Goal: Task Accomplishment & Management: Complete application form

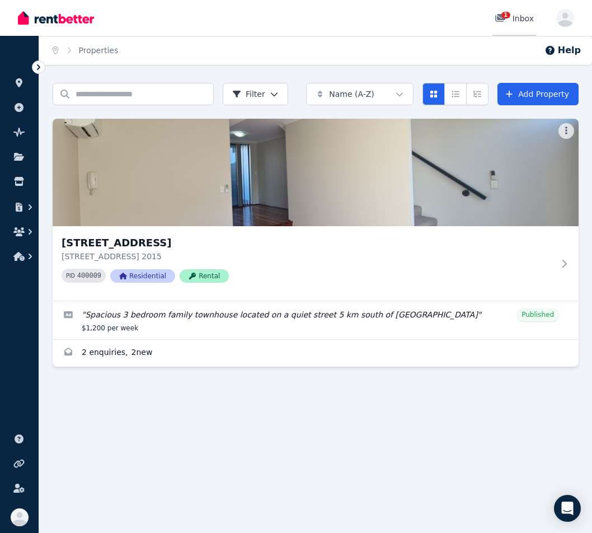
click at [503, 17] on icon at bounding box center [500, 18] width 10 height 8
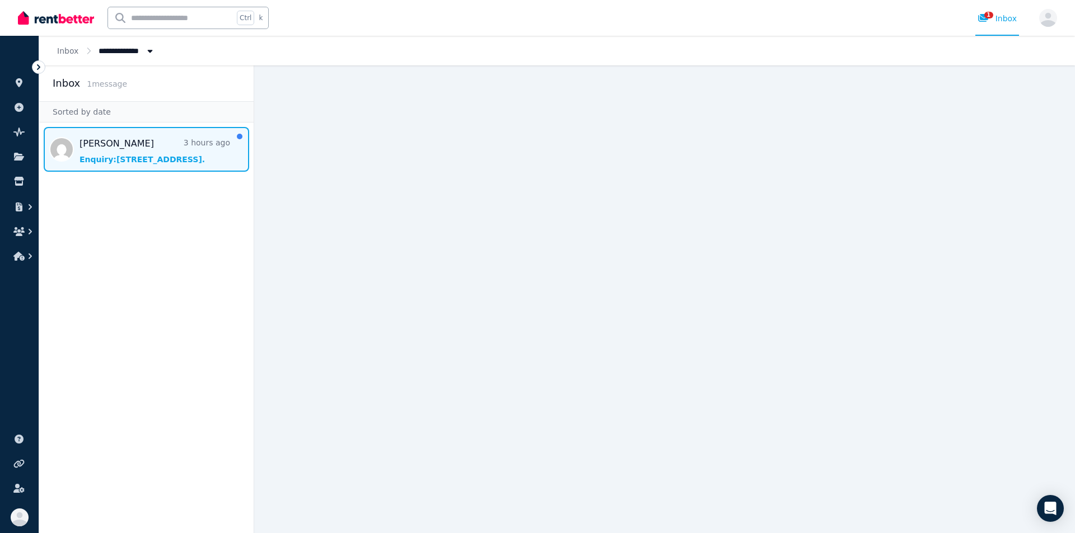
click at [116, 151] on span "Message list" at bounding box center [146, 149] width 214 height 45
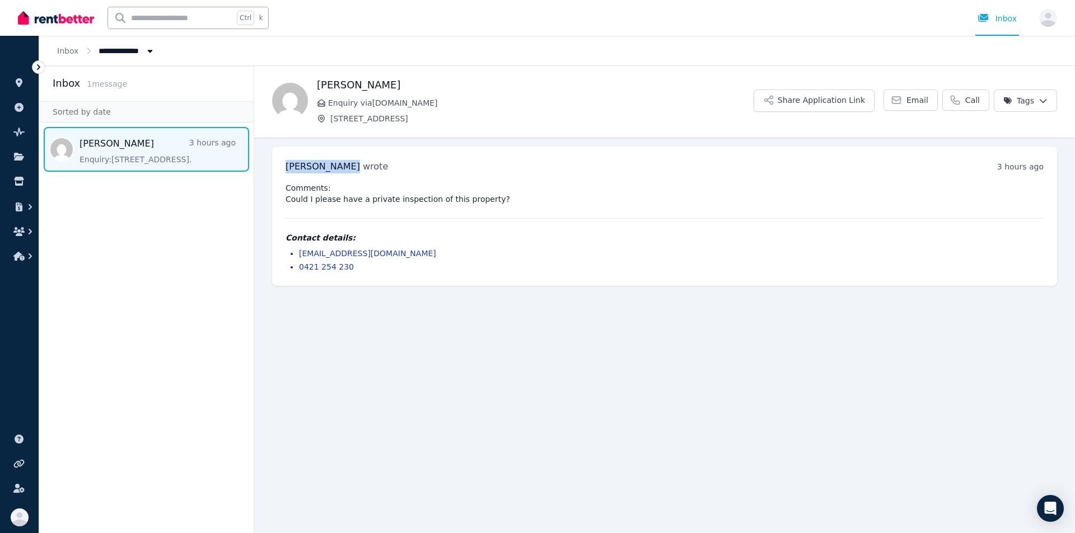
drag, startPoint x: 287, startPoint y: 166, endPoint x: 339, endPoint y: 165, distance: 52.1
click at [339, 165] on span "[PERSON_NAME]" at bounding box center [322, 166] width 74 height 11
copy span "[PERSON_NAME]"
click at [35, 65] on icon at bounding box center [38, 67] width 11 height 11
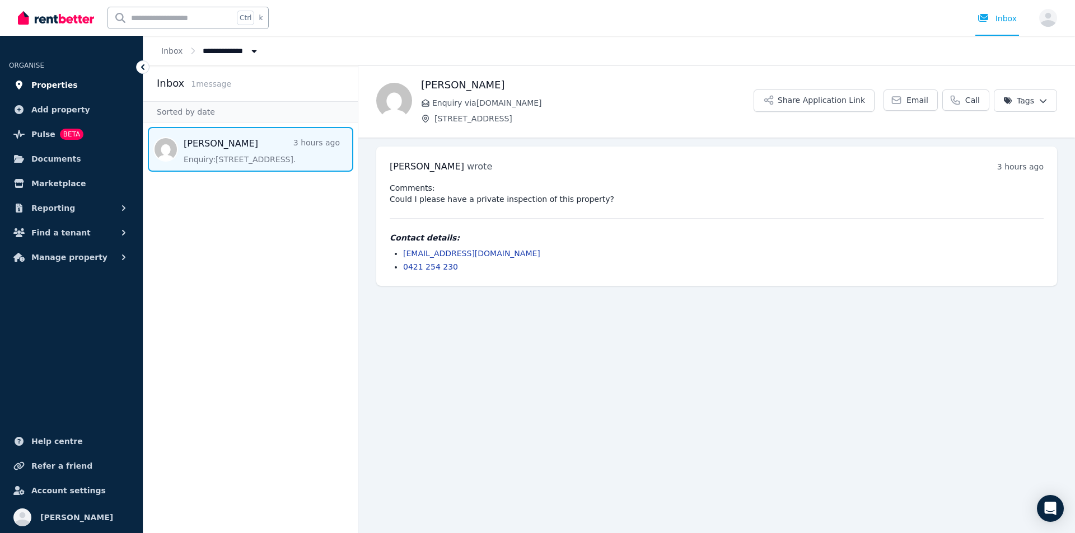
click at [62, 81] on span "Properties" at bounding box center [54, 84] width 46 height 13
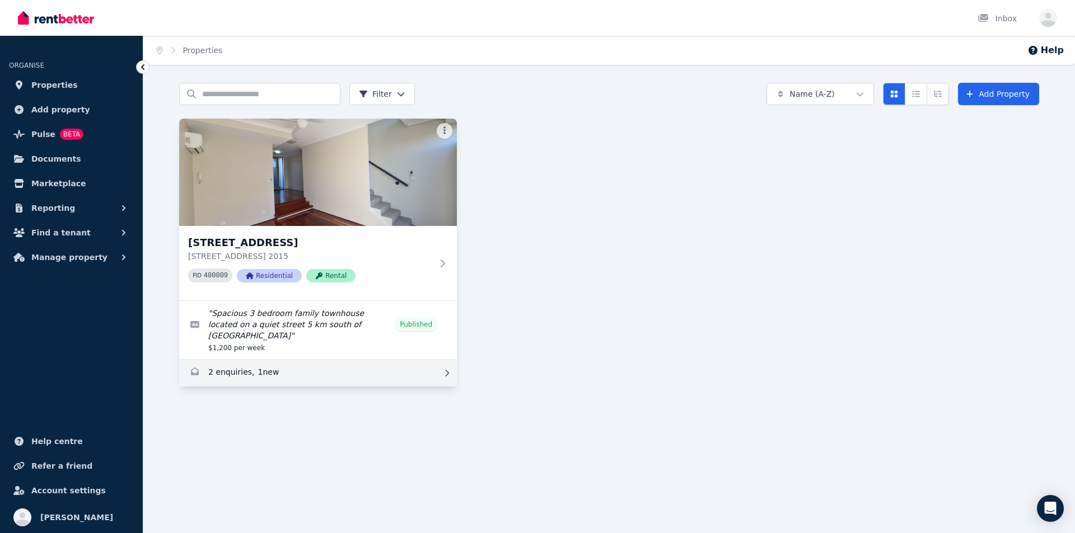
click at [237, 363] on link "Enquiries for Unit 10/161-219 Queen St, Beaconsfield" at bounding box center [318, 373] width 278 height 27
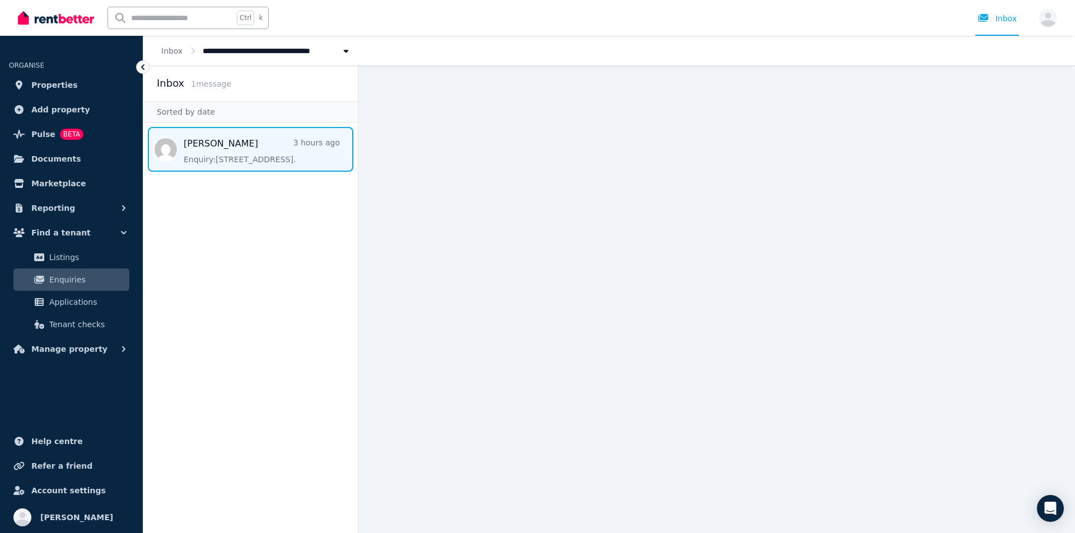
click at [239, 155] on span "Message list" at bounding box center [250, 149] width 214 height 45
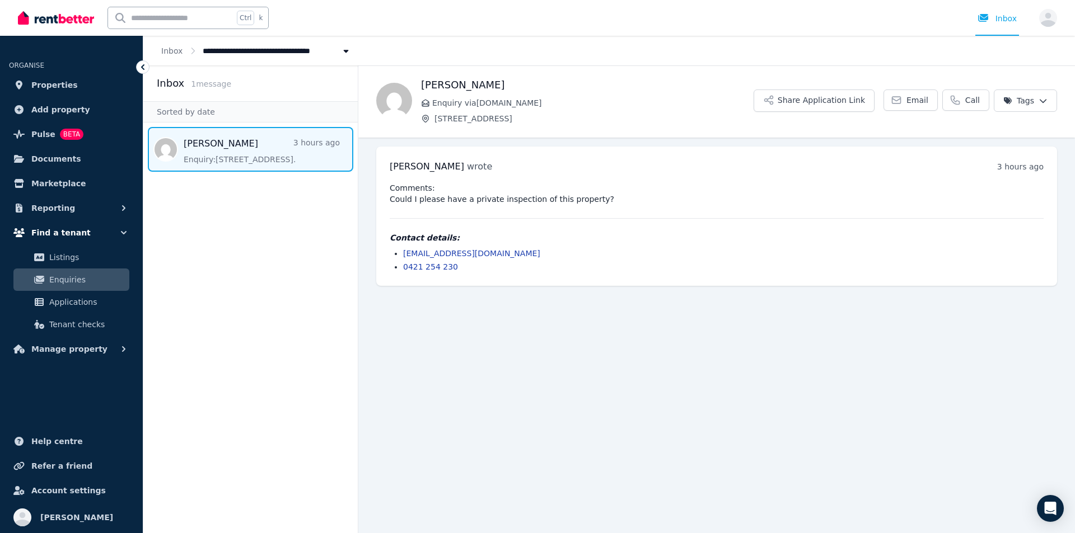
click at [60, 240] on button "Find a tenant" at bounding box center [71, 233] width 125 height 22
click at [65, 233] on span "Find a tenant" at bounding box center [60, 232] width 59 height 13
click at [114, 232] on button "Find a tenant" at bounding box center [71, 233] width 125 height 22
click at [70, 232] on span "Find a tenant" at bounding box center [60, 232] width 59 height 13
click at [86, 311] on link "Applications" at bounding box center [71, 302] width 116 height 22
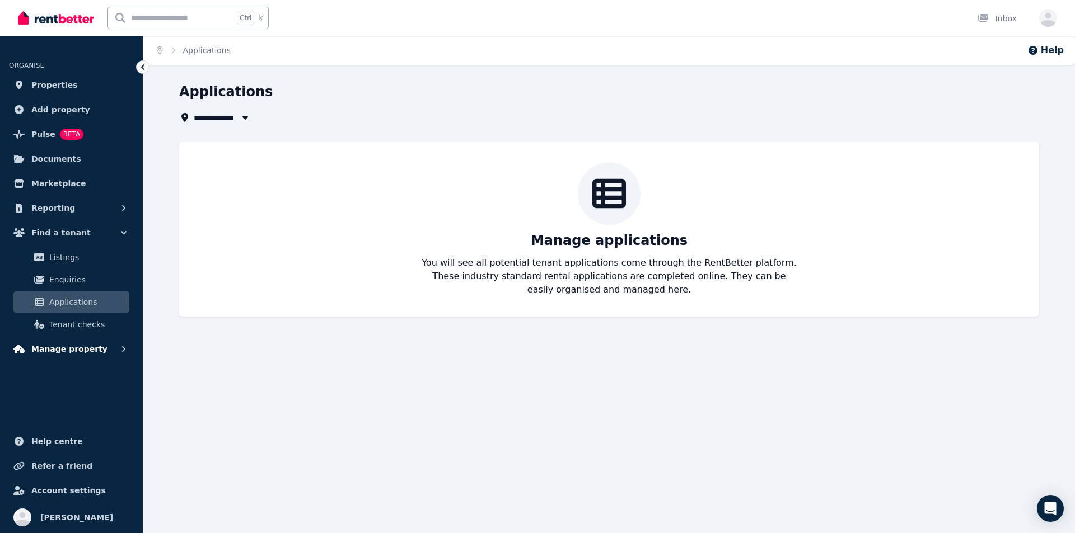
click at [72, 349] on span "Manage property" at bounding box center [69, 349] width 76 height 13
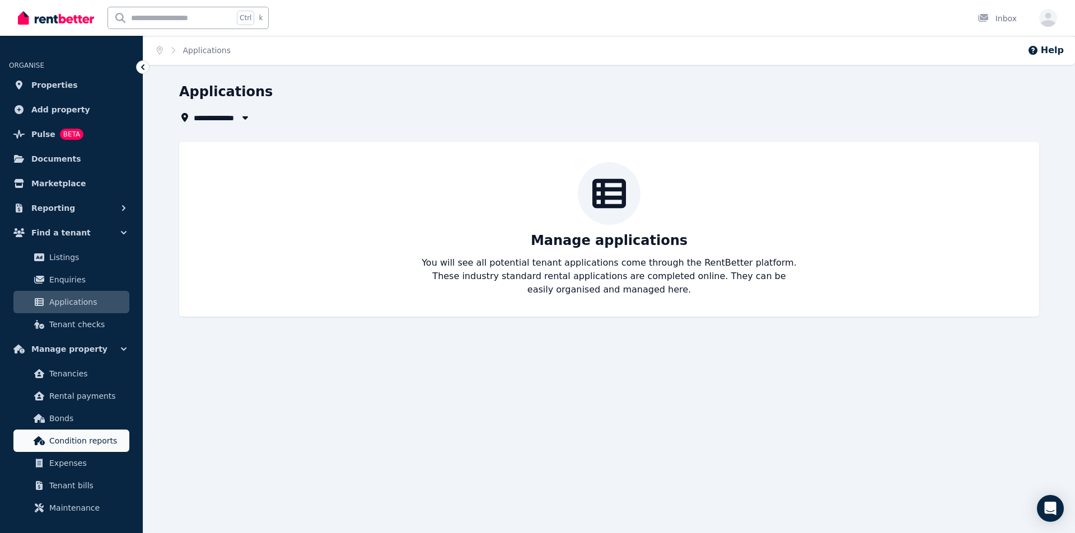
click at [75, 438] on span "Condition reports" at bounding box center [87, 440] width 76 height 13
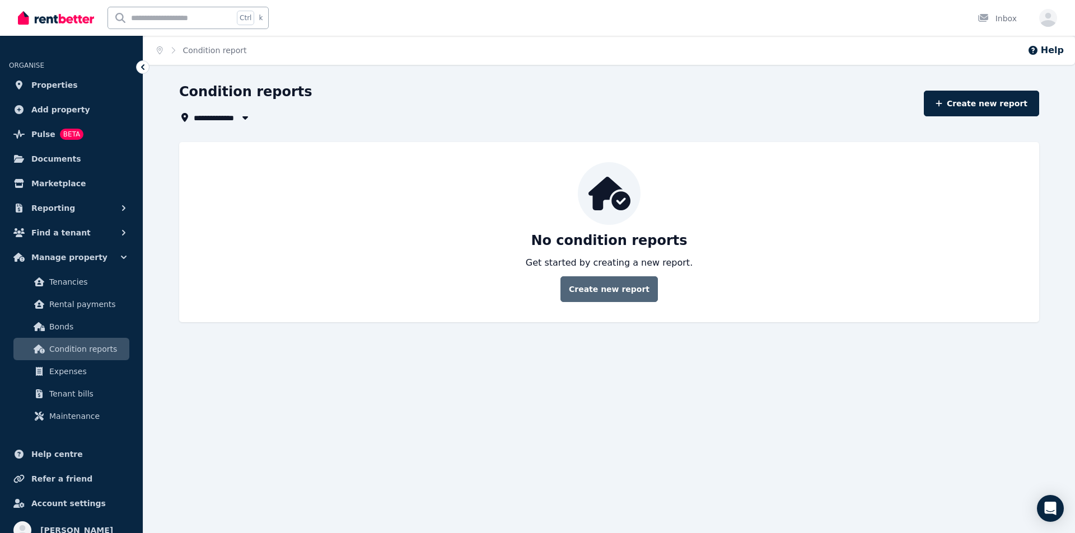
click at [592, 296] on link "Create new report" at bounding box center [608, 290] width 97 height 26
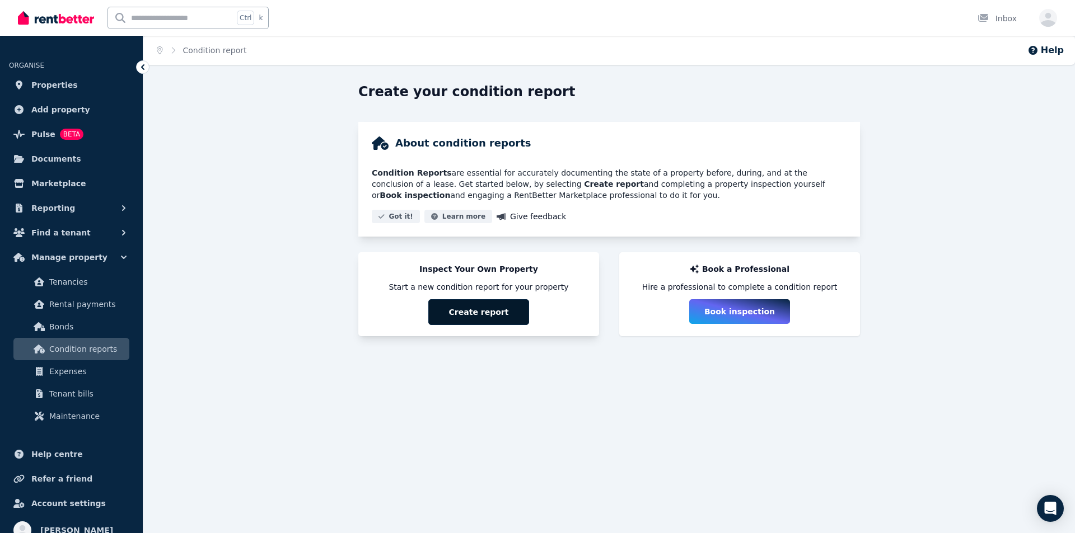
click at [491, 320] on button "Create report" at bounding box center [478, 312] width 101 height 26
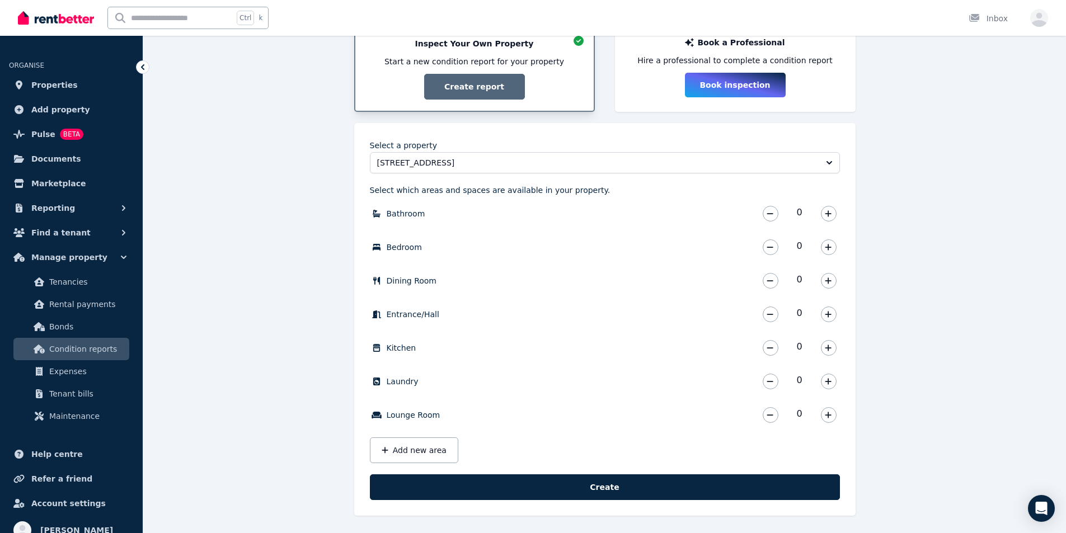
scroll to position [230, 0]
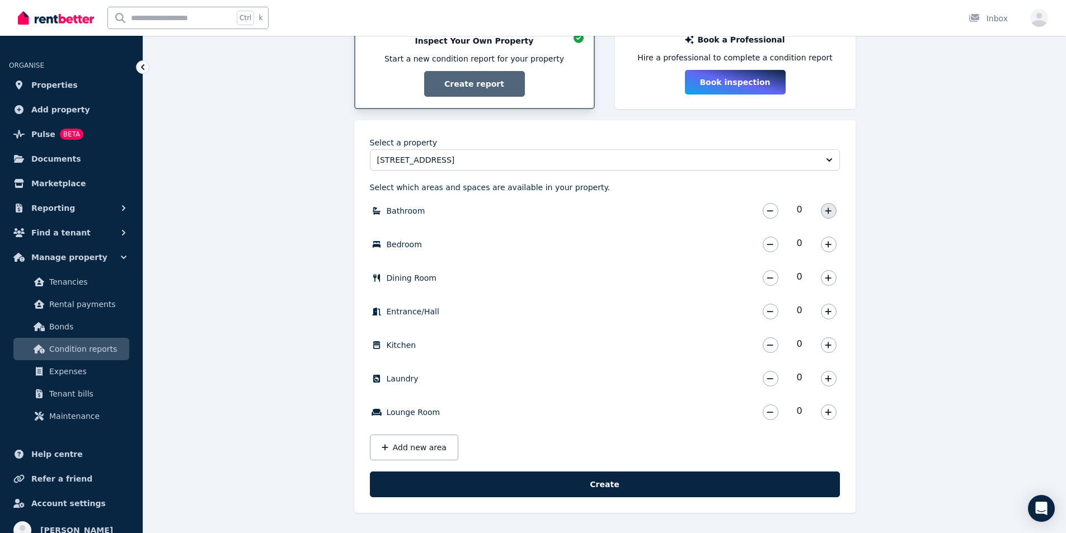
click at [592, 209] on icon "button" at bounding box center [828, 211] width 7 height 8
click at [592, 211] on icon "button" at bounding box center [829, 211] width 6 height 6
click at [592, 245] on button "button" at bounding box center [829, 245] width 16 height 16
click at [592, 242] on icon "button" at bounding box center [828, 245] width 7 height 8
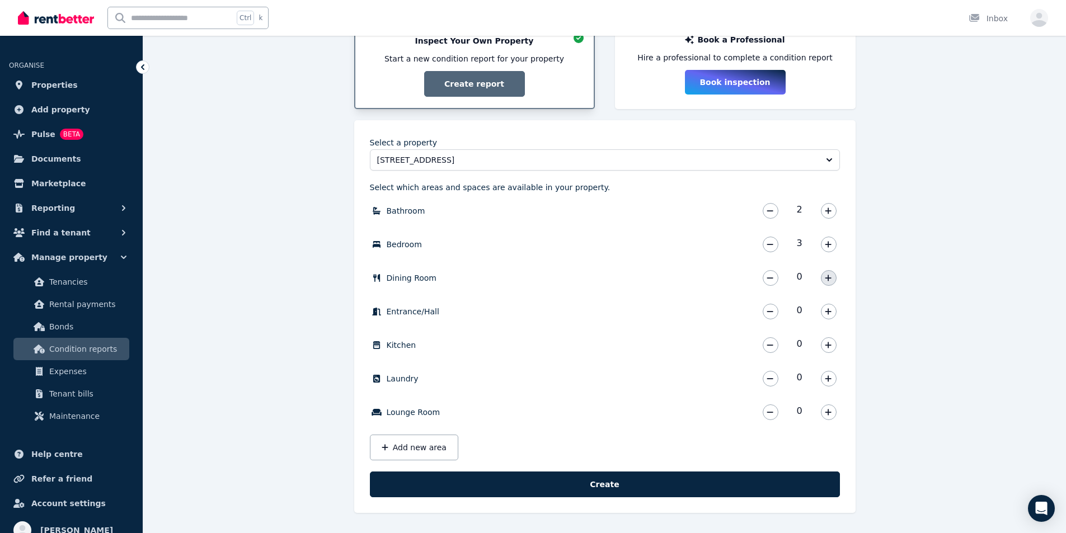
click at [592, 279] on icon "button" at bounding box center [828, 278] width 7 height 8
click at [592, 309] on icon "button" at bounding box center [828, 312] width 7 height 8
click at [592, 347] on icon "button" at bounding box center [828, 345] width 7 height 8
click at [592, 380] on icon "button" at bounding box center [828, 379] width 7 height 8
click at [592, 410] on icon "button" at bounding box center [828, 413] width 7 height 8
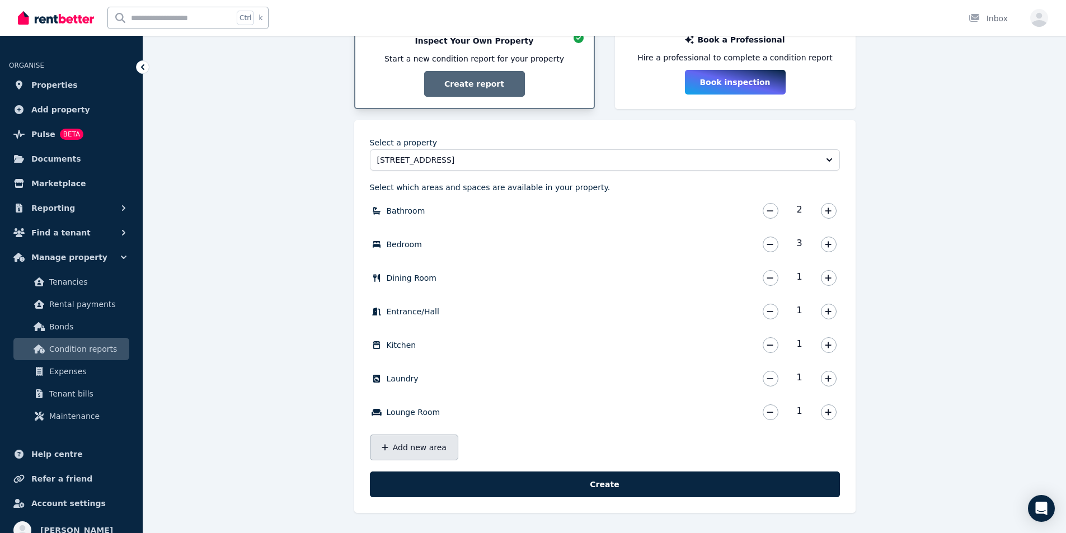
click at [435, 452] on button "Add new area" at bounding box center [414, 448] width 88 height 26
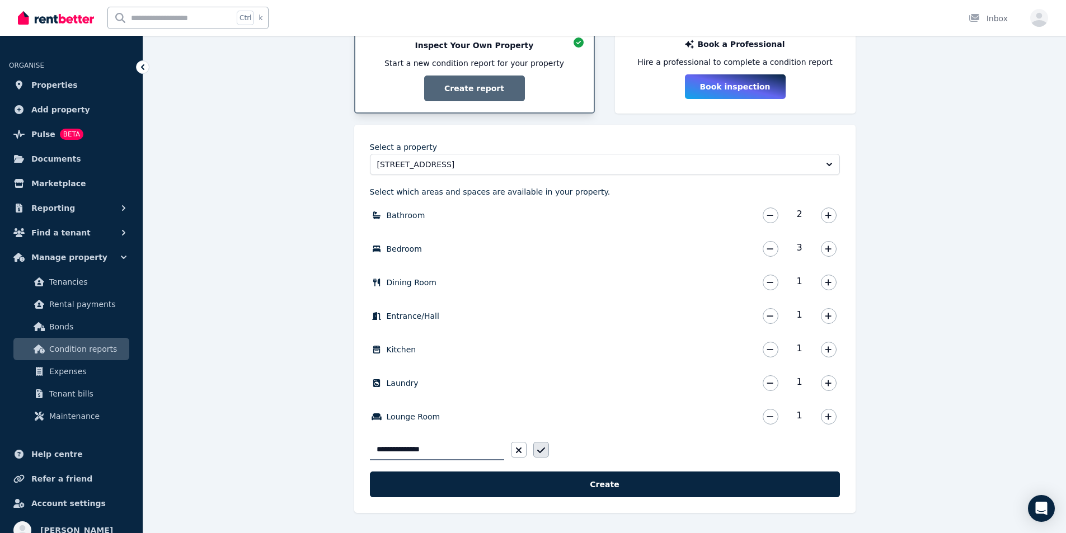
type input "**********"
click at [545, 452] on button "button" at bounding box center [541, 450] width 16 height 16
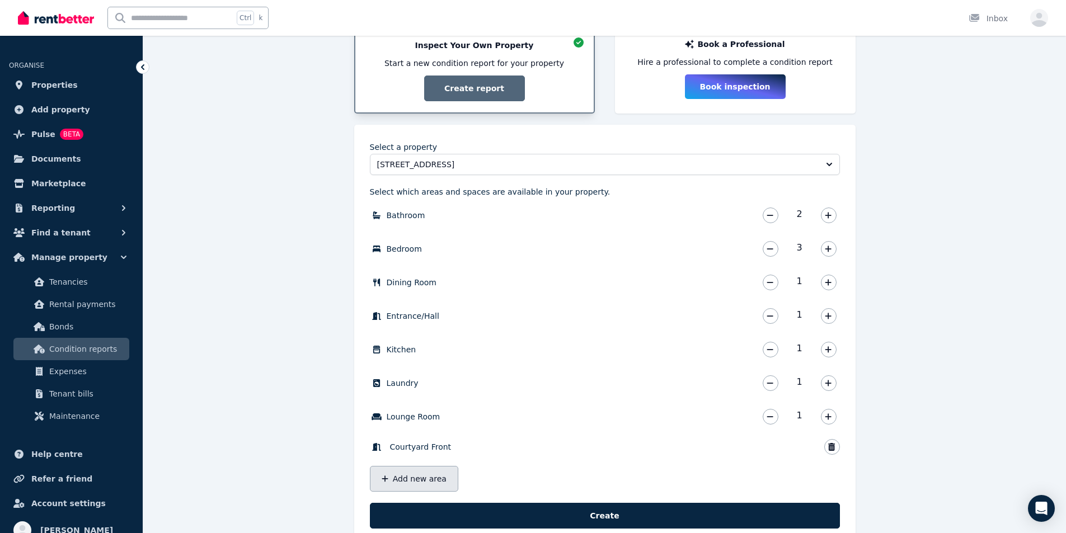
click at [424, 471] on button "Add new area" at bounding box center [414, 479] width 88 height 26
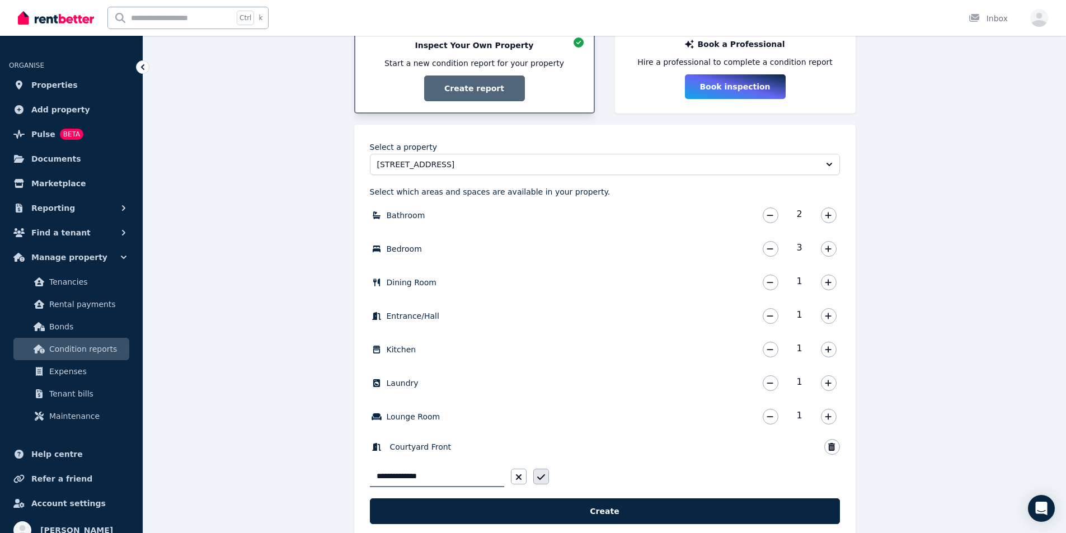
type input "**********"
click at [542, 479] on icon "button" at bounding box center [541, 477] width 8 height 9
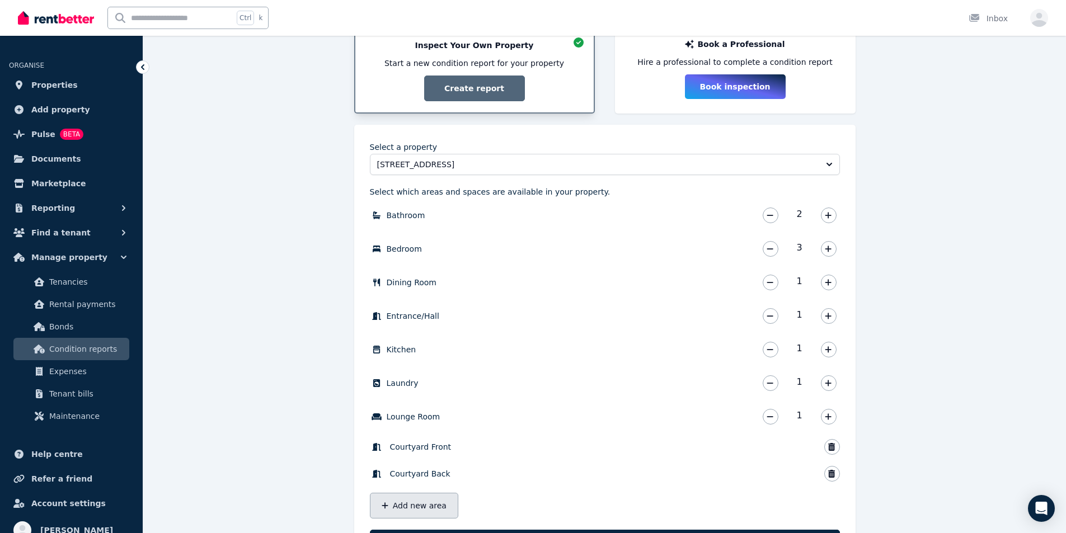
click at [426, 511] on button "Add new area" at bounding box center [414, 506] width 88 height 26
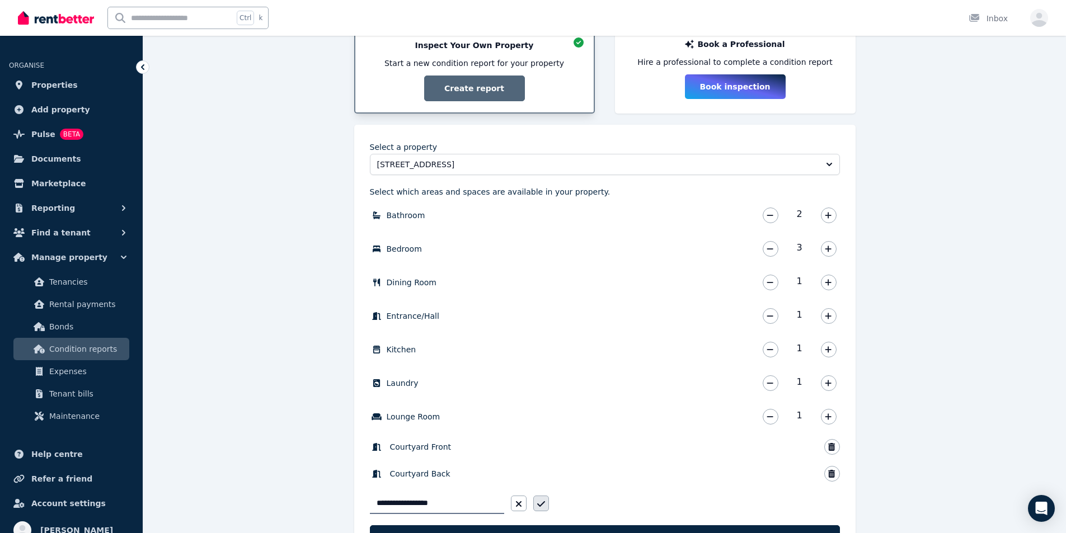
type input "**********"
click at [539, 507] on icon "button" at bounding box center [541, 505] width 8 height 6
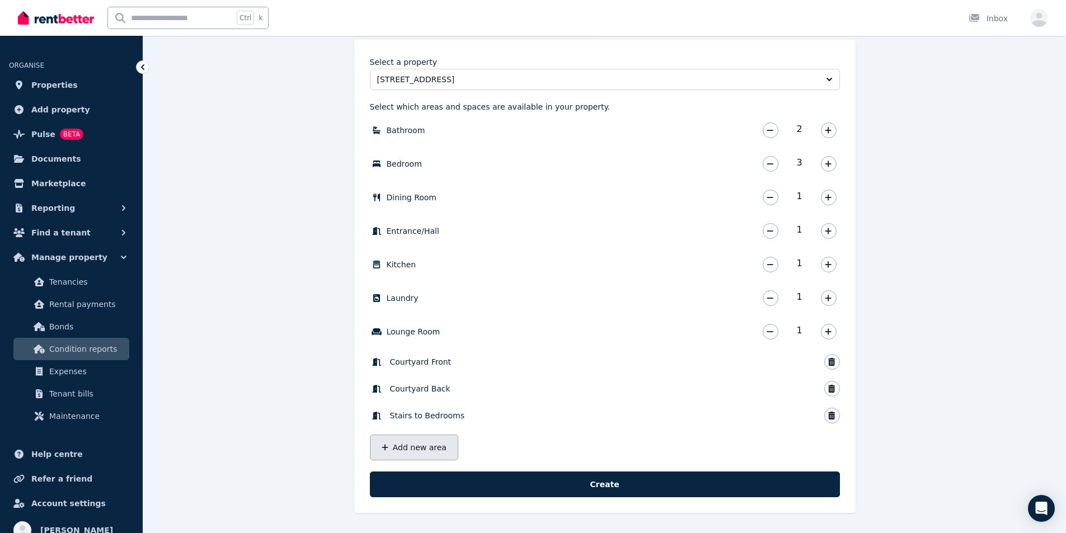
click at [420, 448] on button "Add new area" at bounding box center [414, 448] width 88 height 26
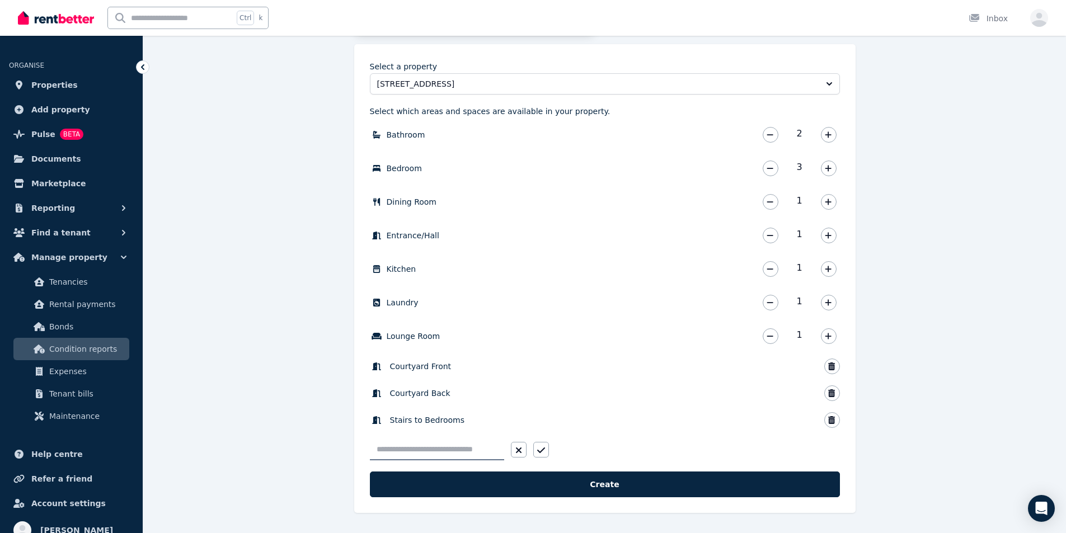
scroll to position [306, 0]
type input "**********"
click at [542, 452] on icon "button" at bounding box center [541, 451] width 8 height 6
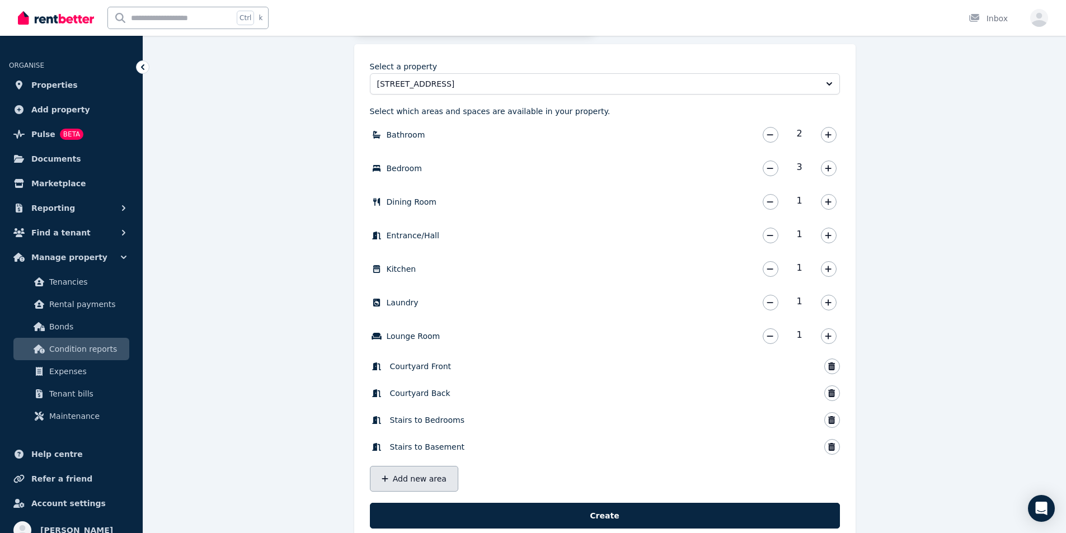
click at [414, 479] on button "Add new area" at bounding box center [414, 479] width 88 height 26
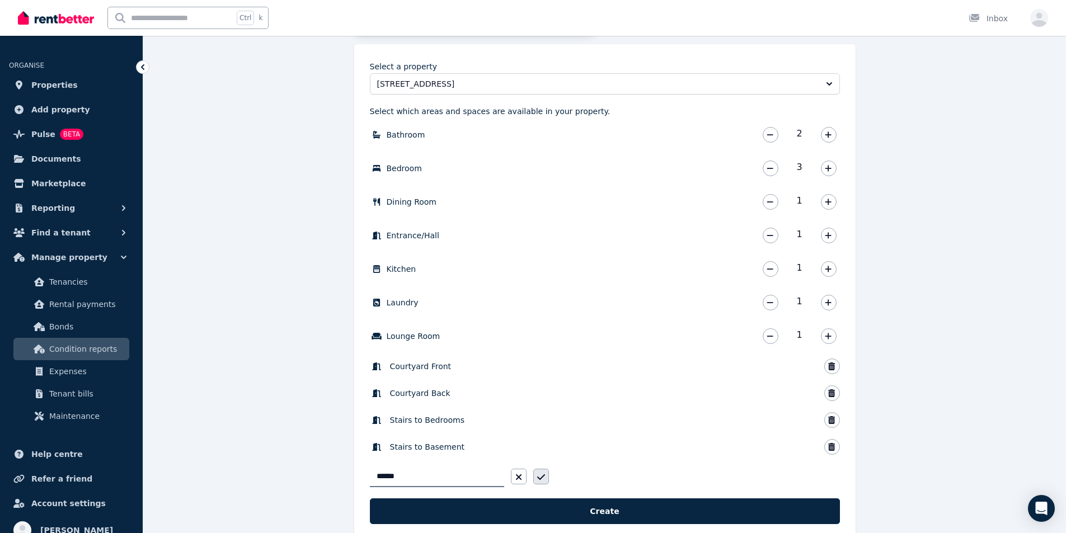
type input "******"
click at [542, 478] on icon "button" at bounding box center [541, 478] width 8 height 6
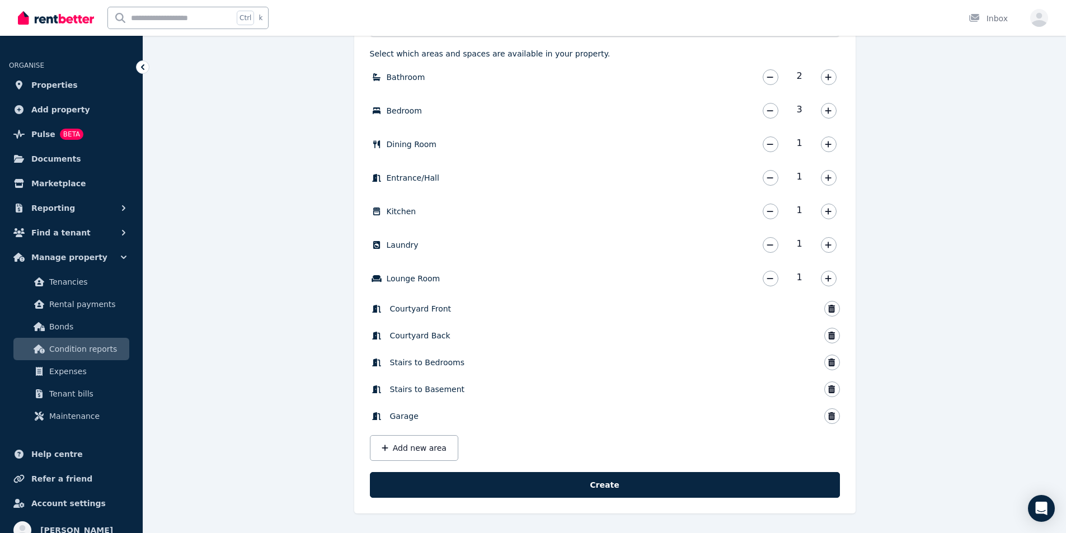
scroll to position [364, 0]
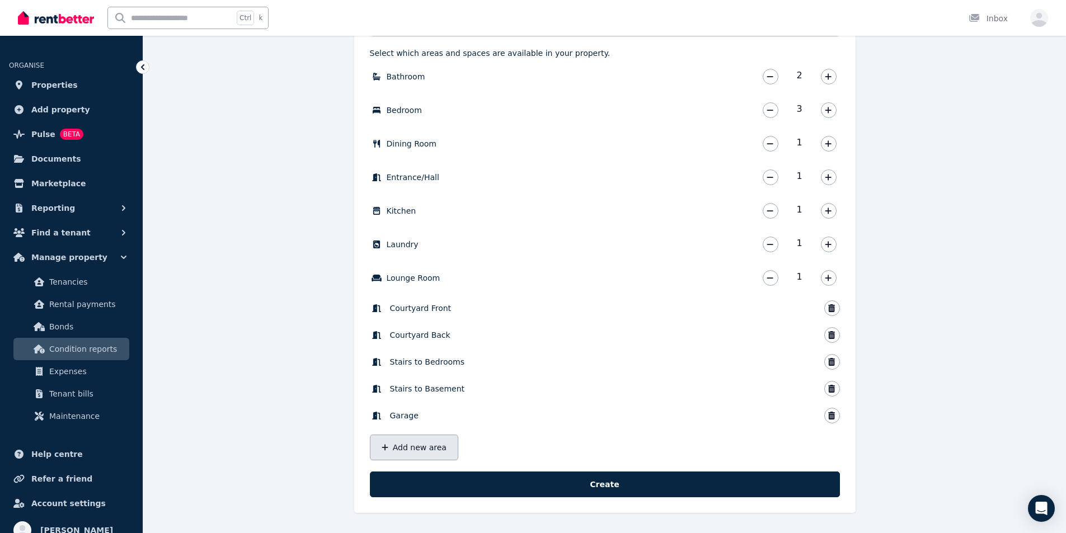
click at [413, 446] on button "Add new area" at bounding box center [414, 448] width 88 height 26
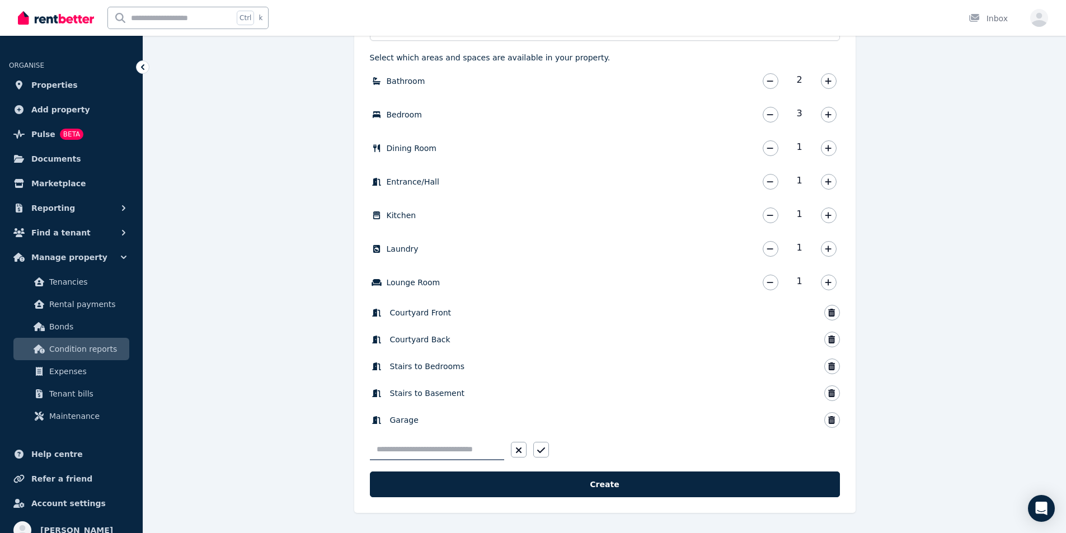
scroll to position [359, 0]
type input "*******"
click at [540, 453] on icon "button" at bounding box center [541, 451] width 8 height 6
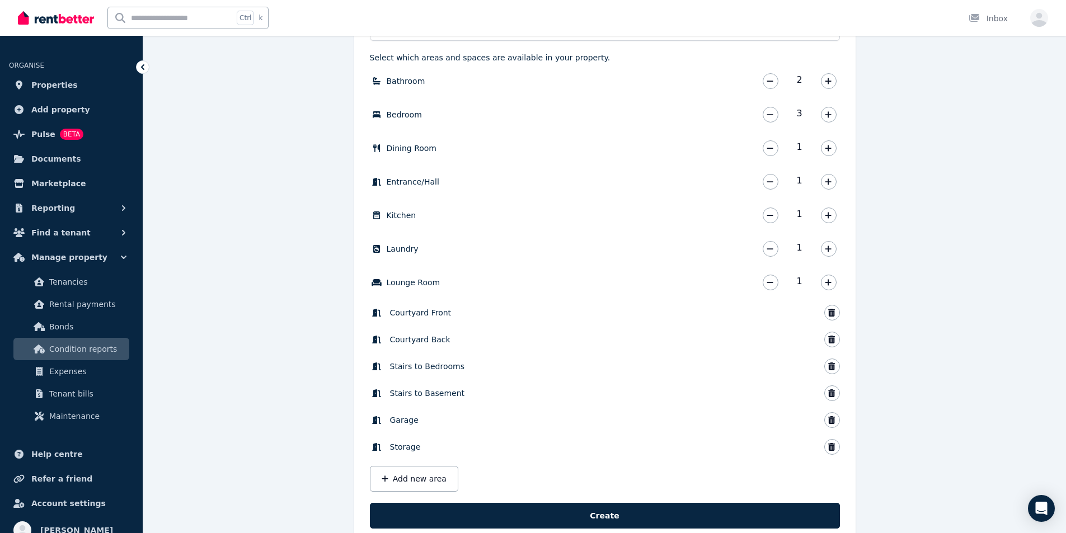
scroll to position [391, 0]
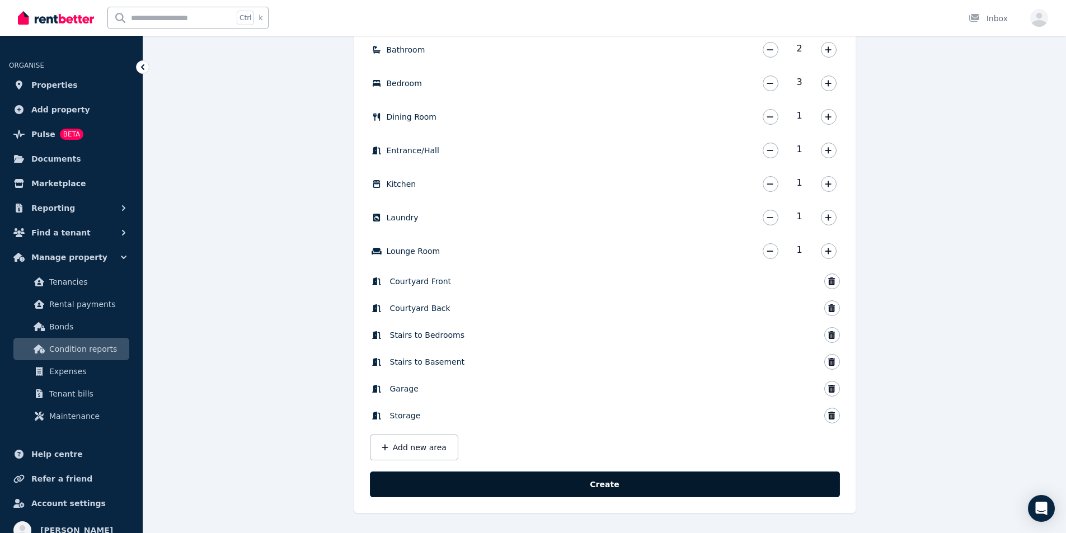
click at [592, 485] on button "Create" at bounding box center [605, 485] width 470 height 26
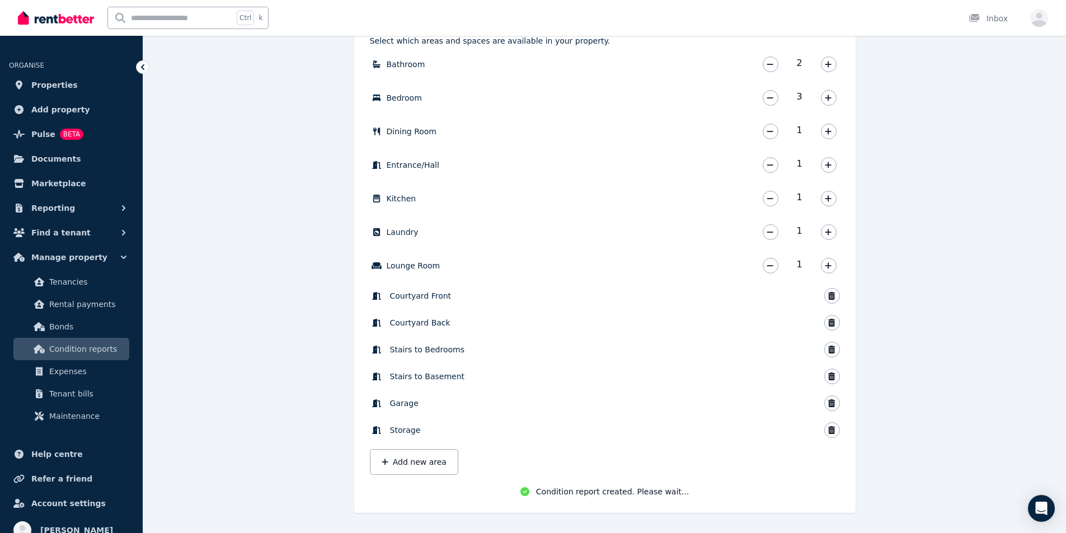
scroll to position [378, 0]
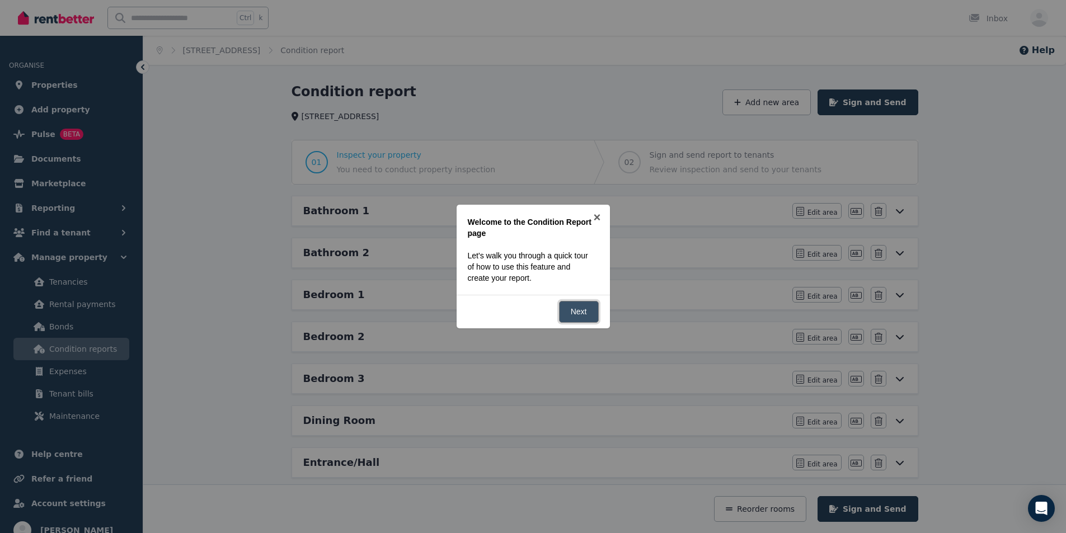
click at [583, 315] on link "Next" at bounding box center [579, 312] width 40 height 22
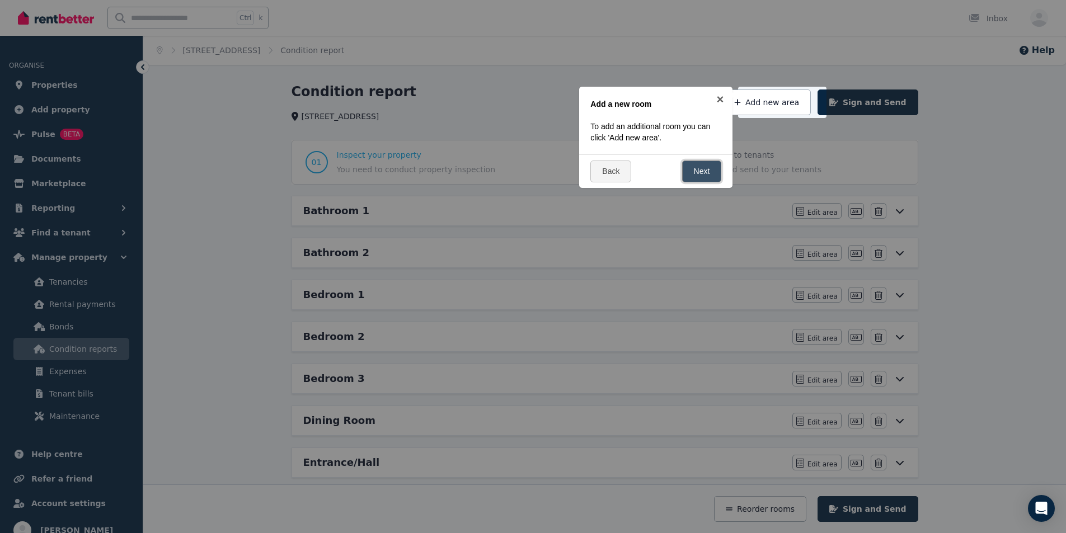
click at [592, 167] on link "Next" at bounding box center [702, 172] width 40 height 22
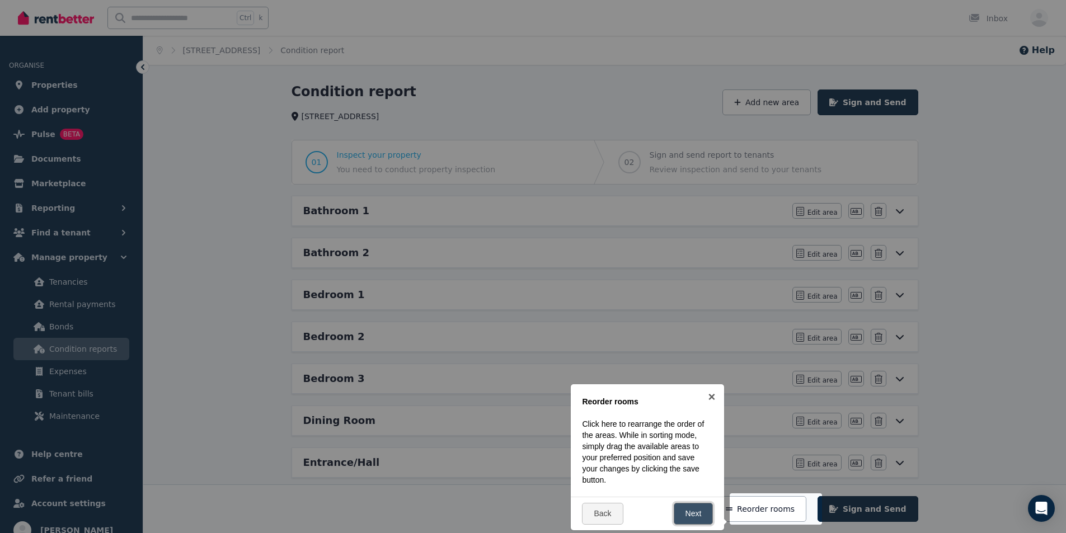
scroll to position [260, 0]
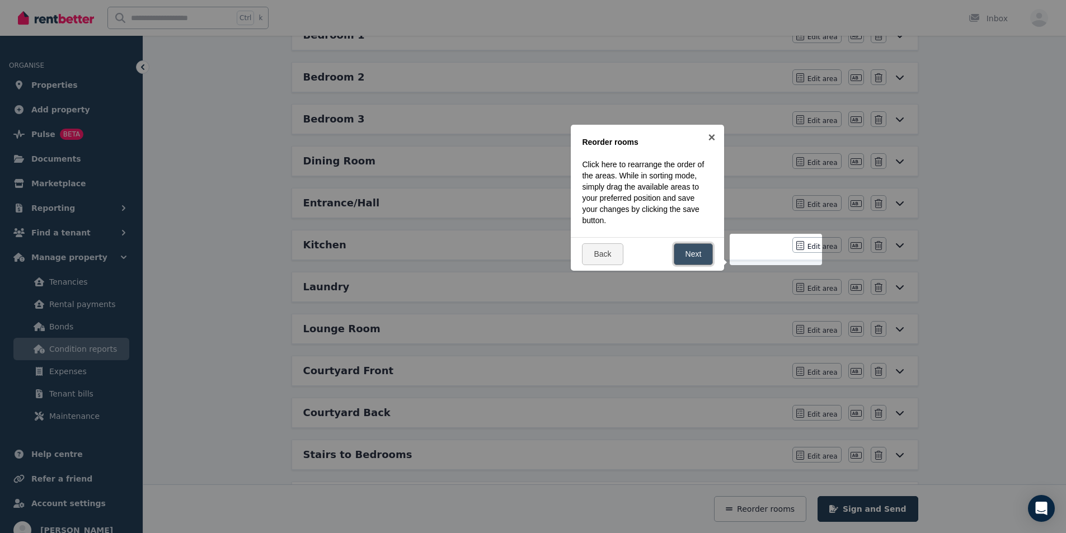
click at [592, 251] on link "Next" at bounding box center [694, 255] width 40 height 22
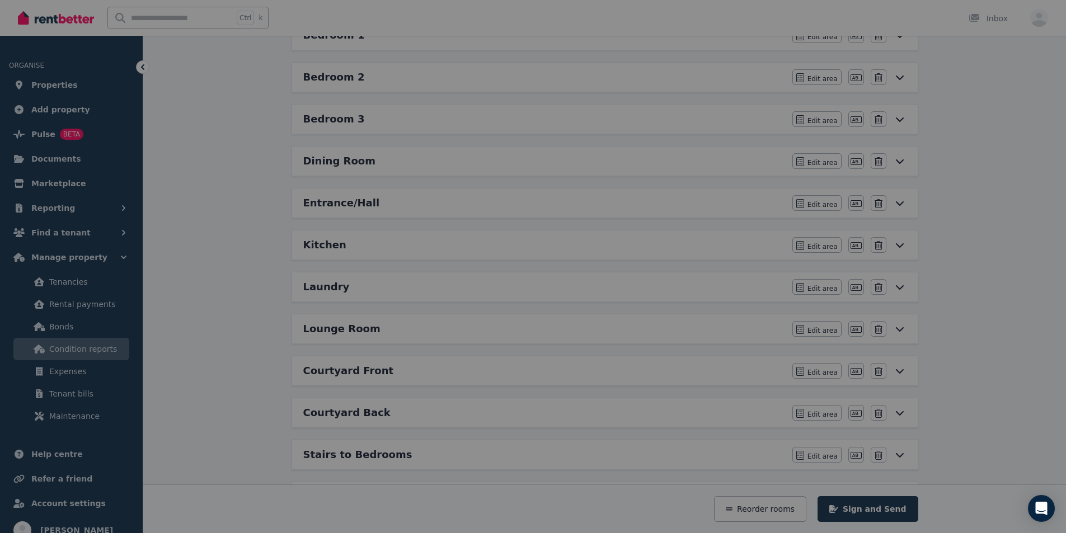
scroll to position [0, 0]
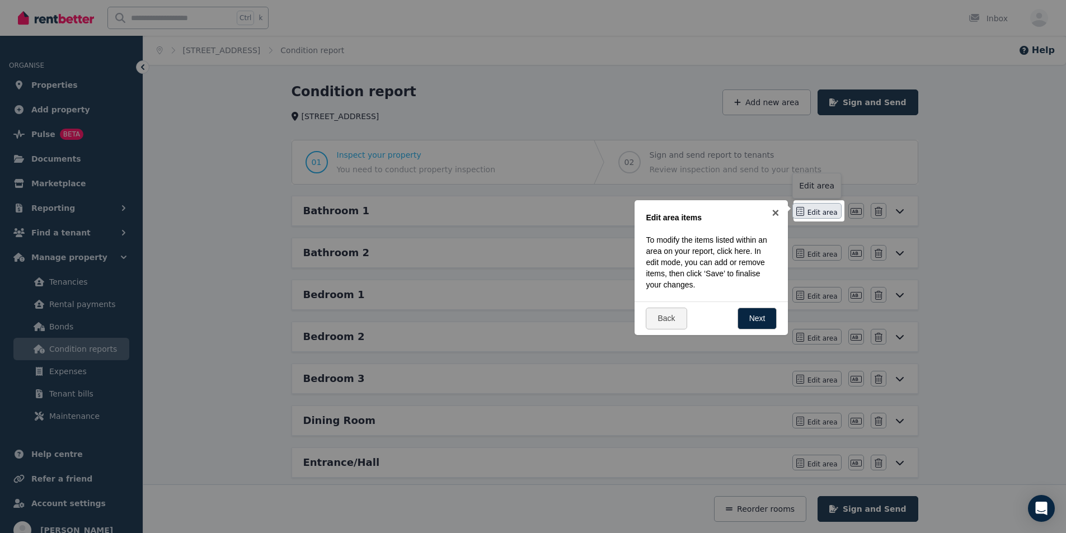
click at [592, 212] on span "Edit area" at bounding box center [823, 212] width 30 height 9
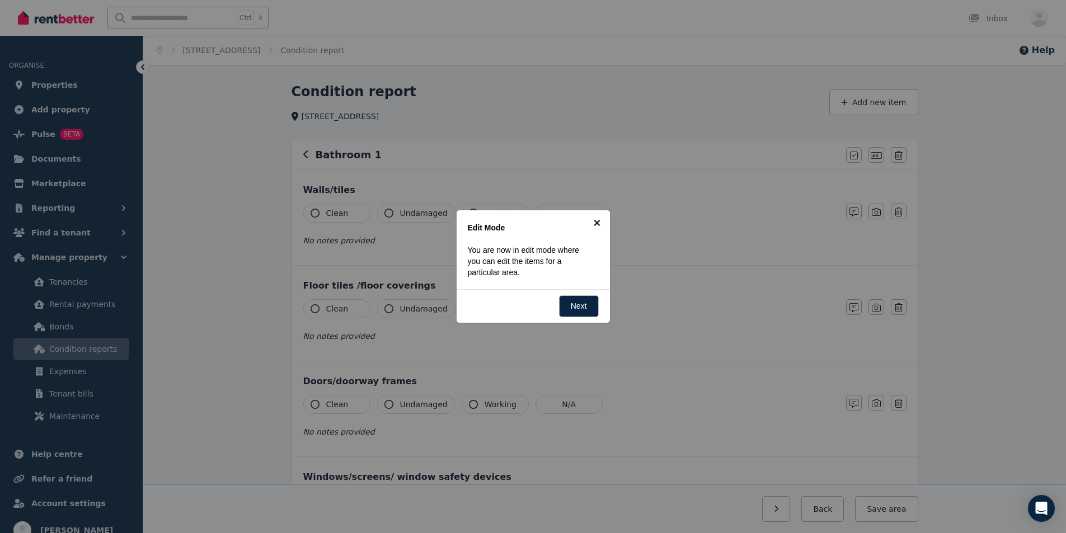
click at [592, 218] on link "×" at bounding box center [597, 222] width 25 height 25
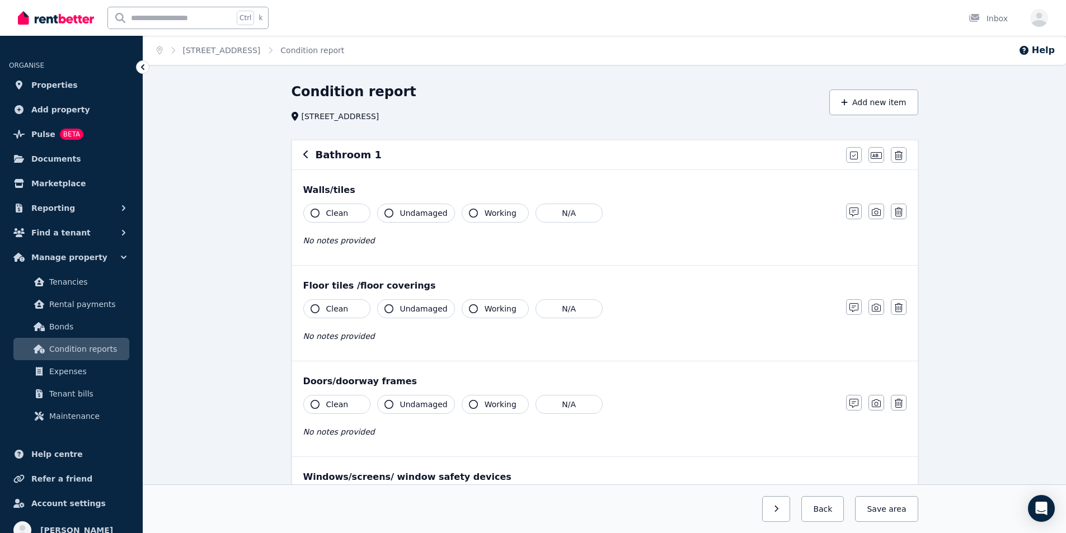
click at [306, 156] on icon "button" at bounding box center [306, 154] width 6 height 9
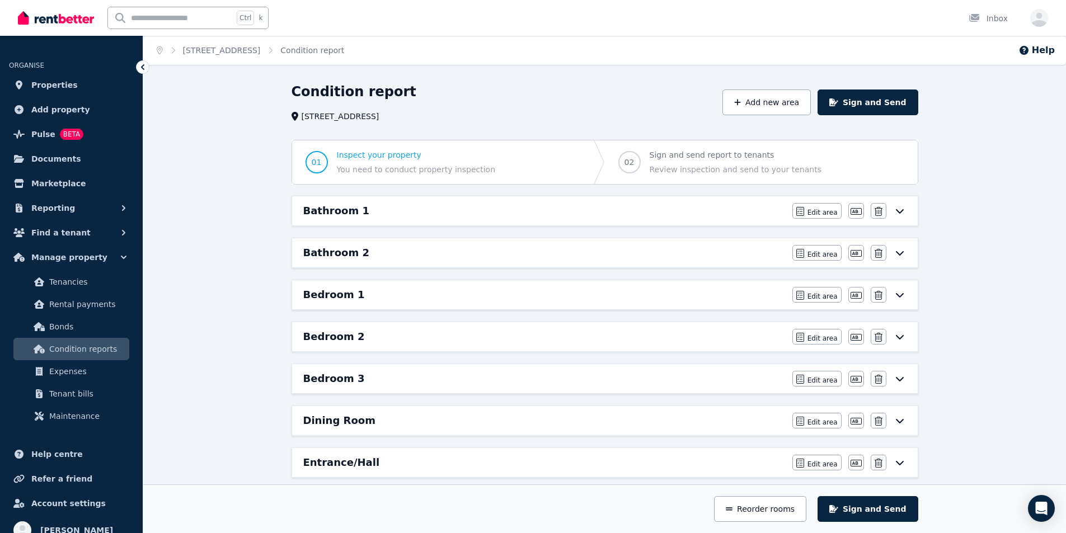
click at [592, 212] on icon at bounding box center [899, 211] width 13 height 9
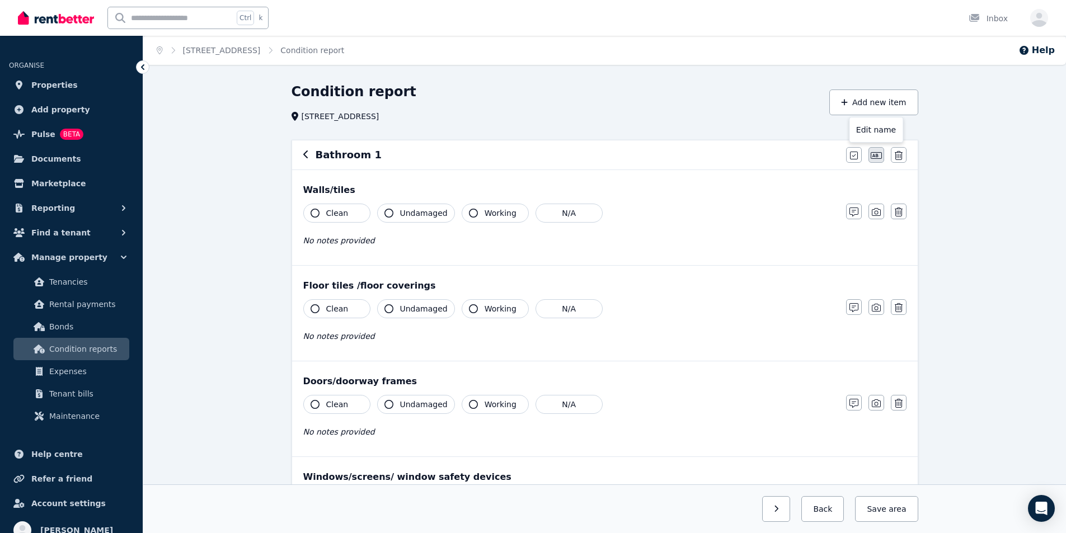
click at [592, 153] on icon "button" at bounding box center [876, 155] width 11 height 7
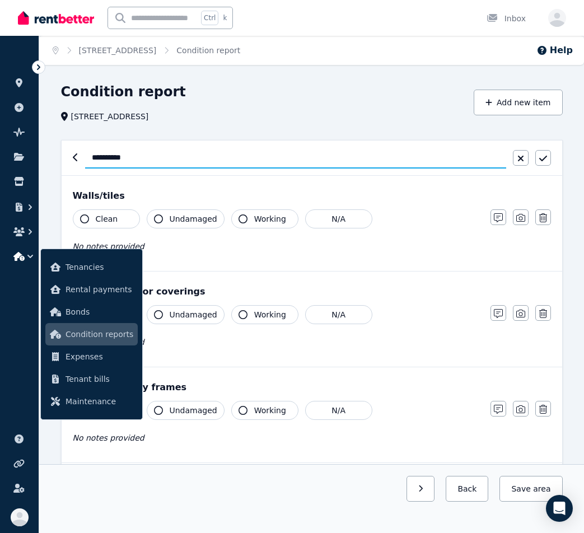
click at [133, 159] on input "**********" at bounding box center [295, 157] width 421 height 21
type input "**********"
click at [540, 158] on icon "button" at bounding box center [543, 158] width 8 height 9
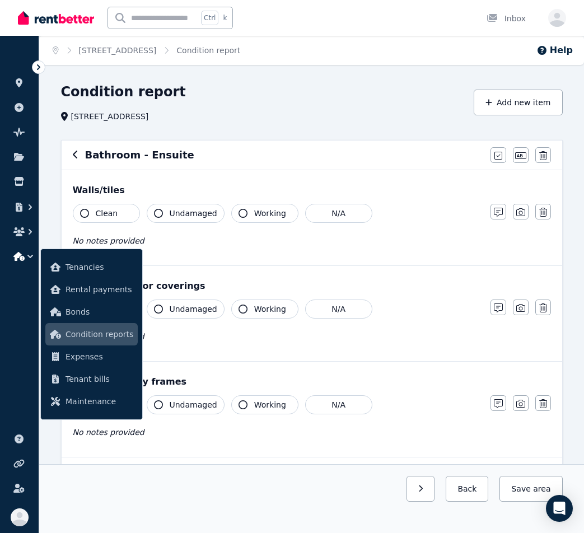
click at [86, 212] on icon "button" at bounding box center [84, 213] width 9 height 9
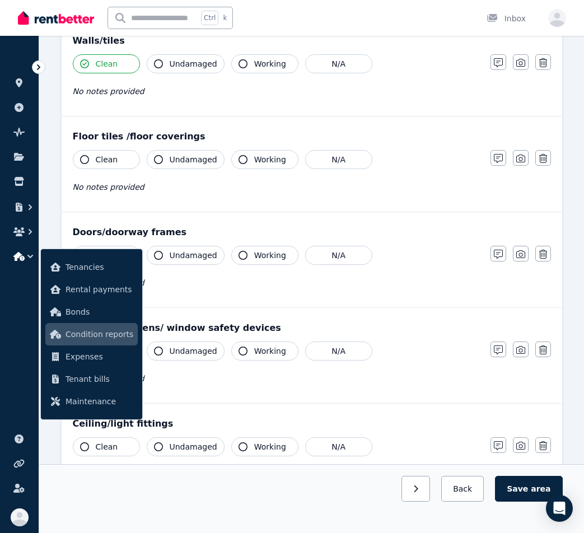
scroll to position [168, 0]
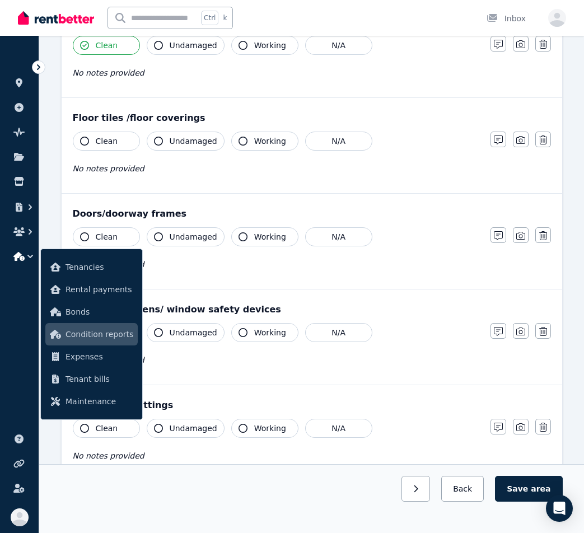
click at [85, 141] on icon "button" at bounding box center [84, 141] width 9 height 9
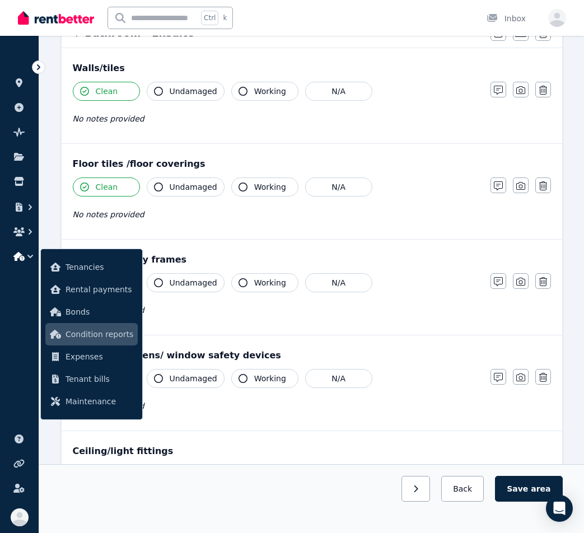
scroll to position [112, 0]
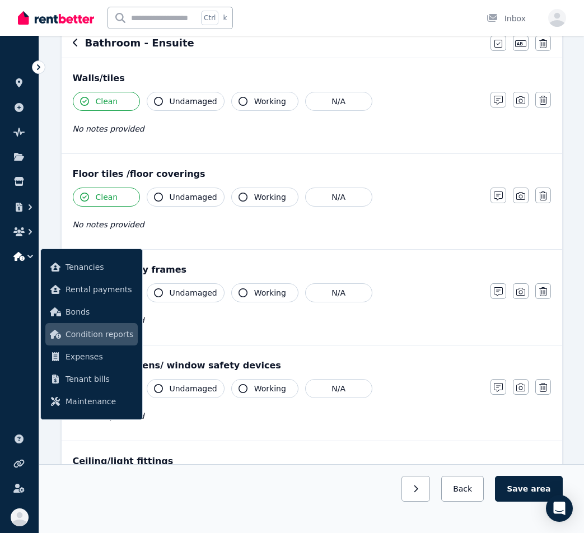
click at [157, 100] on icon "button" at bounding box center [158, 101] width 9 height 9
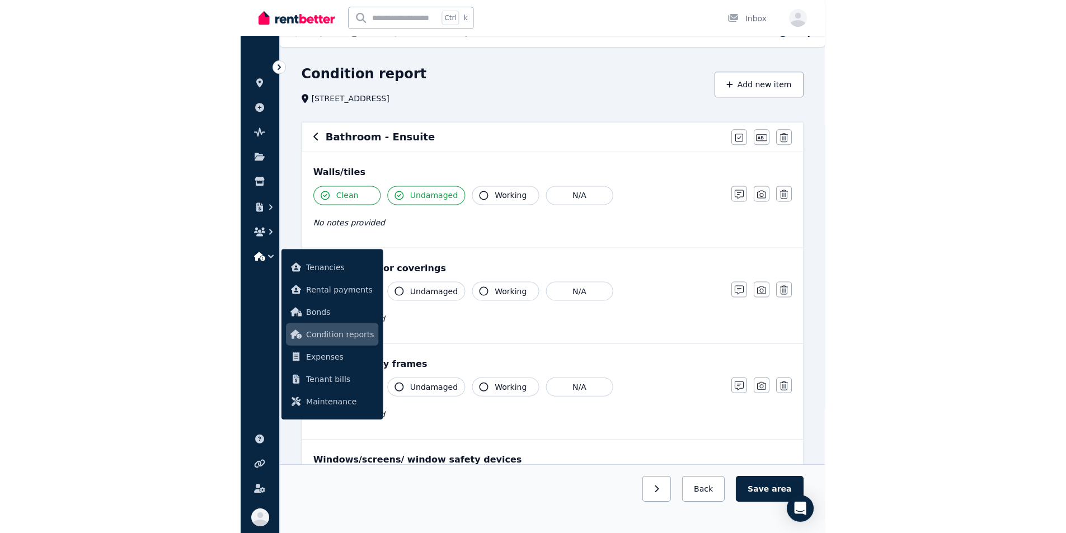
scroll to position [0, 0]
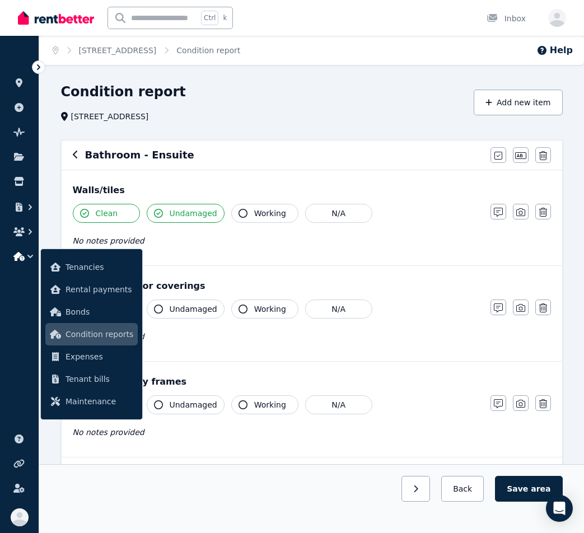
click at [238, 210] on icon "button" at bounding box center [242, 213] width 9 height 9
click at [242, 143] on div "Bathroom - Ensuite Mark all items as good Edit name Delete" at bounding box center [312, 155] width 500 height 29
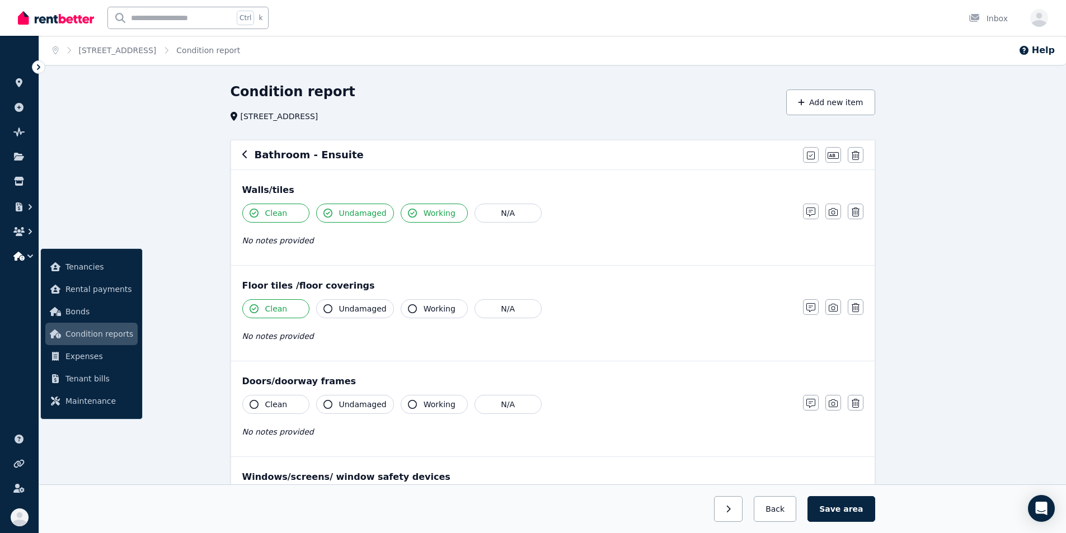
click at [363, 313] on span "Undamaged" at bounding box center [363, 308] width 48 height 11
click at [423, 315] on button "Working" at bounding box center [434, 308] width 67 height 19
click at [264, 405] on button "Clean" at bounding box center [275, 404] width 67 height 19
click at [343, 404] on span "Undamaged" at bounding box center [363, 404] width 48 height 11
click at [424, 406] on span "Working" at bounding box center [440, 404] width 32 height 11
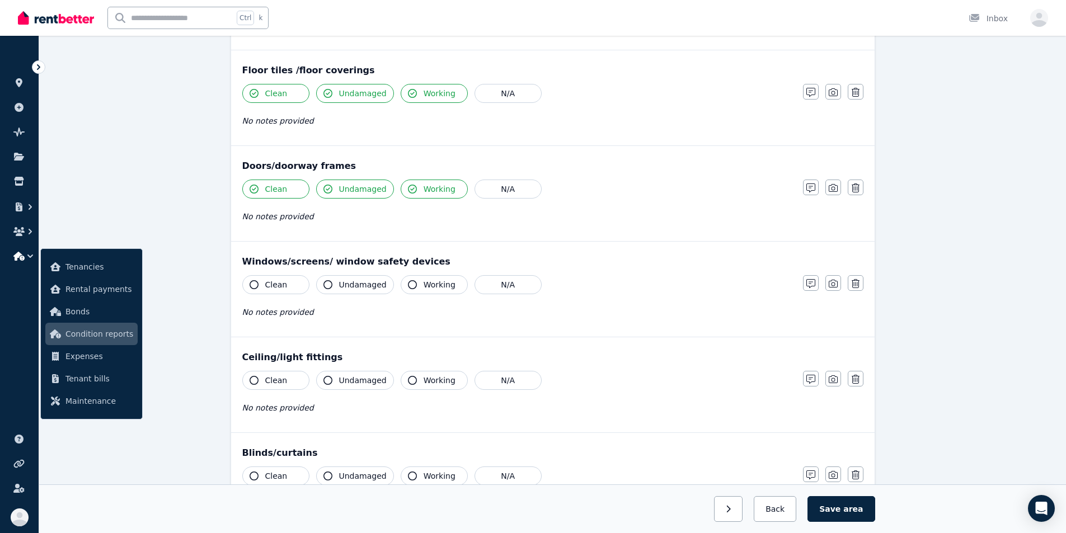
scroll to position [224, 0]
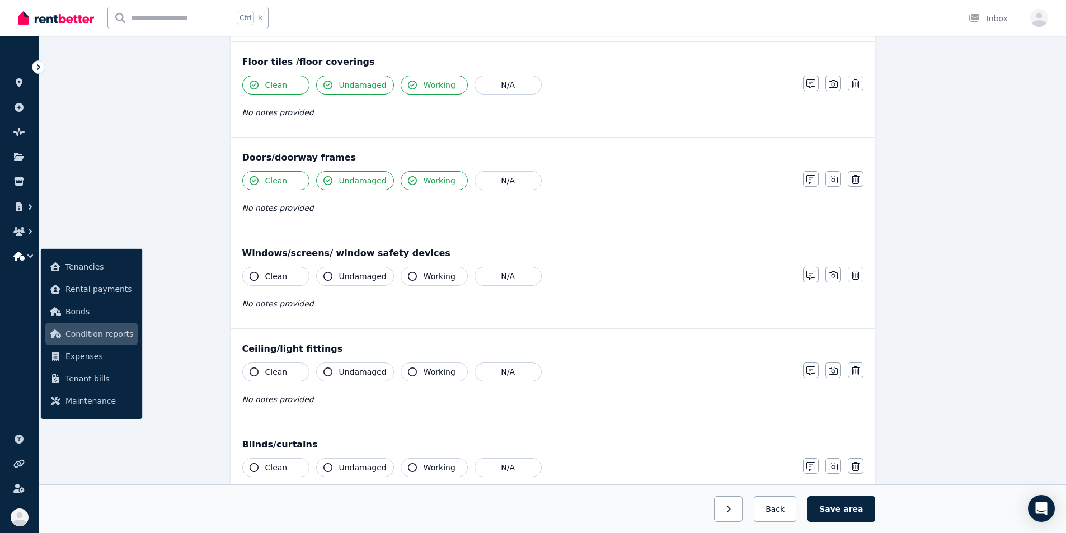
click at [252, 277] on icon "button" at bounding box center [254, 276] width 9 height 9
click at [326, 273] on icon "button" at bounding box center [328, 276] width 9 height 9
click at [410, 273] on icon "button" at bounding box center [412, 276] width 9 height 9
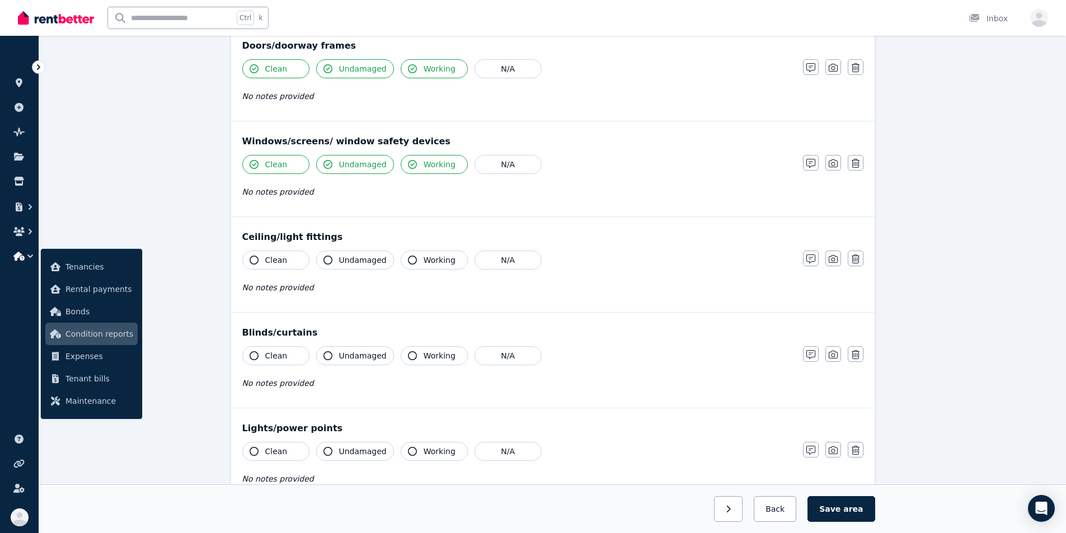
click at [253, 257] on icon "button" at bounding box center [254, 260] width 9 height 9
click at [327, 260] on icon "button" at bounding box center [328, 260] width 9 height 9
click at [408, 260] on icon "button" at bounding box center [412, 260] width 9 height 9
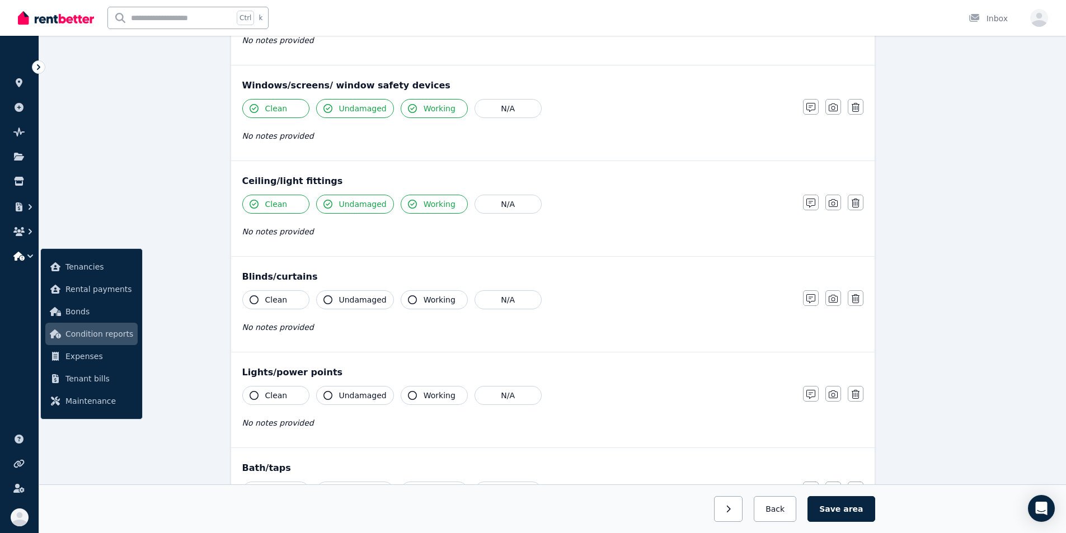
click at [256, 298] on icon "button" at bounding box center [254, 300] width 9 height 9
click at [329, 297] on icon "button" at bounding box center [328, 300] width 9 height 9
click at [408, 299] on icon "button" at bounding box center [412, 300] width 9 height 9
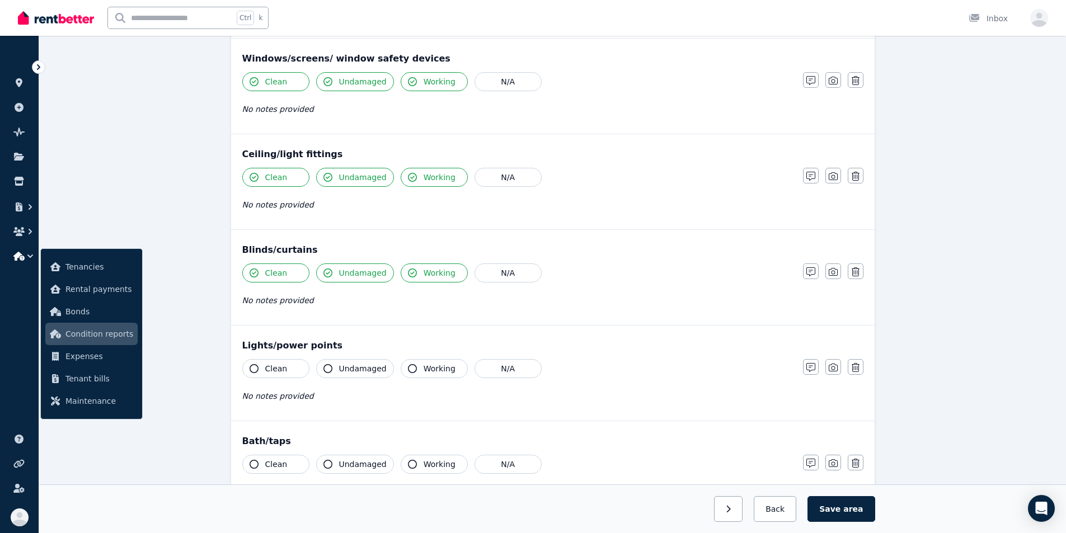
scroll to position [448, 0]
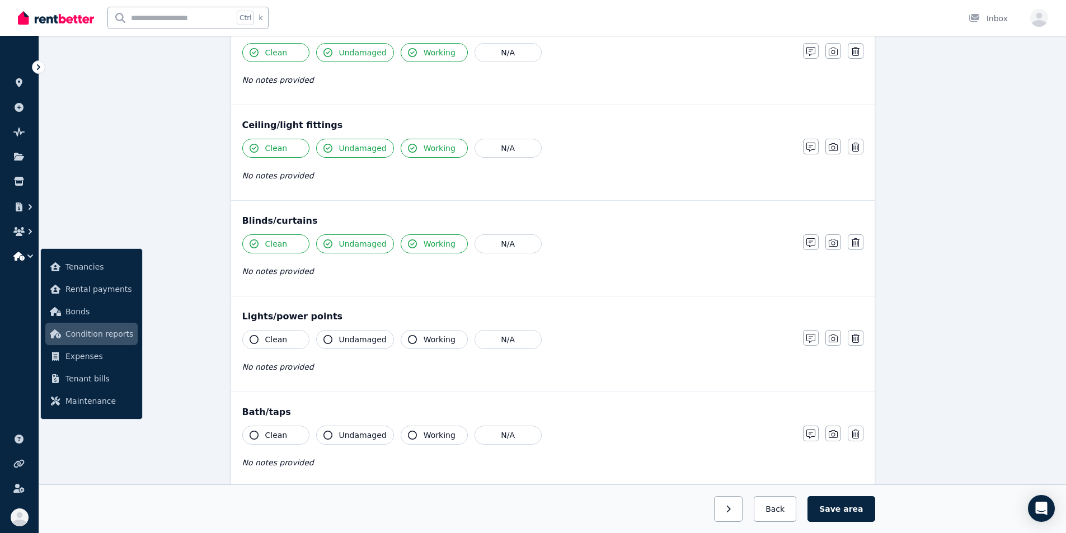
click at [255, 338] on icon "button" at bounding box center [254, 339] width 9 height 9
click at [326, 338] on icon "button" at bounding box center [328, 339] width 9 height 9
click at [408, 337] on icon "button" at bounding box center [412, 339] width 9 height 9
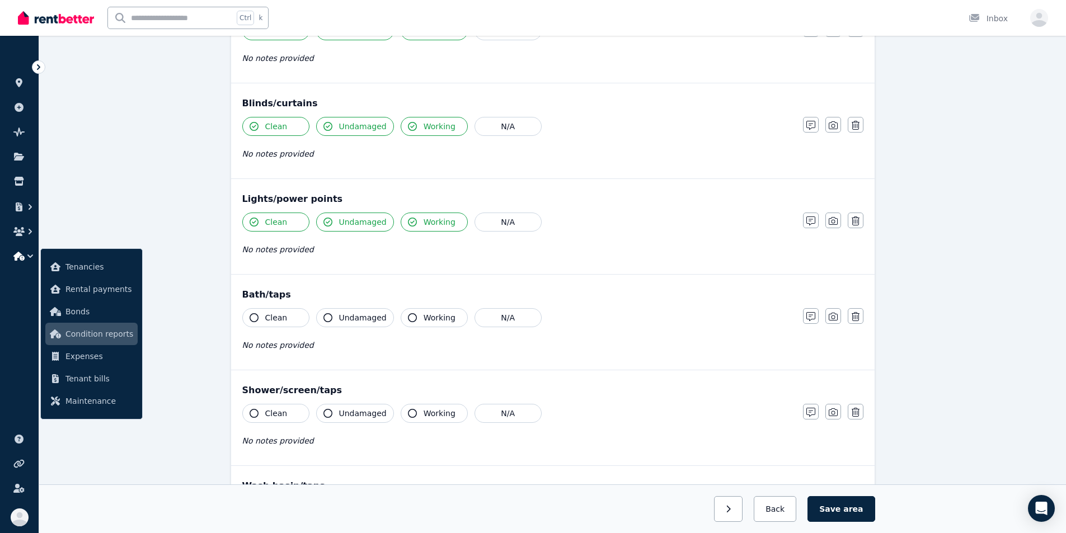
scroll to position [616, 0]
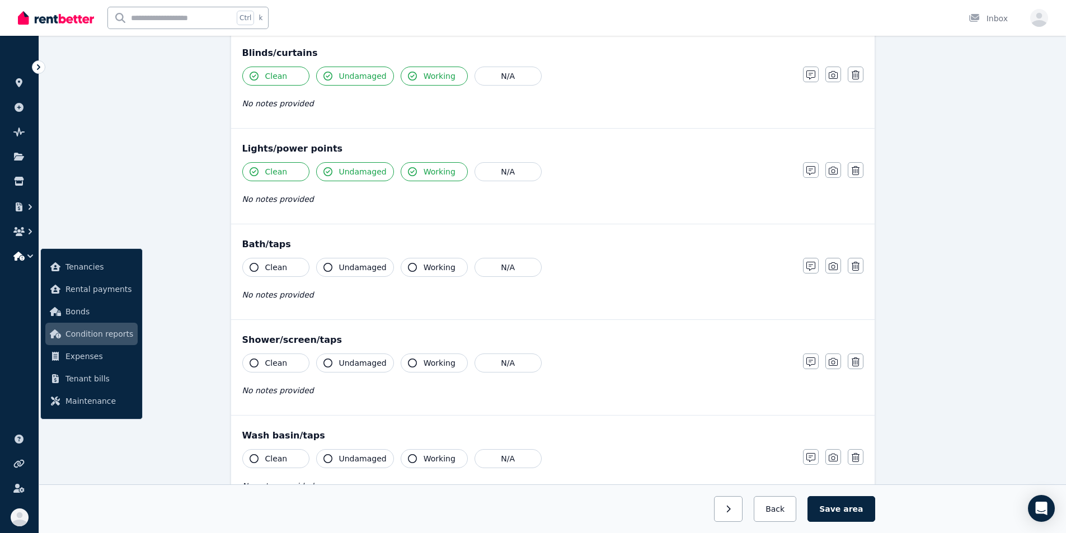
click at [252, 268] on icon "button" at bounding box center [254, 267] width 9 height 9
click at [326, 267] on icon "button" at bounding box center [328, 267] width 9 height 9
click at [408, 266] on icon "button" at bounding box center [412, 267] width 9 height 9
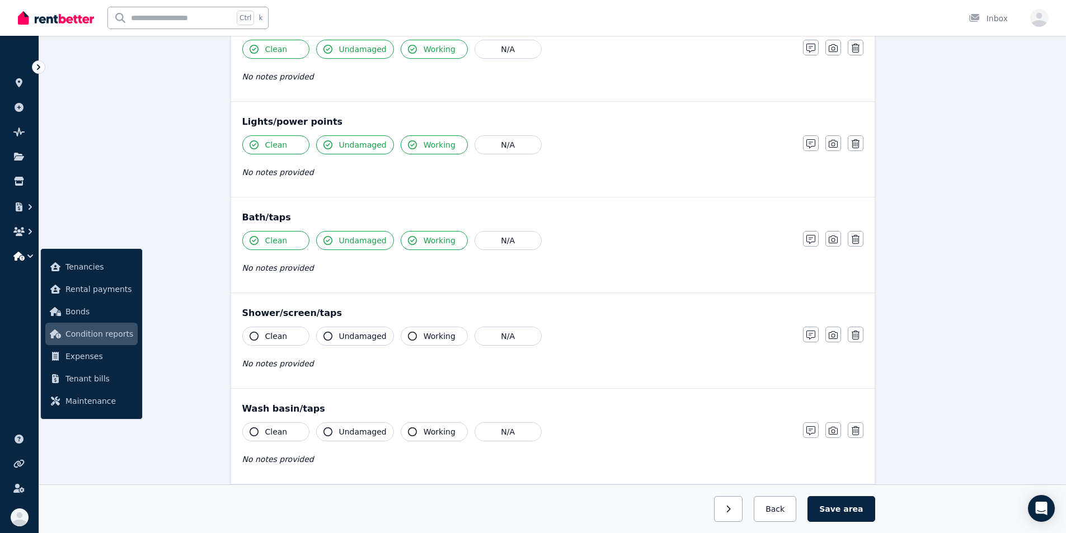
scroll to position [672, 0]
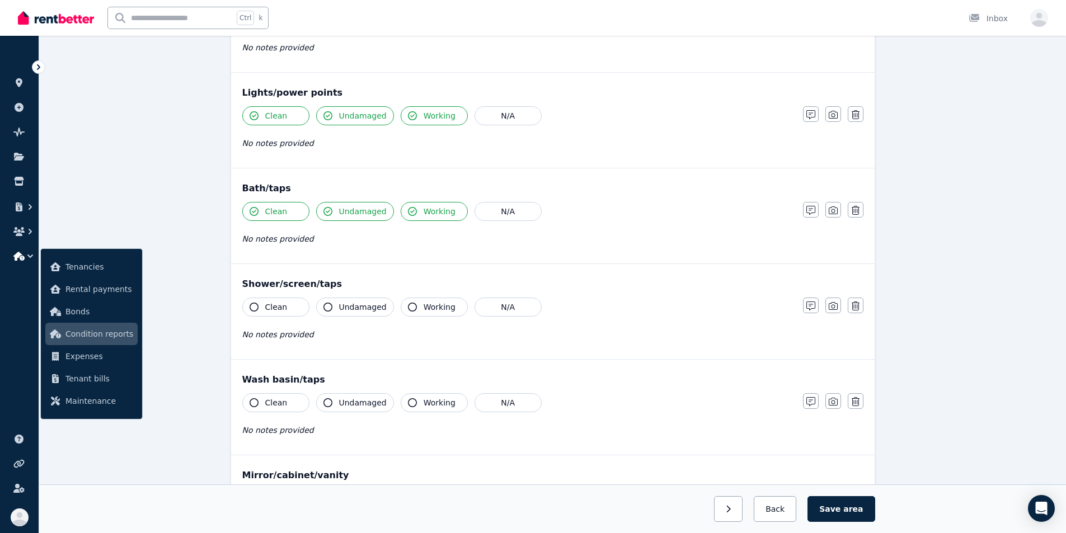
drag, startPoint x: 259, startPoint y: 304, endPoint x: 272, endPoint y: 308, distance: 14.2
click at [259, 304] on button "Clean" at bounding box center [275, 307] width 67 height 19
click at [332, 303] on button "Undamaged" at bounding box center [355, 307] width 78 height 19
click at [408, 308] on icon "button" at bounding box center [412, 307] width 9 height 9
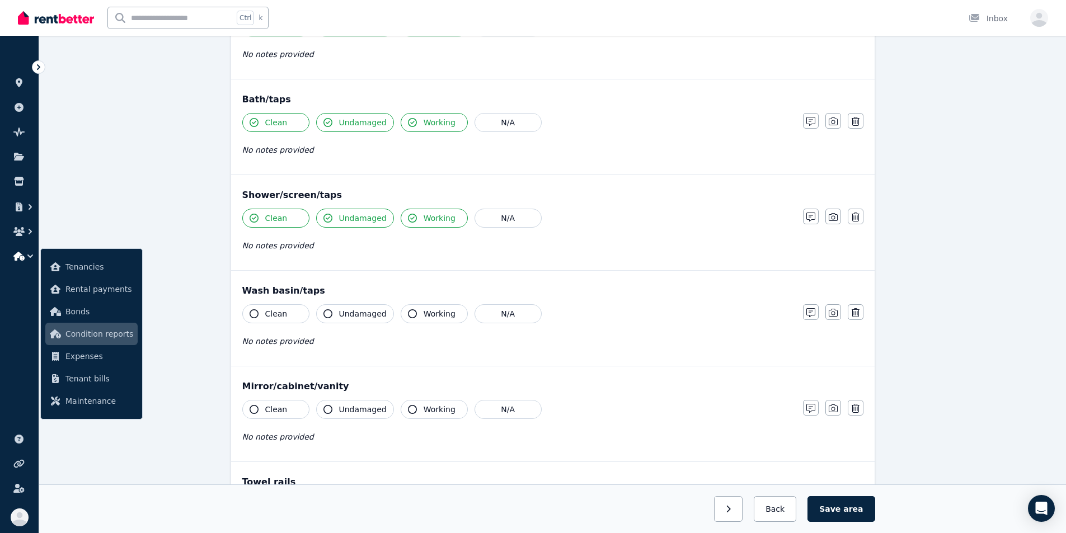
scroll to position [784, 0]
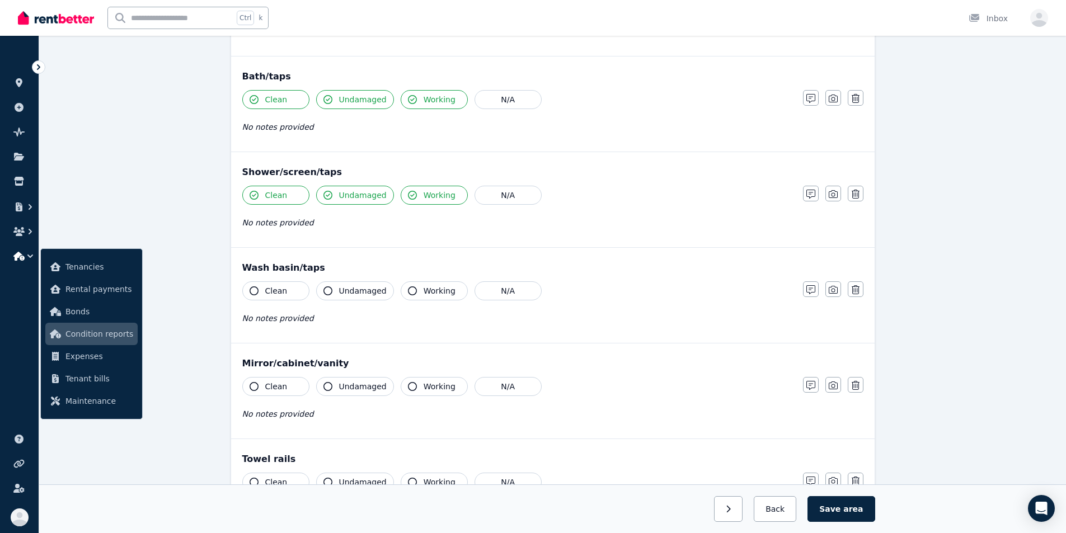
drag, startPoint x: 254, startPoint y: 291, endPoint x: 274, endPoint y: 300, distance: 22.8
click at [258, 295] on button "Clean" at bounding box center [275, 291] width 67 height 19
click at [332, 292] on icon "button" at bounding box center [328, 291] width 9 height 9
click at [408, 291] on icon "button" at bounding box center [412, 291] width 9 height 9
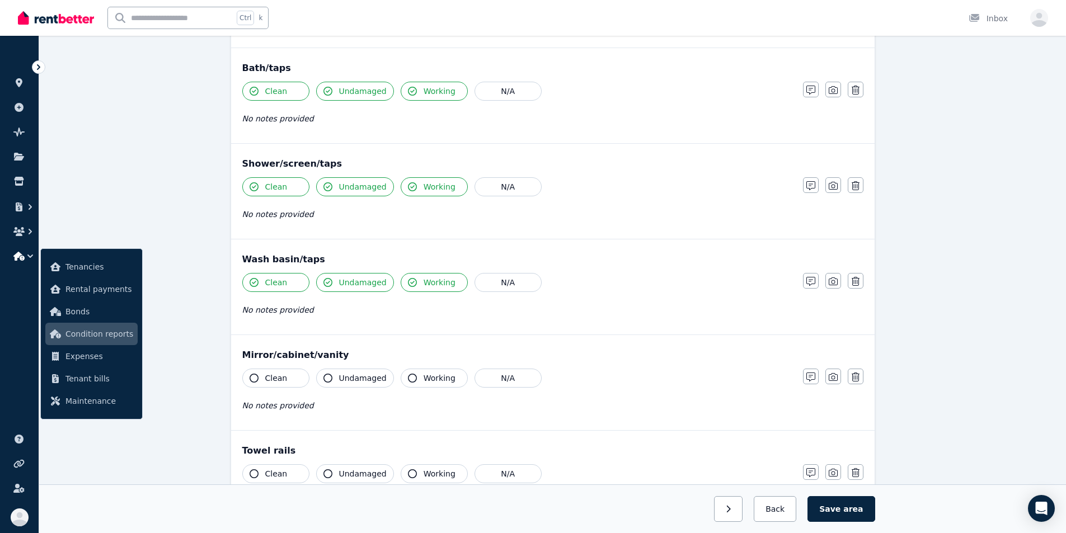
scroll to position [840, 0]
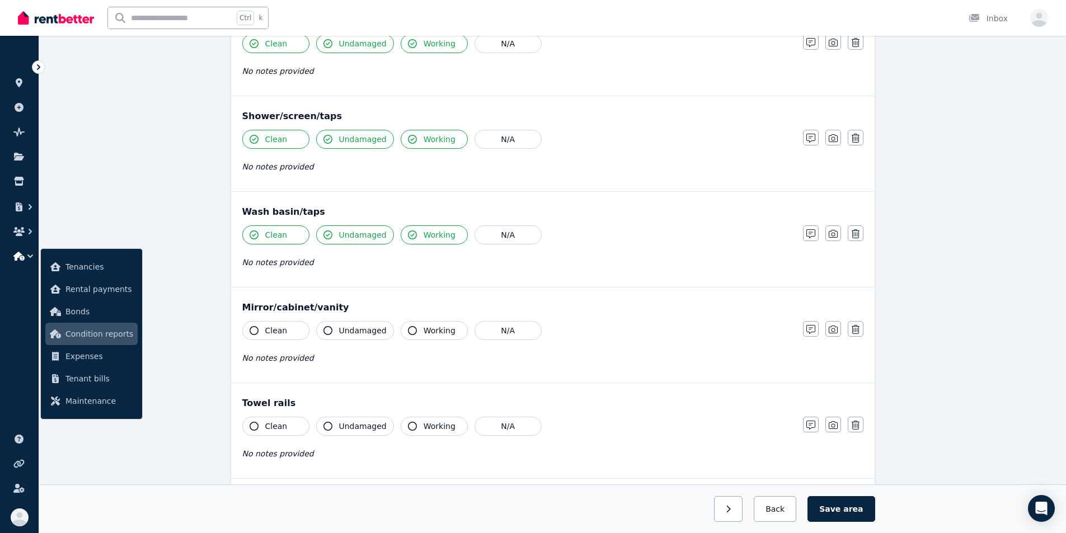
click at [255, 326] on icon "button" at bounding box center [254, 330] width 9 height 9
click at [333, 330] on button "Undamaged" at bounding box center [355, 330] width 78 height 19
click at [408, 329] on icon "button" at bounding box center [412, 330] width 9 height 9
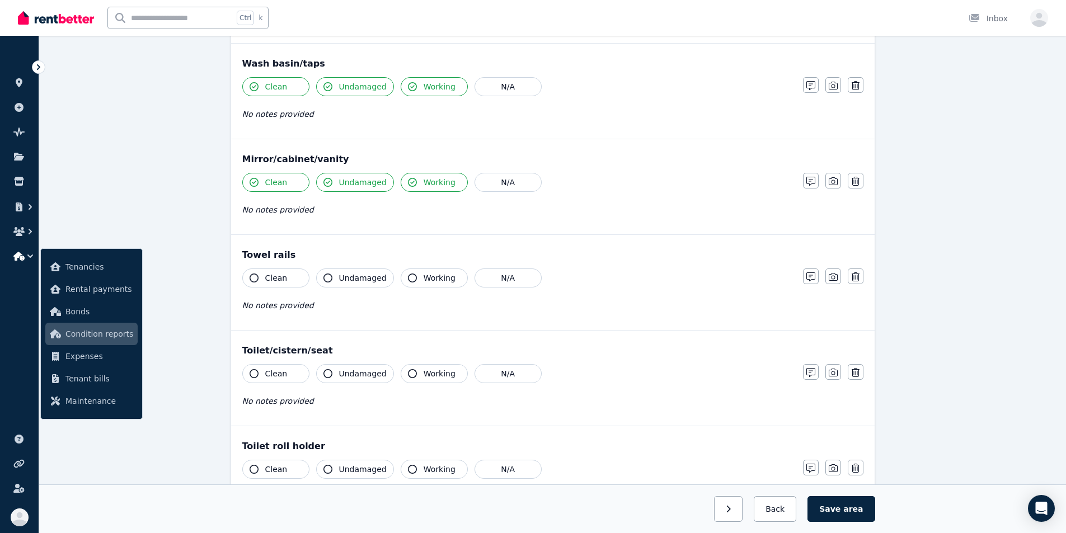
scroll to position [1008, 0]
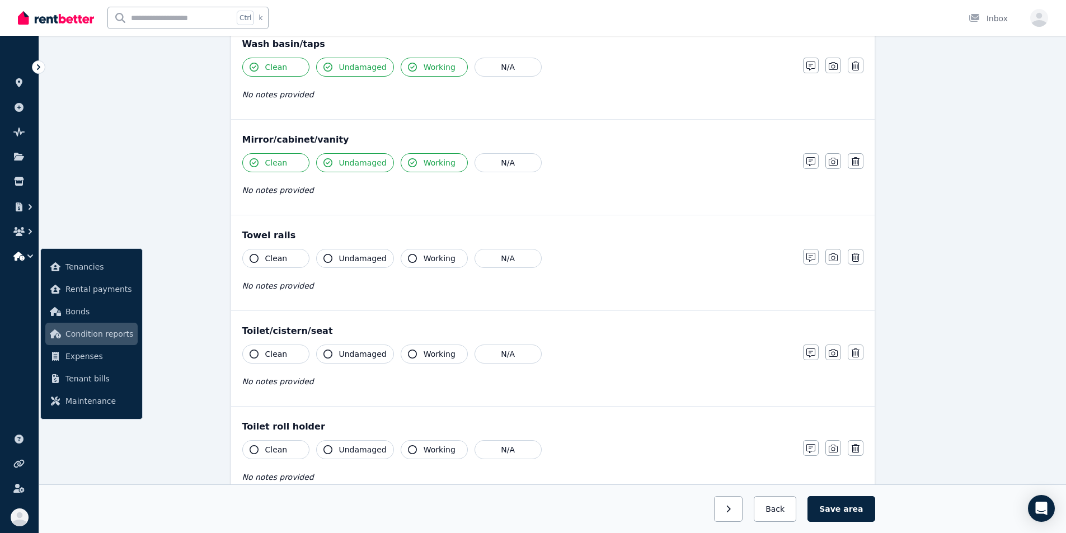
click at [251, 252] on button "Clean" at bounding box center [275, 258] width 67 height 19
click at [325, 258] on icon "button" at bounding box center [328, 258] width 9 height 9
click at [408, 259] on icon "button" at bounding box center [412, 258] width 9 height 9
click at [256, 353] on icon "button" at bounding box center [254, 354] width 9 height 9
click at [326, 350] on icon "button" at bounding box center [328, 354] width 9 height 9
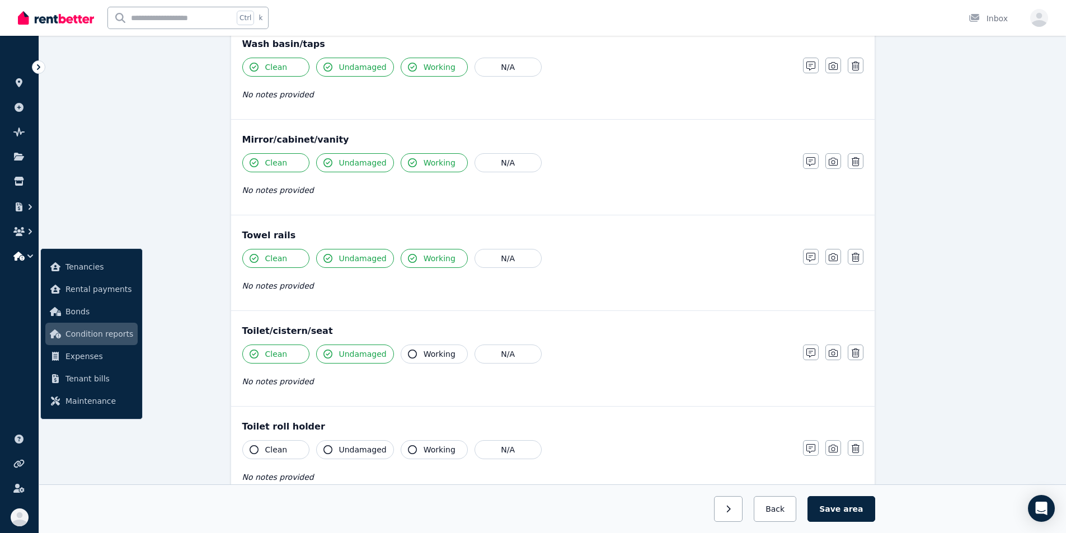
click at [408, 353] on icon "button" at bounding box center [412, 354] width 9 height 9
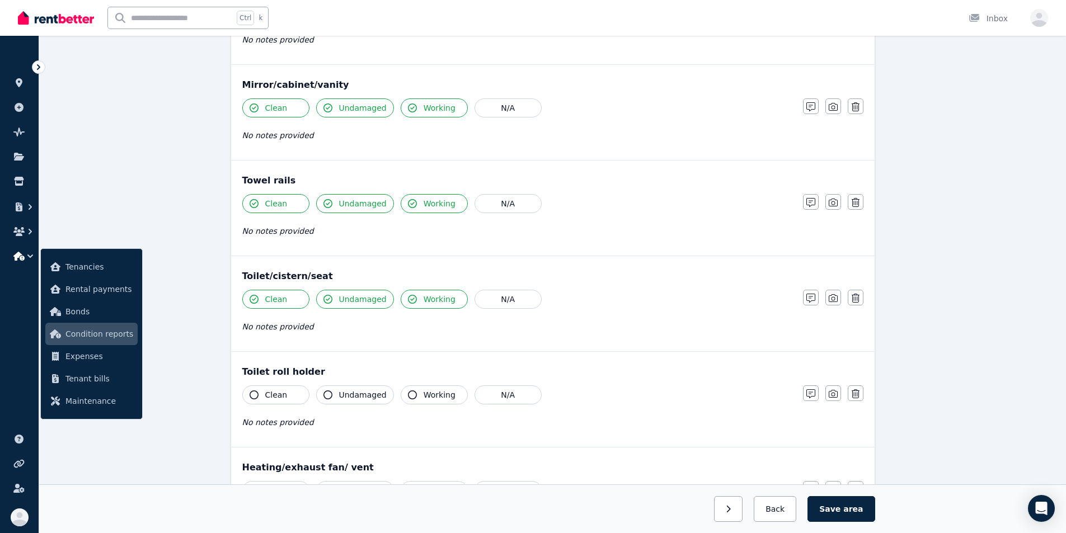
scroll to position [1120, 0]
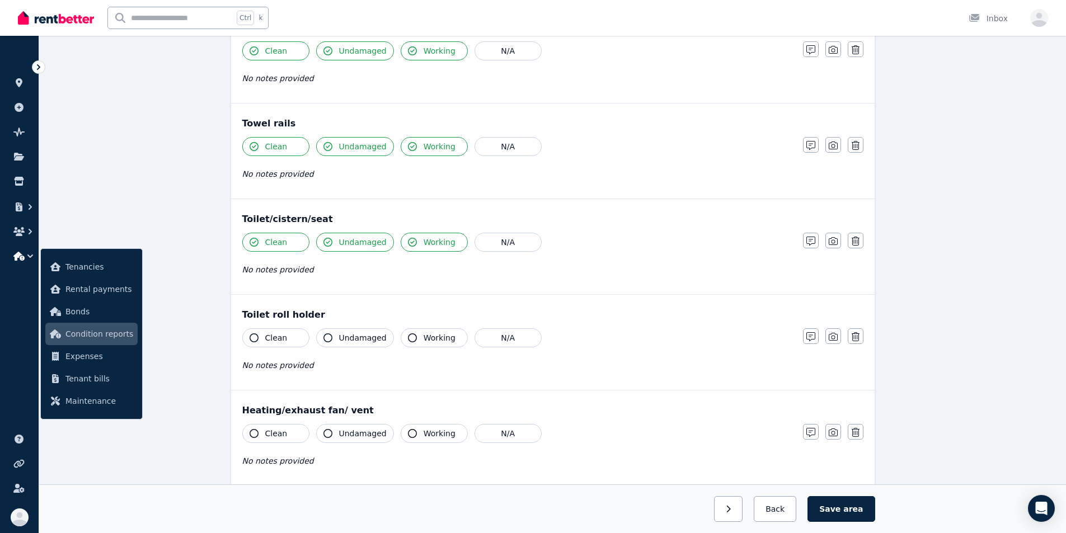
click at [257, 337] on icon "button" at bounding box center [254, 338] width 9 height 9
click at [325, 338] on icon "button" at bounding box center [328, 338] width 9 height 9
click at [408, 337] on icon "button" at bounding box center [412, 338] width 9 height 9
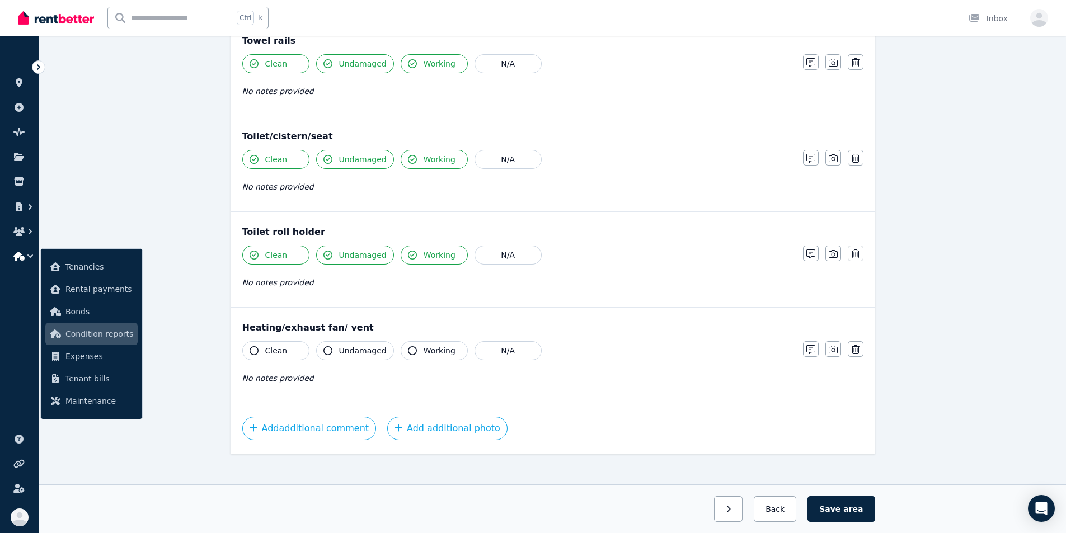
scroll to position [1212, 0]
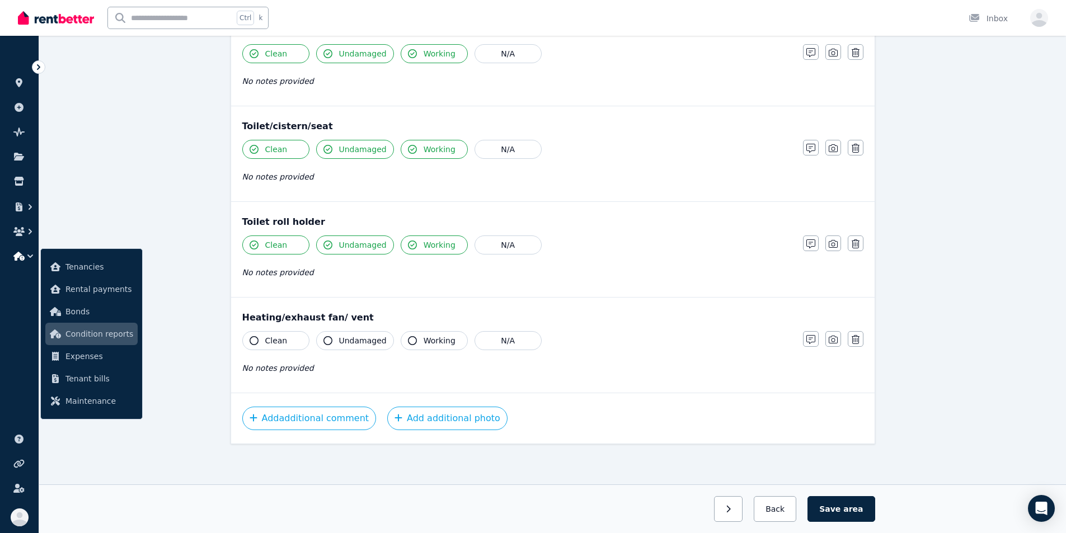
click at [254, 342] on icon "button" at bounding box center [254, 340] width 9 height 9
drag, startPoint x: 331, startPoint y: 341, endPoint x: 338, endPoint y: 343, distance: 7.5
click at [331, 341] on icon "button" at bounding box center [328, 340] width 9 height 9
click at [408, 341] on icon "button" at bounding box center [412, 340] width 9 height 9
drag, startPoint x: 844, startPoint y: 509, endPoint x: 788, endPoint y: 472, distance: 67.1
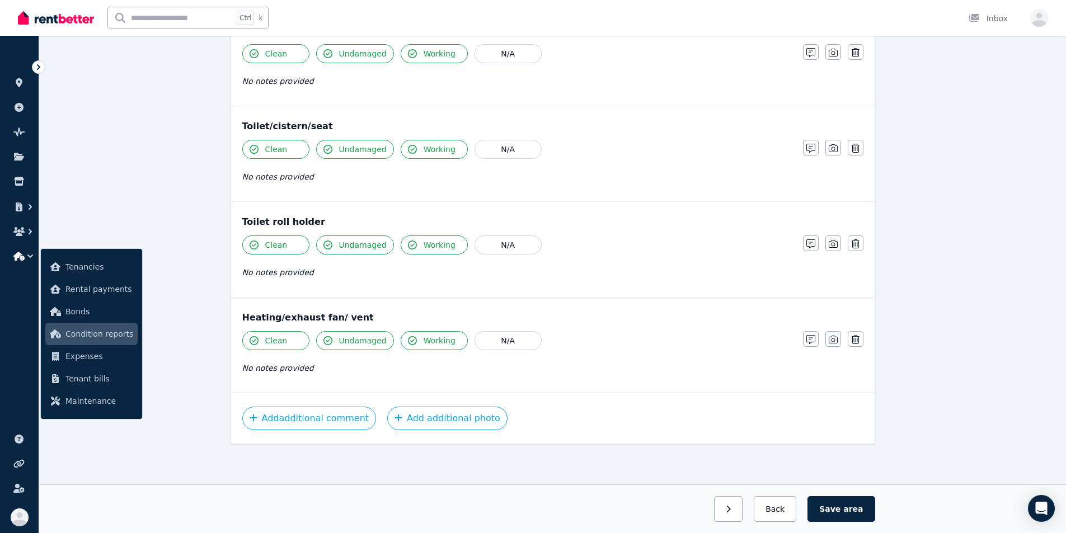
click at [592, 509] on button "Save area" at bounding box center [841, 510] width 67 height 26
click at [592, 511] on button "Back" at bounding box center [776, 510] width 52 height 26
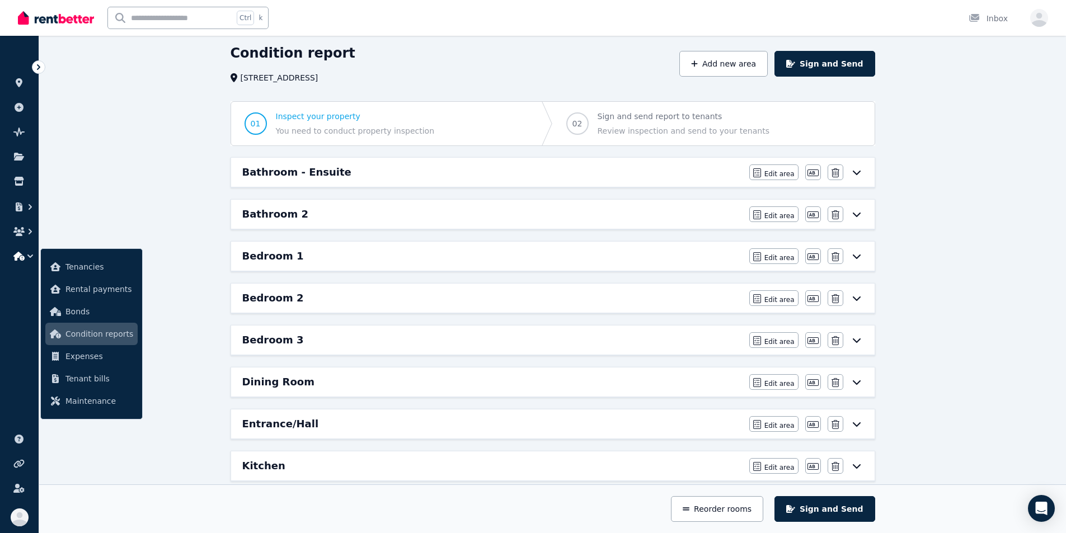
scroll to position [0, 0]
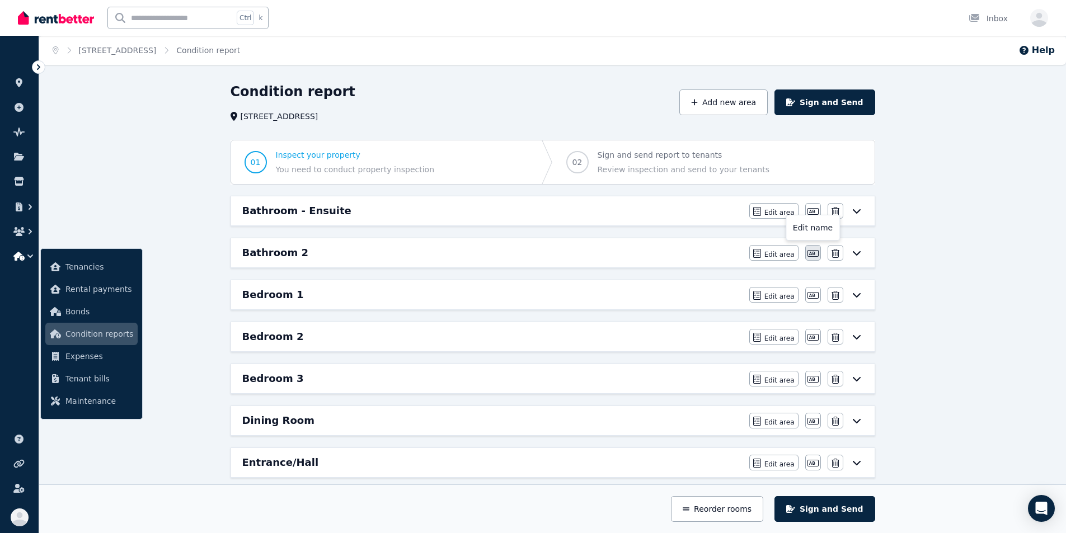
click at [592, 252] on icon "button" at bounding box center [813, 253] width 11 height 7
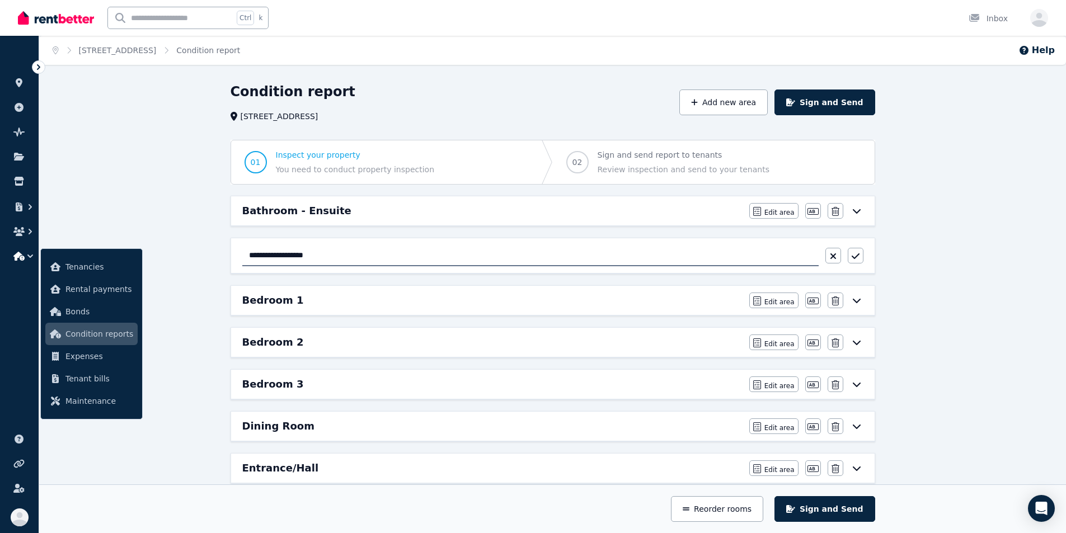
type input "**********"
click at [317, 301] on div "Bedroom 1" at bounding box center [492, 301] width 500 height 16
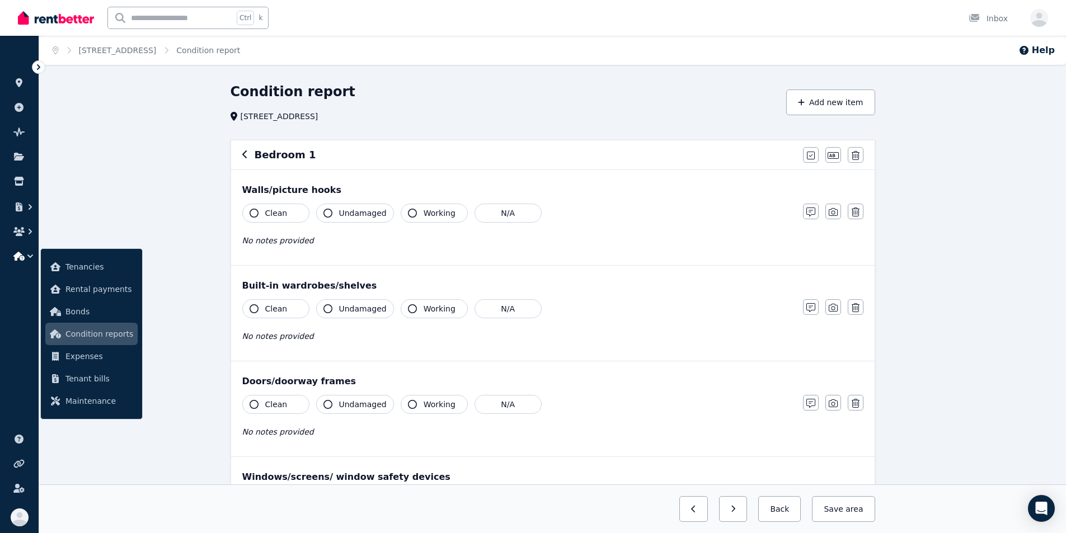
click at [246, 157] on icon "button" at bounding box center [245, 154] width 6 height 9
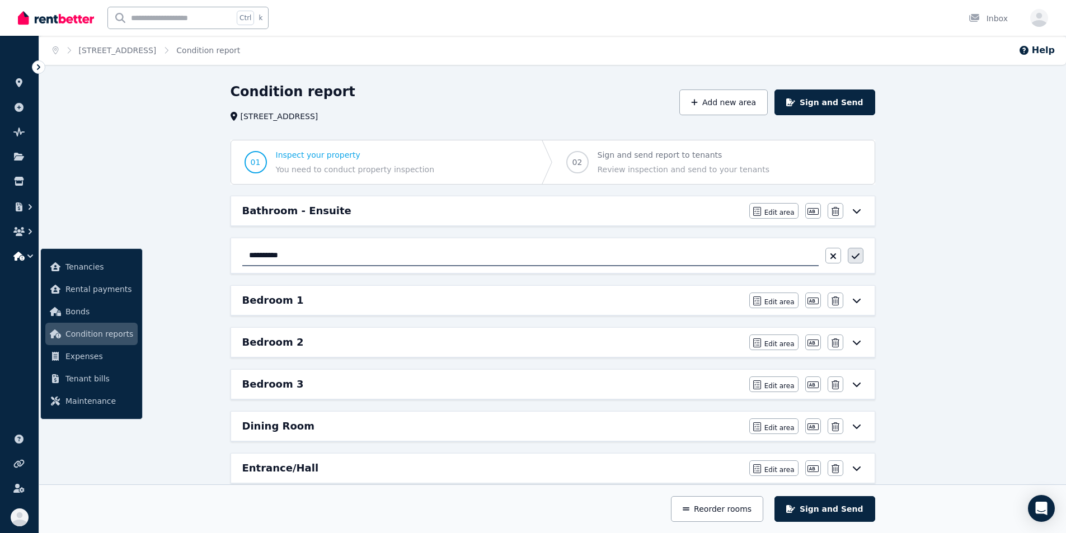
click at [592, 257] on icon "button" at bounding box center [856, 256] width 8 height 9
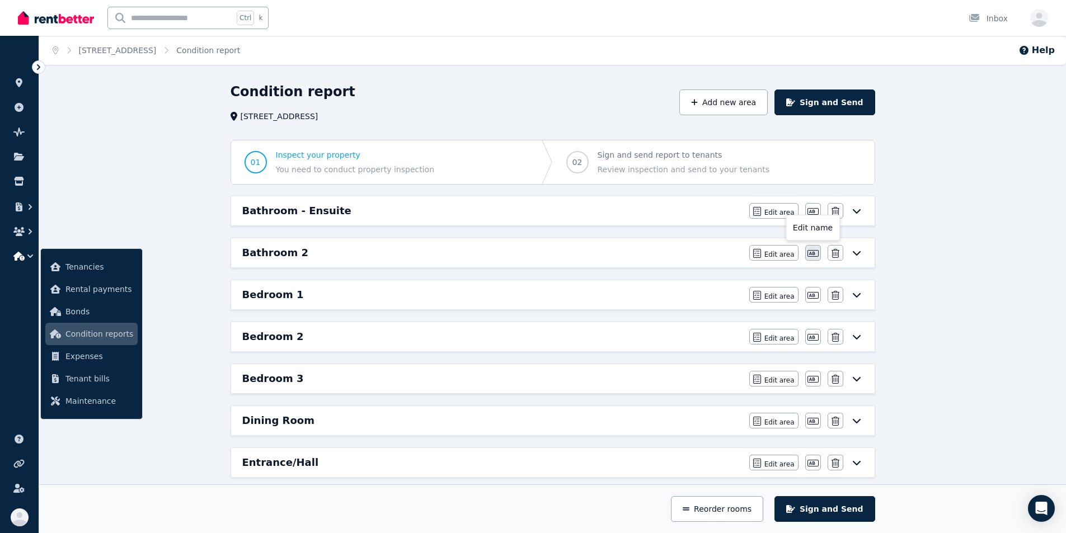
click at [592, 252] on icon "button" at bounding box center [813, 253] width 11 height 9
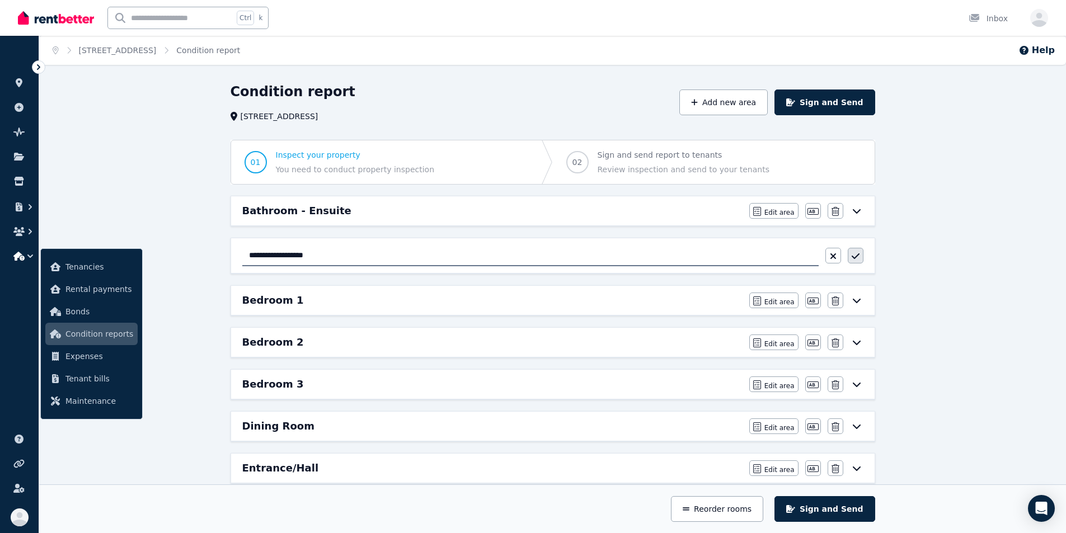
type input "**********"
click at [592, 257] on icon "button" at bounding box center [856, 256] width 8 height 9
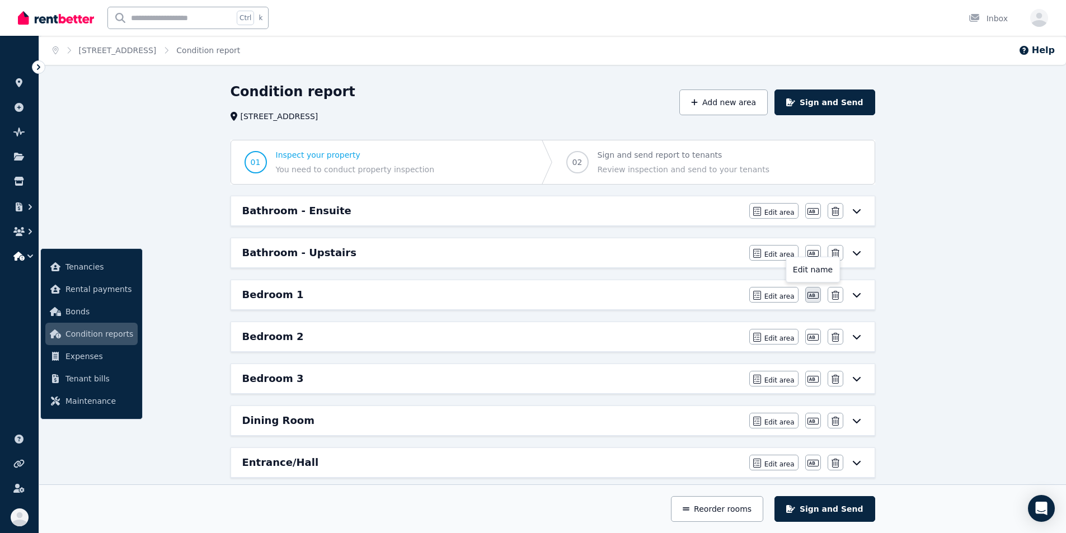
click at [592, 295] on icon "button" at bounding box center [813, 295] width 11 height 9
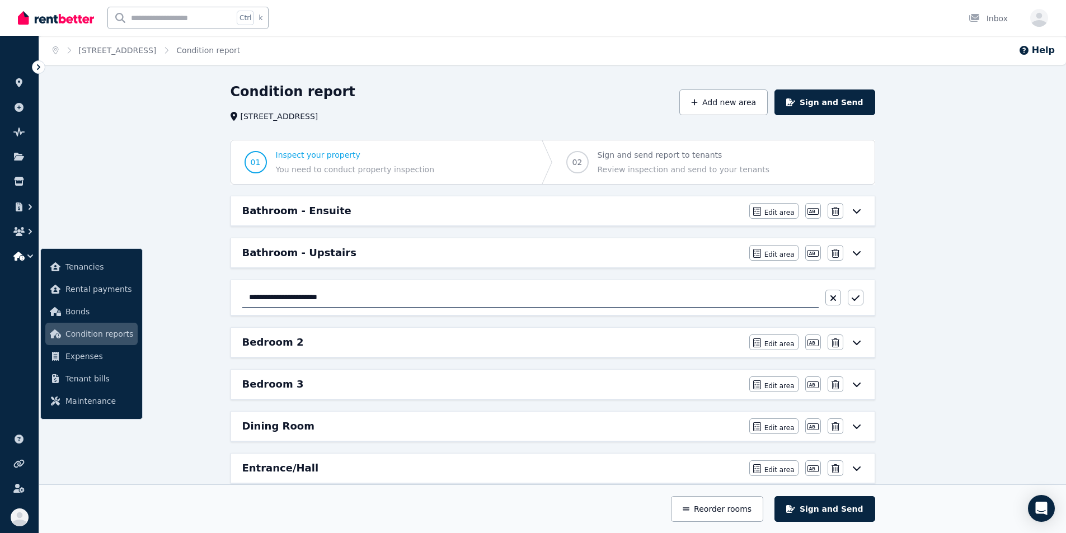
type input "**********"
click at [592, 298] on button "button" at bounding box center [856, 298] width 16 height 16
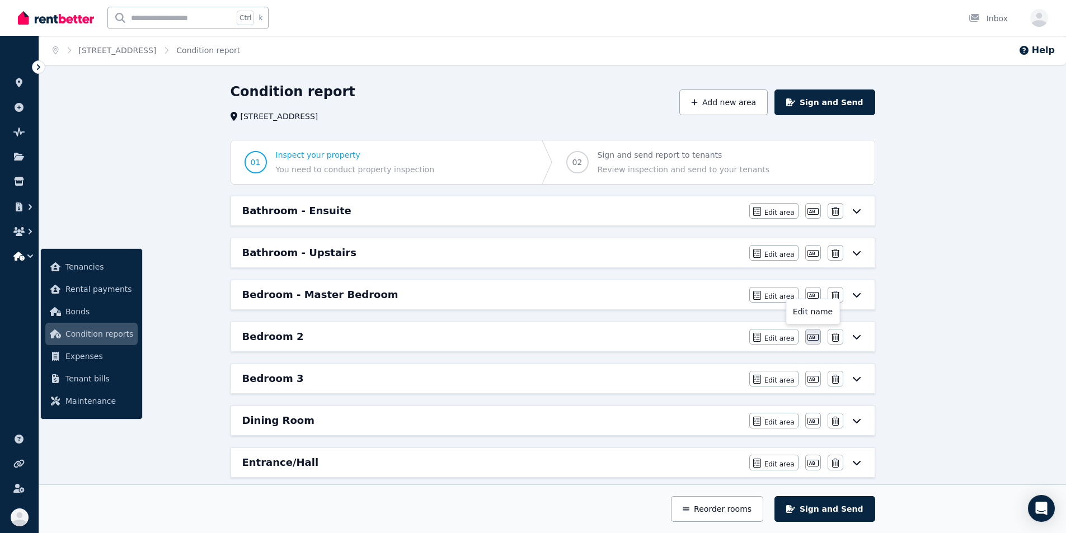
click at [592, 335] on icon "button" at bounding box center [813, 337] width 11 height 7
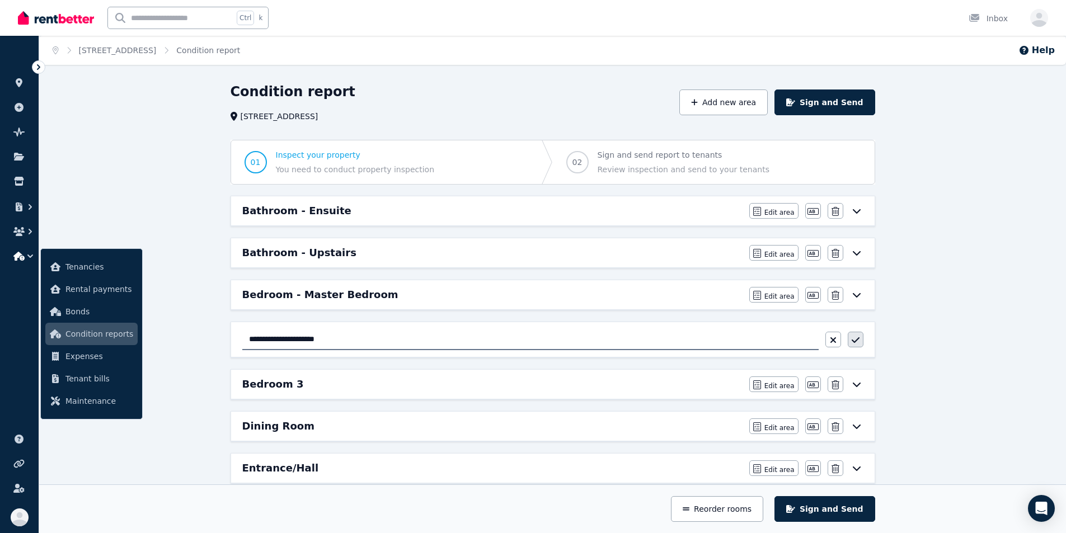
type input "**********"
click at [592, 340] on icon "button" at bounding box center [856, 340] width 8 height 9
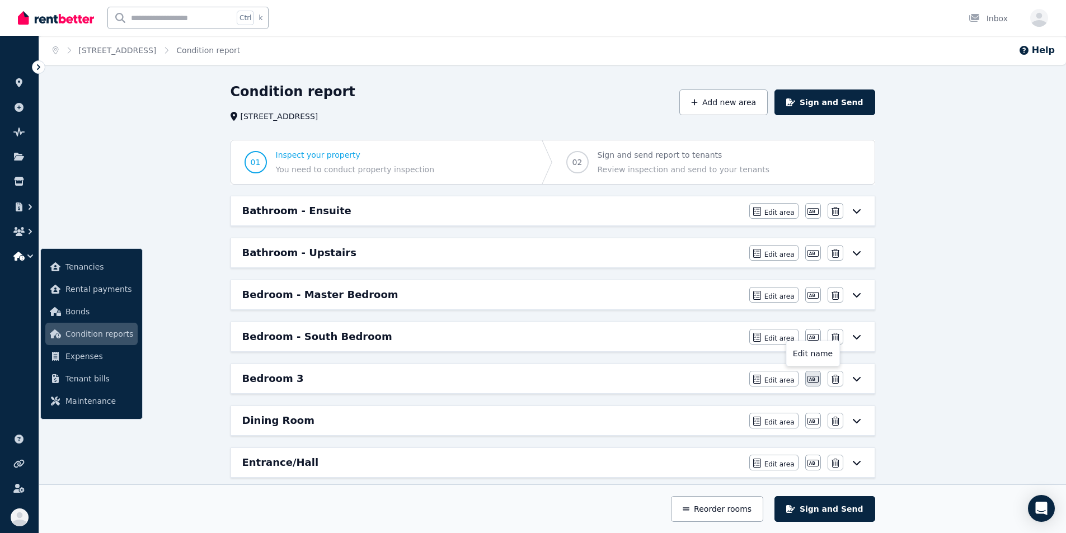
click at [592, 378] on icon "button" at bounding box center [813, 379] width 11 height 9
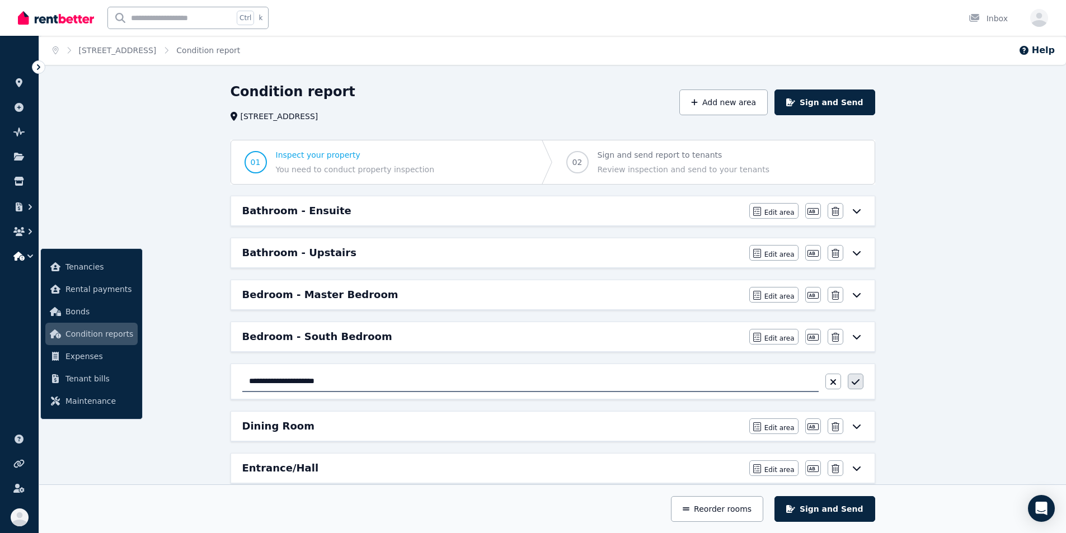
type input "**********"
click at [592, 382] on icon "button" at bounding box center [855, 383] width 8 height 6
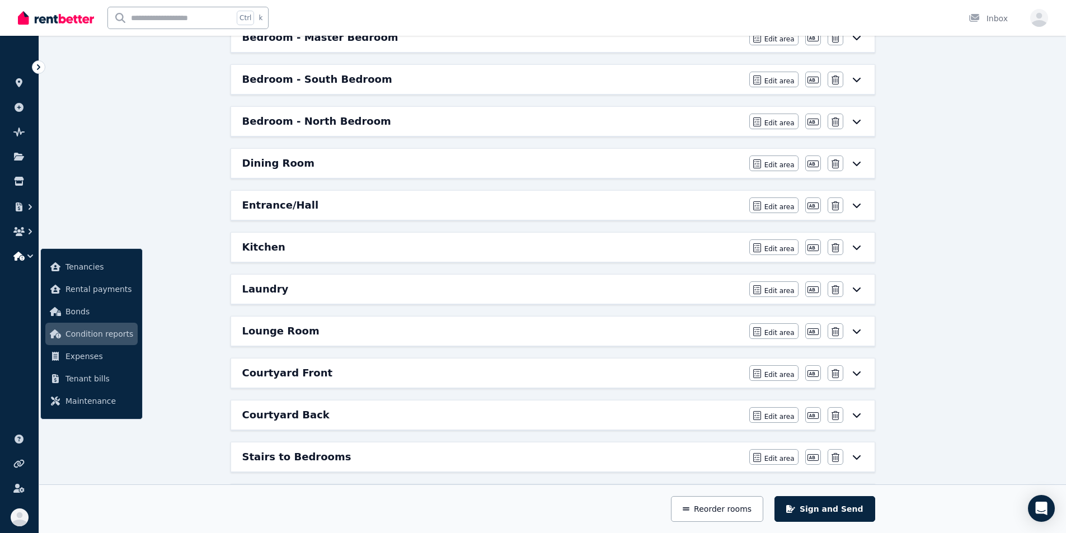
scroll to position [280, 0]
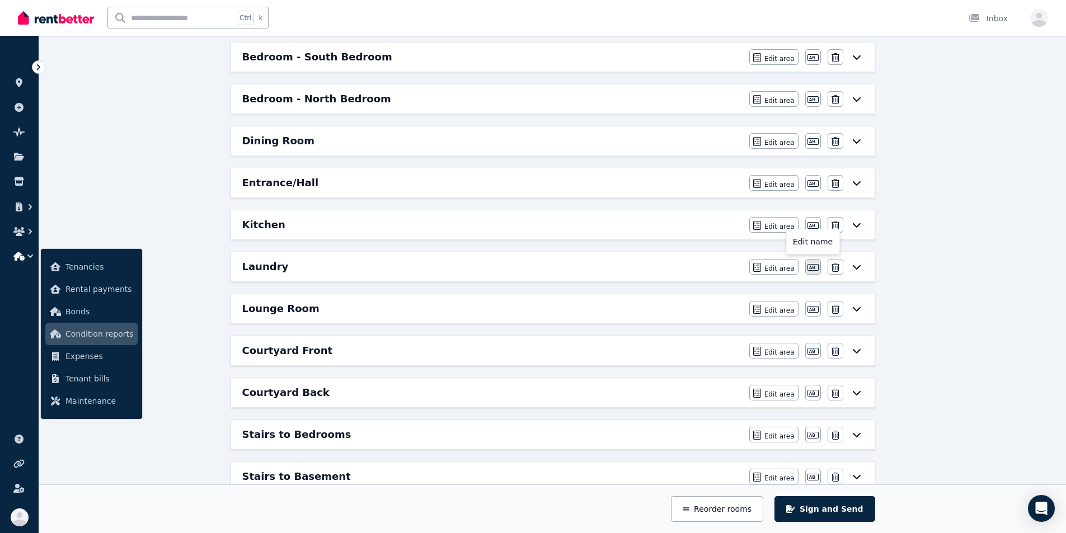
click at [592, 264] on icon "button" at bounding box center [813, 267] width 11 height 9
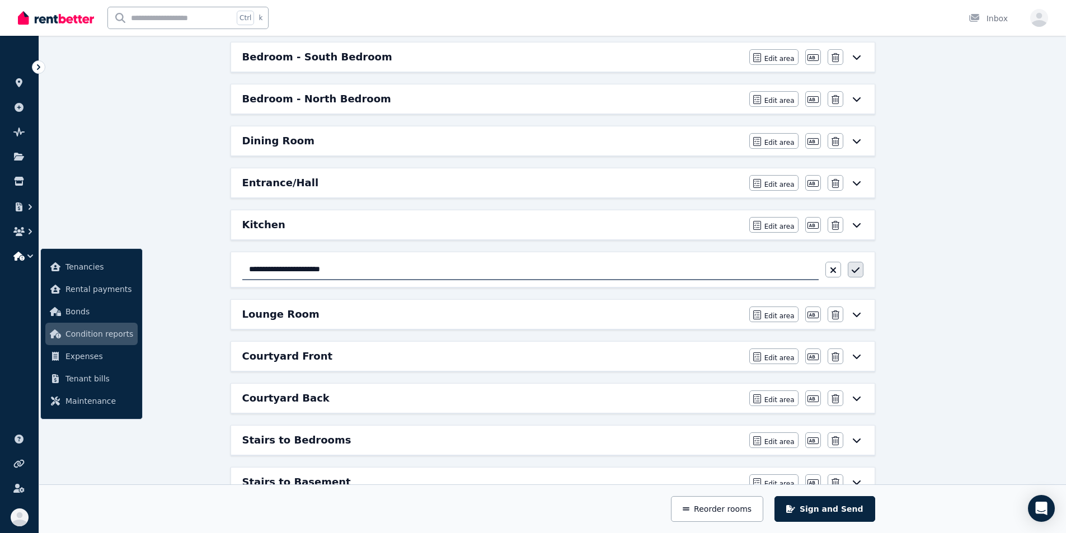
type input "**********"
click at [592, 274] on icon "button" at bounding box center [856, 270] width 8 height 9
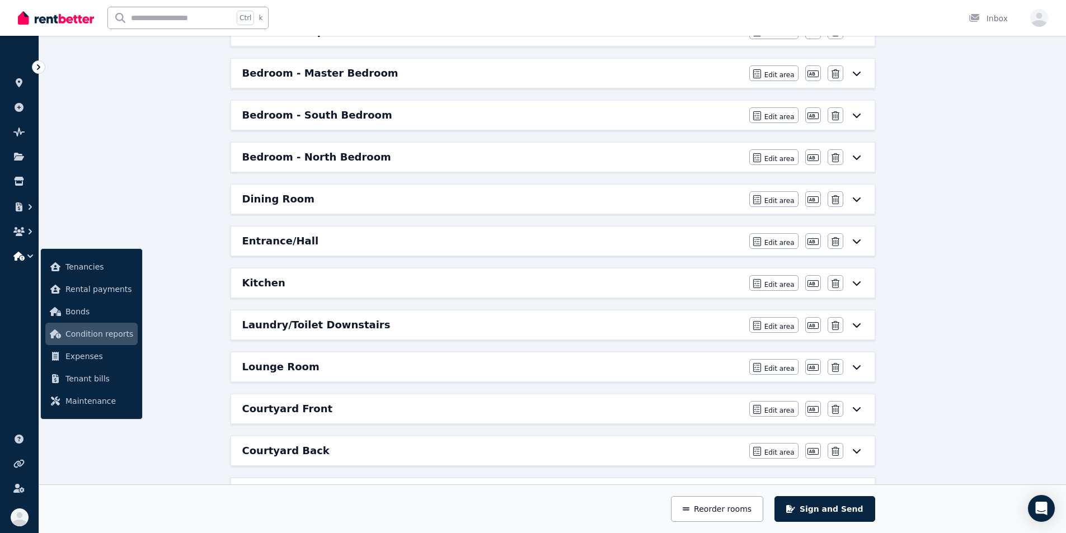
scroll to position [224, 0]
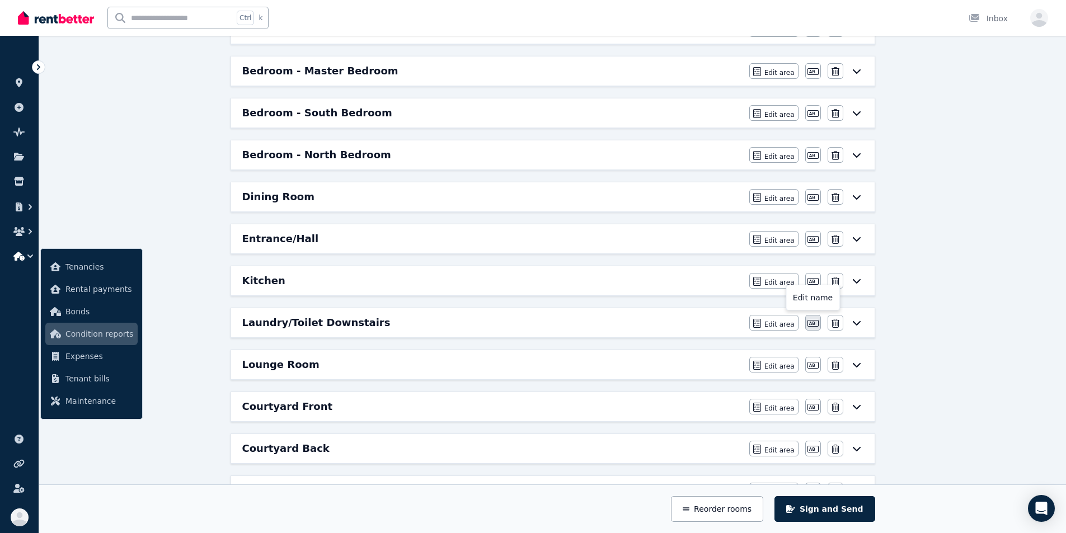
click at [592, 321] on icon "button" at bounding box center [813, 323] width 11 height 7
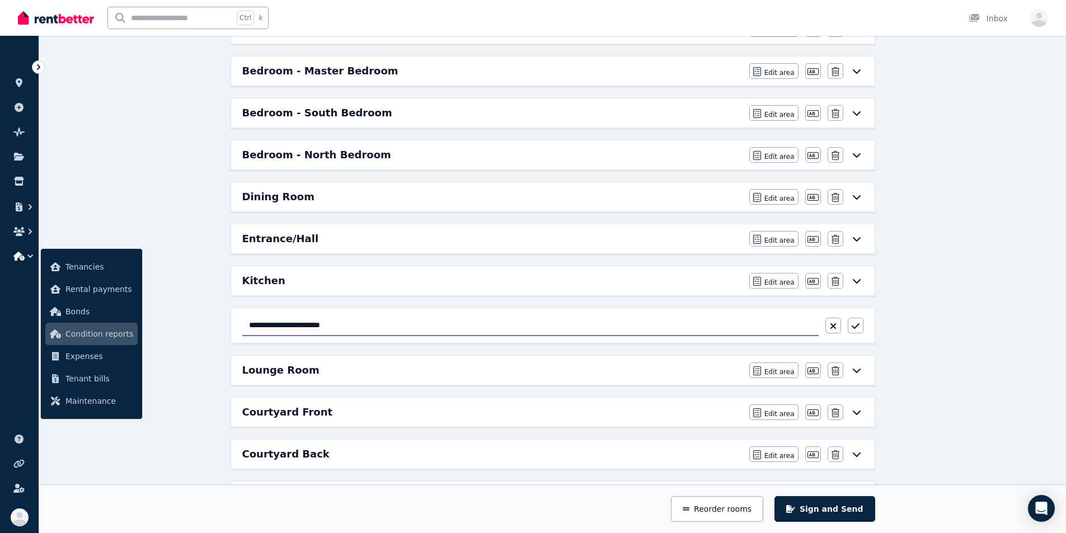
drag, startPoint x: 299, startPoint y: 325, endPoint x: 281, endPoint y: 325, distance: 18.5
click at [281, 325] on input "**********" at bounding box center [530, 325] width 577 height 21
type input "**********"
drag, startPoint x: 854, startPoint y: 329, endPoint x: 844, endPoint y: 332, distance: 11.2
click at [592, 329] on icon "button" at bounding box center [855, 327] width 8 height 6
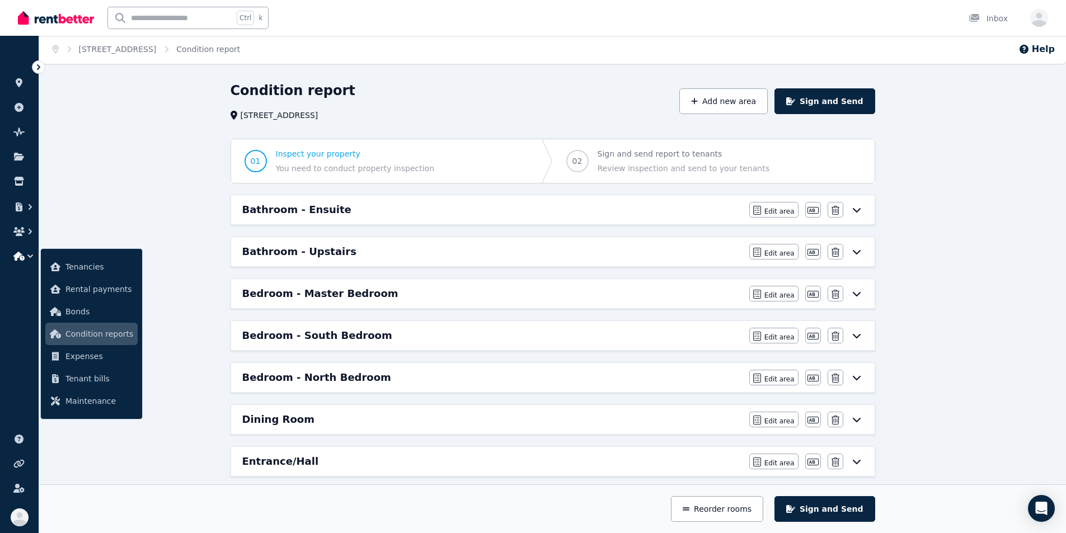
scroll to position [0, 0]
click at [592, 253] on span "Edit area" at bounding box center [780, 254] width 30 height 9
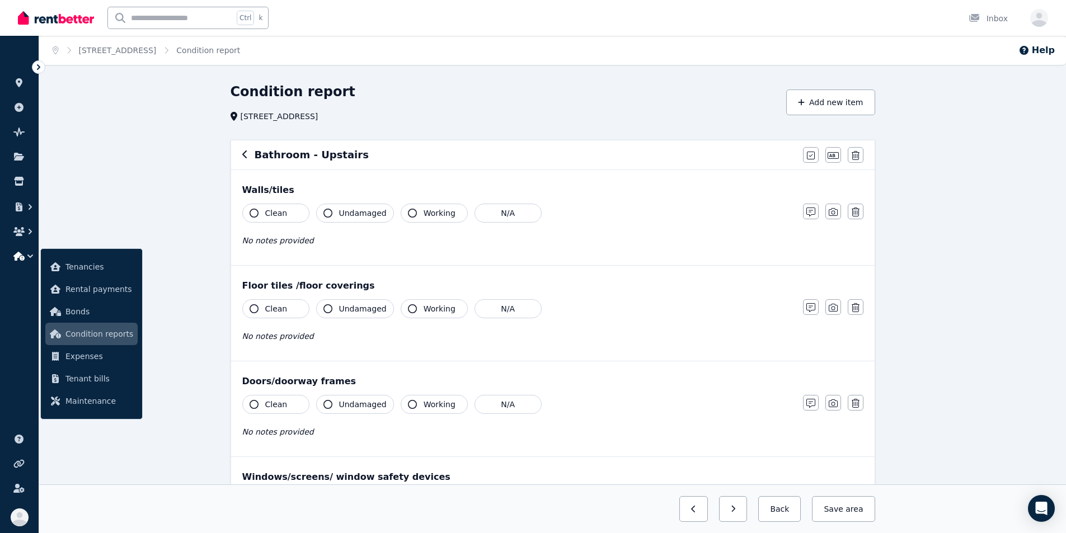
click at [252, 214] on icon "button" at bounding box center [254, 213] width 9 height 9
click at [327, 211] on icon "button" at bounding box center [328, 213] width 9 height 9
click at [408, 212] on icon "button" at bounding box center [412, 213] width 9 height 9
click at [255, 307] on icon "button" at bounding box center [254, 309] width 9 height 9
click at [330, 306] on icon "button" at bounding box center [328, 309] width 9 height 9
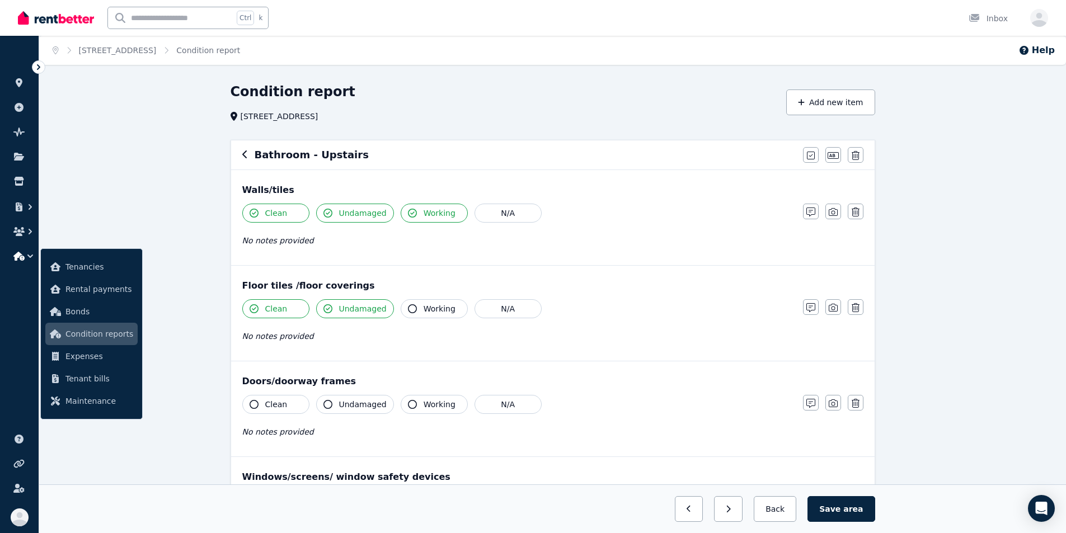
click at [408, 309] on icon "button" at bounding box center [412, 309] width 9 height 9
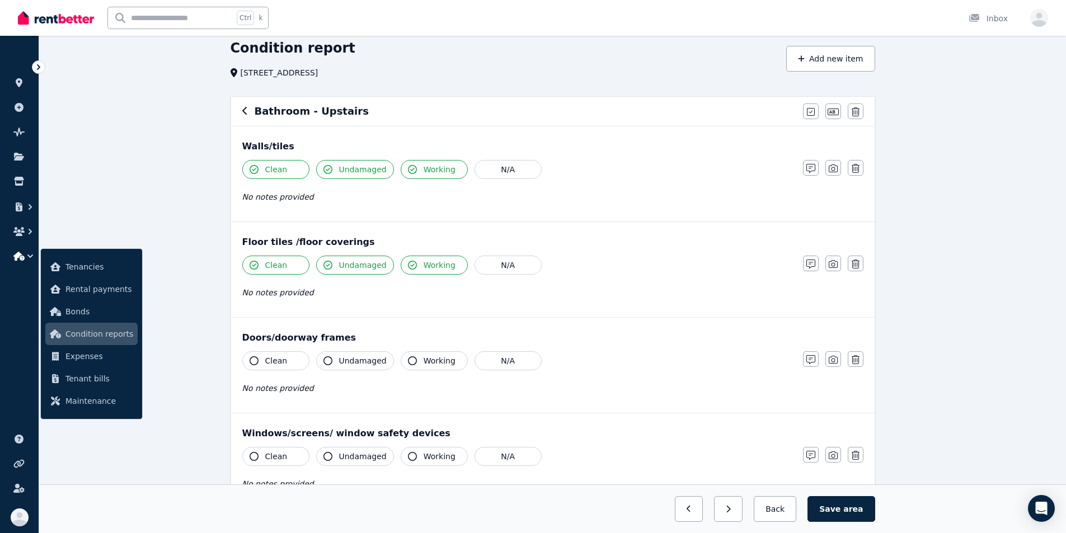
scroll to position [112, 0]
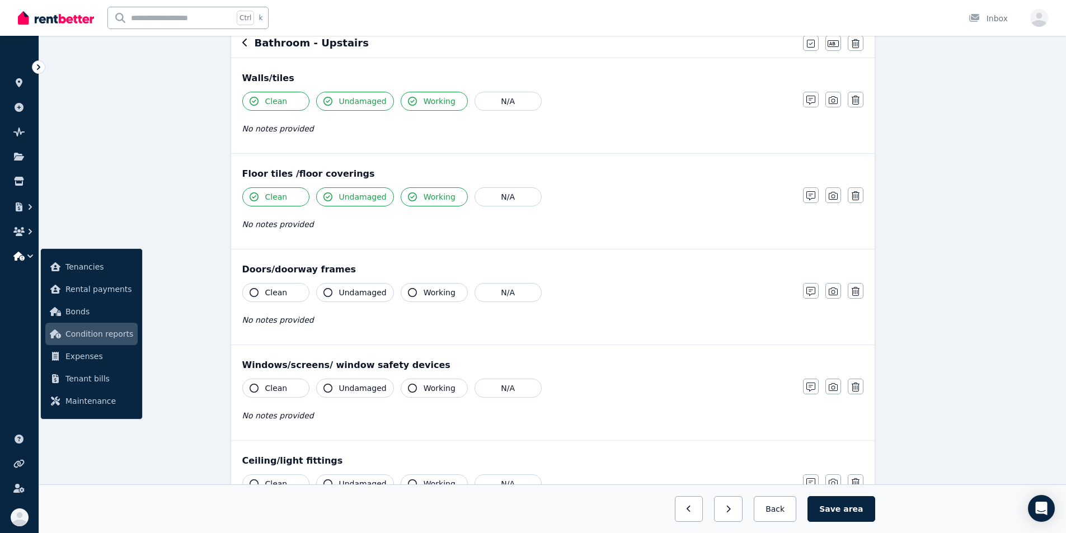
click at [250, 298] on button "Clean" at bounding box center [275, 292] width 67 height 19
click at [330, 293] on icon "button" at bounding box center [328, 292] width 9 height 9
click at [408, 292] on icon "button" at bounding box center [412, 292] width 9 height 9
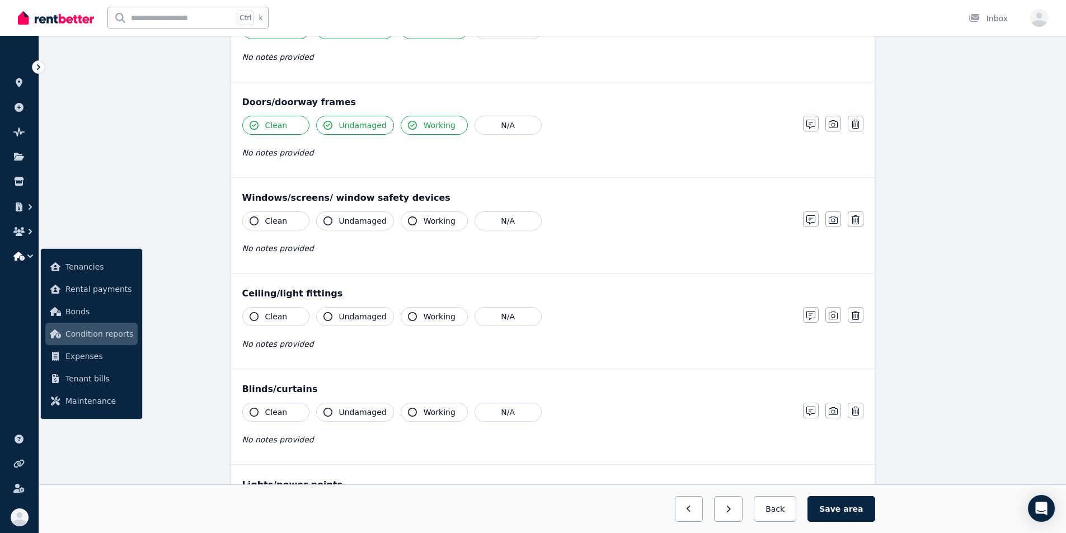
scroll to position [280, 0]
click at [254, 222] on icon "button" at bounding box center [254, 220] width 9 height 9
click at [327, 221] on icon "button" at bounding box center [328, 220] width 9 height 9
drag, startPoint x: 409, startPoint y: 221, endPoint x: 400, endPoint y: 232, distance: 14.3
click at [409, 221] on icon "button" at bounding box center [412, 220] width 9 height 9
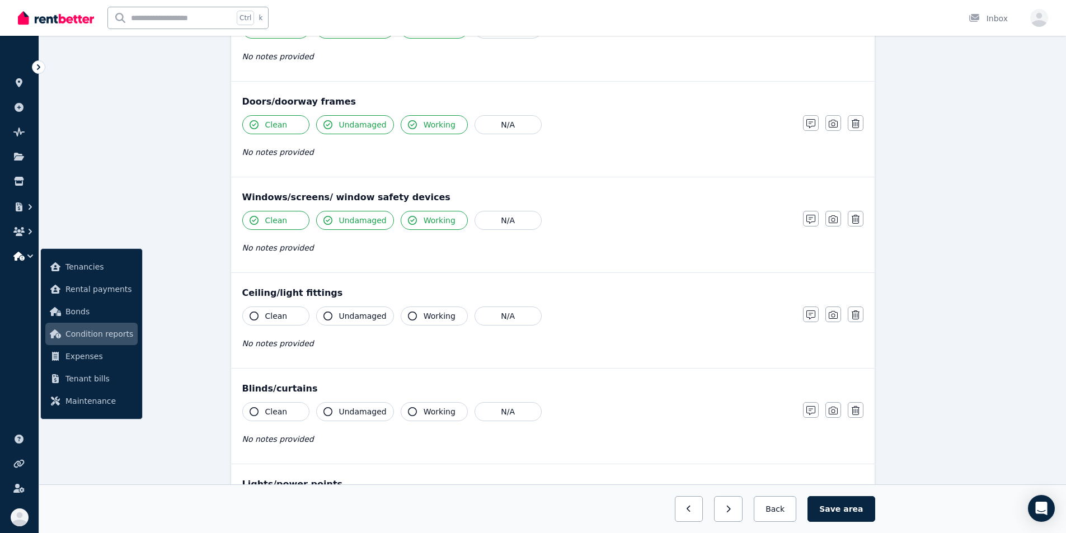
click at [251, 314] on icon "button" at bounding box center [254, 316] width 9 height 9
click at [326, 312] on icon "button" at bounding box center [328, 316] width 9 height 9
click at [408, 316] on icon "button" at bounding box center [412, 316] width 9 height 9
click at [254, 411] on icon "button" at bounding box center [254, 412] width 9 height 9
click at [325, 409] on icon "button" at bounding box center [328, 412] width 9 height 9
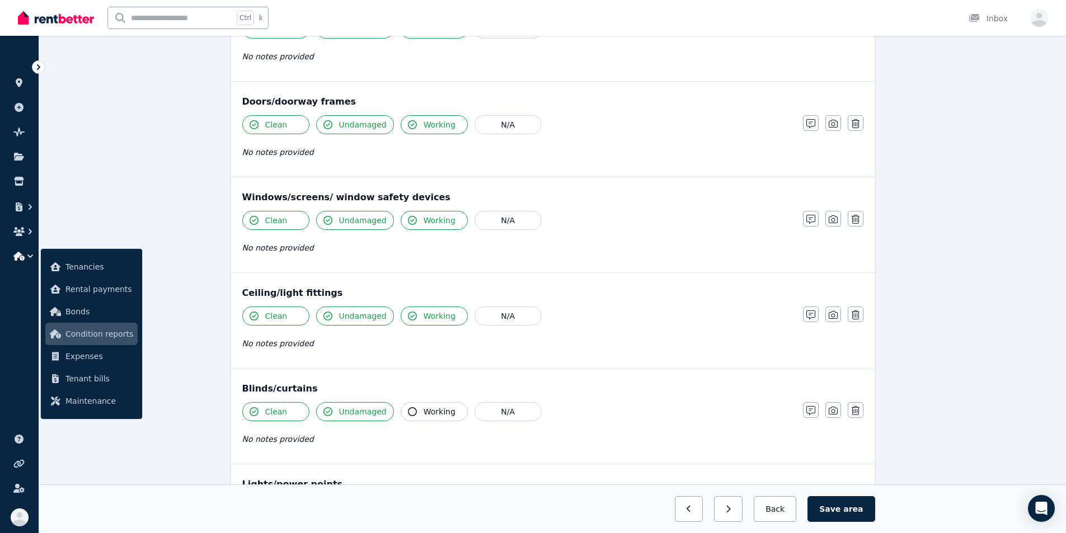
click at [408, 411] on icon "button" at bounding box center [412, 412] width 9 height 9
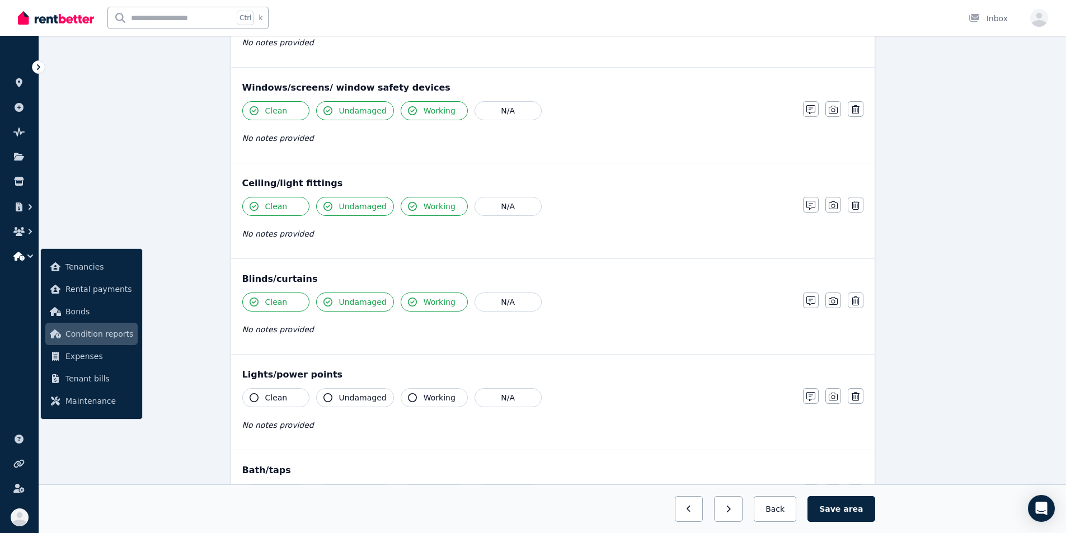
scroll to position [392, 0]
click at [251, 396] on icon "button" at bounding box center [254, 395] width 9 height 9
click at [330, 394] on icon "button" at bounding box center [328, 395] width 9 height 9
click at [408, 396] on icon "button" at bounding box center [412, 395] width 9 height 9
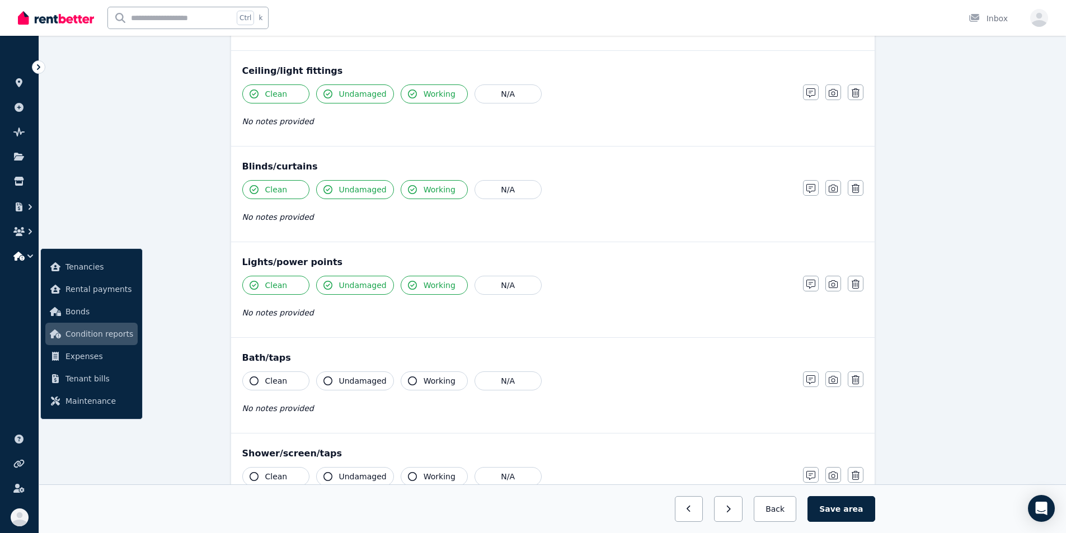
scroll to position [504, 0]
drag, startPoint x: 250, startPoint y: 378, endPoint x: 271, endPoint y: 383, distance: 22.5
click at [251, 378] on icon "button" at bounding box center [254, 379] width 9 height 9
drag, startPoint x: 329, startPoint y: 378, endPoint x: 401, endPoint y: 386, distance: 73.2
click at [331, 380] on icon "button" at bounding box center [328, 379] width 9 height 9
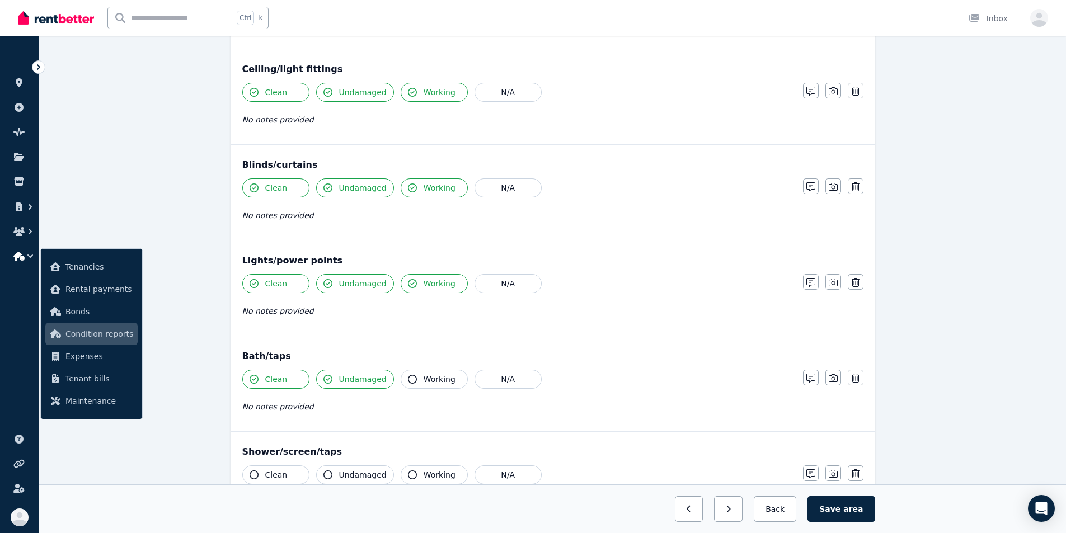
drag, startPoint x: 404, startPoint y: 380, endPoint x: 399, endPoint y: 383, distance: 5.8
click at [408, 380] on icon "button" at bounding box center [412, 379] width 9 height 9
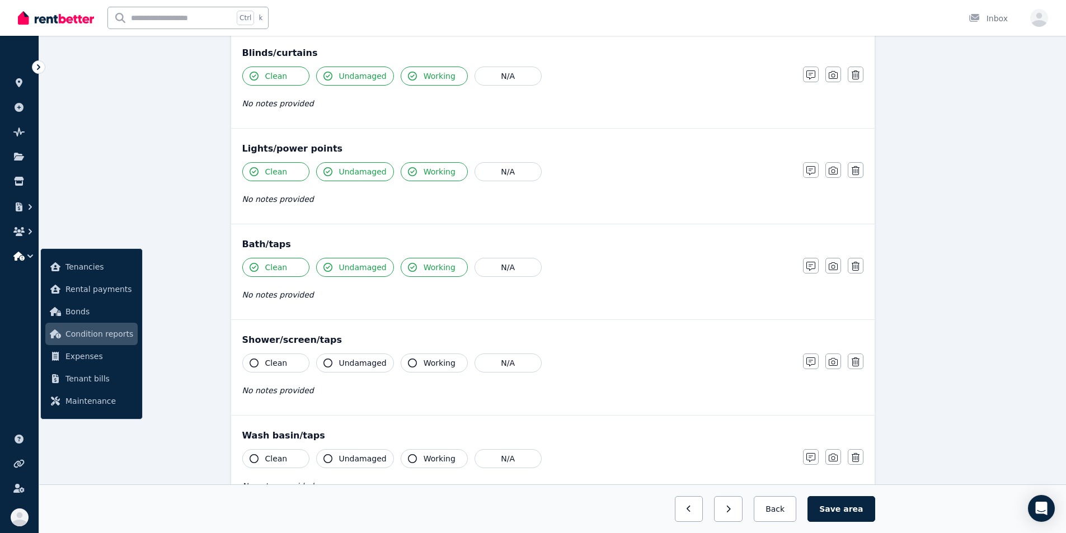
click at [260, 361] on button "Clean" at bounding box center [275, 363] width 67 height 19
click at [324, 361] on icon "button" at bounding box center [328, 363] width 9 height 9
click at [408, 363] on icon "button" at bounding box center [412, 363] width 9 height 9
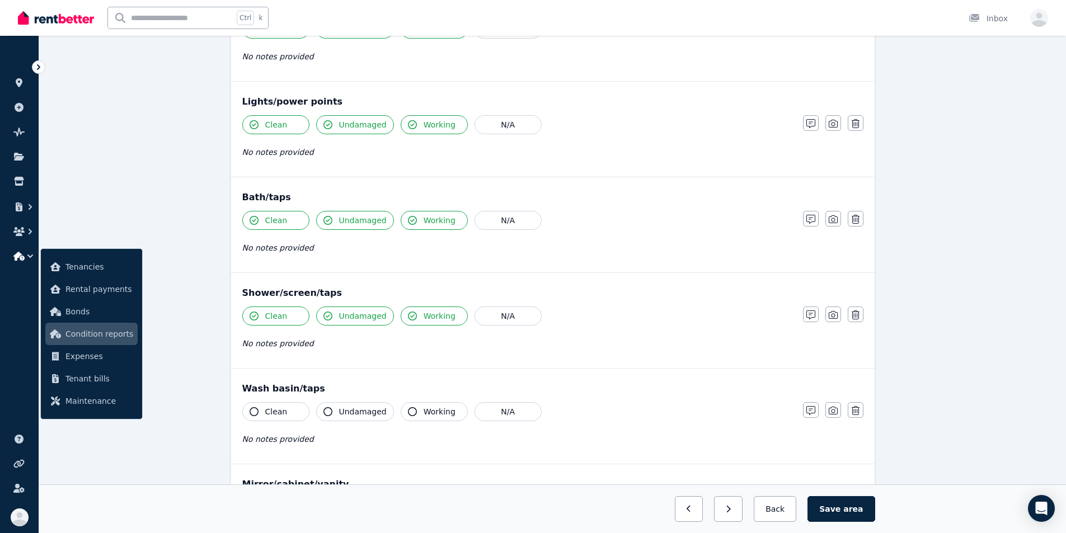
scroll to position [728, 0]
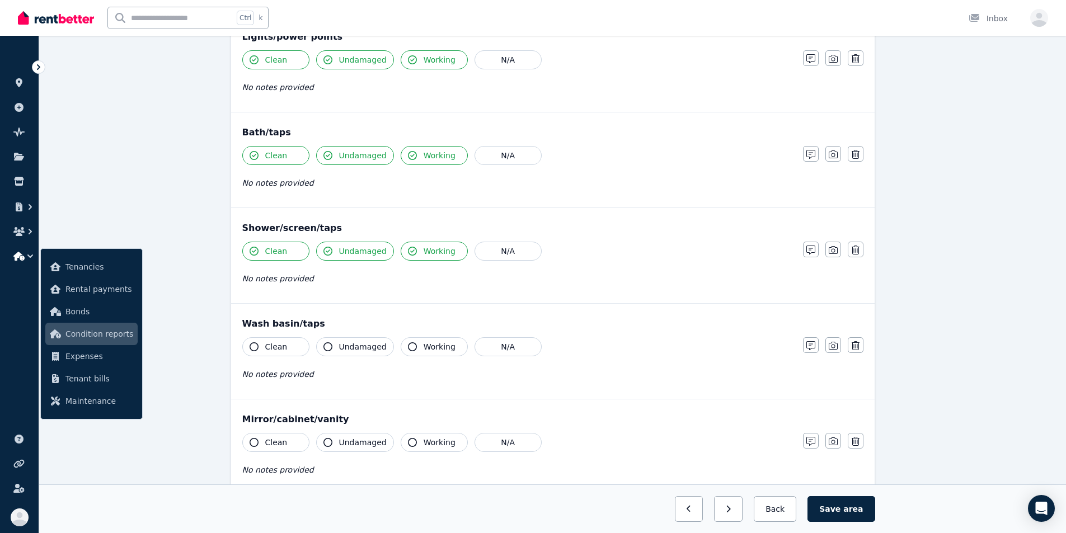
click at [259, 349] on button "Clean" at bounding box center [275, 347] width 67 height 19
click at [329, 345] on icon "button" at bounding box center [328, 347] width 9 height 9
click at [408, 344] on icon "button" at bounding box center [412, 347] width 9 height 9
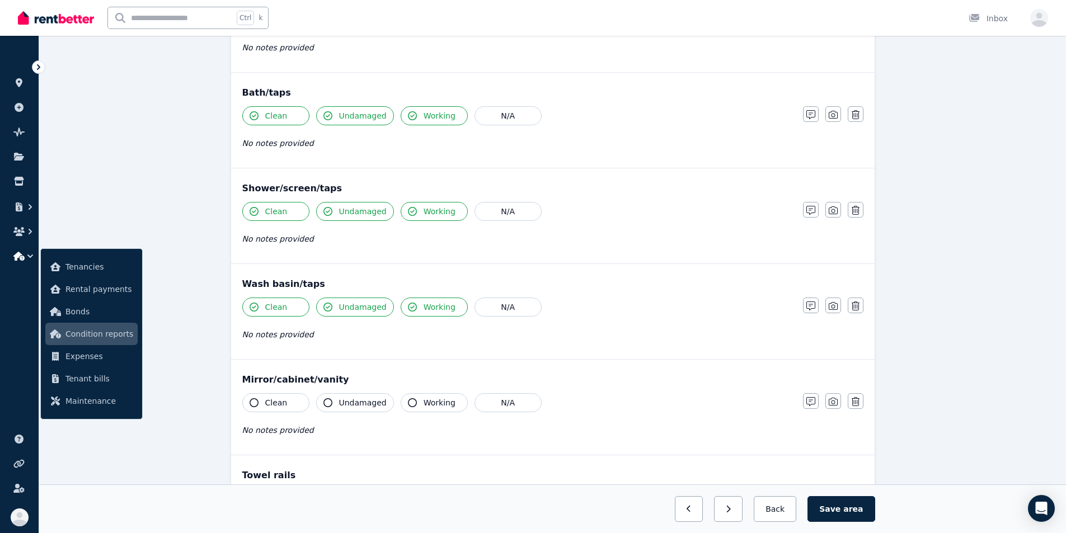
scroll to position [840, 0]
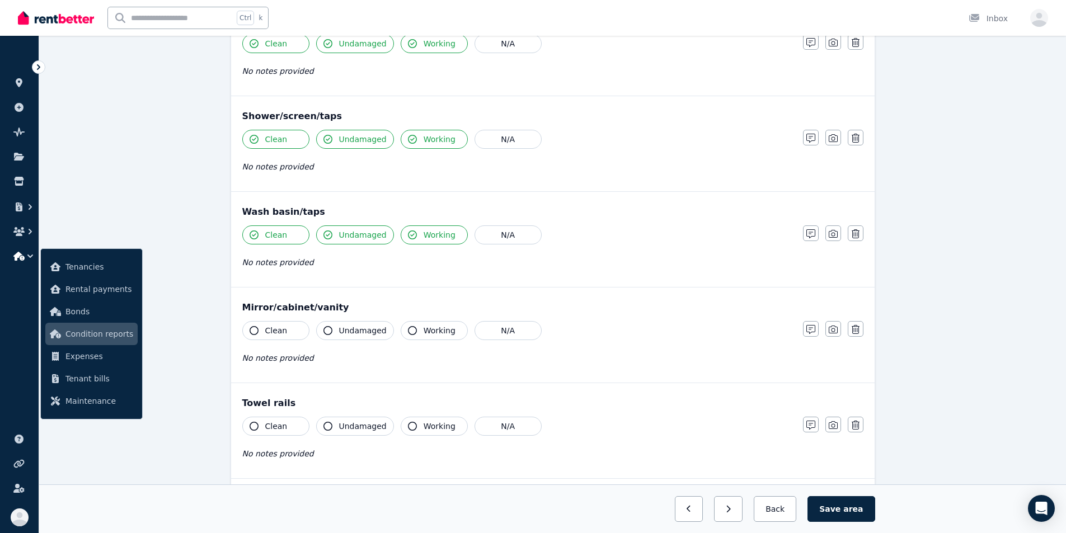
click at [254, 329] on icon "button" at bounding box center [254, 330] width 9 height 9
drag, startPoint x: 328, startPoint y: 333, endPoint x: 338, endPoint y: 335, distance: 9.8
click at [328, 333] on icon "button" at bounding box center [328, 330] width 9 height 9
click at [408, 330] on icon "button" at bounding box center [412, 330] width 9 height 9
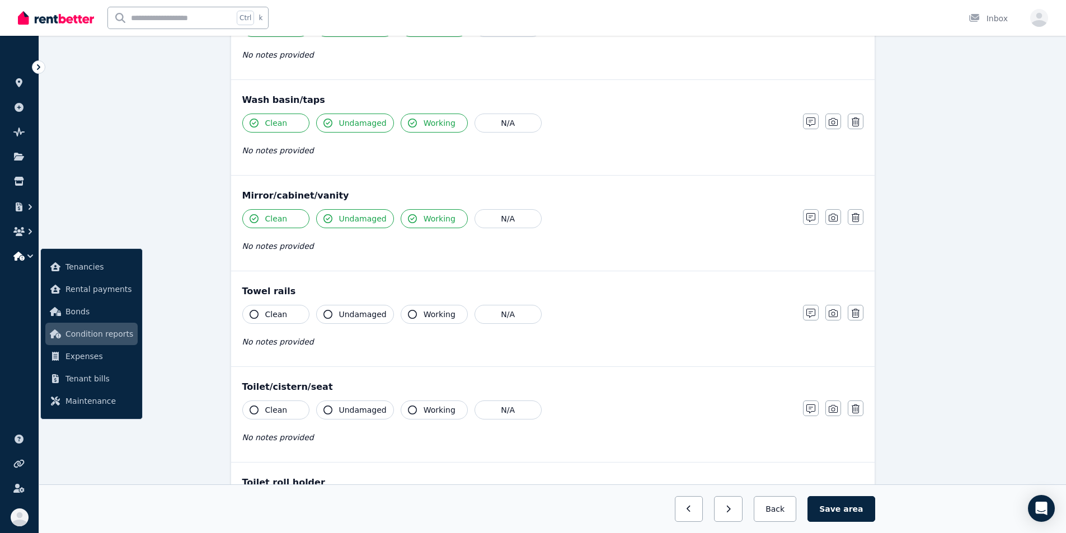
click at [255, 310] on button "Clean" at bounding box center [275, 314] width 67 height 19
click at [330, 313] on icon "button" at bounding box center [328, 314] width 9 height 9
click at [408, 313] on icon "button" at bounding box center [412, 314] width 9 height 9
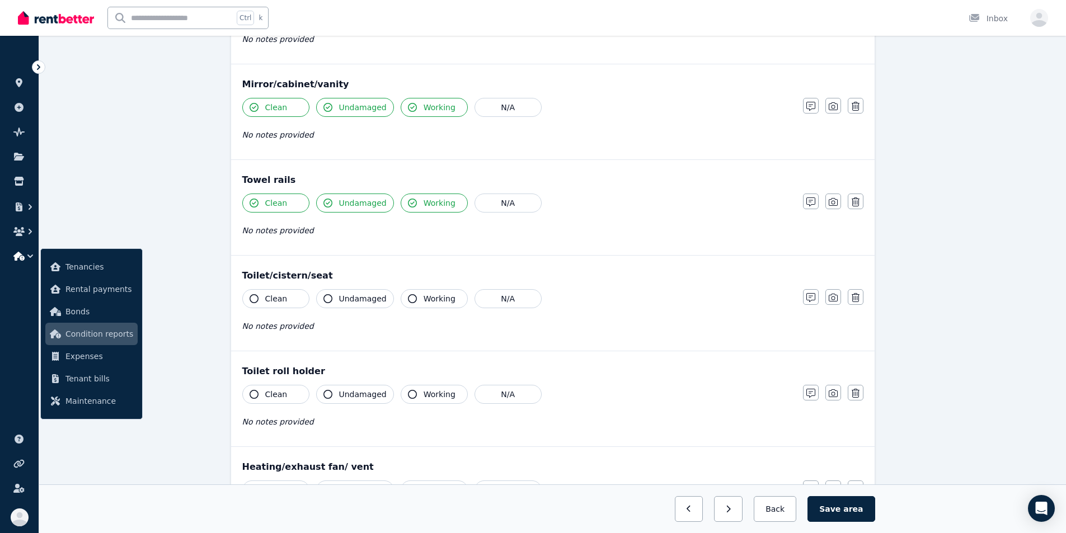
scroll to position [1064, 0]
drag, startPoint x: 256, startPoint y: 294, endPoint x: 261, endPoint y: 299, distance: 6.7
click at [256, 294] on icon "button" at bounding box center [254, 298] width 9 height 9
click at [327, 300] on icon "button" at bounding box center [328, 298] width 9 height 9
click at [408, 297] on icon "button" at bounding box center [412, 298] width 9 height 9
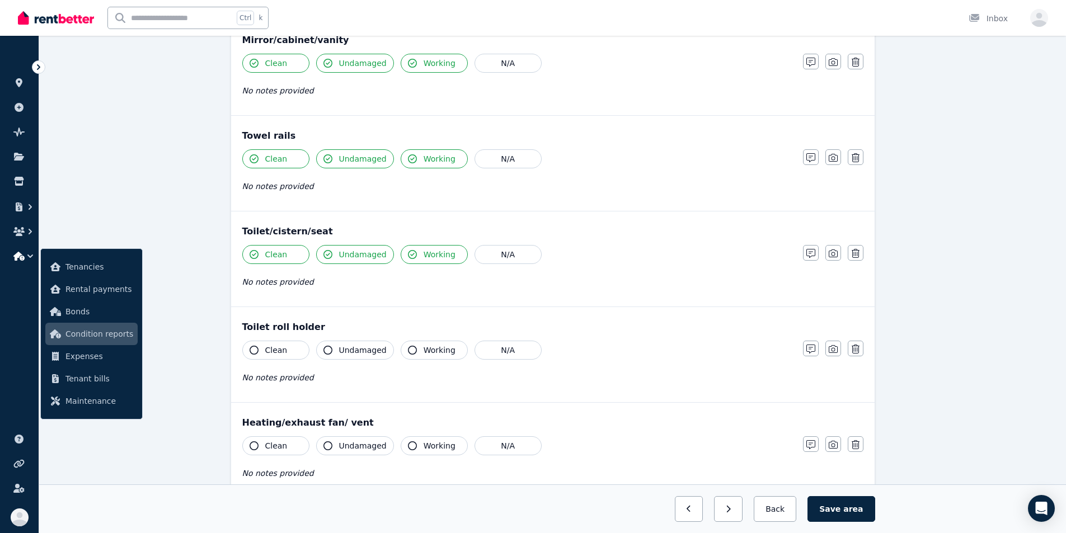
scroll to position [1176, 0]
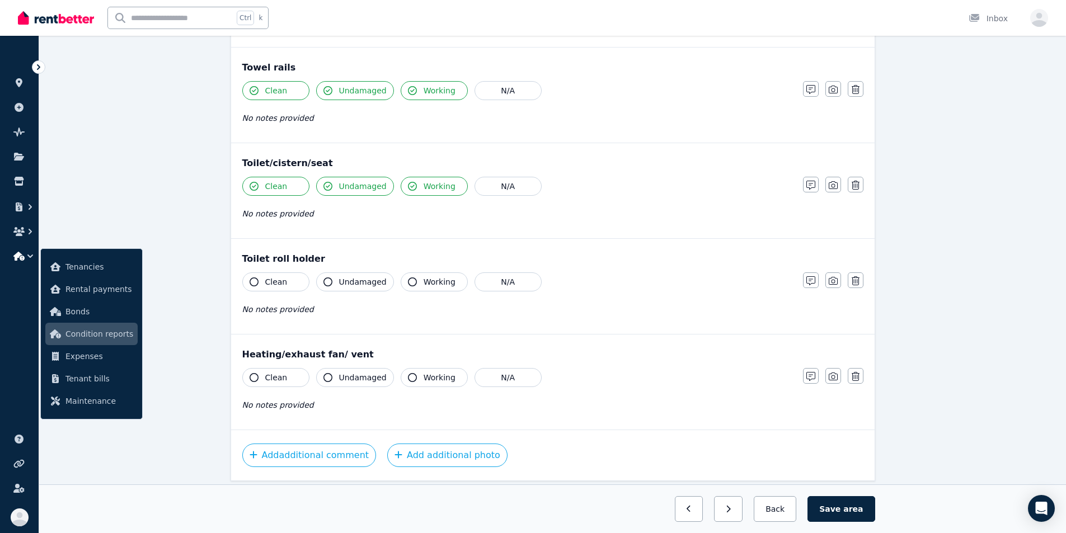
click at [255, 279] on icon "button" at bounding box center [254, 282] width 9 height 9
click at [329, 282] on icon "button" at bounding box center [328, 282] width 9 height 9
click at [408, 281] on icon "button" at bounding box center [412, 282] width 9 height 9
click at [252, 375] on icon "button" at bounding box center [254, 377] width 9 height 9
click at [326, 376] on icon "button" at bounding box center [328, 377] width 9 height 9
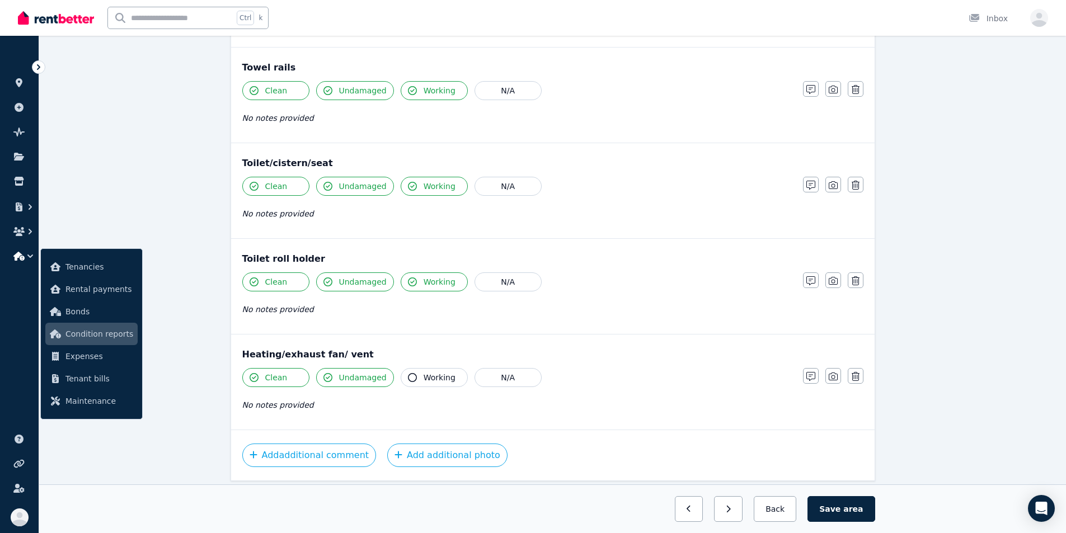
click at [408, 374] on icon "button" at bounding box center [412, 377] width 9 height 9
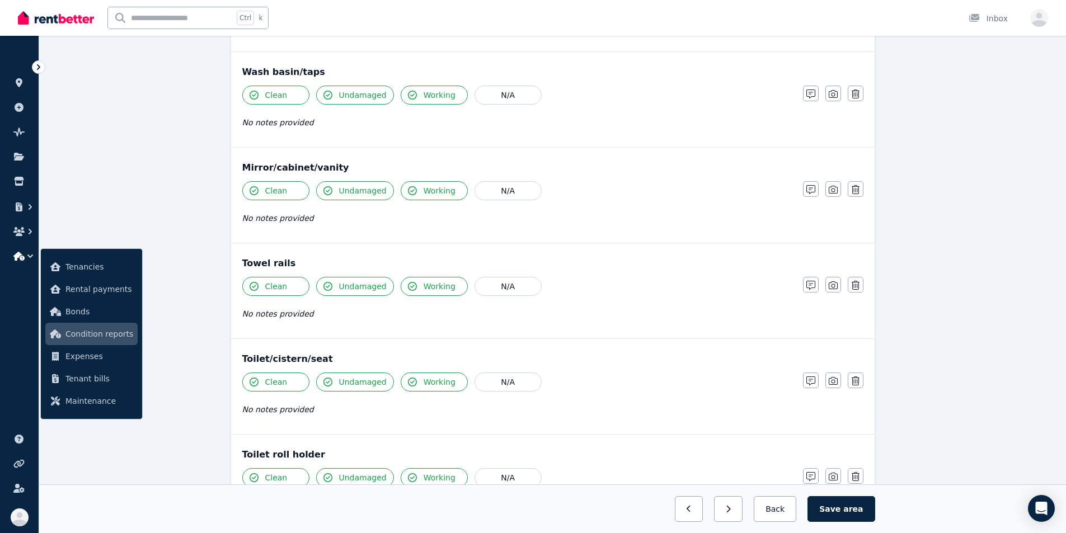
scroll to position [933, 0]
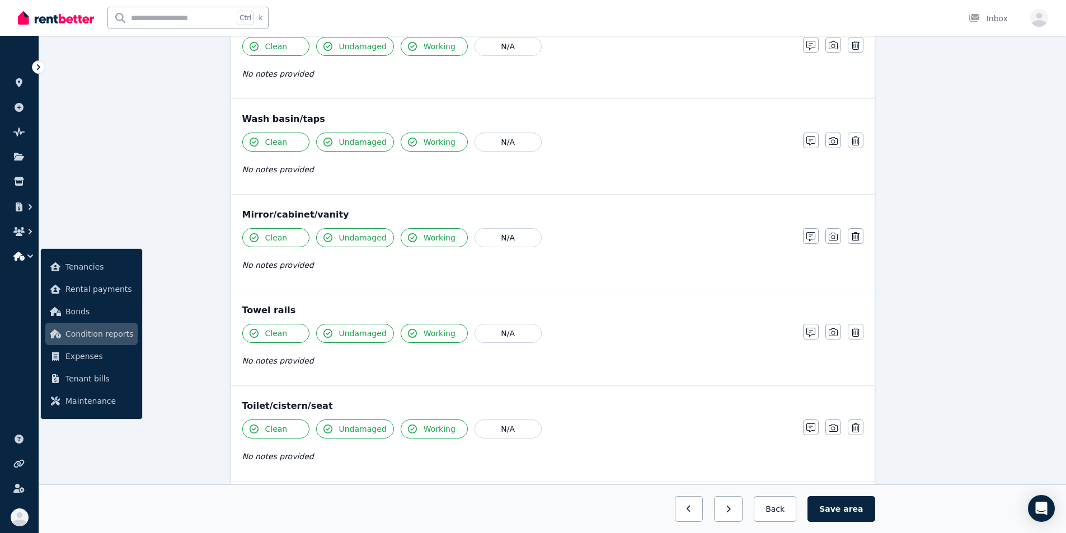
drag, startPoint x: 845, startPoint y: 508, endPoint x: 823, endPoint y: 499, distance: 23.8
click at [592, 508] on button "Save area" at bounding box center [841, 510] width 67 height 26
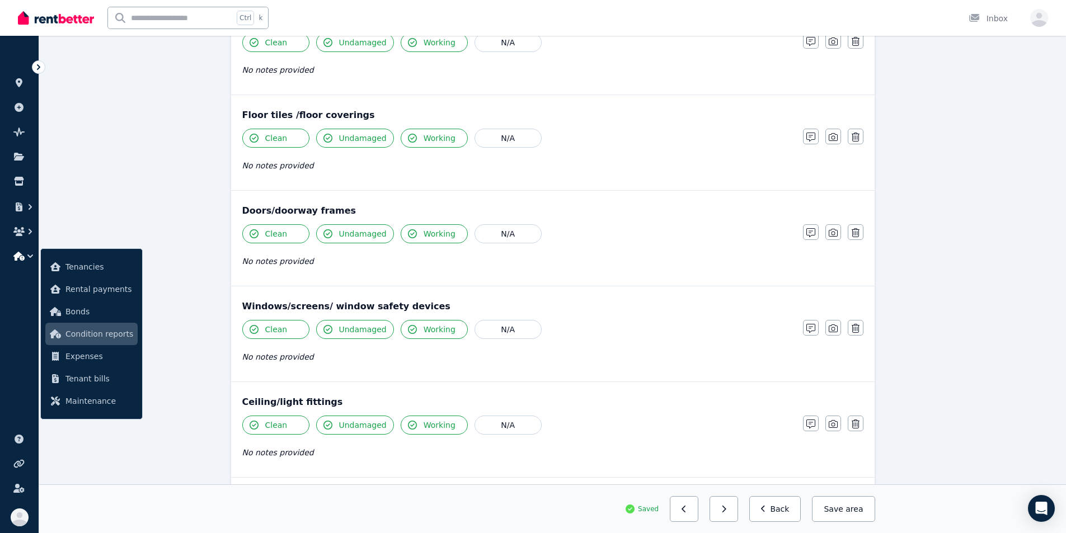
scroll to position [0, 0]
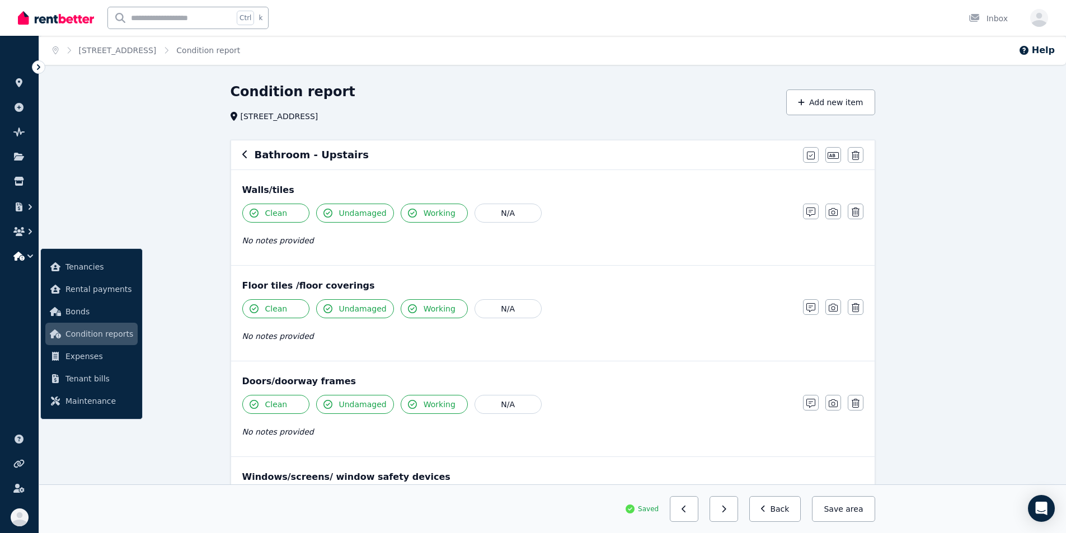
click at [243, 153] on icon "button" at bounding box center [245, 154] width 6 height 9
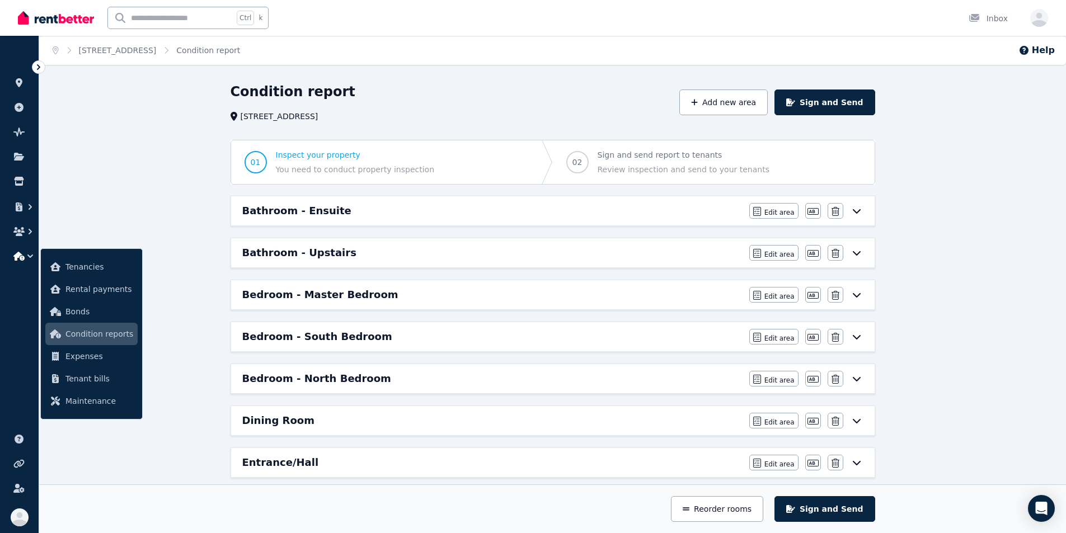
click at [592, 211] on icon at bounding box center [856, 211] width 13 height 9
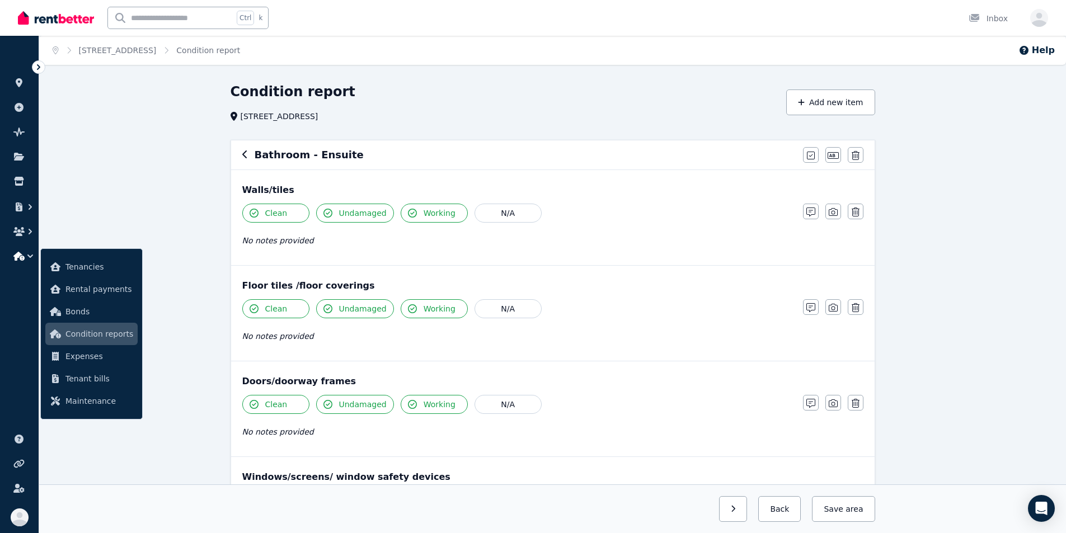
click at [244, 155] on icon "button" at bounding box center [244, 155] width 4 height 8
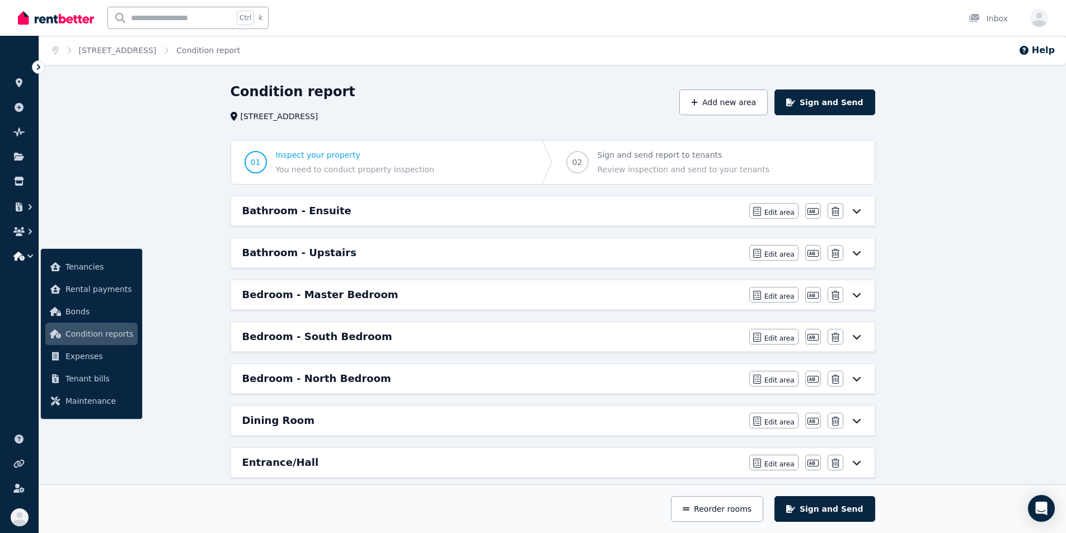
click at [367, 298] on h6 "Bedroom - Master Bedroom" at bounding box center [320, 295] width 156 height 16
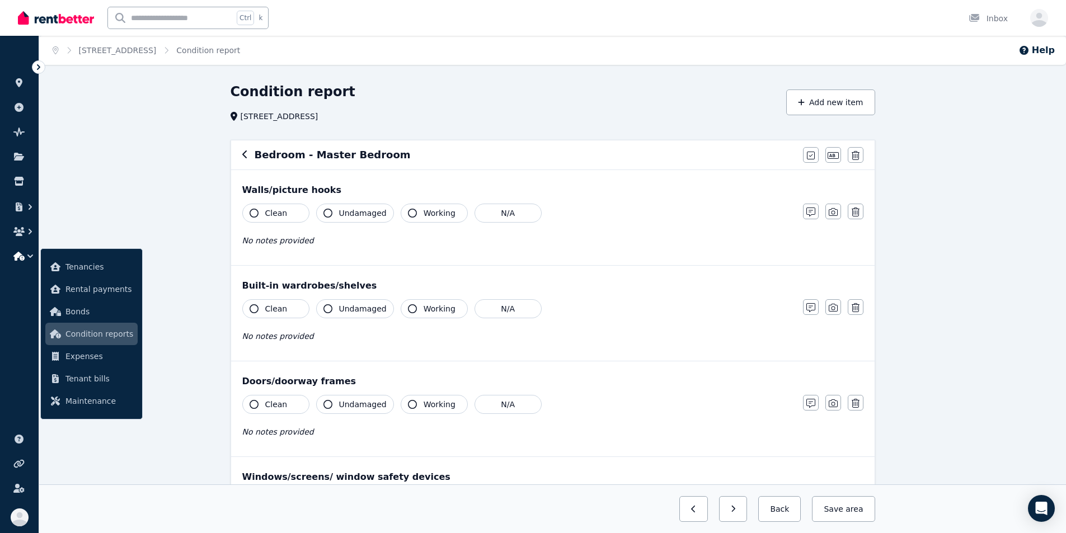
drag, startPoint x: 256, startPoint y: 208, endPoint x: 275, endPoint y: 211, distance: 19.3
click at [259, 210] on button "Clean" at bounding box center [275, 213] width 67 height 19
drag, startPoint x: 329, startPoint y: 210, endPoint x: 344, endPoint y: 216, distance: 16.8
click at [329, 210] on icon "button" at bounding box center [328, 213] width 9 height 9
click at [410, 213] on icon "button" at bounding box center [412, 213] width 9 height 9
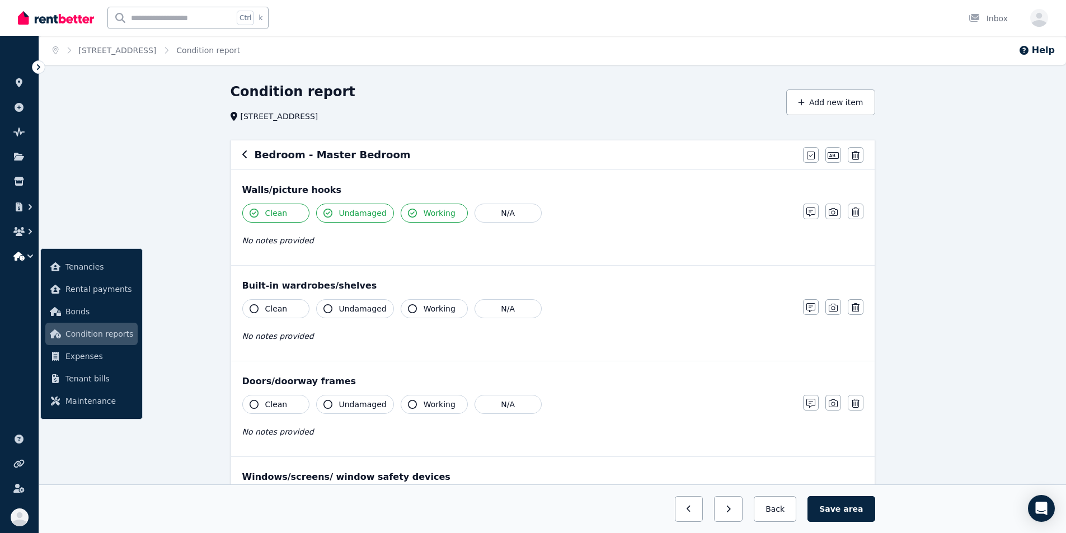
drag, startPoint x: 256, startPoint y: 307, endPoint x: 284, endPoint y: 307, distance: 28.0
click at [259, 307] on button "Clean" at bounding box center [275, 308] width 67 height 19
click at [329, 307] on icon "button" at bounding box center [328, 309] width 9 height 9
click at [408, 311] on icon "button" at bounding box center [412, 309] width 9 height 9
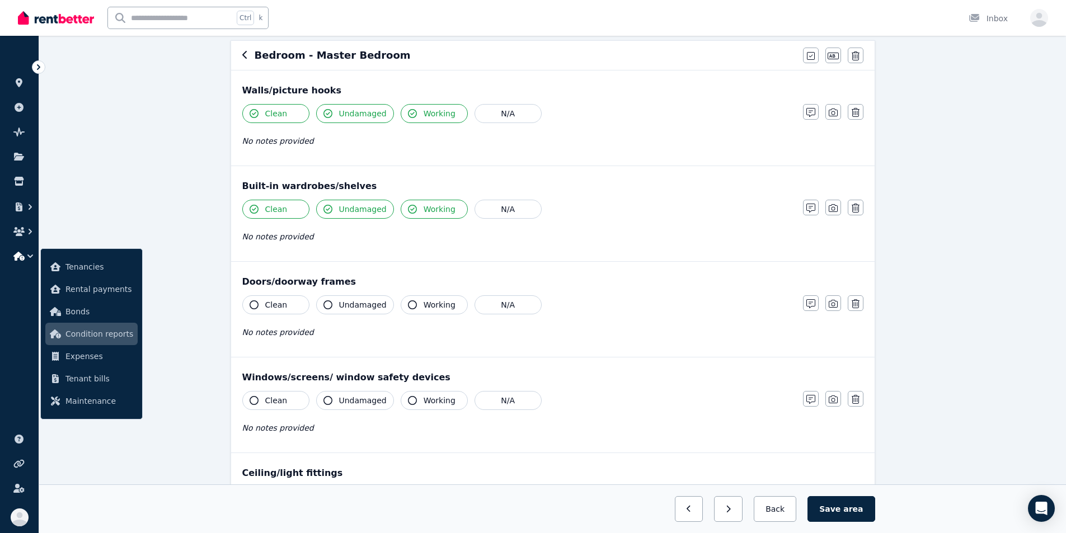
scroll to position [112, 0]
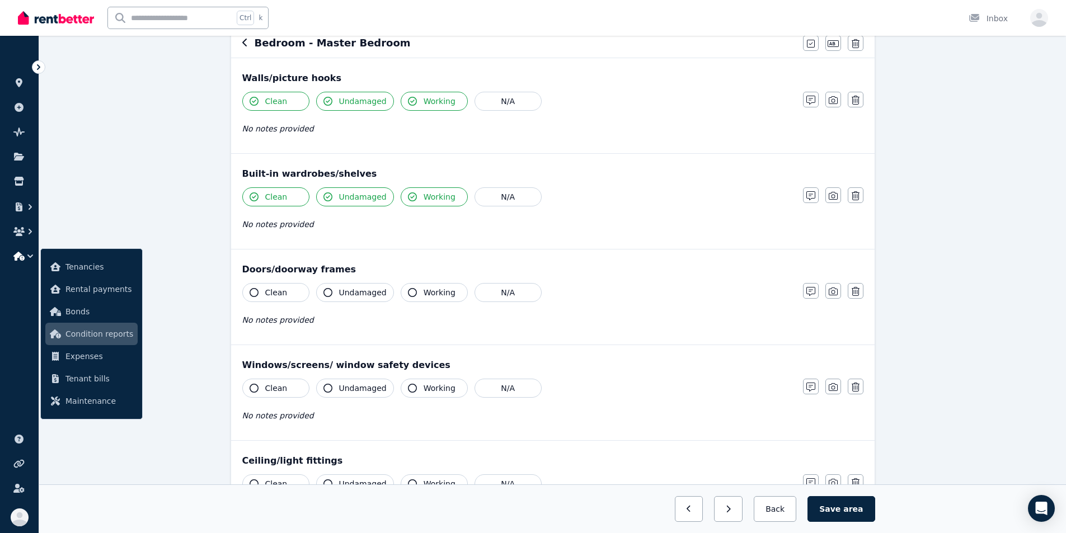
click at [263, 295] on button "Clean" at bounding box center [275, 292] width 67 height 19
click at [326, 291] on icon "button" at bounding box center [328, 292] width 9 height 9
click at [408, 297] on icon "button" at bounding box center [412, 292] width 9 height 9
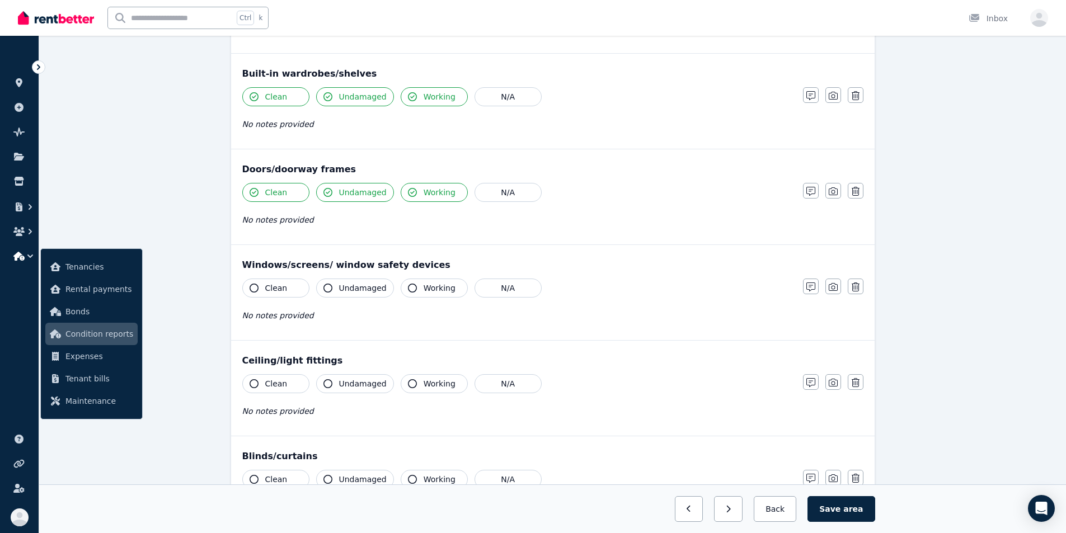
scroll to position [224, 0]
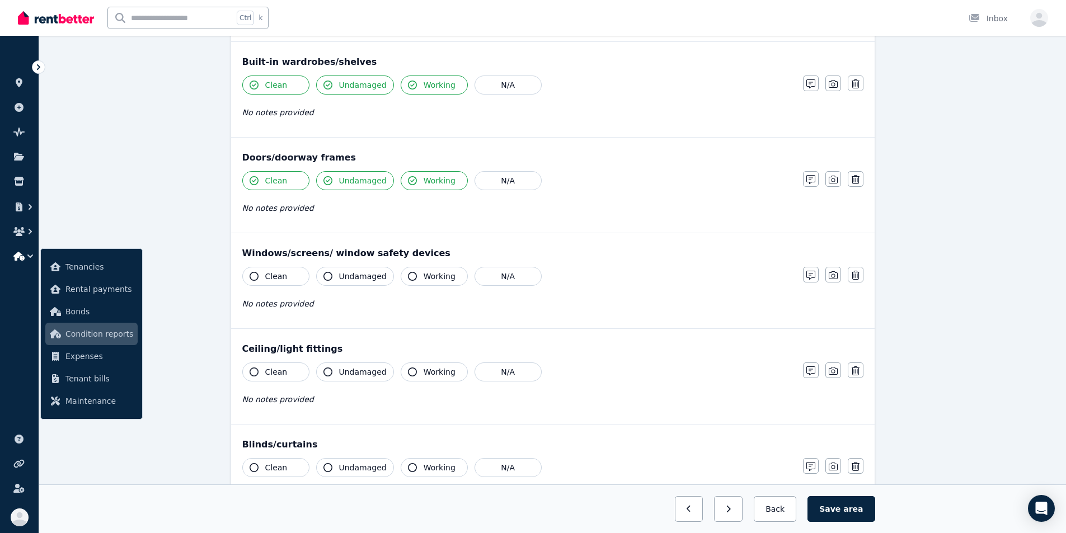
click at [259, 278] on button "Clean" at bounding box center [275, 276] width 67 height 19
click at [328, 275] on icon "button" at bounding box center [328, 276] width 9 height 9
click at [408, 275] on icon "button" at bounding box center [412, 276] width 9 height 9
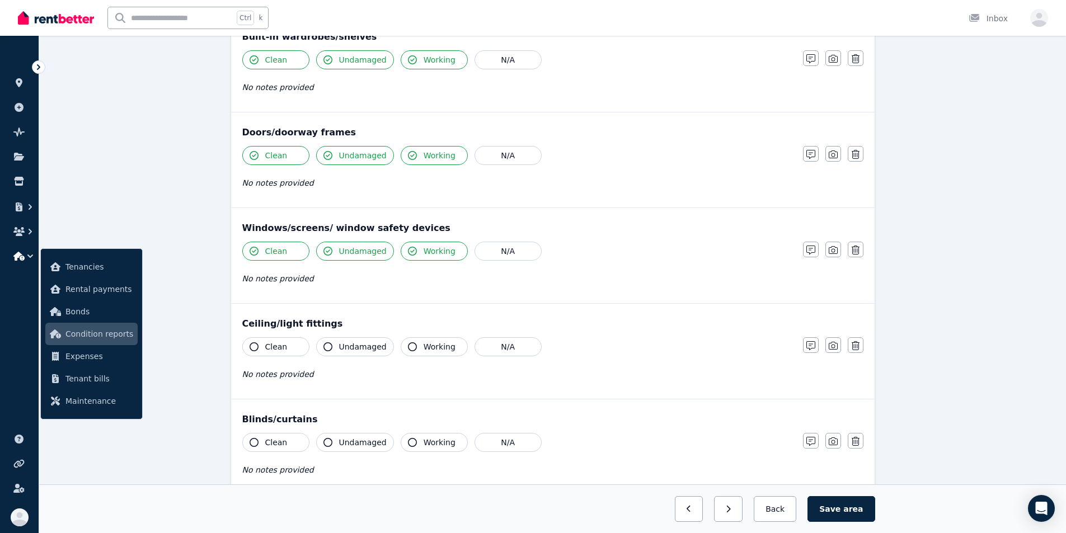
scroll to position [280, 0]
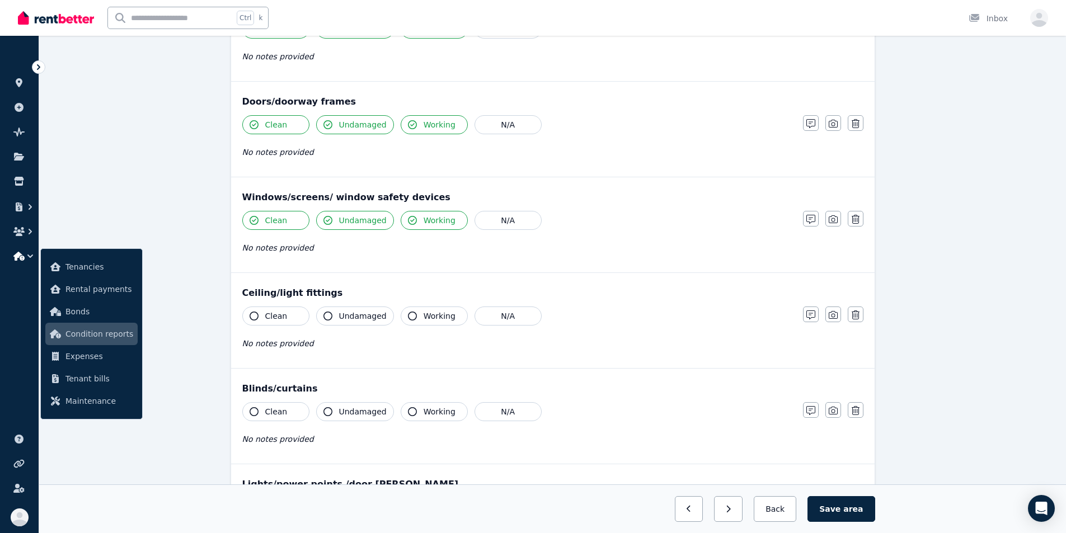
click at [252, 316] on icon "button" at bounding box center [254, 316] width 9 height 9
click at [325, 313] on icon "button" at bounding box center [328, 316] width 9 height 9
click at [409, 319] on icon "button" at bounding box center [412, 316] width 9 height 9
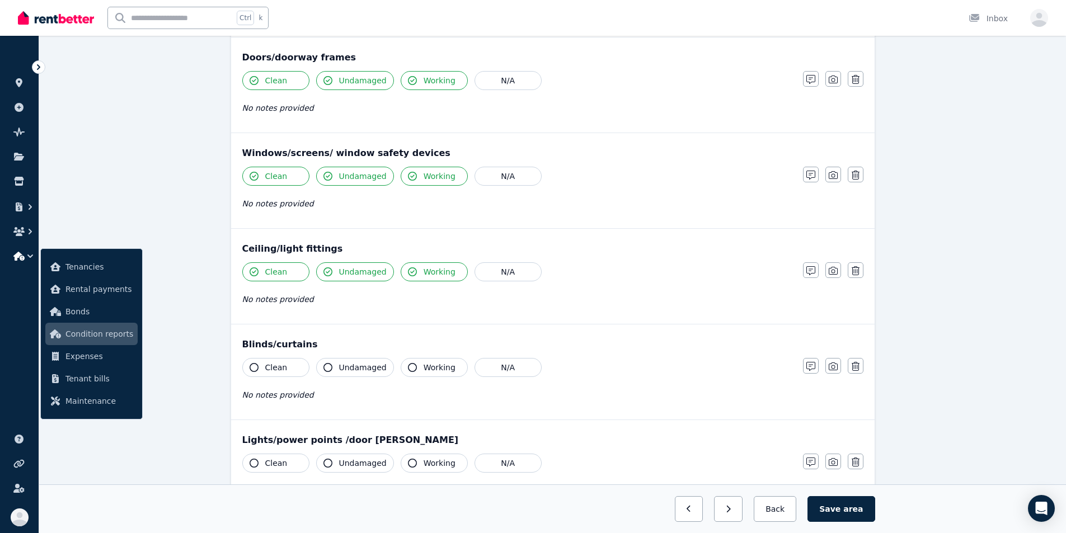
scroll to position [392, 0]
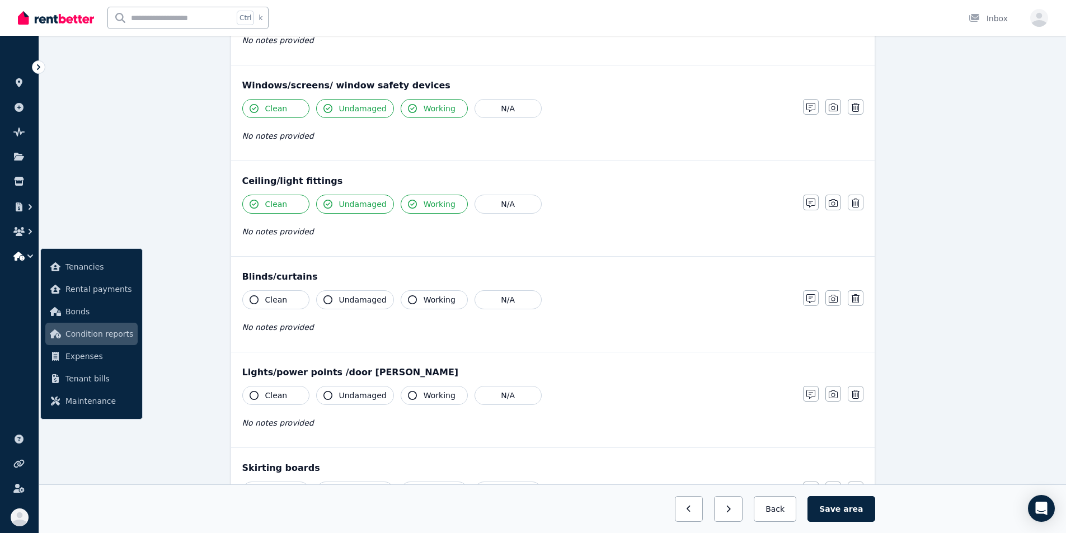
click at [252, 303] on icon "button" at bounding box center [254, 300] width 9 height 9
click at [324, 299] on icon "button" at bounding box center [328, 300] width 9 height 9
click at [408, 299] on icon "button" at bounding box center [412, 300] width 9 height 9
drag, startPoint x: 254, startPoint y: 393, endPoint x: 277, endPoint y: 392, distance: 23.5
click at [254, 393] on icon "button" at bounding box center [254, 395] width 9 height 9
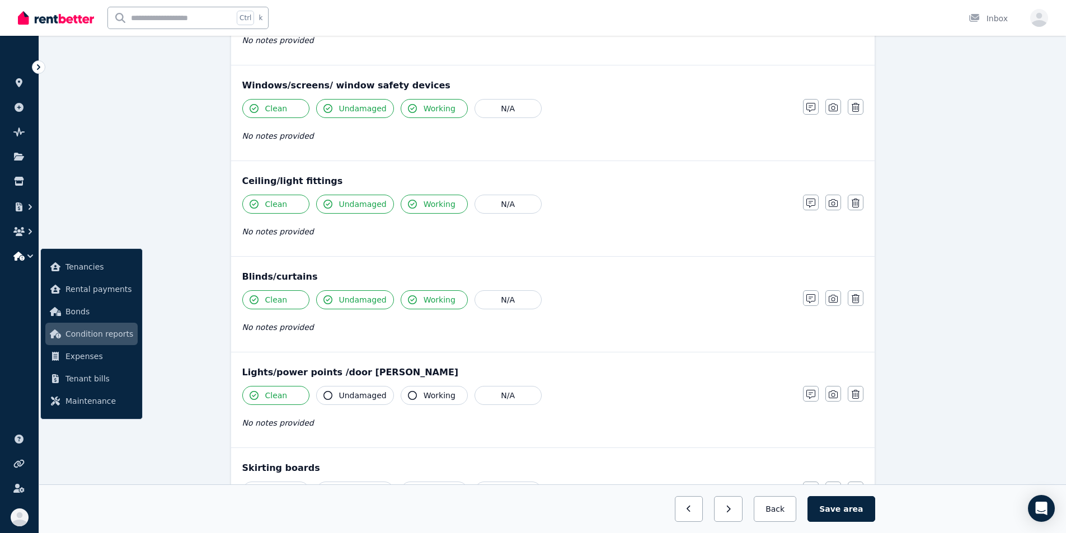
drag, startPoint x: 325, startPoint y: 392, endPoint x: 336, endPoint y: 394, distance: 11.3
click at [325, 392] on icon "button" at bounding box center [328, 395] width 9 height 9
click at [408, 394] on icon "button" at bounding box center [412, 395] width 9 height 9
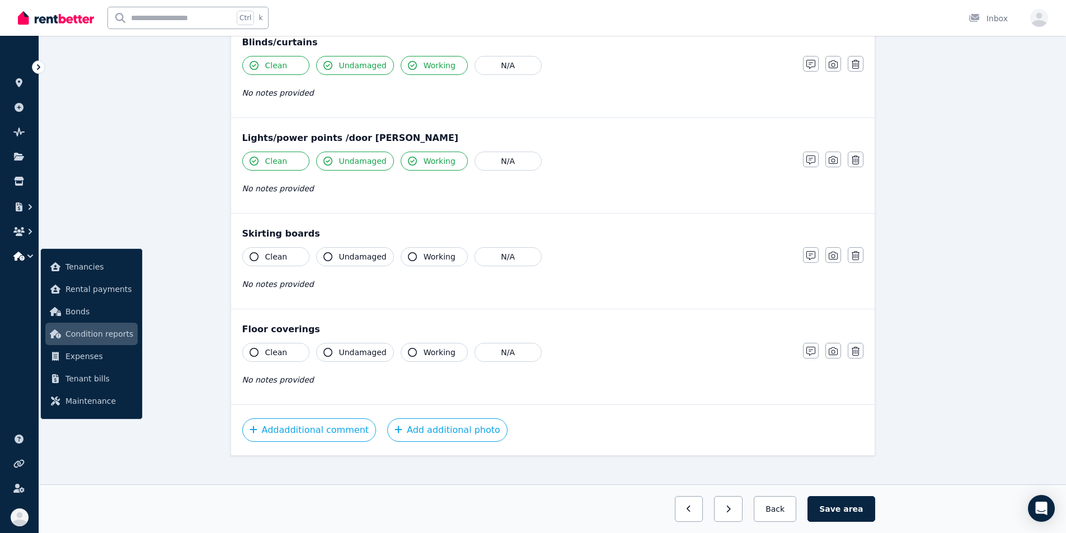
scroll to position [638, 0]
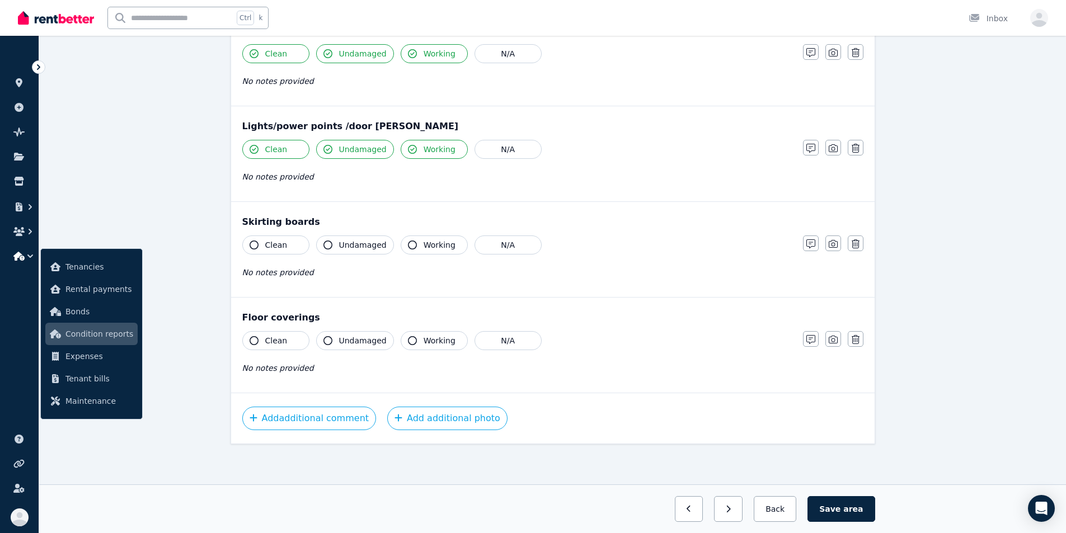
click at [258, 247] on icon "button" at bounding box center [254, 245] width 9 height 9
drag, startPoint x: 326, startPoint y: 247, endPoint x: 336, endPoint y: 246, distance: 10.7
click at [326, 247] on icon "button" at bounding box center [328, 245] width 9 height 9
click at [408, 244] on icon "button" at bounding box center [412, 245] width 9 height 9
click at [255, 339] on icon "button" at bounding box center [254, 340] width 9 height 9
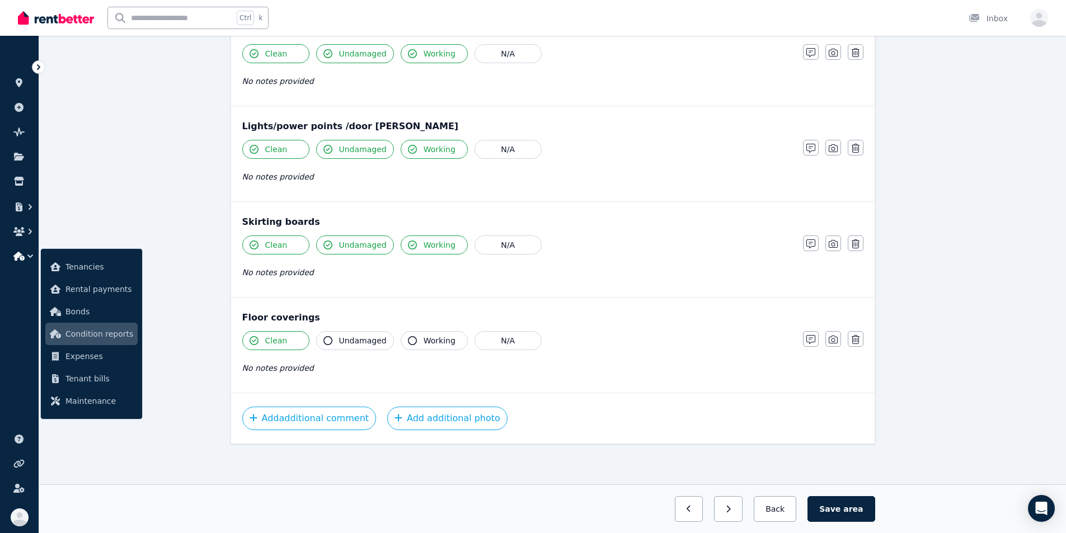
click at [326, 339] on icon "button" at bounding box center [328, 340] width 9 height 9
click at [408, 338] on icon "button" at bounding box center [412, 340] width 9 height 9
click at [283, 420] on button "Add additional comment" at bounding box center [309, 419] width 134 height 24
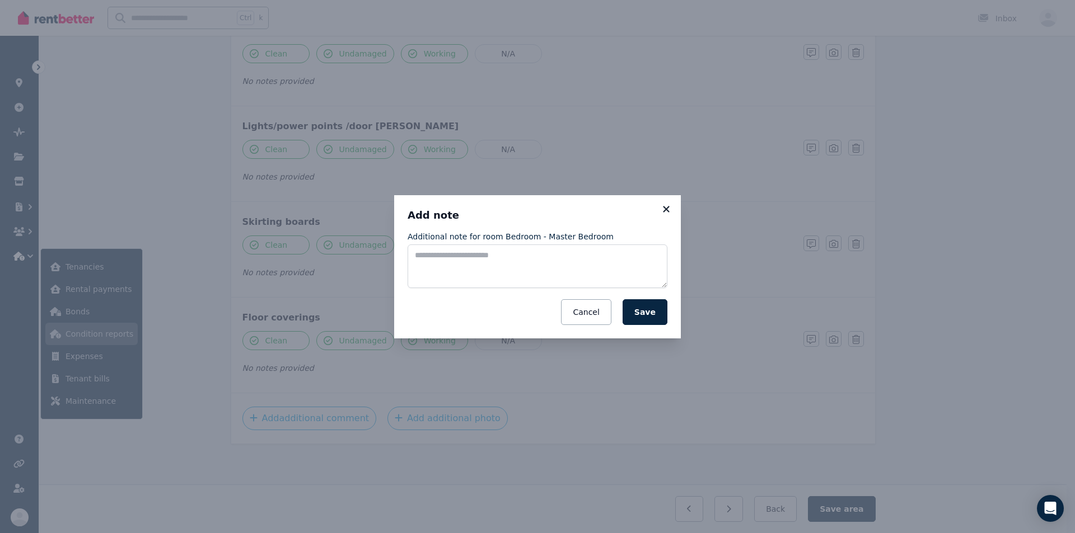
click at [592, 210] on icon at bounding box center [666, 209] width 6 height 6
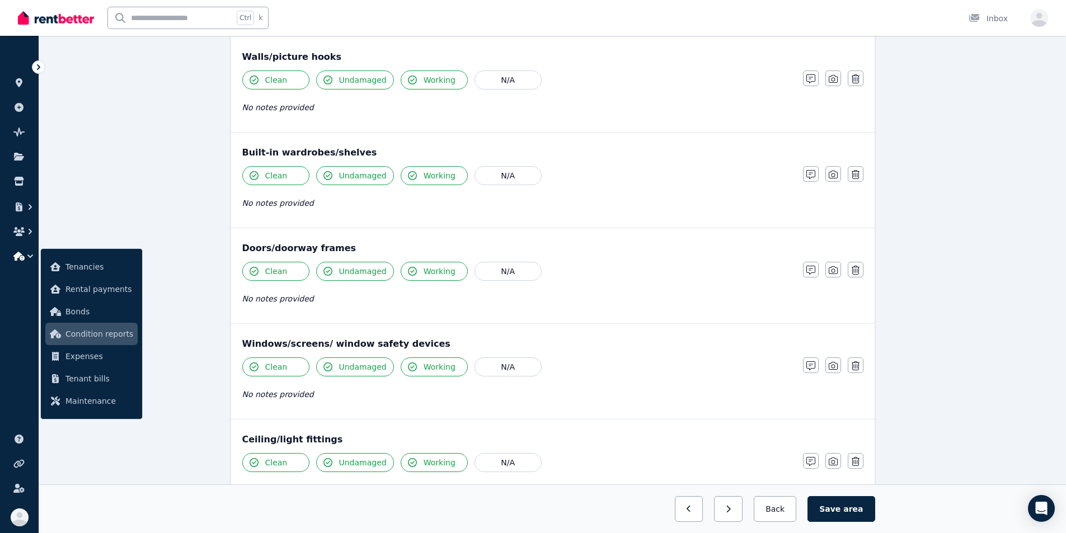
scroll to position [0, 0]
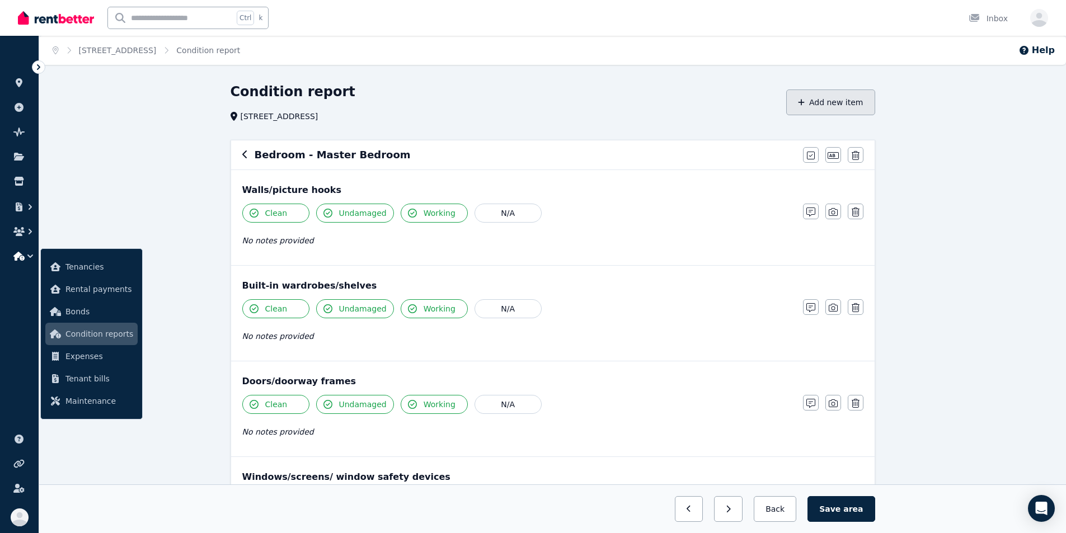
click at [592, 105] on button "Add new item" at bounding box center [831, 103] width 89 height 26
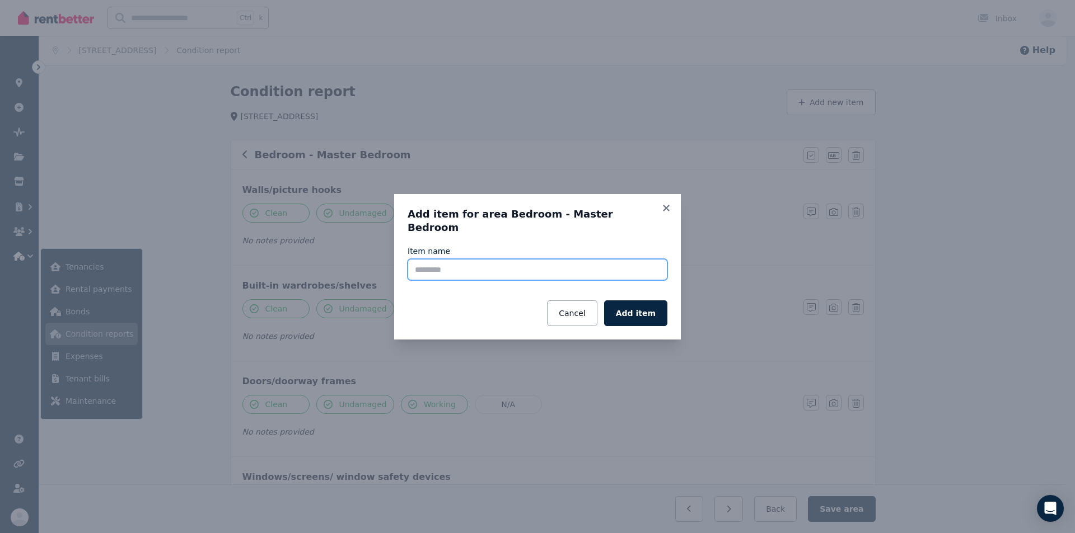
click at [533, 259] on input "Item name" at bounding box center [538, 269] width 260 height 21
type input "**********"
click at [592, 310] on button "Add item" at bounding box center [635, 314] width 63 height 26
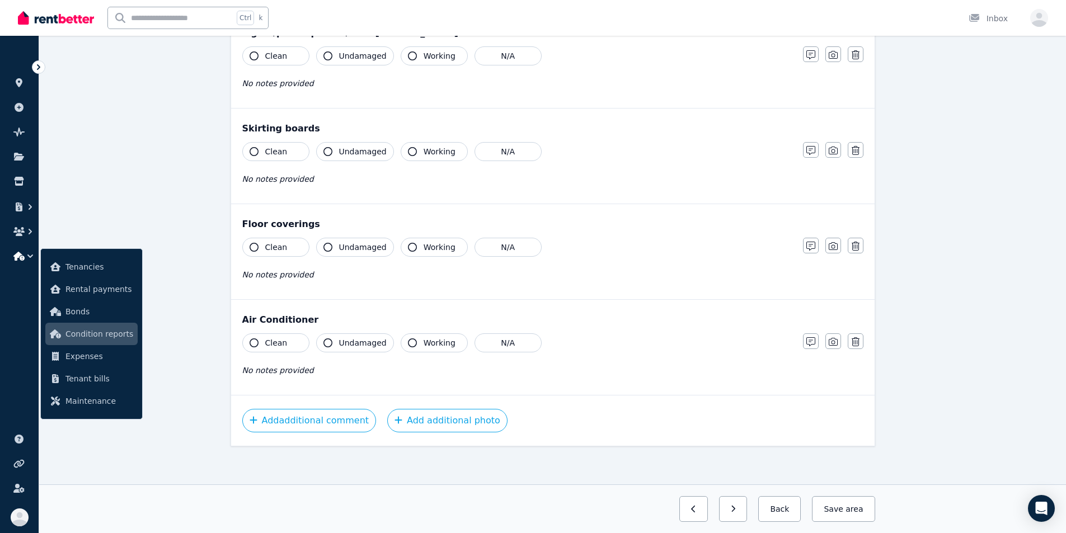
scroll to position [734, 0]
click at [255, 341] on icon "button" at bounding box center [254, 340] width 9 height 9
click at [329, 341] on icon "button" at bounding box center [328, 340] width 9 height 9
click at [408, 337] on icon "button" at bounding box center [412, 340] width 9 height 9
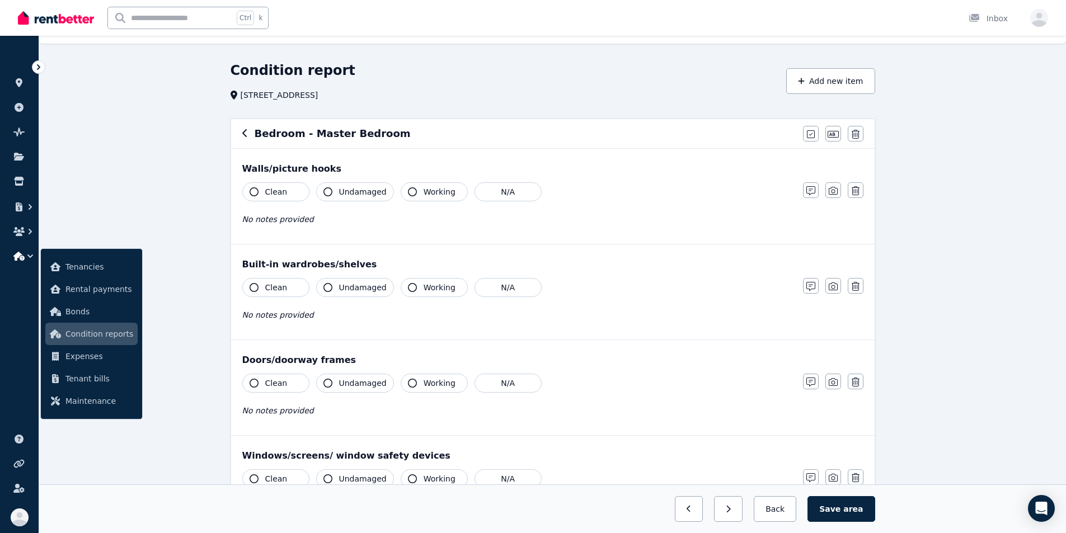
scroll to position [0, 0]
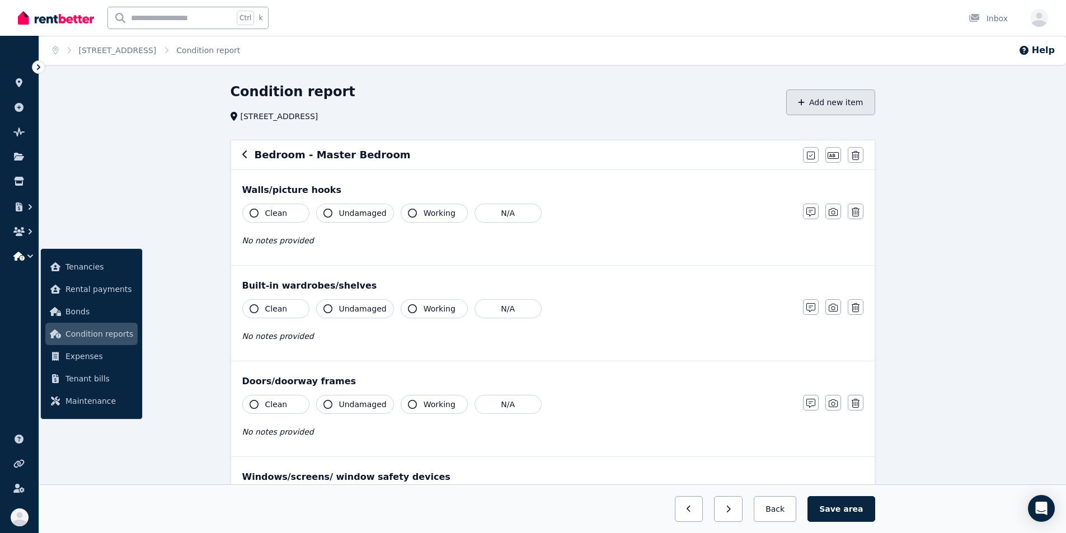
click at [592, 106] on button "Add new item" at bounding box center [831, 103] width 89 height 26
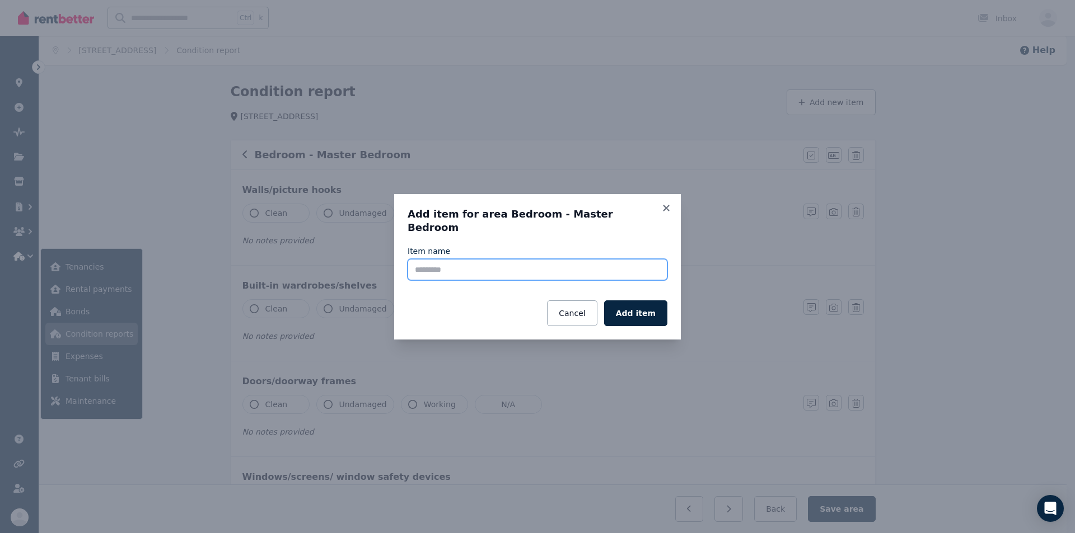
click at [481, 265] on input "Item name" at bounding box center [538, 269] width 260 height 21
type input "**********"
click at [592, 306] on button "Add item" at bounding box center [635, 314] width 63 height 26
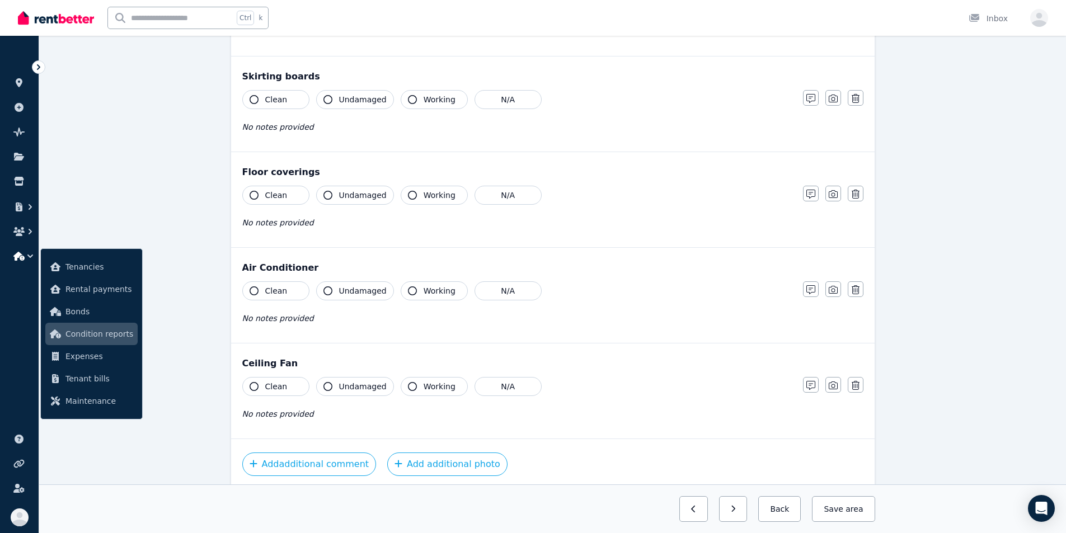
scroll to position [830, 0]
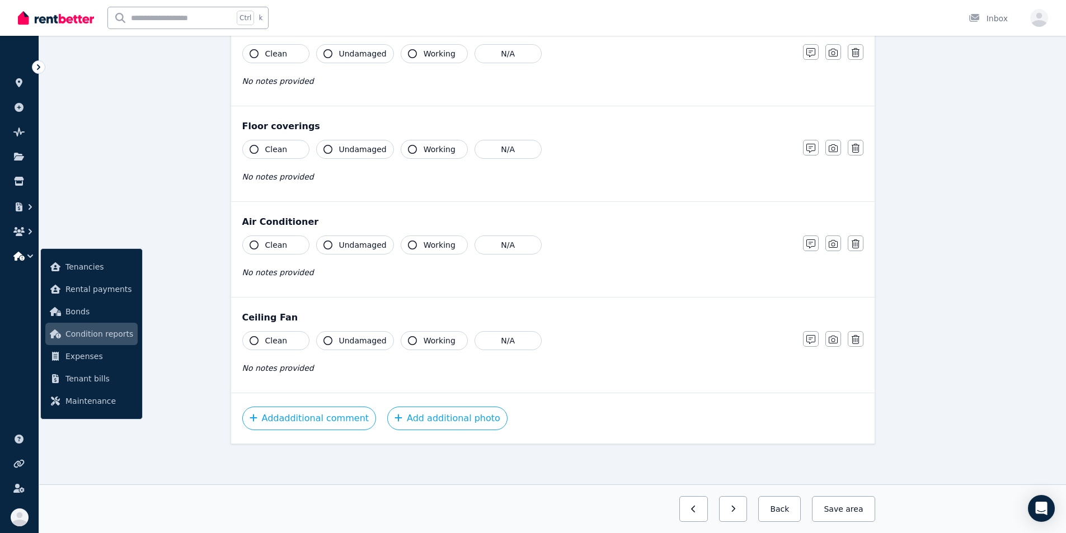
drag, startPoint x: 255, startPoint y: 341, endPoint x: 287, endPoint y: 341, distance: 32.5
click at [255, 341] on icon "button" at bounding box center [254, 340] width 9 height 9
click at [328, 339] on icon "button" at bounding box center [328, 340] width 9 height 9
drag, startPoint x: 405, startPoint y: 339, endPoint x: 406, endPoint y: 317, distance: 21.8
click at [408, 339] on icon "button" at bounding box center [412, 340] width 9 height 9
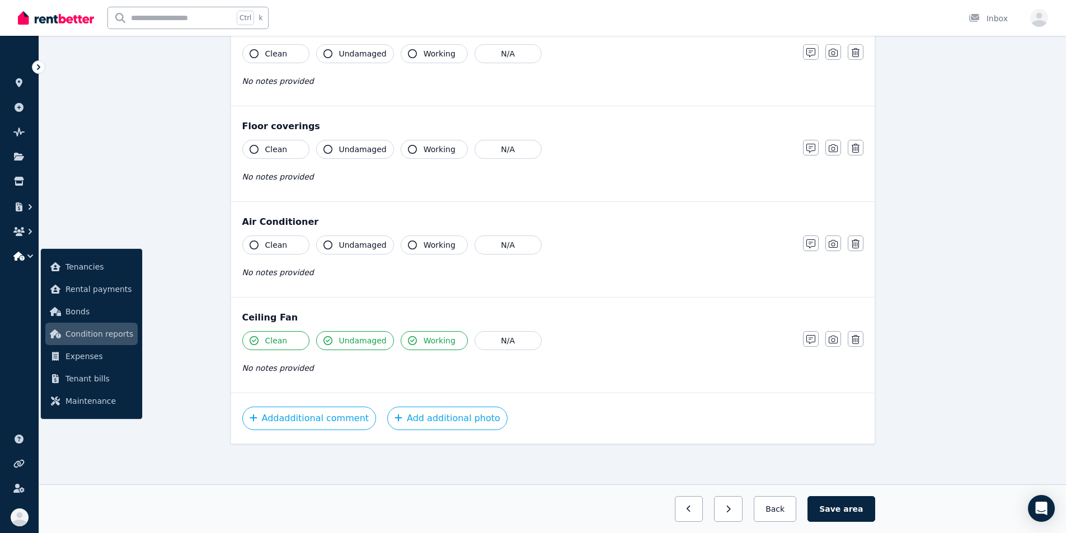
click at [410, 243] on icon "button" at bounding box center [412, 245] width 9 height 9
click at [333, 246] on button "Undamaged" at bounding box center [355, 245] width 78 height 19
click at [250, 245] on icon "button" at bounding box center [254, 245] width 9 height 9
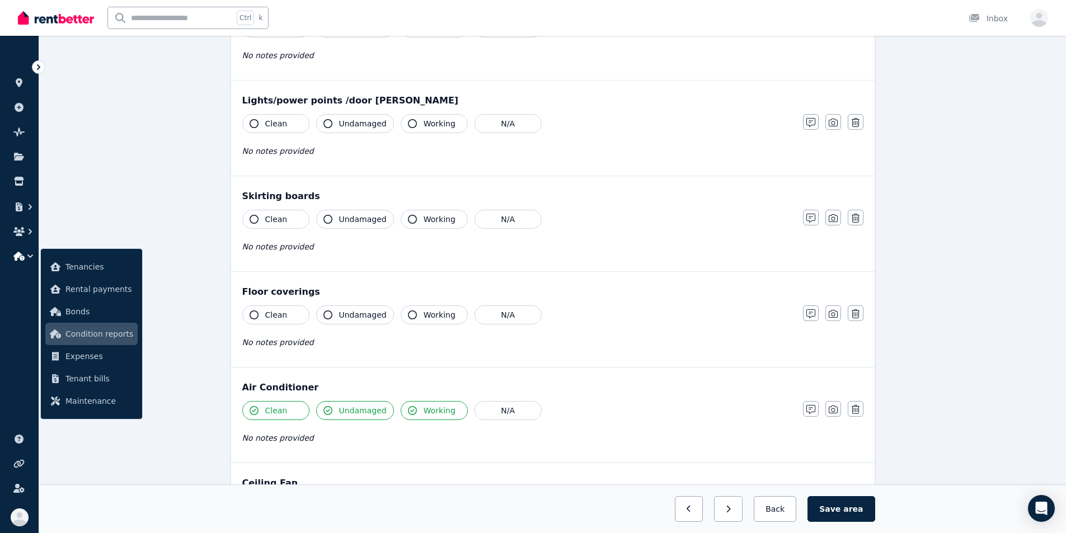
scroll to position [662, 0]
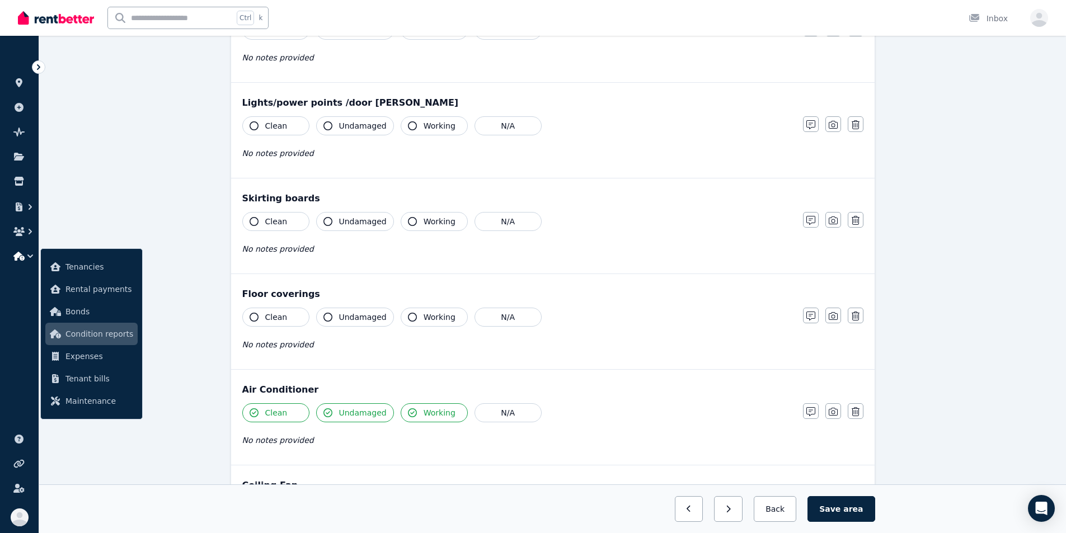
drag, startPoint x: 252, startPoint y: 317, endPoint x: 263, endPoint y: 319, distance: 10.1
click at [252, 317] on icon "button" at bounding box center [254, 317] width 9 height 9
click at [325, 313] on icon "button" at bounding box center [328, 317] width 9 height 9
click at [408, 315] on icon "button" at bounding box center [412, 317] width 9 height 9
click at [408, 219] on icon "button" at bounding box center [412, 221] width 9 height 9
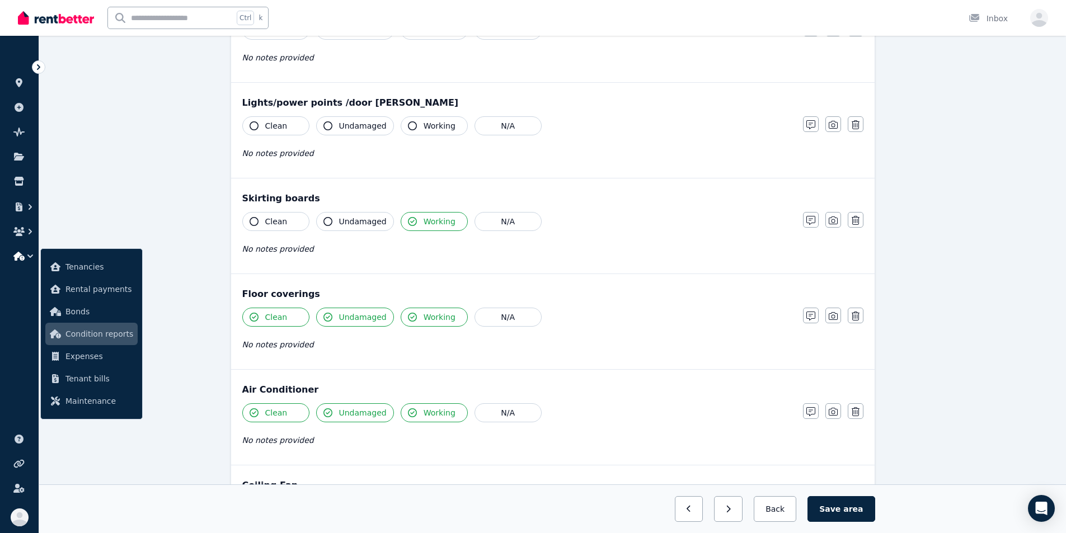
click at [329, 224] on icon "button" at bounding box center [328, 221] width 9 height 9
click at [252, 219] on icon "button" at bounding box center [254, 221] width 9 height 9
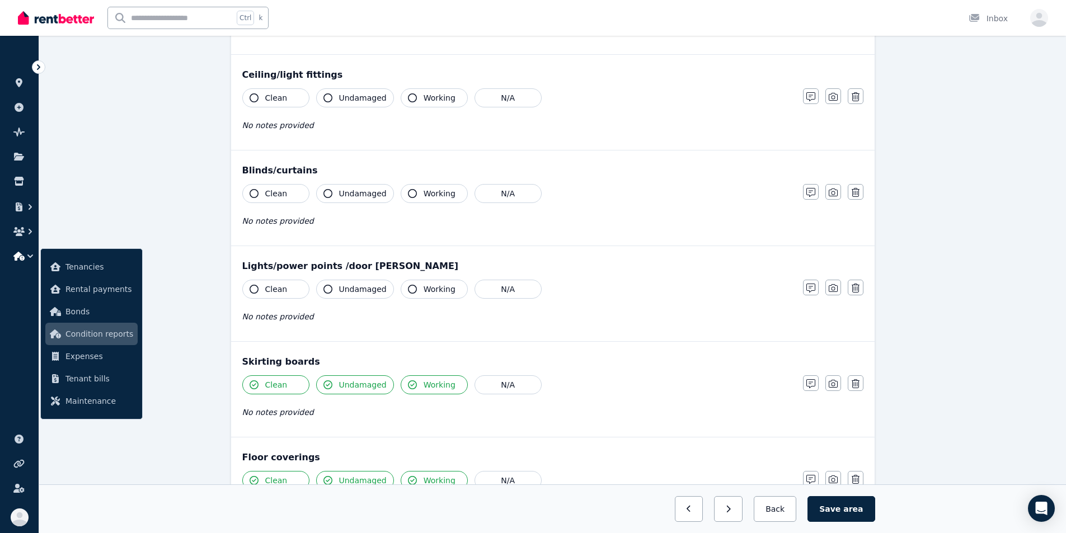
scroll to position [494, 0]
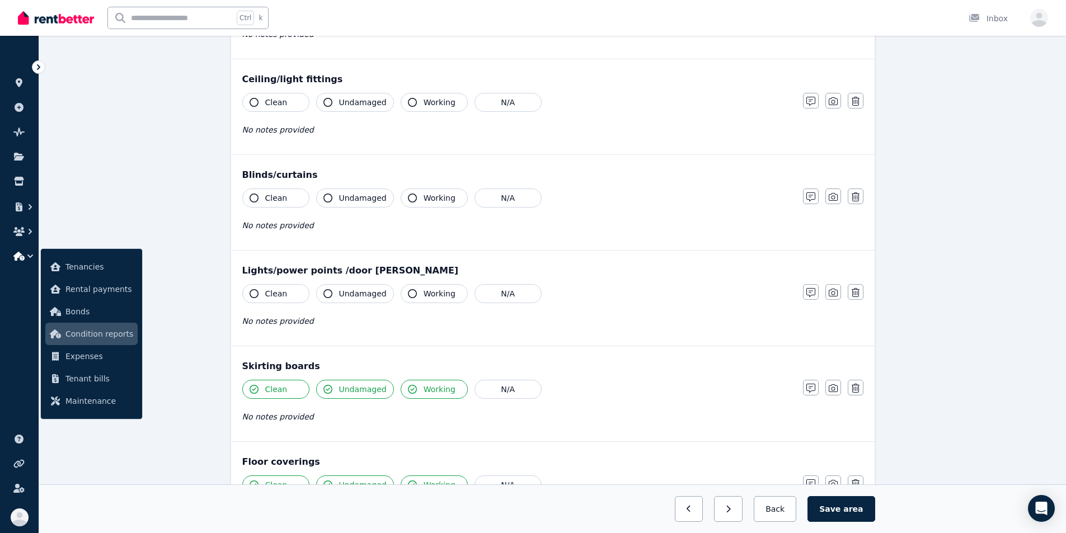
click at [254, 295] on icon "button" at bounding box center [254, 293] width 9 height 9
click at [327, 293] on icon "button" at bounding box center [328, 293] width 9 height 9
drag, startPoint x: 409, startPoint y: 291, endPoint x: 406, endPoint y: 298, distance: 7.8
click at [409, 291] on icon "button" at bounding box center [412, 293] width 9 height 9
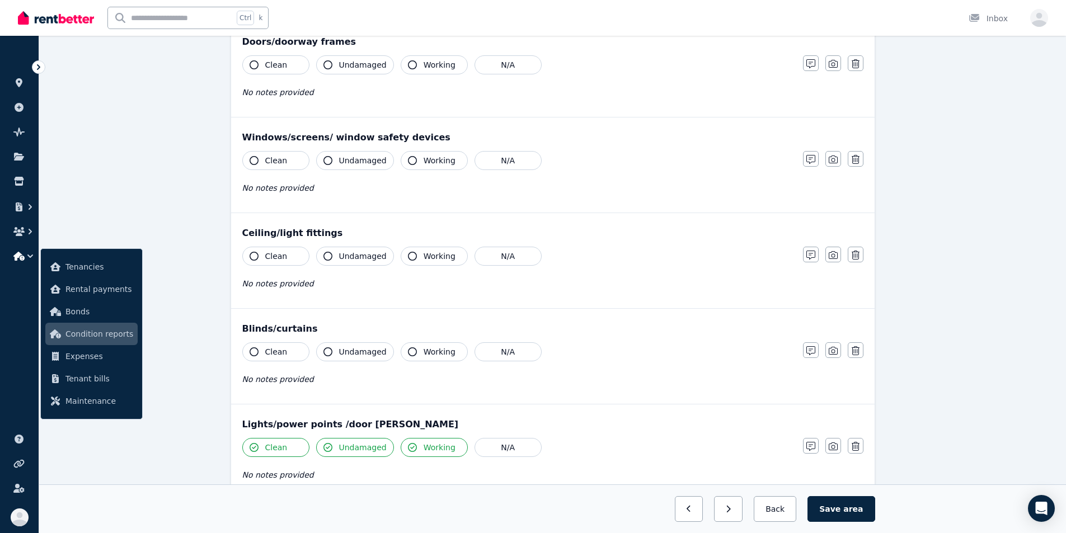
scroll to position [326, 0]
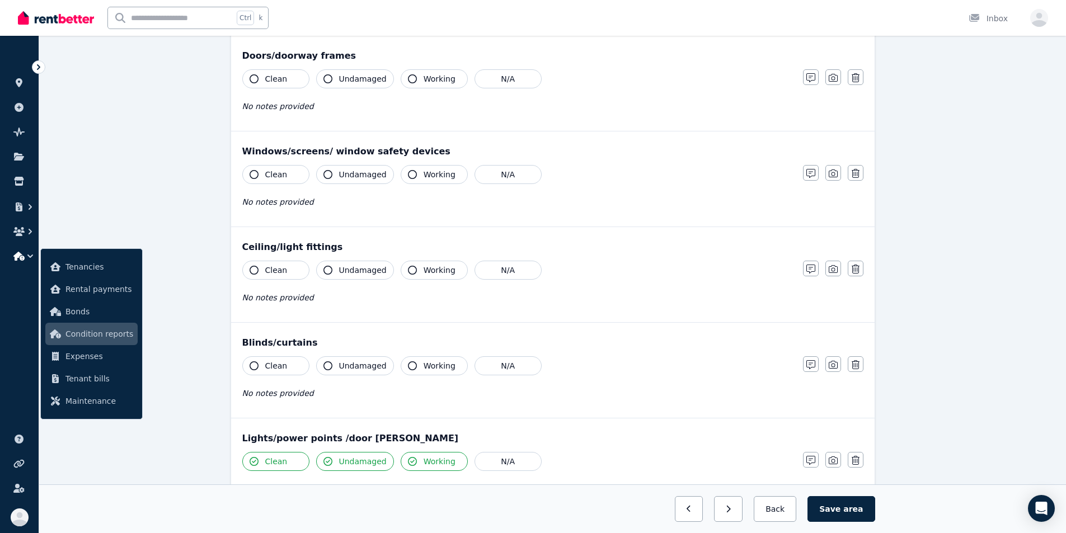
click at [408, 364] on icon "button" at bounding box center [412, 366] width 9 height 9
drag, startPoint x: 329, startPoint y: 366, endPoint x: 322, endPoint y: 367, distance: 7.5
click at [329, 366] on icon "button" at bounding box center [328, 366] width 9 height 9
click at [259, 367] on button "Clean" at bounding box center [275, 366] width 67 height 19
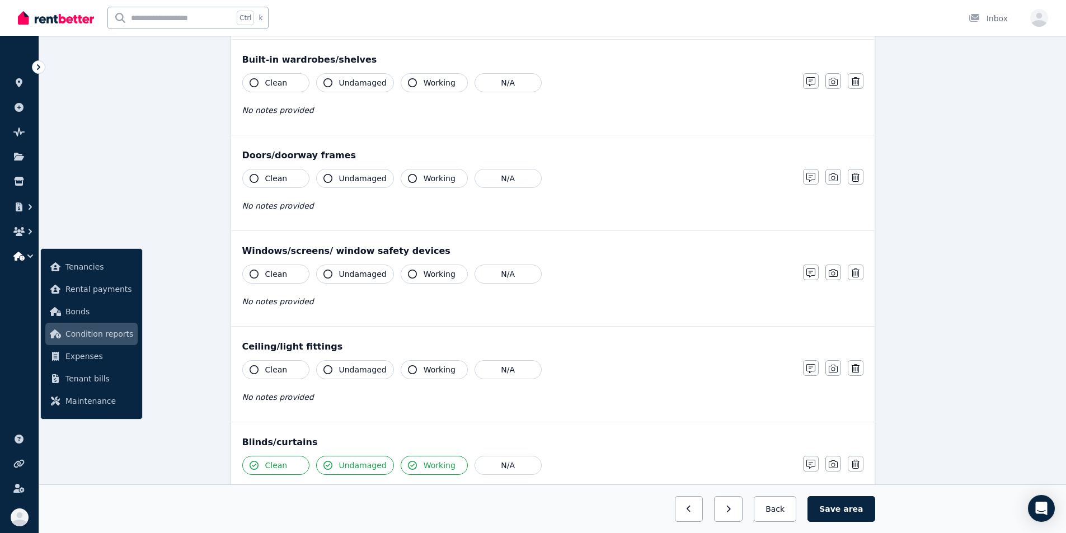
scroll to position [214, 0]
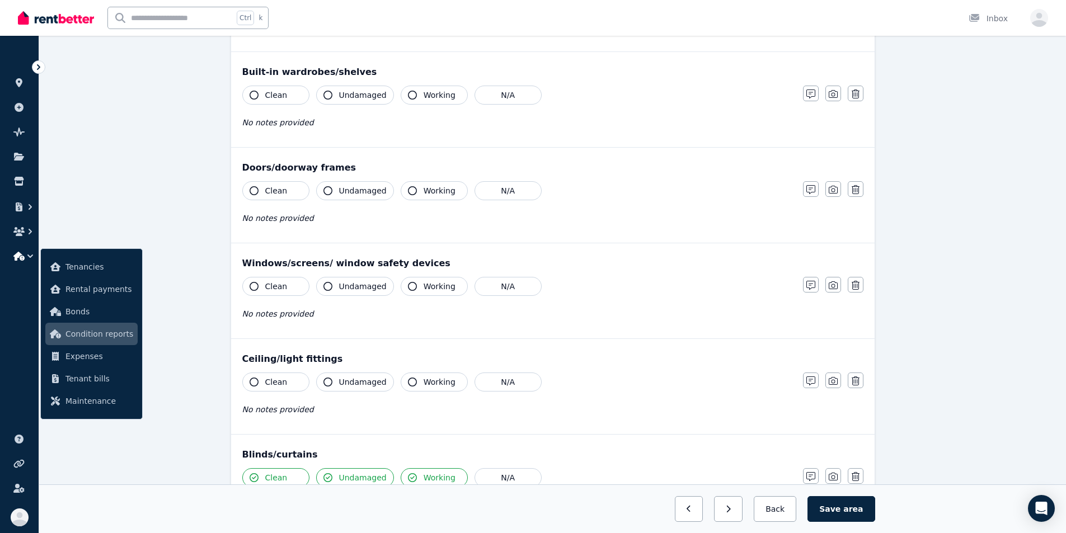
click at [252, 382] on icon "button" at bounding box center [254, 382] width 9 height 9
click at [326, 381] on icon "button" at bounding box center [328, 382] width 9 height 9
click at [412, 382] on button "Working" at bounding box center [434, 382] width 67 height 19
click at [409, 287] on icon "button" at bounding box center [412, 286] width 9 height 9
drag, startPoint x: 331, startPoint y: 287, endPoint x: 325, endPoint y: 287, distance: 6.7
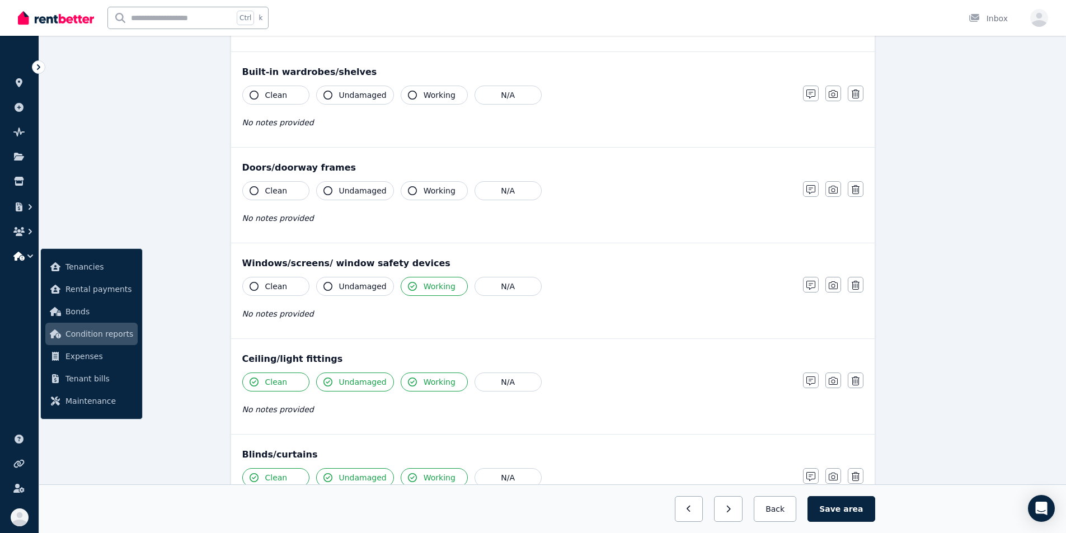
click at [331, 287] on icon "button" at bounding box center [328, 286] width 9 height 9
click at [254, 288] on icon "button" at bounding box center [254, 286] width 9 height 9
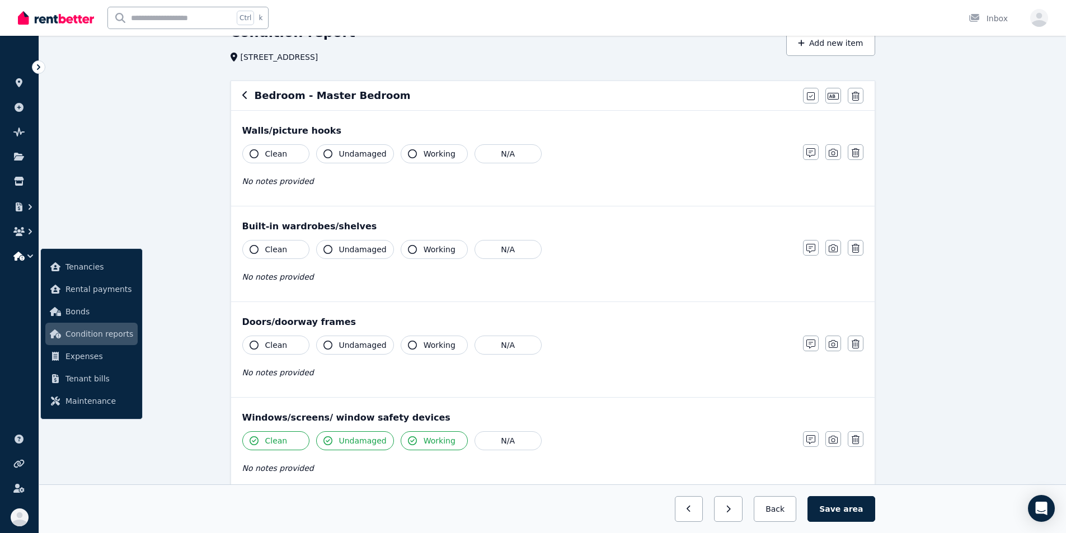
scroll to position [46, 0]
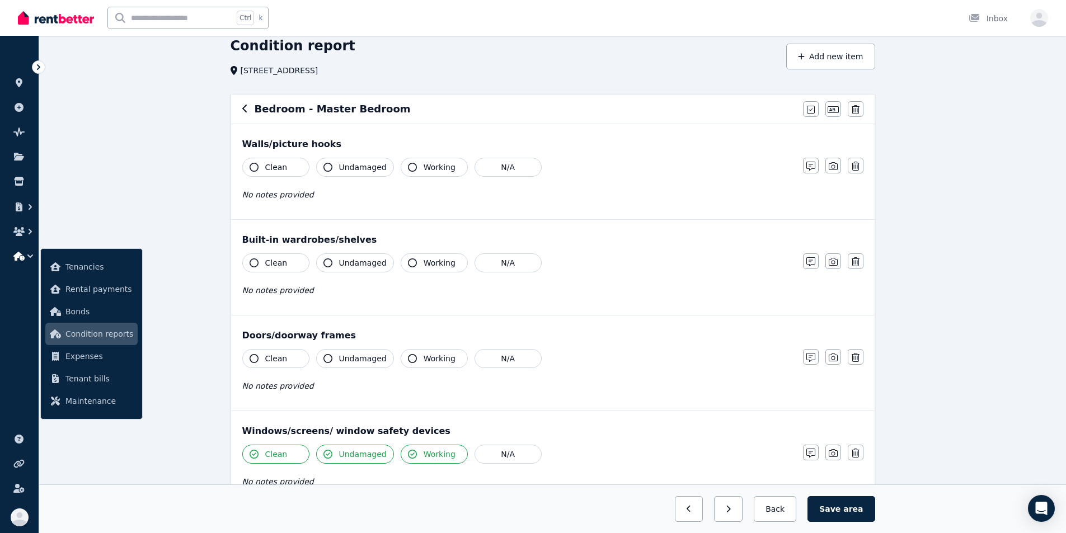
drag, startPoint x: 255, startPoint y: 358, endPoint x: 267, endPoint y: 363, distance: 13.1
click at [255, 358] on icon "button" at bounding box center [254, 358] width 9 height 9
click at [328, 358] on icon "button" at bounding box center [328, 358] width 9 height 9
click at [408, 355] on icon "button" at bounding box center [412, 358] width 9 height 9
click at [408, 261] on icon "button" at bounding box center [412, 263] width 9 height 9
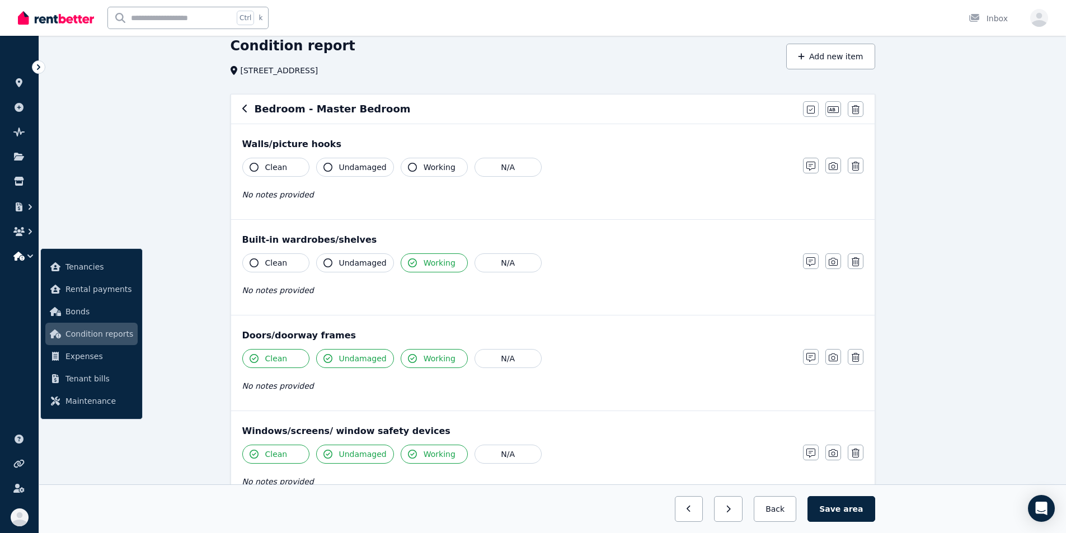
click at [327, 264] on icon "button" at bounding box center [328, 263] width 9 height 9
click at [259, 261] on button "Clean" at bounding box center [275, 263] width 67 height 19
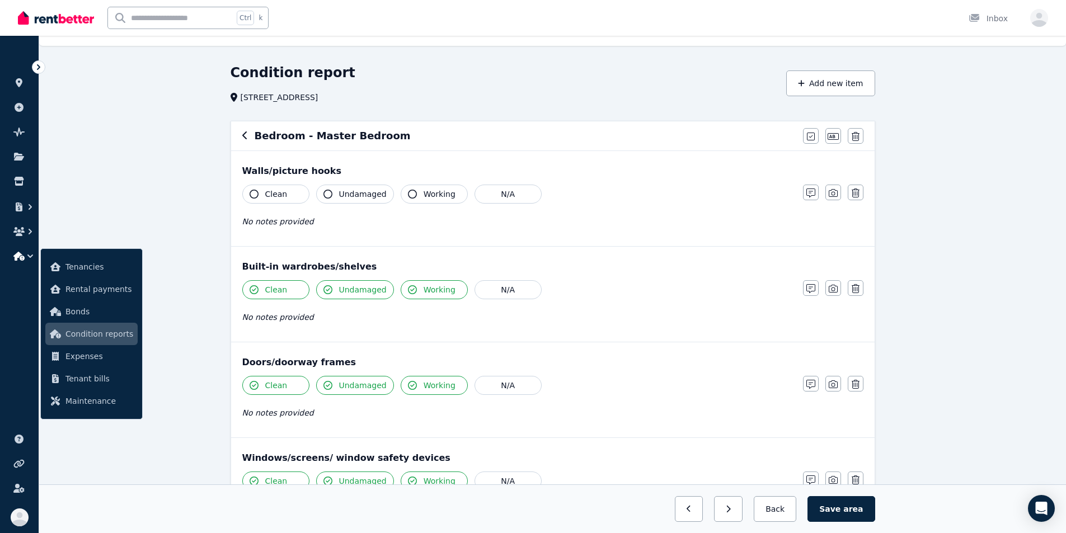
scroll to position [0, 0]
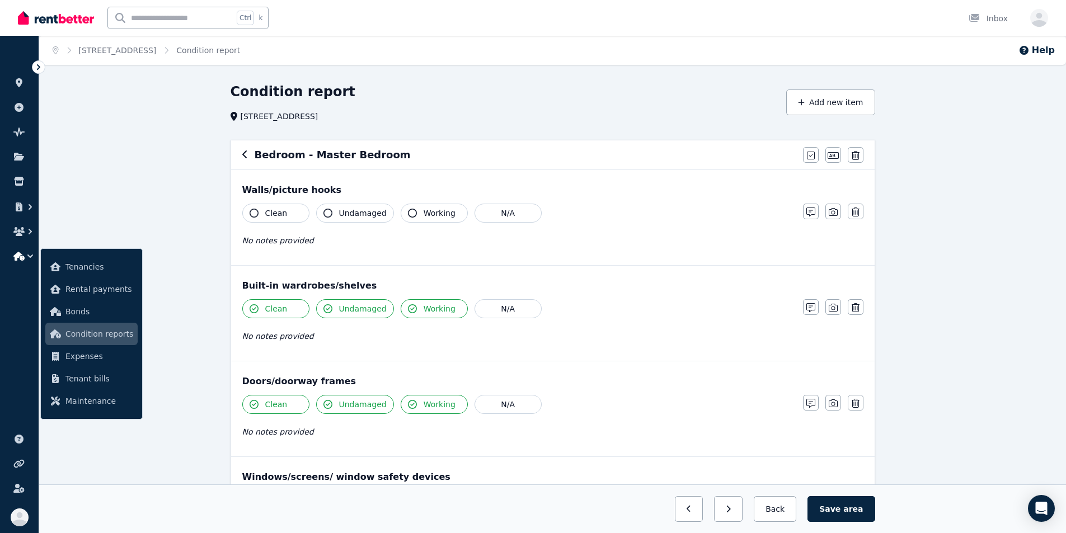
click at [256, 214] on icon "button" at bounding box center [254, 213] width 9 height 9
click at [327, 214] on icon "button" at bounding box center [328, 213] width 9 height 9
click at [408, 212] on icon "button" at bounding box center [412, 213] width 9 height 9
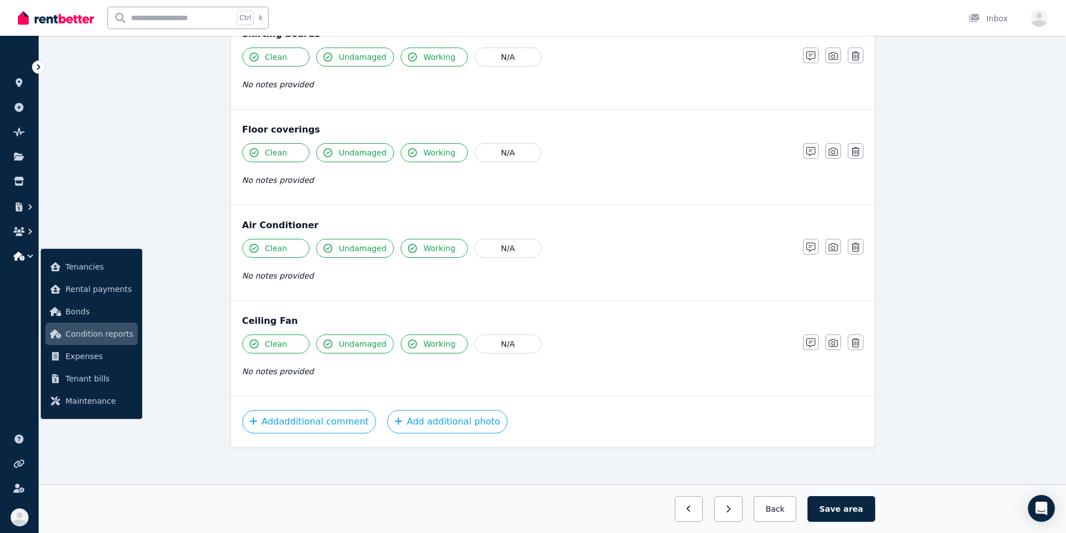
scroll to position [830, 0]
click at [592, 513] on button "Save area" at bounding box center [841, 510] width 67 height 26
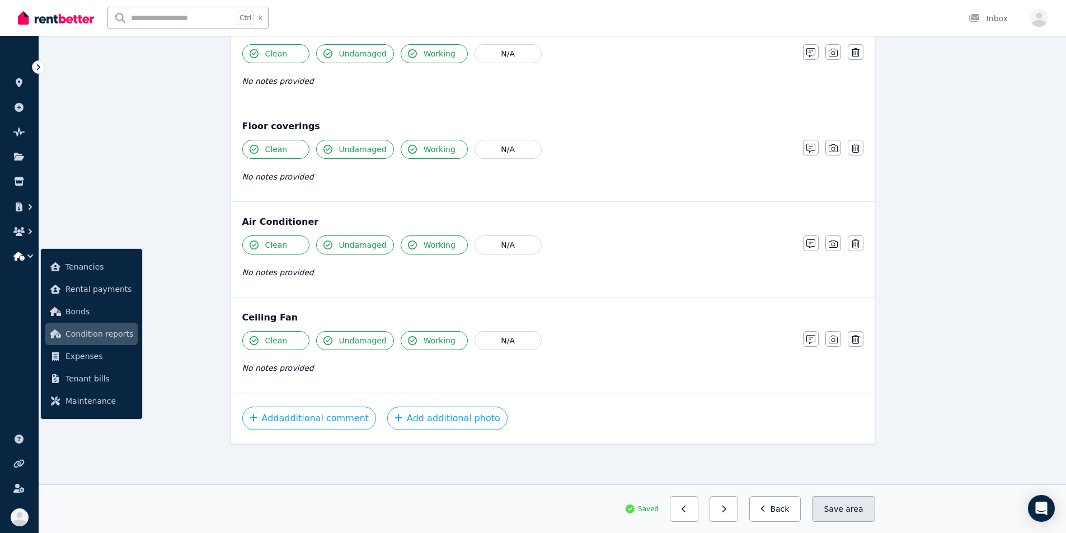
click at [592, 506] on button "Save area" at bounding box center [843, 510] width 63 height 26
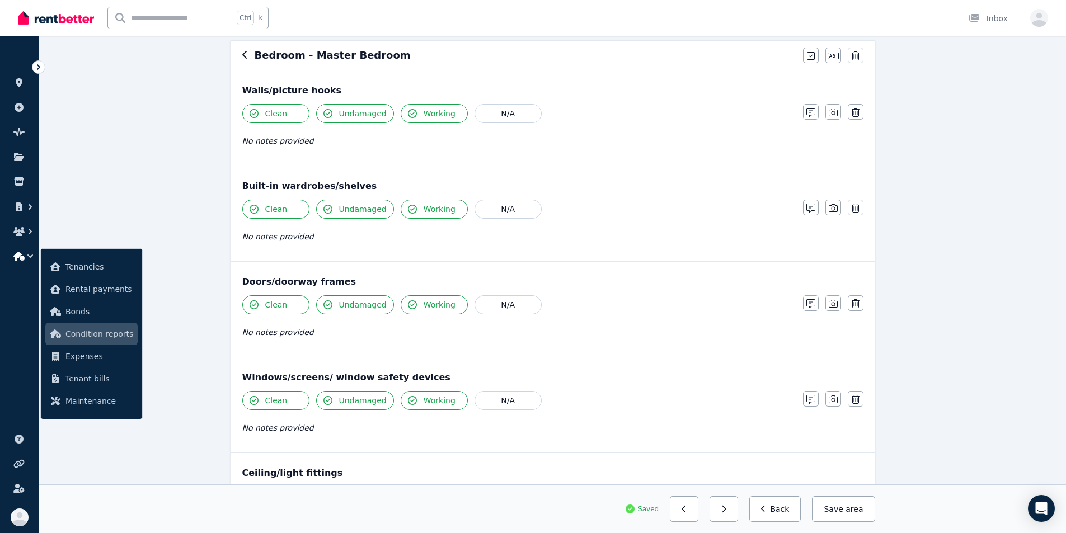
scroll to position [0, 0]
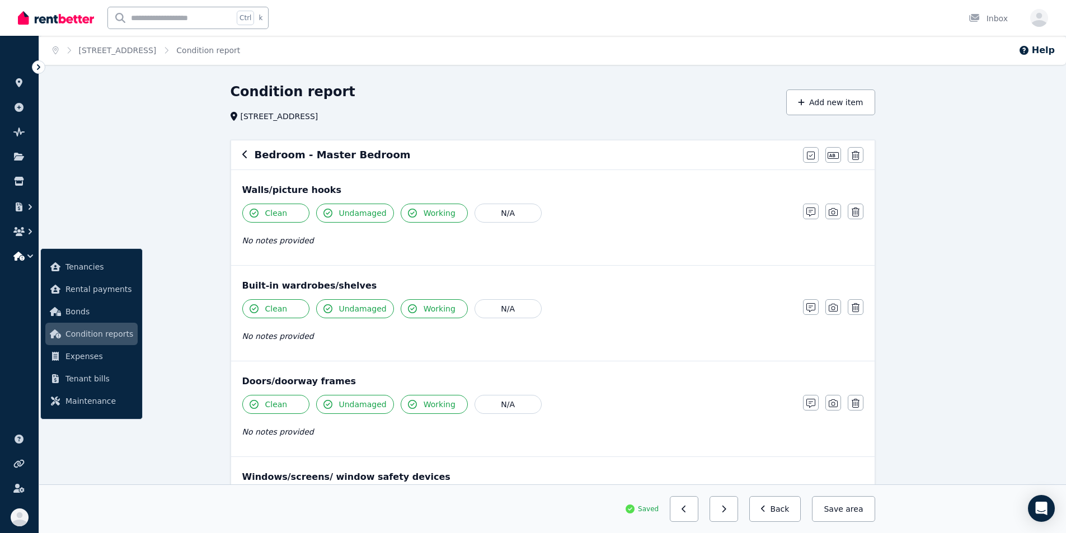
click at [241, 157] on div "Bedroom - Master Bedroom Mark all items as good Edit name Delete" at bounding box center [553, 155] width 644 height 29
click at [246, 154] on icon "button" at bounding box center [245, 154] width 6 height 9
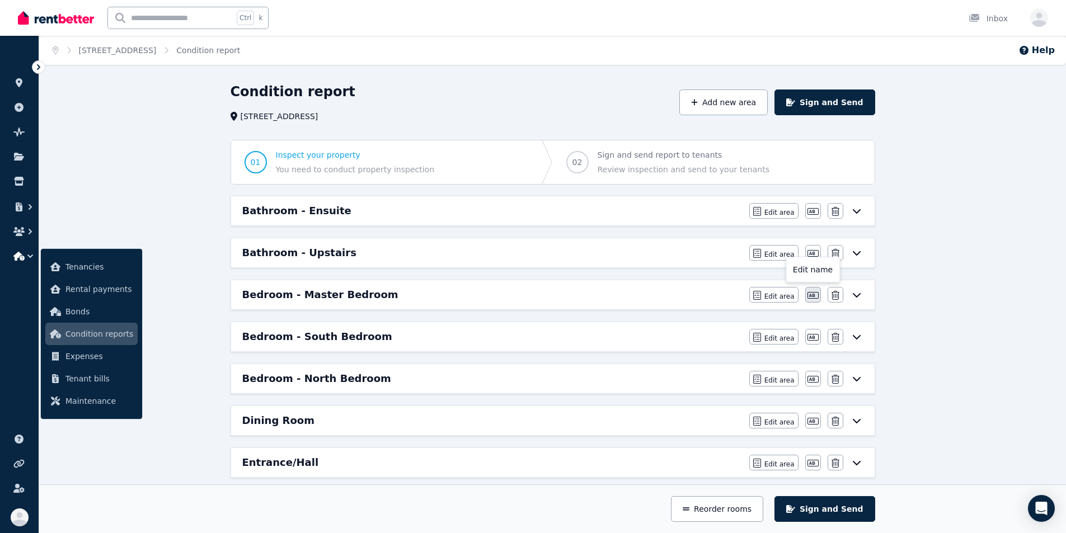
click at [592, 298] on icon "button" at bounding box center [813, 295] width 11 height 9
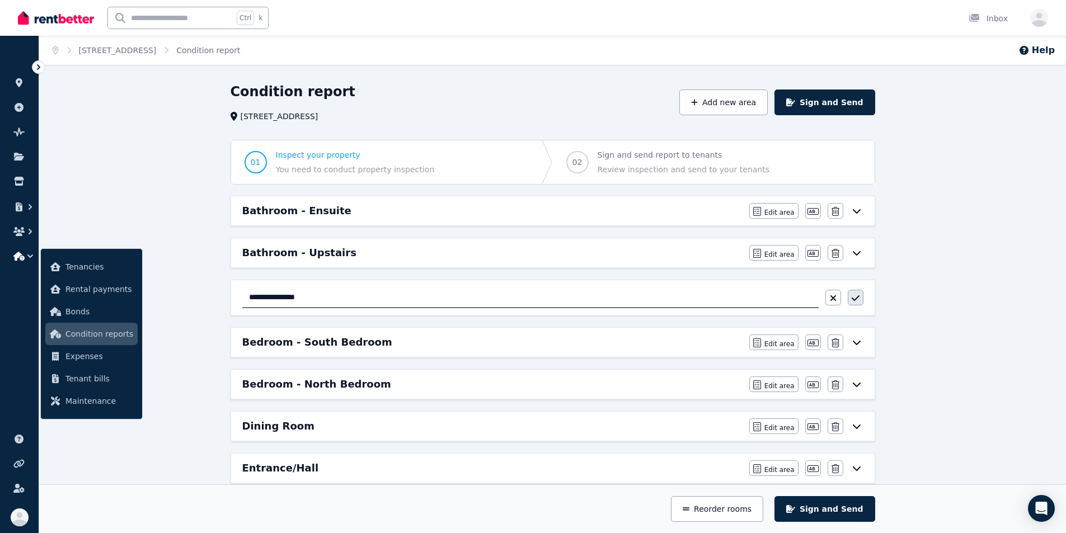
type input "**********"
click at [592, 299] on icon "button" at bounding box center [855, 299] width 8 height 6
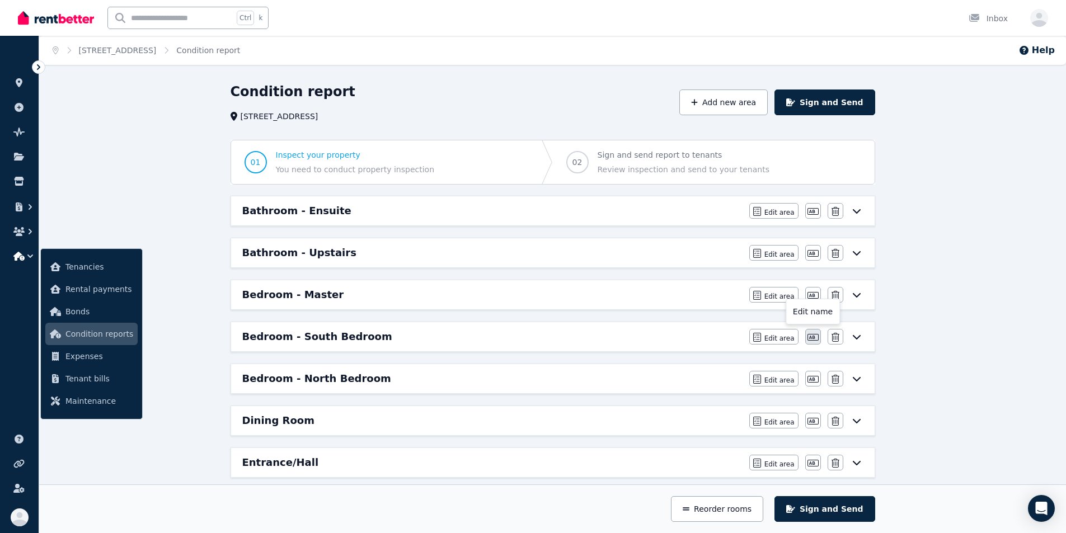
click at [592, 339] on icon "button" at bounding box center [813, 337] width 11 height 7
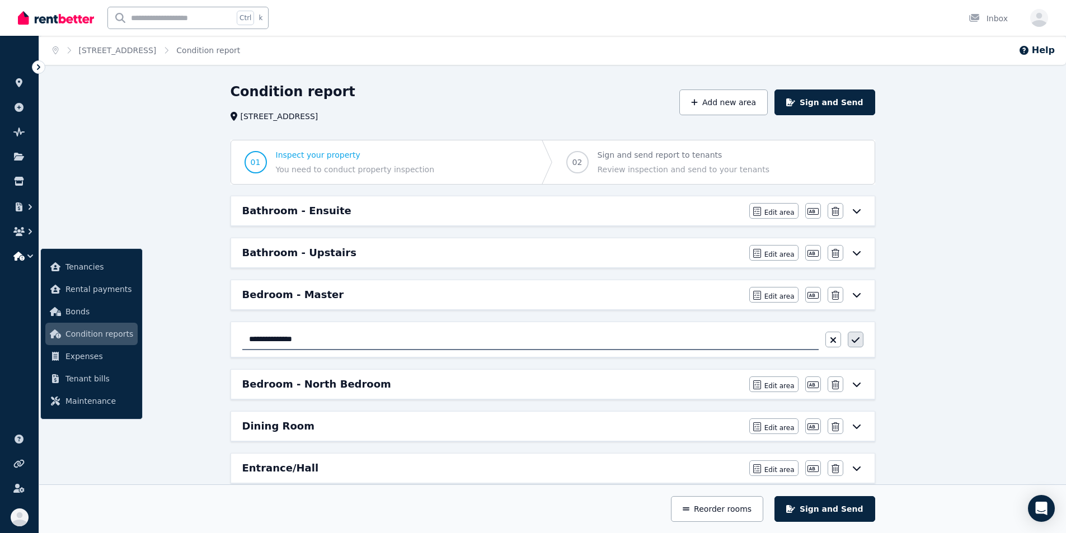
type input "**********"
click at [592, 343] on icon "button" at bounding box center [856, 340] width 8 height 9
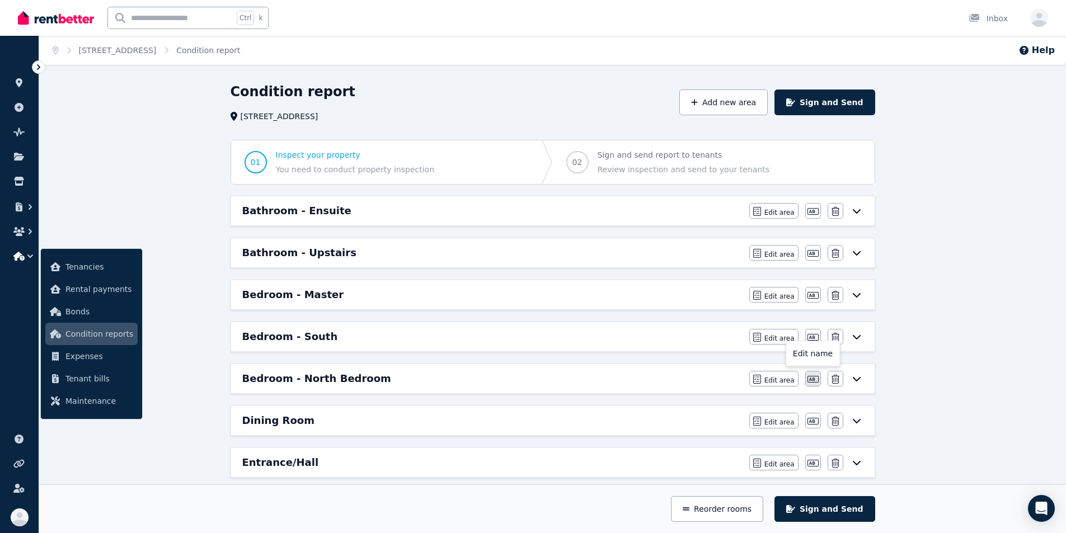
click at [592, 379] on icon "button" at bounding box center [813, 379] width 11 height 7
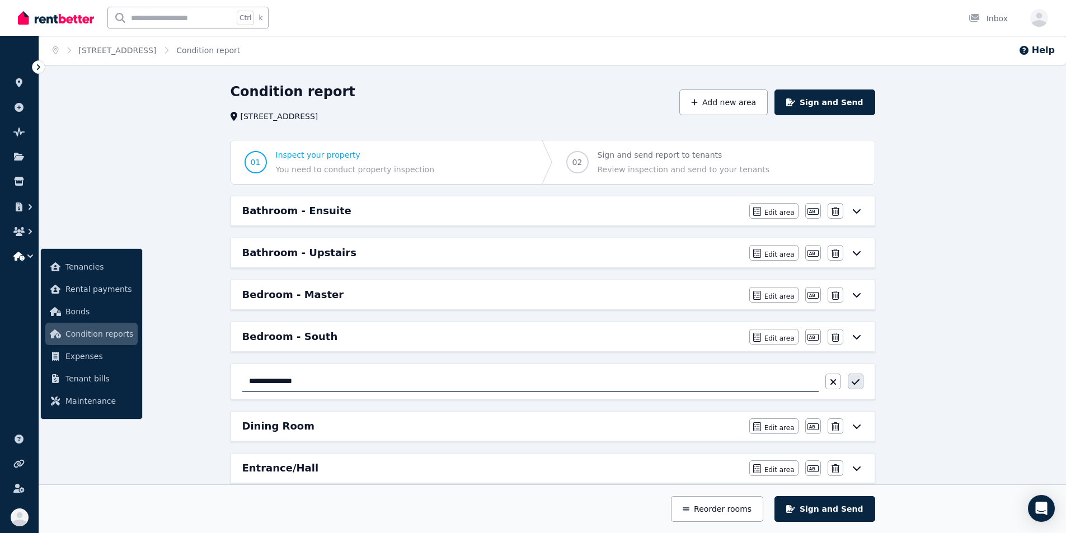
type input "**********"
click at [592, 378] on button "button" at bounding box center [856, 382] width 16 height 16
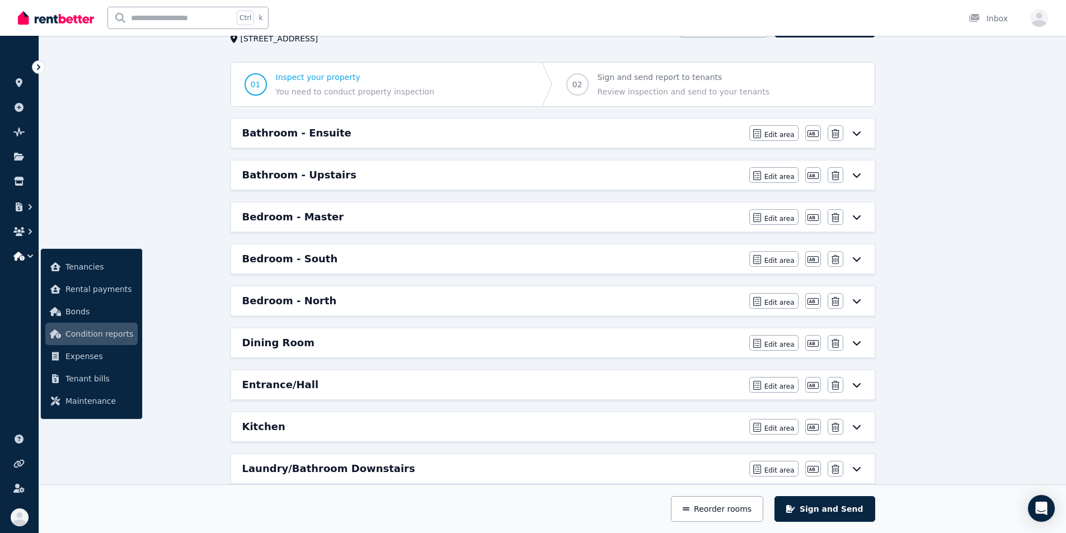
scroll to position [56, 0]
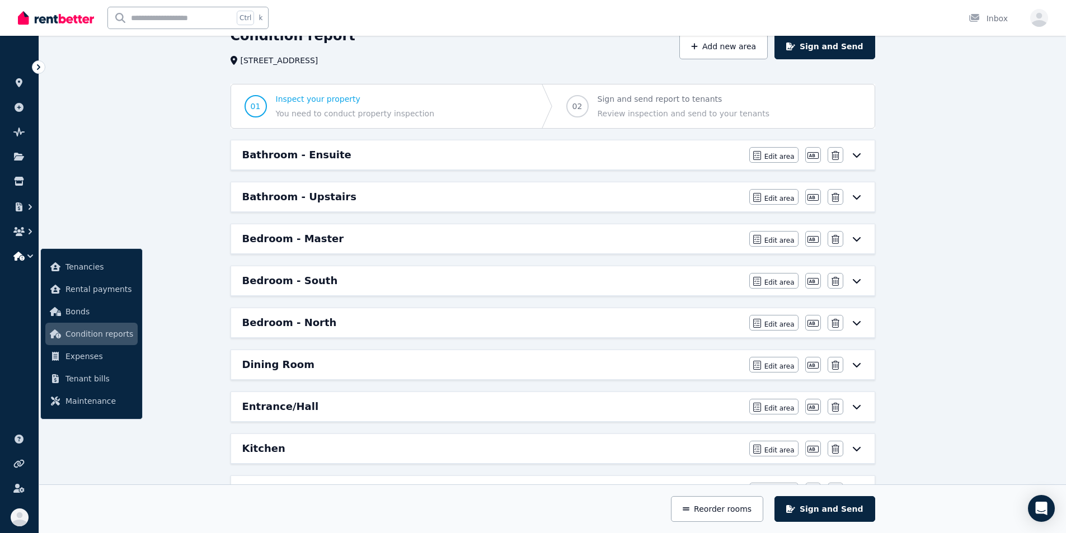
click at [348, 239] on div "Bedroom - Master" at bounding box center [492, 239] width 500 height 16
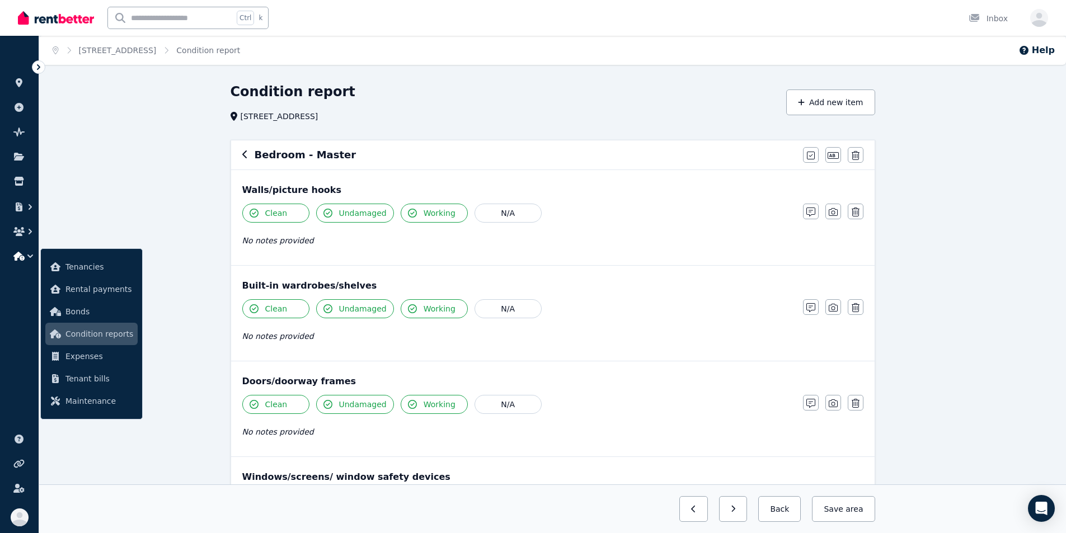
click at [245, 155] on icon "button" at bounding box center [245, 154] width 6 height 9
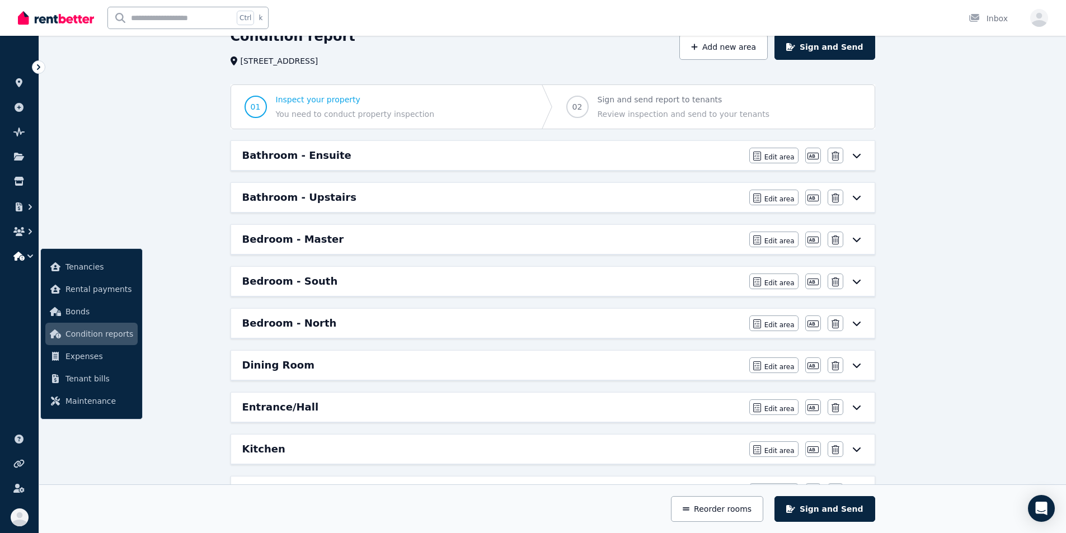
scroll to position [56, 0]
click at [304, 284] on h6 "Bedroom - South" at bounding box center [290, 281] width 96 height 16
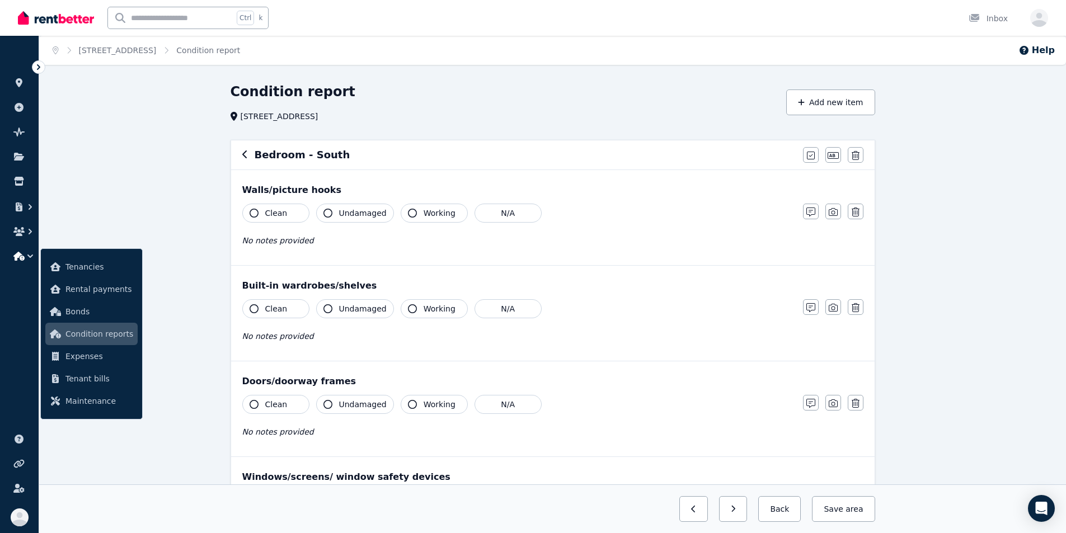
drag, startPoint x: 256, startPoint y: 213, endPoint x: 268, endPoint y: 217, distance: 11.9
click at [260, 215] on button "Clean" at bounding box center [275, 213] width 67 height 19
drag, startPoint x: 325, startPoint y: 215, endPoint x: 343, endPoint y: 213, distance: 18.6
click at [327, 214] on icon "button" at bounding box center [328, 213] width 9 height 9
click at [408, 213] on icon "button" at bounding box center [412, 213] width 9 height 9
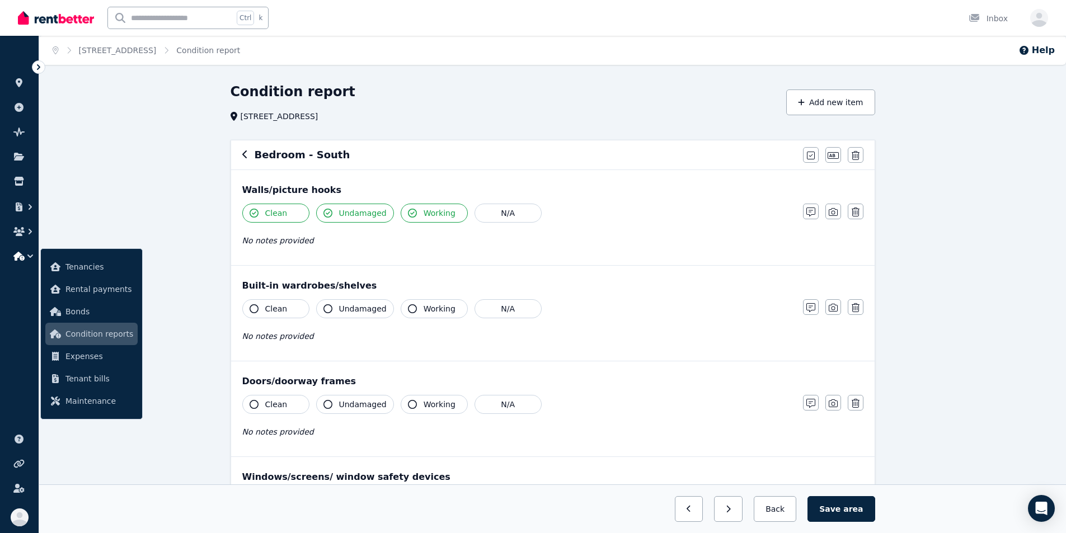
drag, startPoint x: 251, startPoint y: 306, endPoint x: 268, endPoint y: 307, distance: 16.8
click at [252, 306] on icon "button" at bounding box center [254, 309] width 9 height 9
click at [330, 310] on icon "button" at bounding box center [328, 309] width 9 height 9
click at [410, 311] on icon "button" at bounding box center [412, 309] width 9 height 9
drag, startPoint x: 406, startPoint y: 404, endPoint x: 392, endPoint y: 404, distance: 13.4
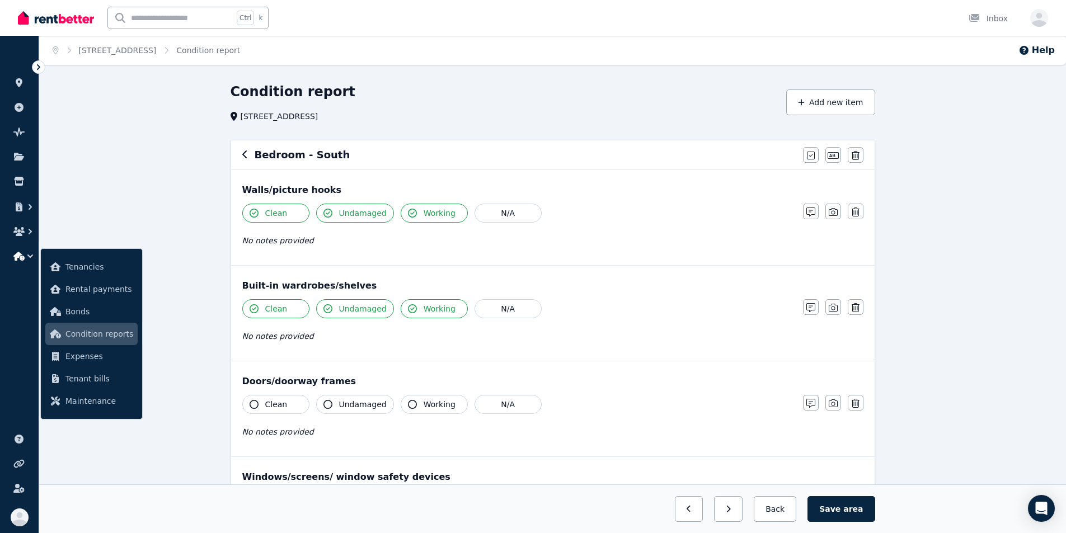
click at [408, 404] on icon "button" at bounding box center [412, 404] width 9 height 9
drag, startPoint x: 329, startPoint y: 406, endPoint x: 307, endPoint y: 405, distance: 21.3
click at [329, 406] on icon "button" at bounding box center [328, 404] width 9 height 9
click at [251, 401] on icon "button" at bounding box center [254, 404] width 9 height 9
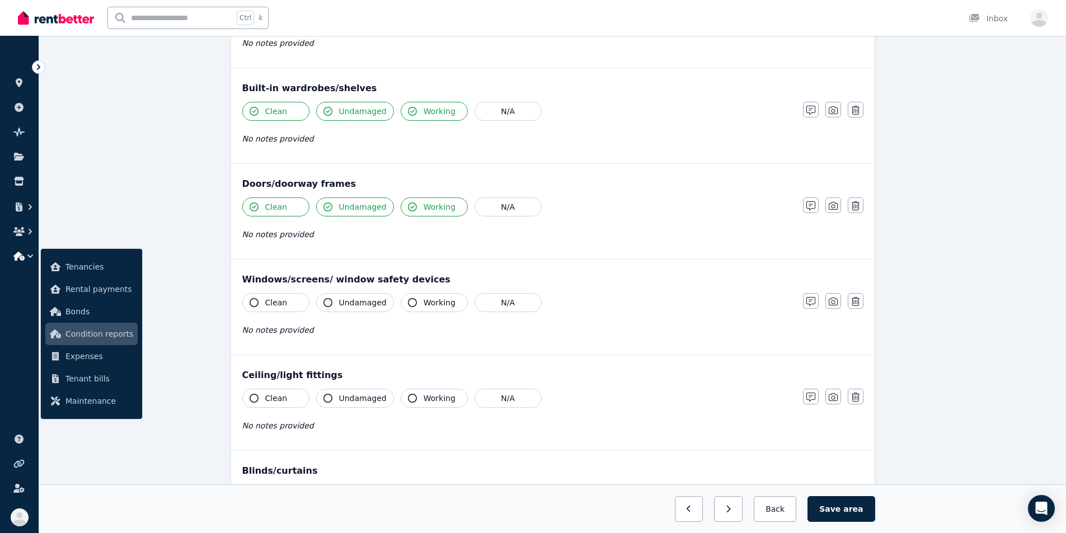
scroll to position [224, 0]
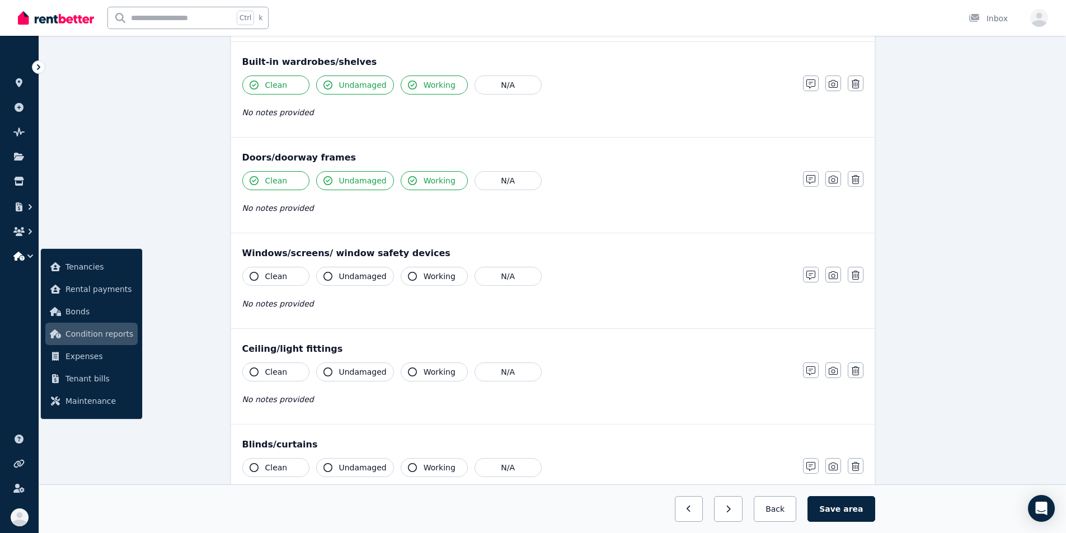
click at [255, 273] on icon "button" at bounding box center [254, 276] width 9 height 9
click at [329, 275] on icon "button" at bounding box center [328, 276] width 9 height 9
click at [408, 275] on icon "button" at bounding box center [412, 276] width 9 height 9
click at [409, 372] on icon "button" at bounding box center [412, 372] width 9 height 9
click at [327, 371] on icon "button" at bounding box center [328, 372] width 9 height 9
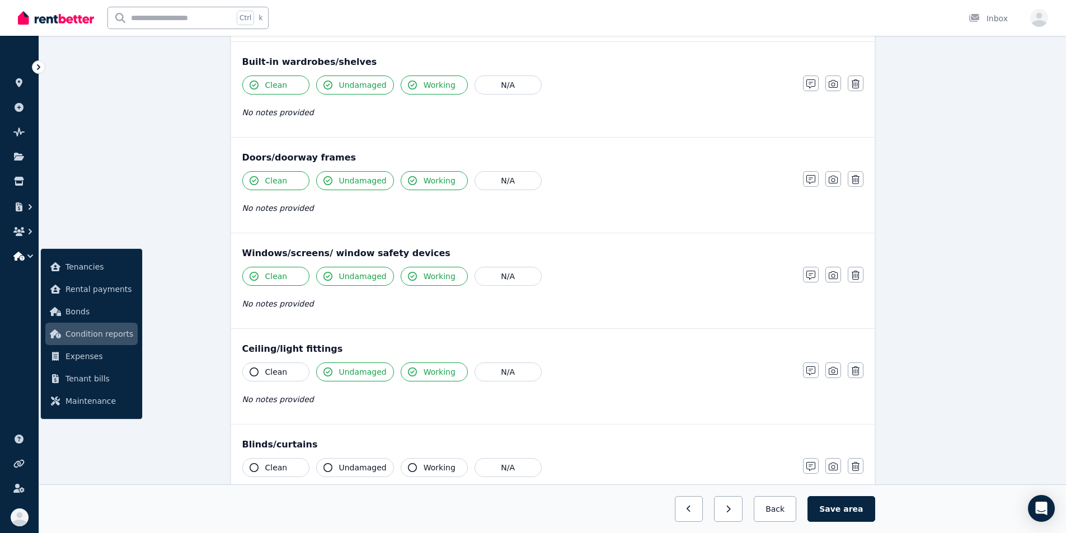
click at [255, 371] on icon "button" at bounding box center [254, 372] width 9 height 9
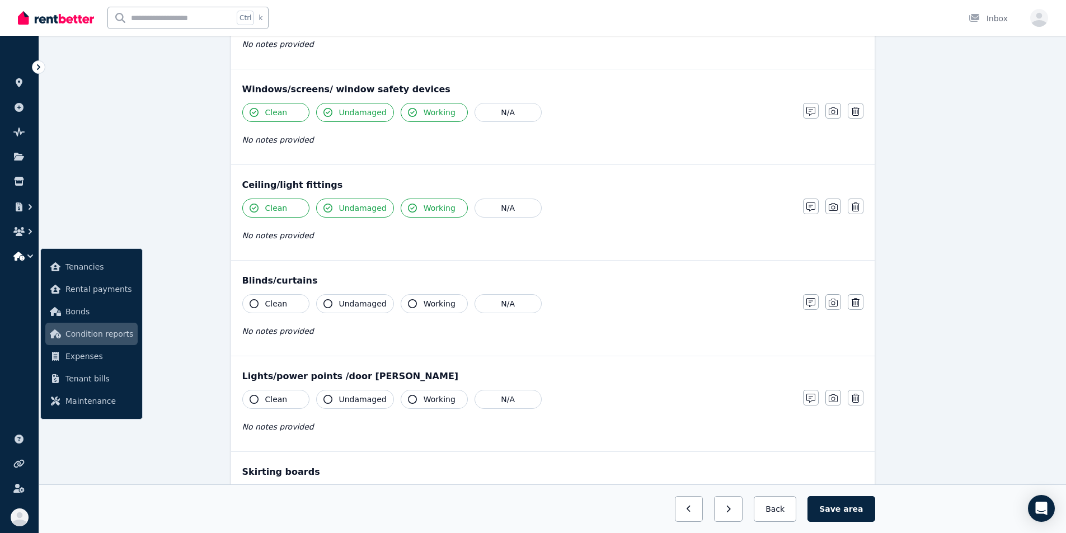
scroll to position [392, 0]
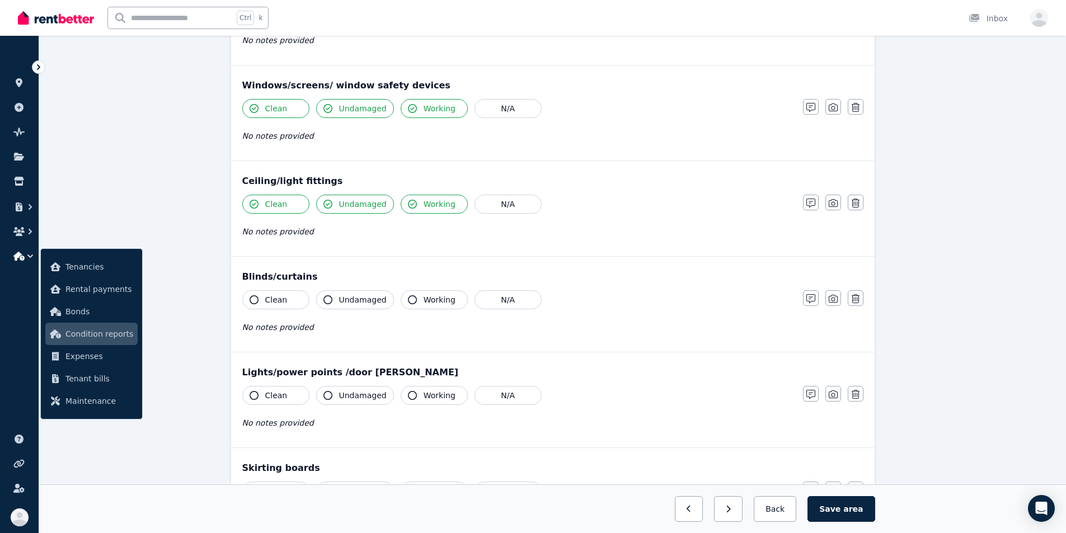
click at [252, 302] on icon "button" at bounding box center [254, 300] width 9 height 9
click at [332, 300] on icon "button" at bounding box center [328, 300] width 9 height 9
click at [408, 298] on icon "button" at bounding box center [412, 300] width 9 height 9
click at [257, 395] on icon "button" at bounding box center [254, 395] width 9 height 9
click at [328, 395] on icon "button" at bounding box center [328, 395] width 9 height 9
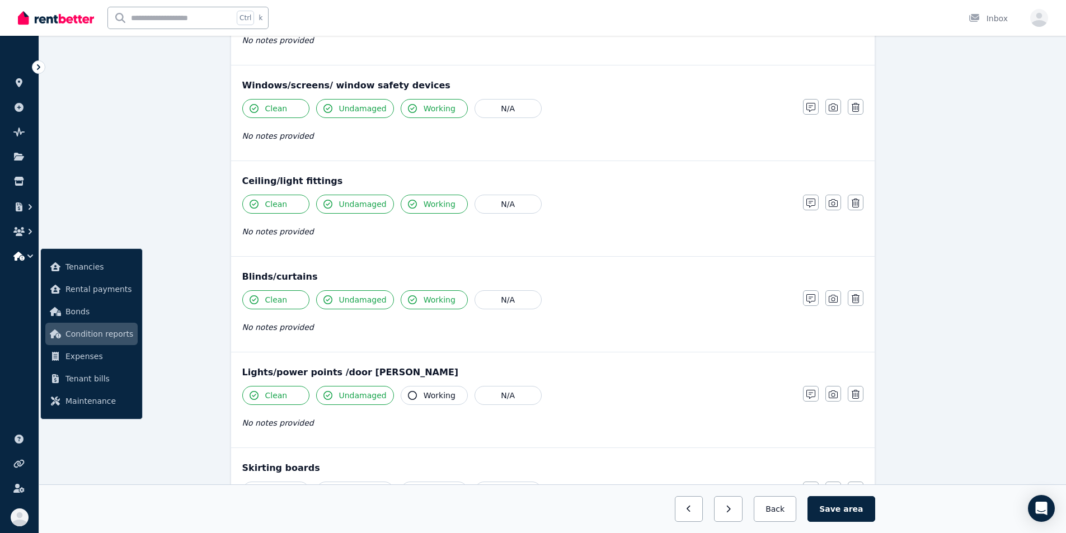
click at [408, 395] on icon "button" at bounding box center [412, 395] width 9 height 9
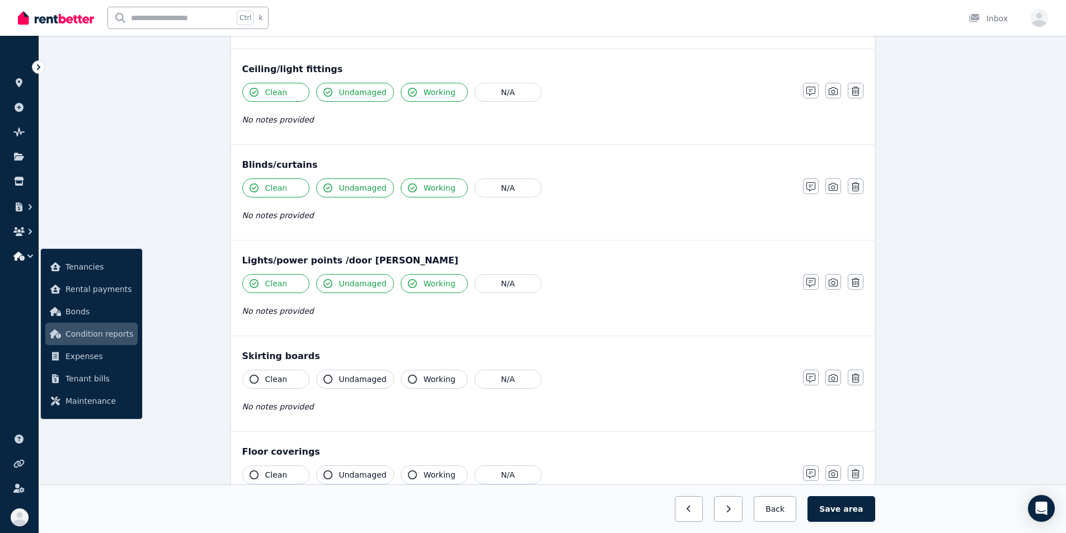
click at [256, 379] on icon "button" at bounding box center [254, 379] width 9 height 9
click at [329, 378] on icon "button" at bounding box center [328, 379] width 9 height 9
click at [408, 380] on icon "button" at bounding box center [412, 379] width 9 height 9
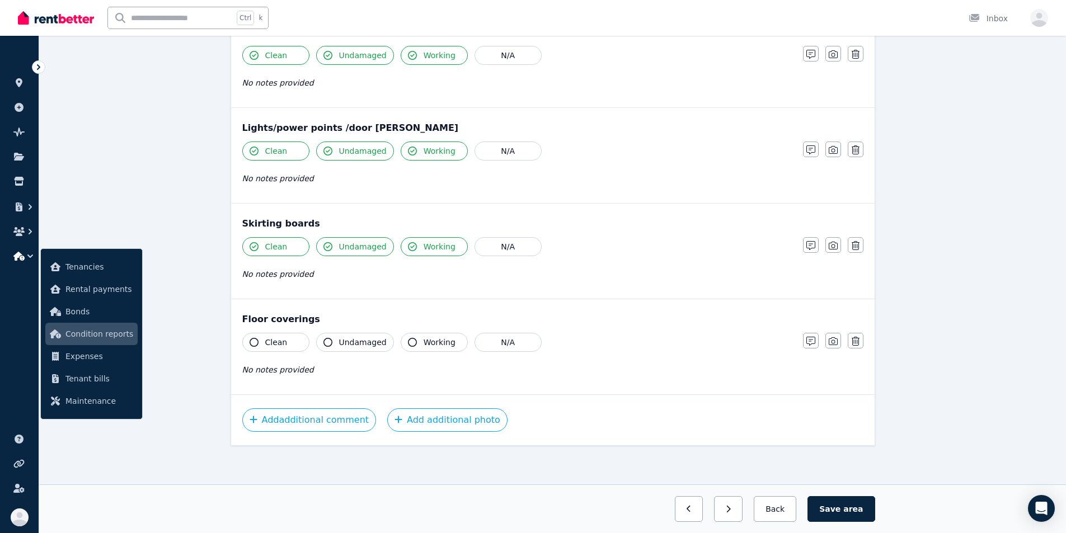
scroll to position [638, 0]
drag, startPoint x: 408, startPoint y: 342, endPoint x: 402, endPoint y: 341, distance: 6.2
click at [408, 342] on icon "button" at bounding box center [412, 340] width 9 height 9
click at [330, 335] on button "Undamaged" at bounding box center [355, 340] width 78 height 19
click at [255, 339] on icon "button" at bounding box center [254, 340] width 9 height 9
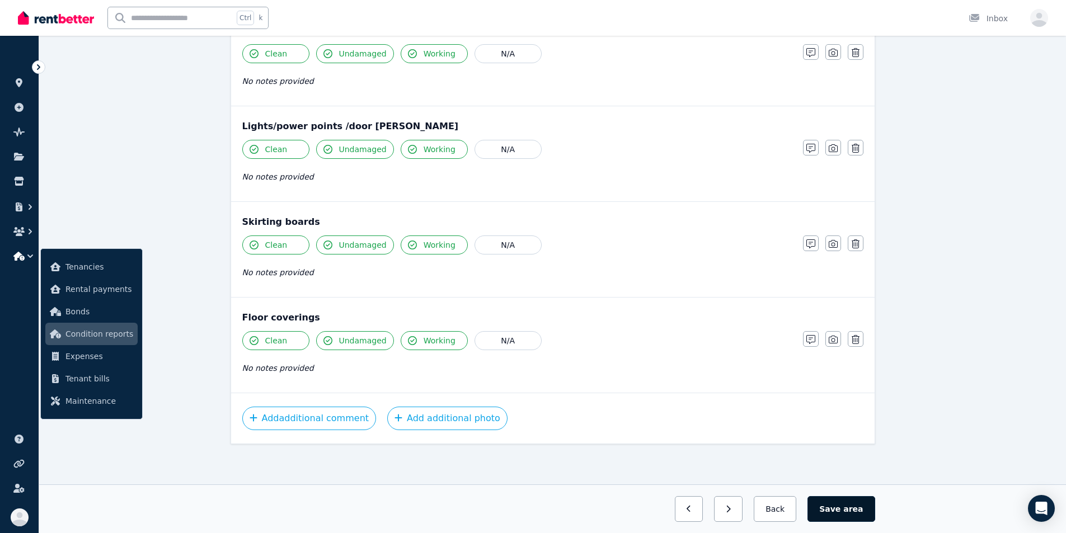
click at [592, 509] on span "area" at bounding box center [854, 509] width 20 height 11
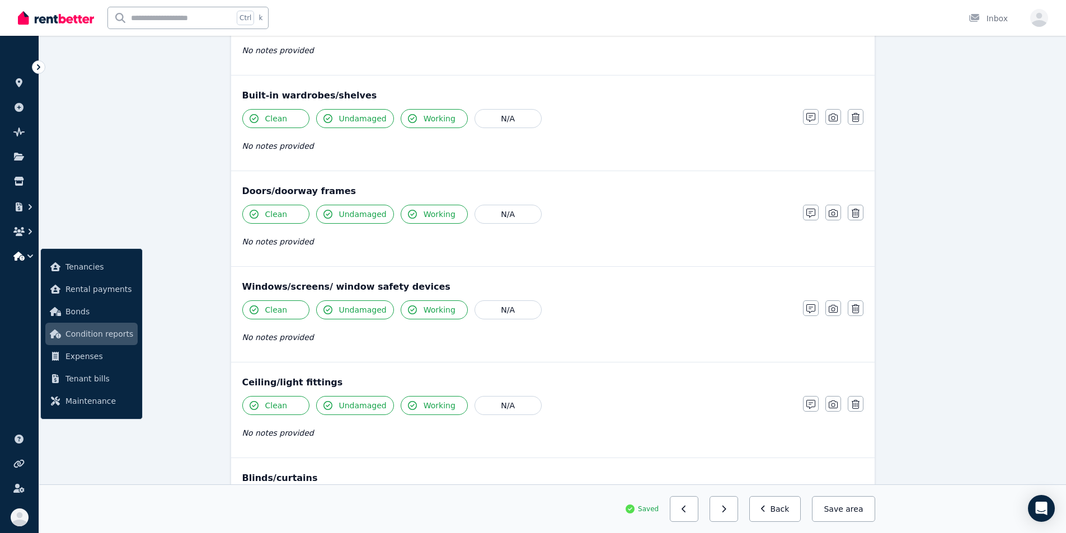
scroll to position [0, 0]
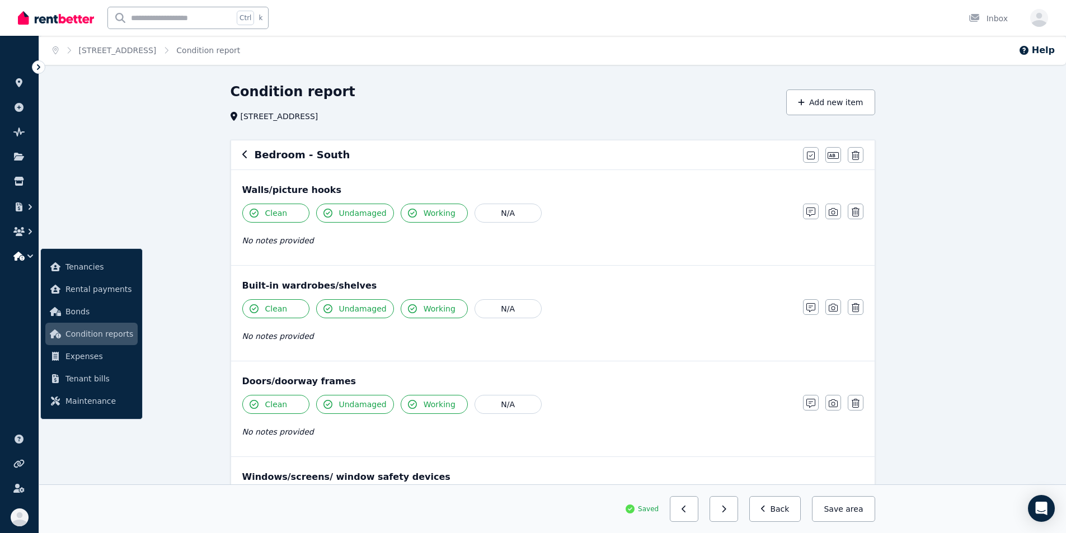
click at [247, 157] on icon "button" at bounding box center [245, 154] width 6 height 9
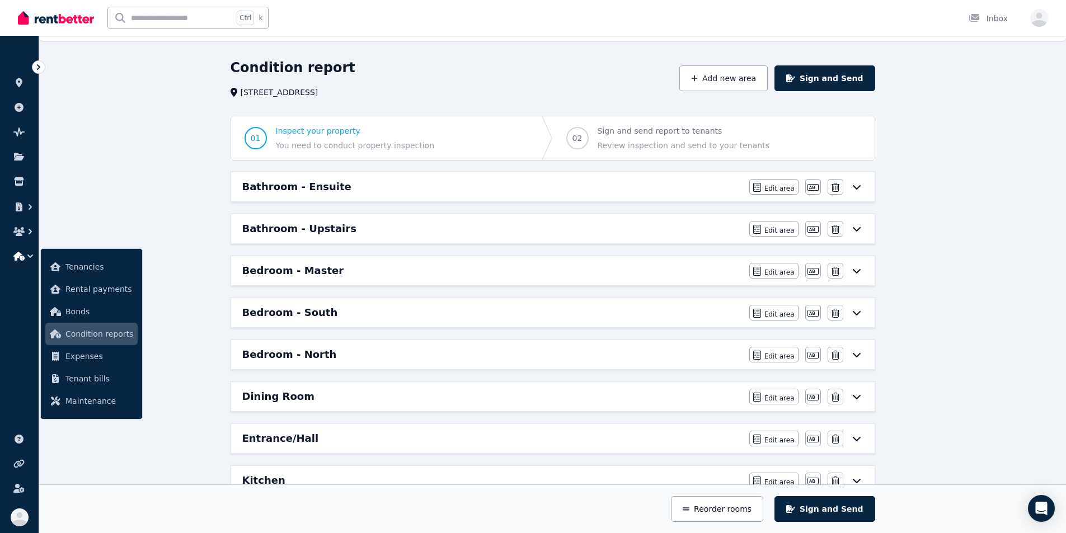
scroll to position [56, 0]
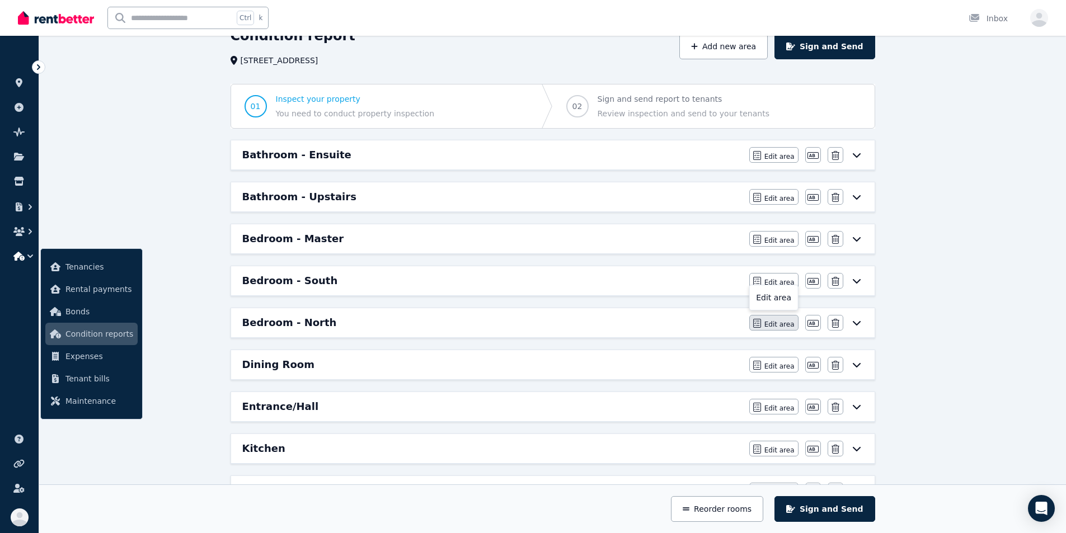
click at [592, 326] on span "Edit area" at bounding box center [780, 324] width 30 height 9
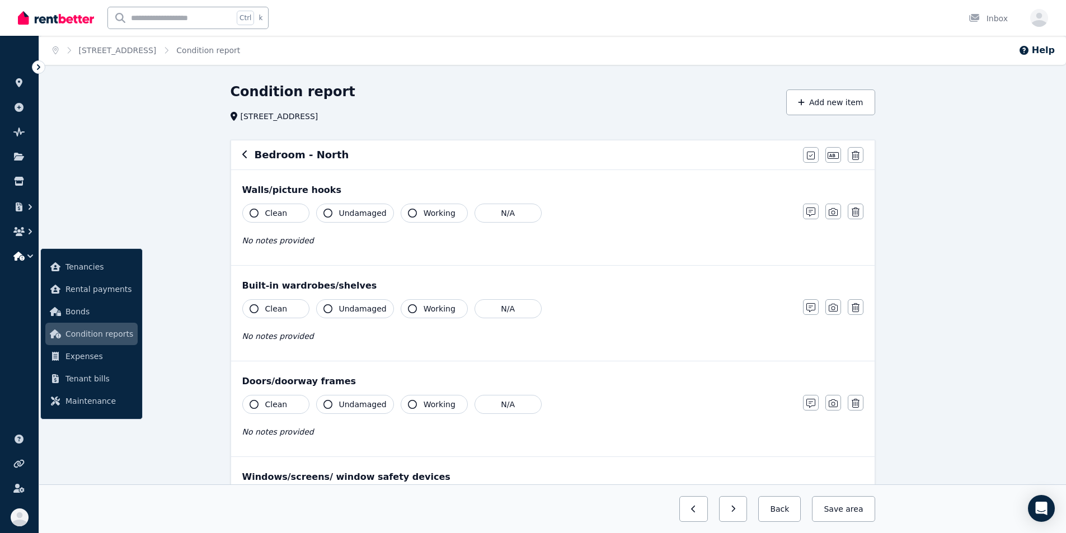
click at [251, 209] on icon "button" at bounding box center [254, 213] width 9 height 9
click at [331, 212] on icon "button" at bounding box center [328, 213] width 9 height 9
click at [401, 212] on button "Working" at bounding box center [434, 213] width 67 height 19
drag, startPoint x: 411, startPoint y: 309, endPoint x: 391, endPoint y: 313, distance: 20.0
click at [411, 309] on icon "button" at bounding box center [412, 309] width 9 height 9
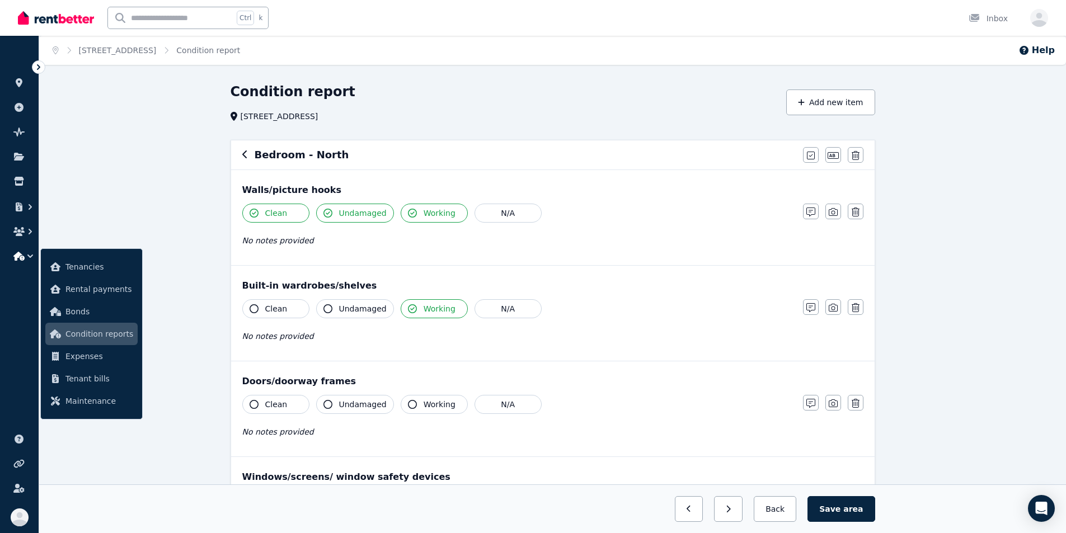
click at [333, 312] on button "Undamaged" at bounding box center [355, 308] width 78 height 19
click at [258, 309] on icon "button" at bounding box center [254, 309] width 9 height 9
click at [273, 408] on span "Clean" at bounding box center [276, 404] width 22 height 11
click at [351, 408] on span "Undamaged" at bounding box center [363, 404] width 48 height 11
click at [424, 405] on span "Working" at bounding box center [440, 404] width 32 height 11
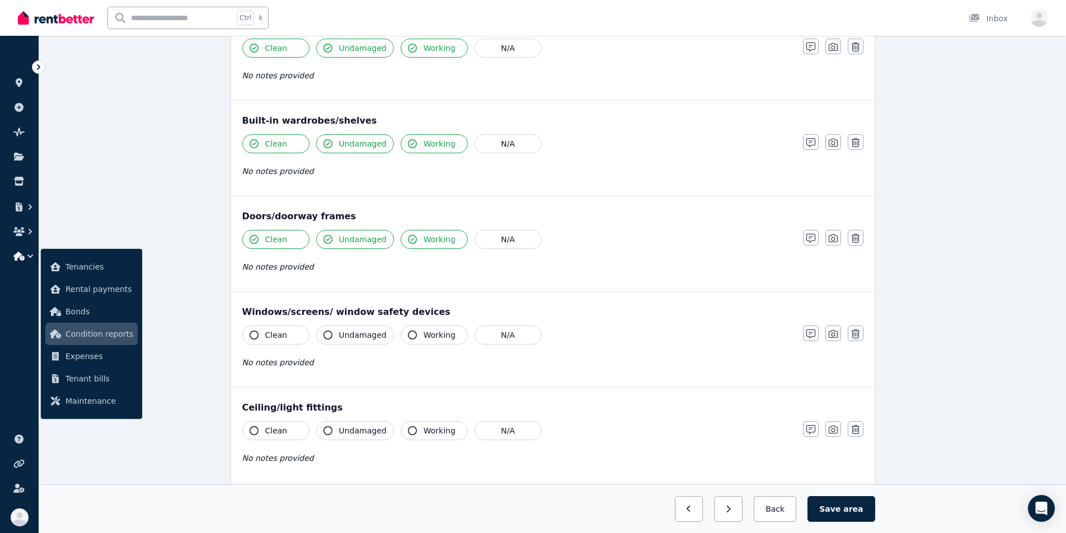
scroll to position [168, 0]
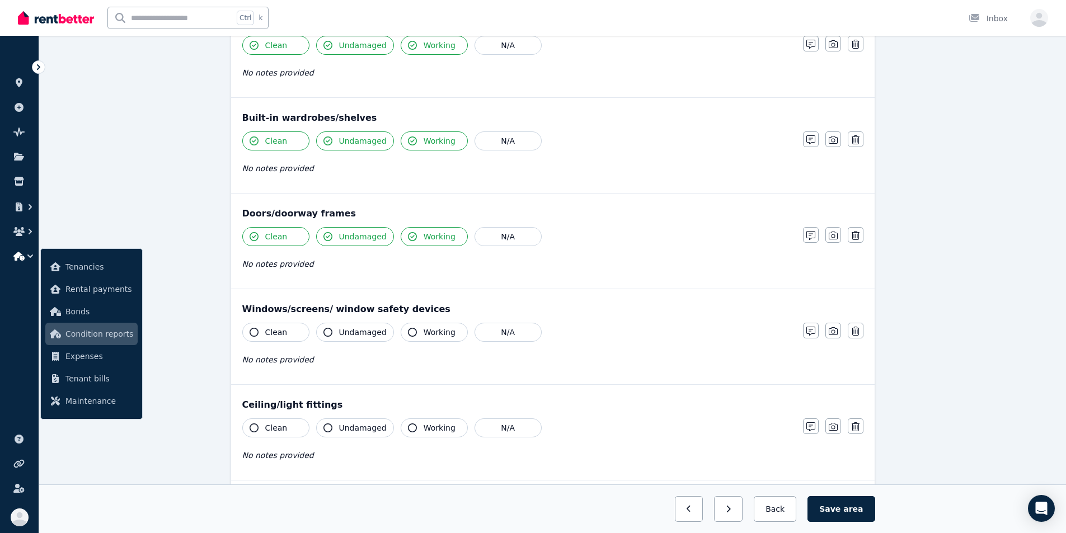
drag, startPoint x: 442, startPoint y: 335, endPoint x: 399, endPoint y: 335, distance: 42.5
click at [442, 335] on span "Working" at bounding box center [440, 332] width 32 height 11
click at [353, 335] on span "Undamaged" at bounding box center [363, 332] width 48 height 11
drag, startPoint x: 285, startPoint y: 335, endPoint x: 280, endPoint y: 364, distance: 29.0
click at [285, 335] on button "Clean" at bounding box center [275, 332] width 67 height 19
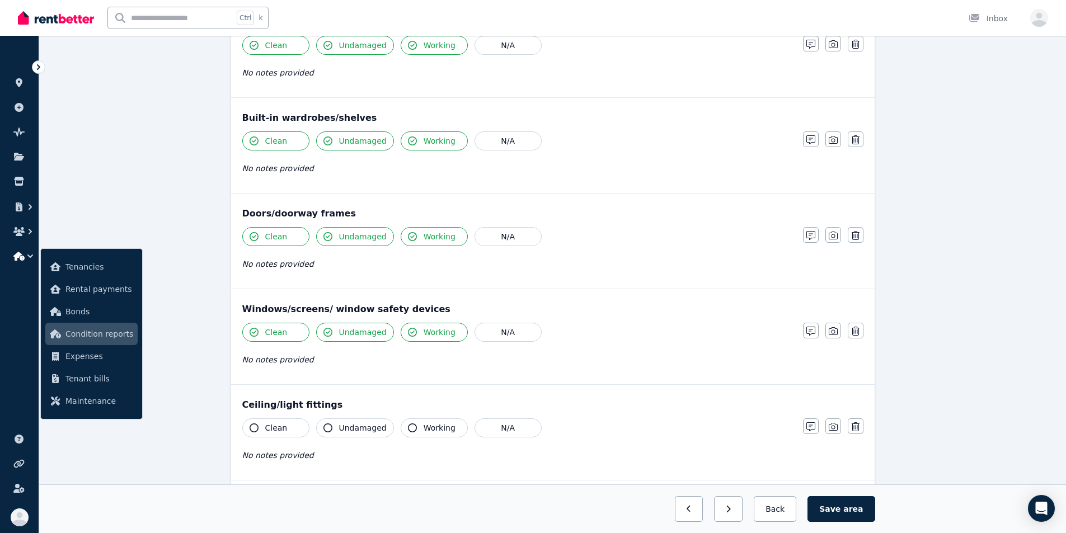
click at [280, 424] on span "Clean" at bounding box center [276, 428] width 22 height 11
click at [354, 424] on span "Undamaged" at bounding box center [363, 428] width 48 height 11
click at [424, 429] on span "Working" at bounding box center [440, 428] width 32 height 11
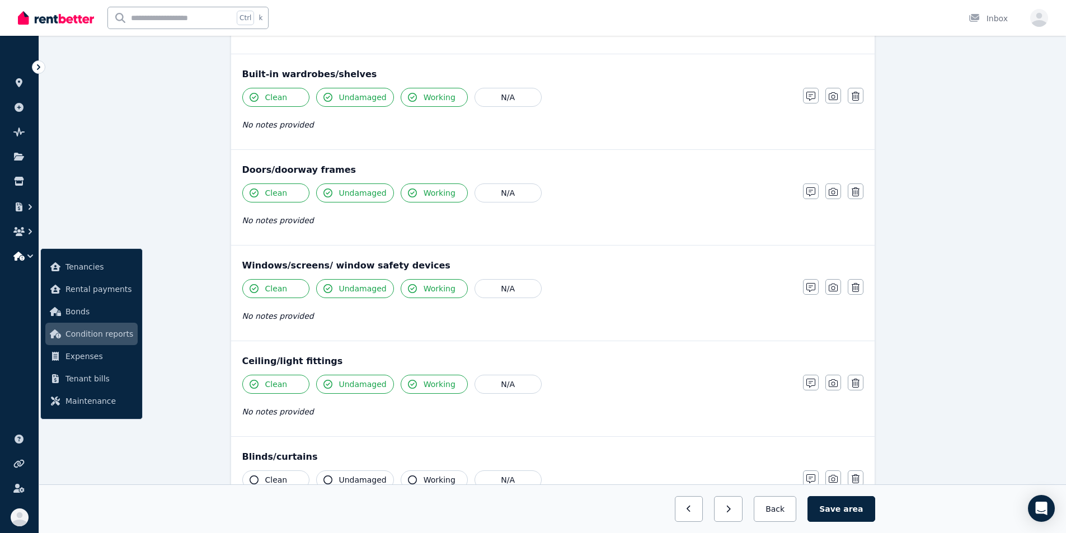
scroll to position [280, 0]
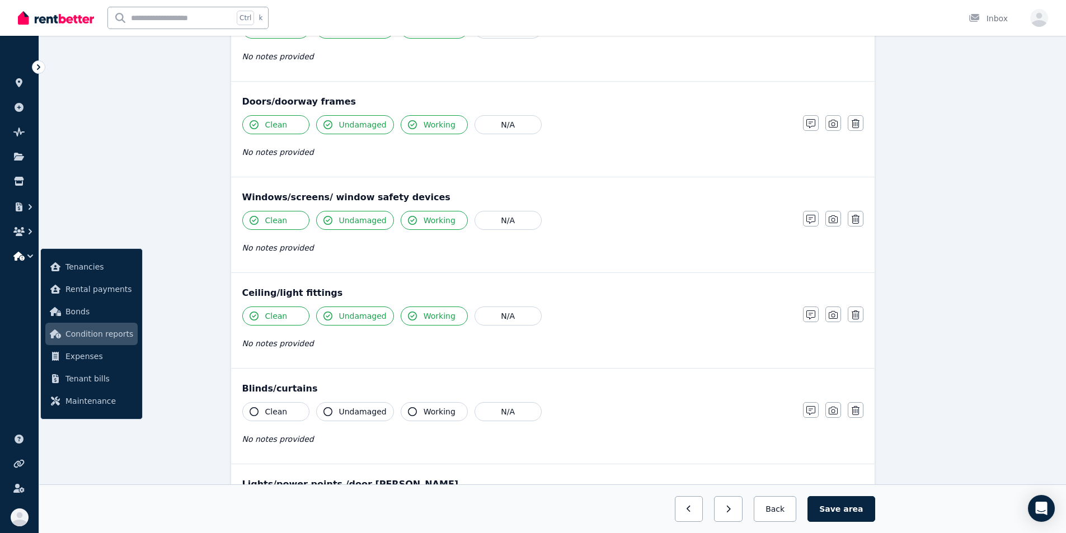
click at [415, 413] on button "Working" at bounding box center [434, 411] width 67 height 19
click at [368, 414] on span "Undamaged" at bounding box center [363, 411] width 48 height 11
click at [284, 412] on span "Clean" at bounding box center [276, 411] width 22 height 11
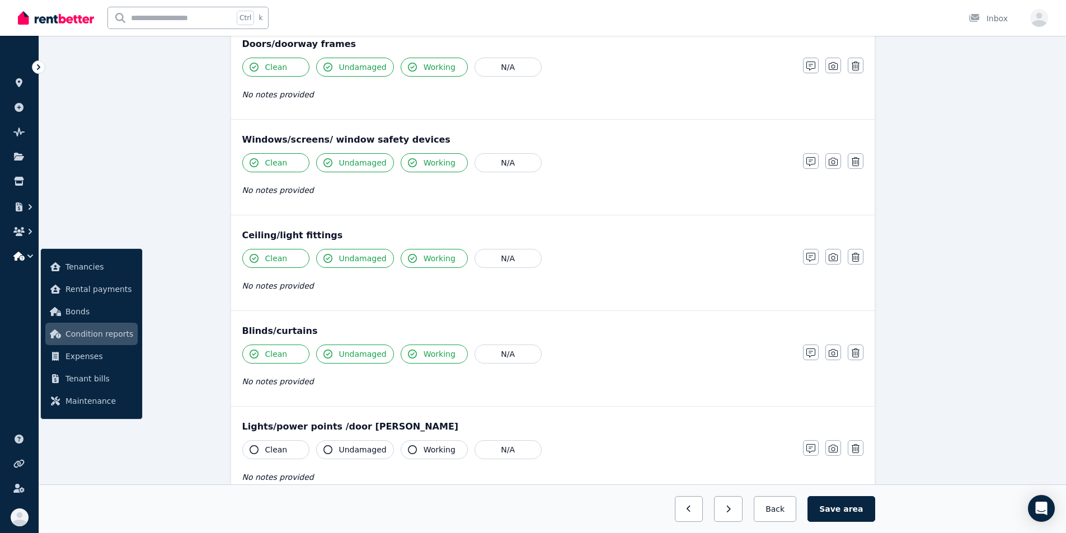
scroll to position [448, 0]
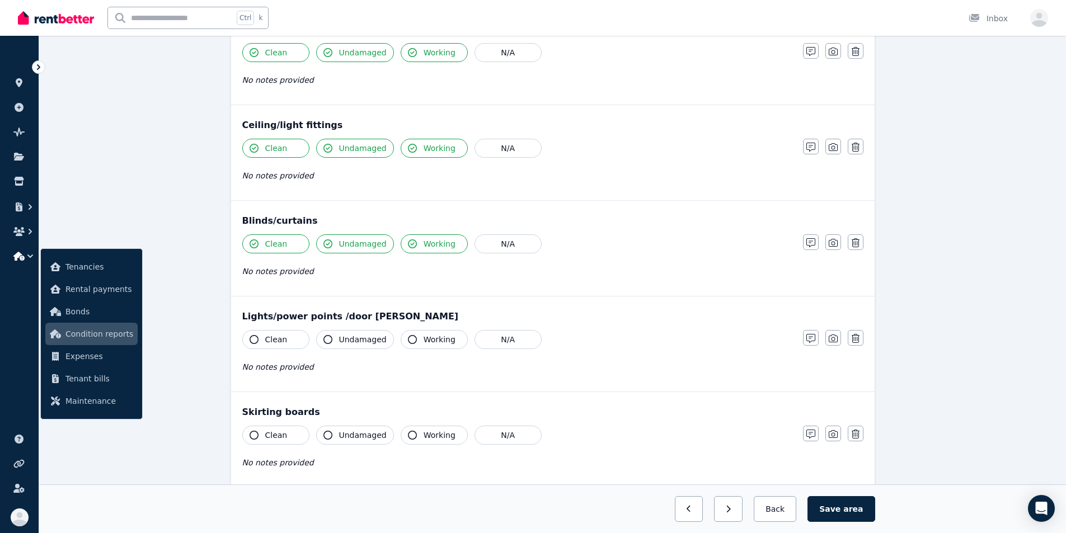
click at [286, 340] on button "Clean" at bounding box center [275, 339] width 67 height 19
click at [343, 340] on span "Undamaged" at bounding box center [363, 339] width 48 height 11
click at [432, 340] on span "Working" at bounding box center [440, 339] width 32 height 11
drag, startPoint x: 426, startPoint y: 429, endPoint x: 413, endPoint y: 433, distance: 13.5
click at [426, 429] on button "Working" at bounding box center [434, 435] width 67 height 19
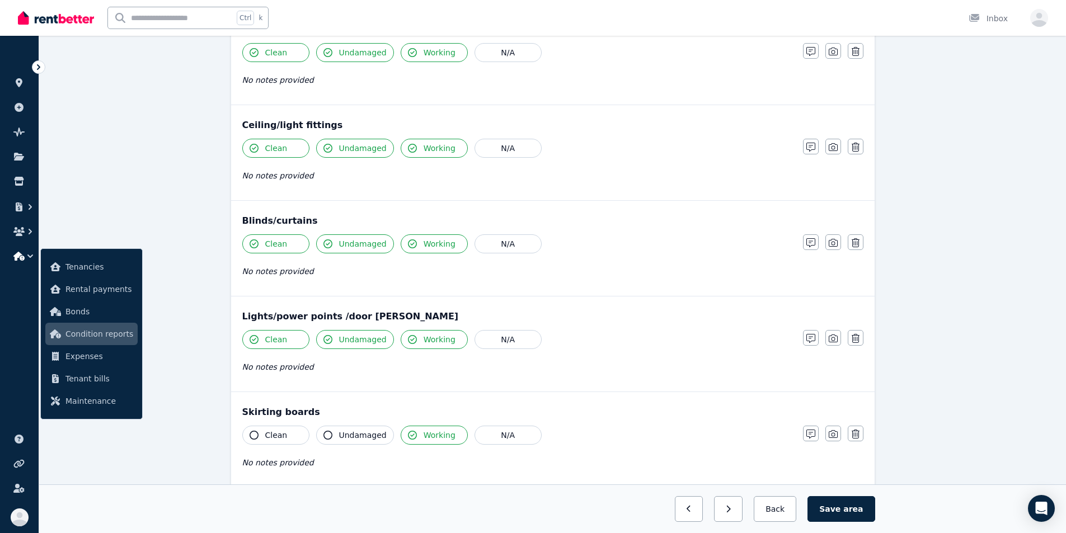
click at [373, 440] on span "Undamaged" at bounding box center [363, 435] width 48 height 11
click at [292, 437] on button "Clean" at bounding box center [275, 435] width 67 height 19
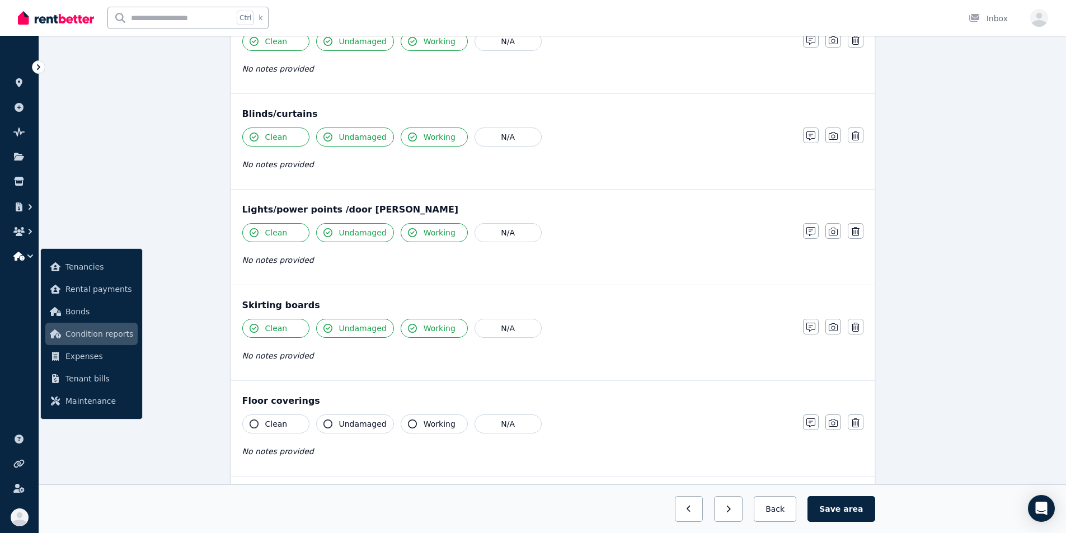
scroll to position [560, 0]
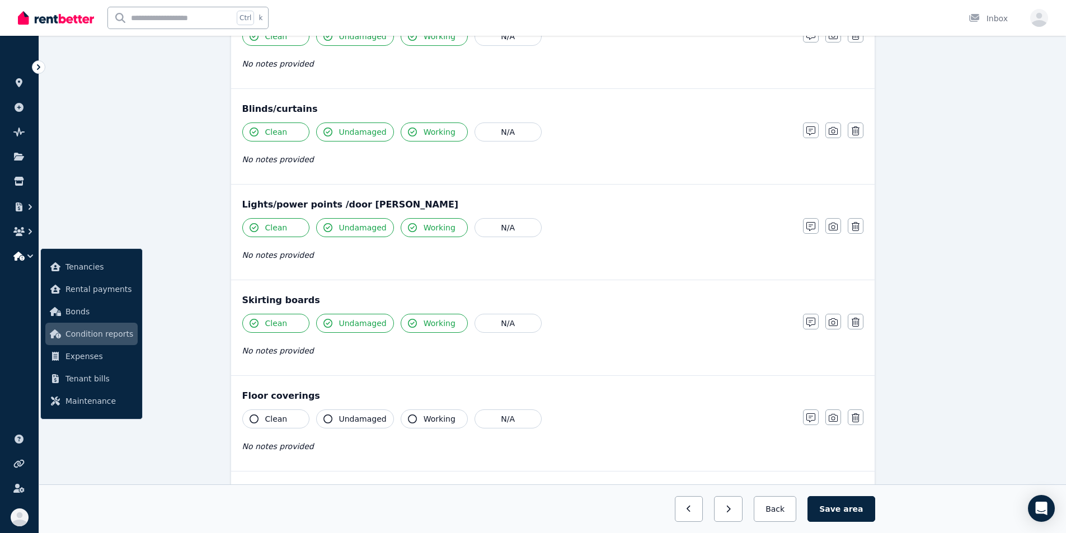
drag, startPoint x: 287, startPoint y: 418, endPoint x: 293, endPoint y: 421, distance: 7.0
click at [287, 418] on button "Clean" at bounding box center [275, 419] width 67 height 19
click at [349, 424] on span "Undamaged" at bounding box center [363, 419] width 48 height 11
click at [430, 420] on span "Working" at bounding box center [440, 419] width 32 height 11
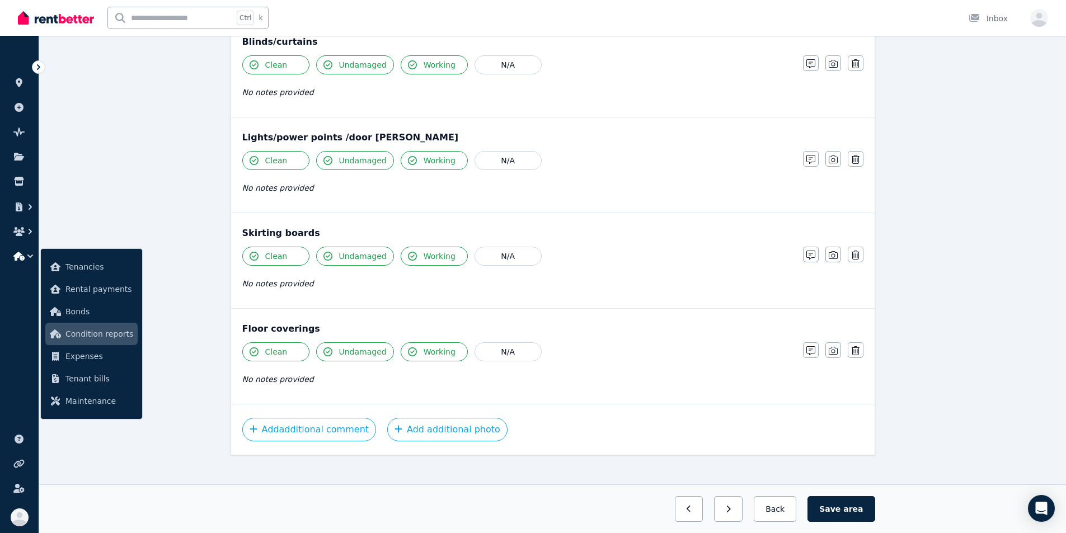
scroll to position [638, 0]
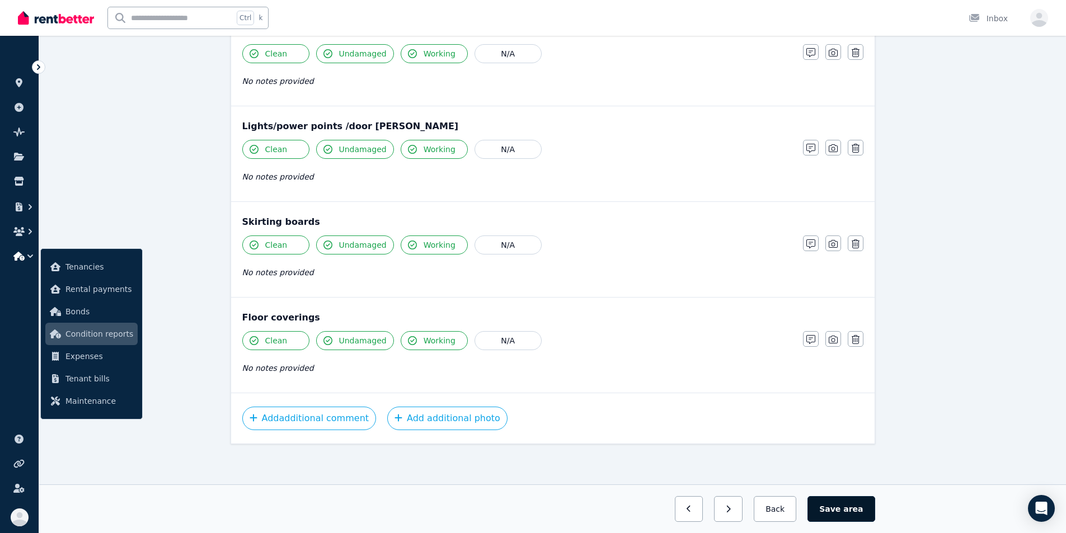
click at [592, 508] on span "area" at bounding box center [854, 509] width 20 height 11
click at [592, 506] on span "area" at bounding box center [854, 509] width 17 height 11
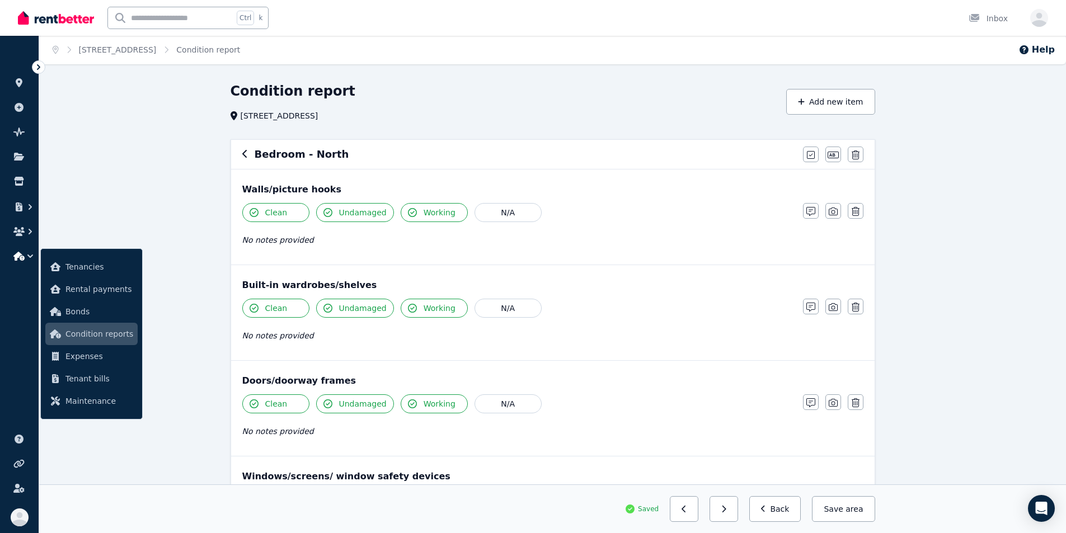
scroll to position [0, 0]
click at [242, 156] on icon "button" at bounding box center [245, 154] width 6 height 9
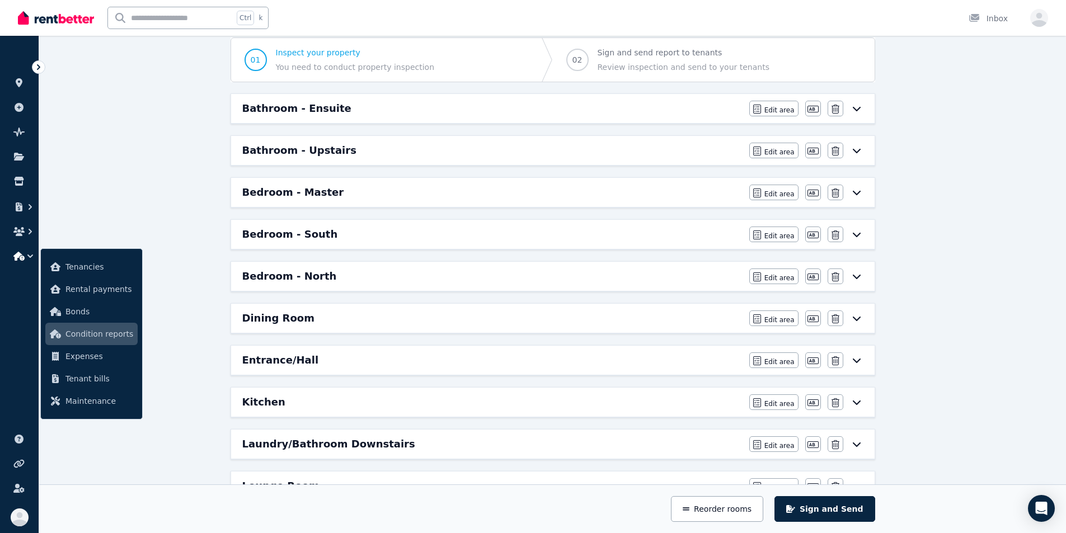
scroll to position [112, 0]
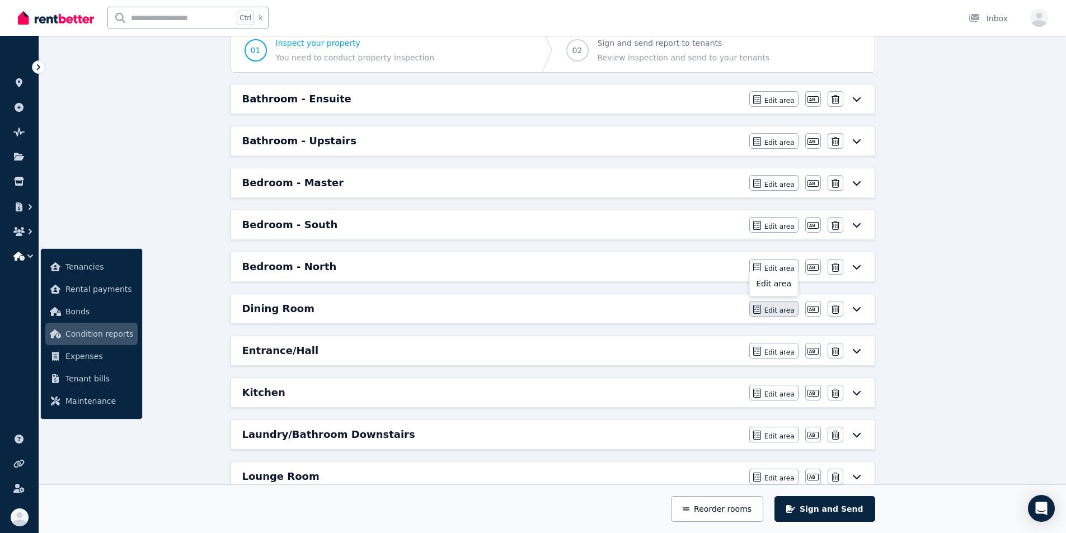
click at [592, 311] on span "Edit area" at bounding box center [780, 310] width 30 height 9
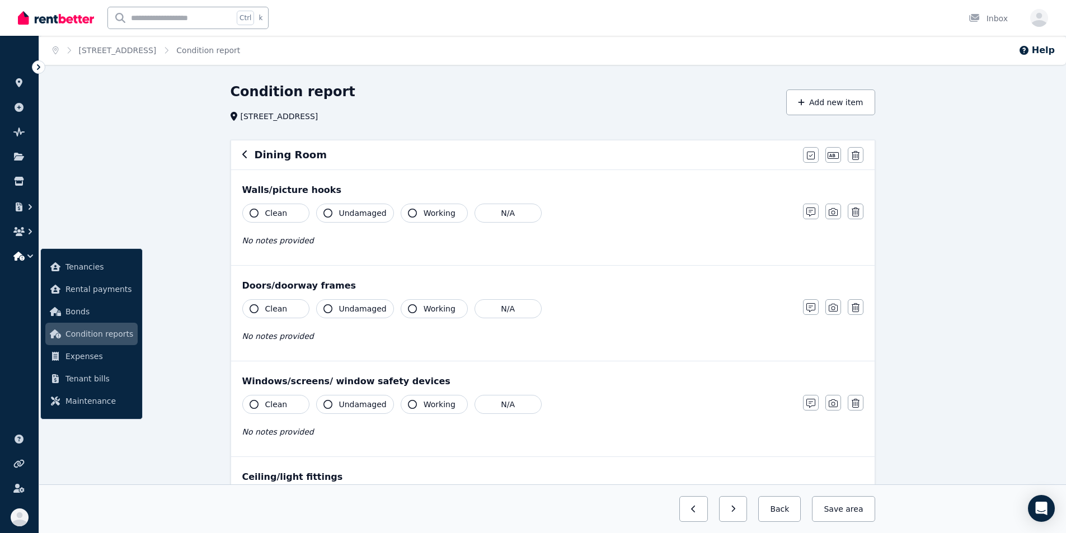
click at [256, 213] on icon "button" at bounding box center [254, 213] width 9 height 9
click at [327, 212] on icon "button" at bounding box center [328, 213] width 9 height 9
click at [408, 214] on icon "button" at bounding box center [412, 213] width 9 height 9
click at [408, 314] on button "Working" at bounding box center [434, 308] width 67 height 19
click at [329, 311] on icon "button" at bounding box center [328, 309] width 9 height 9
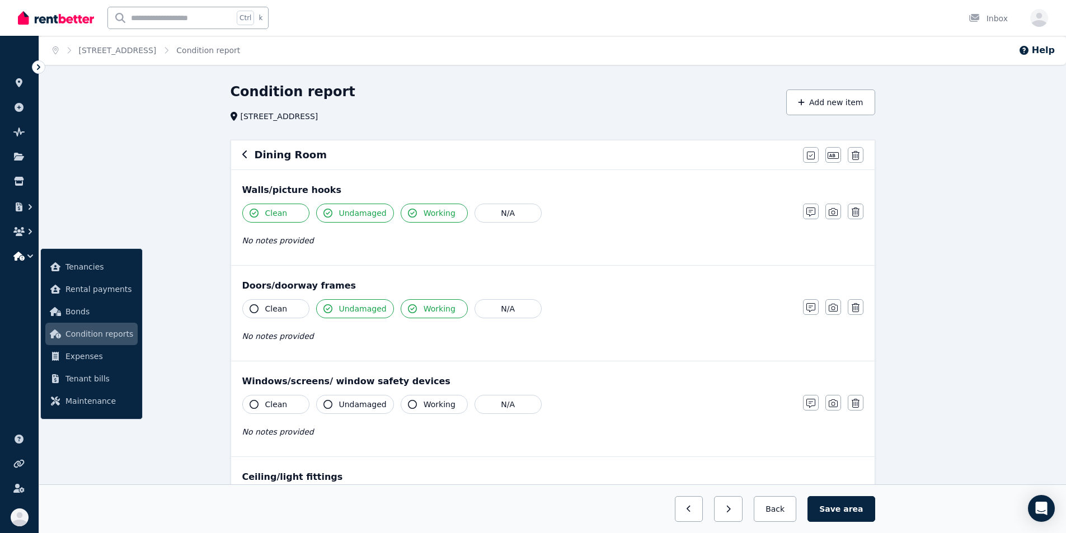
click at [263, 310] on button "Clean" at bounding box center [275, 308] width 67 height 19
drag, startPoint x: 268, startPoint y: 401, endPoint x: 284, endPoint y: 402, distance: 16.3
click at [268, 401] on span "Clean" at bounding box center [276, 404] width 22 height 11
click at [348, 407] on span "Undamaged" at bounding box center [363, 404] width 48 height 11
click at [408, 406] on icon "button" at bounding box center [412, 404] width 9 height 9
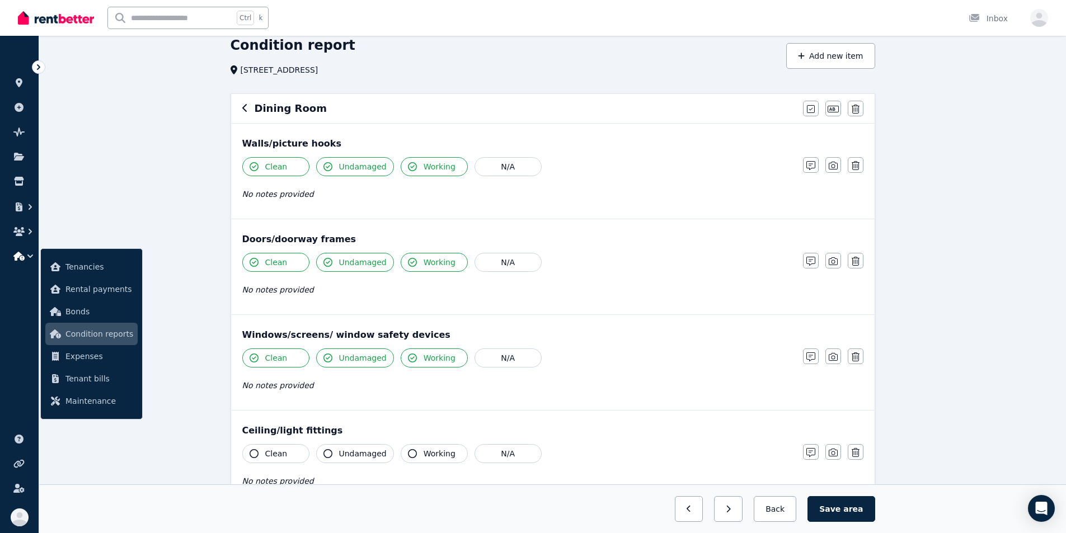
scroll to position [112, 0]
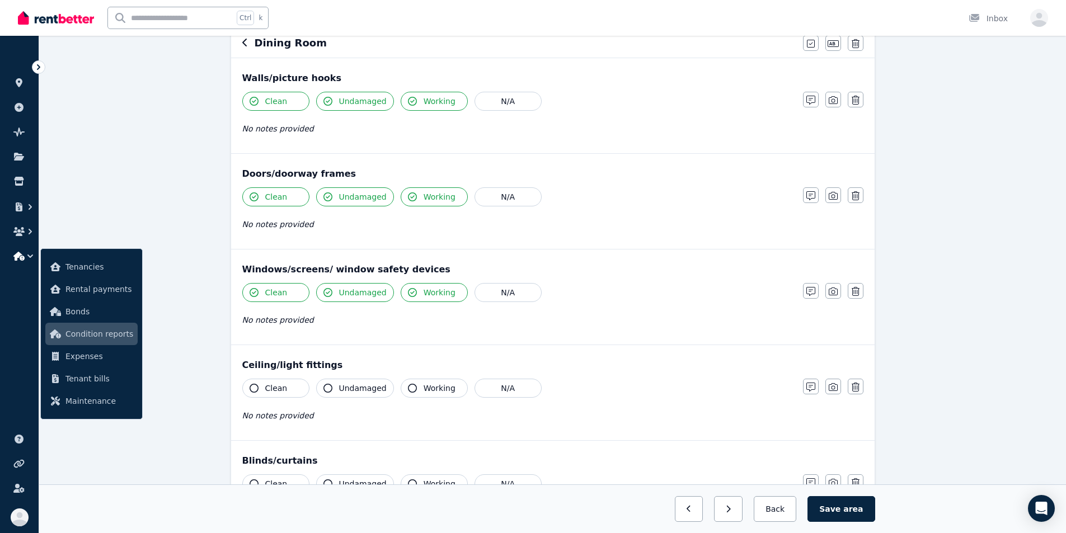
drag, startPoint x: 371, startPoint y: 389, endPoint x: 444, endPoint y: 390, distance: 73.9
click at [374, 390] on span "Undamaged" at bounding box center [363, 388] width 48 height 11
drag, startPoint x: 444, startPoint y: 390, endPoint x: 436, endPoint y: 390, distance: 9.0
click at [444, 390] on span "Working" at bounding box center [440, 388] width 32 height 11
click at [292, 388] on button "Clean" at bounding box center [275, 388] width 67 height 19
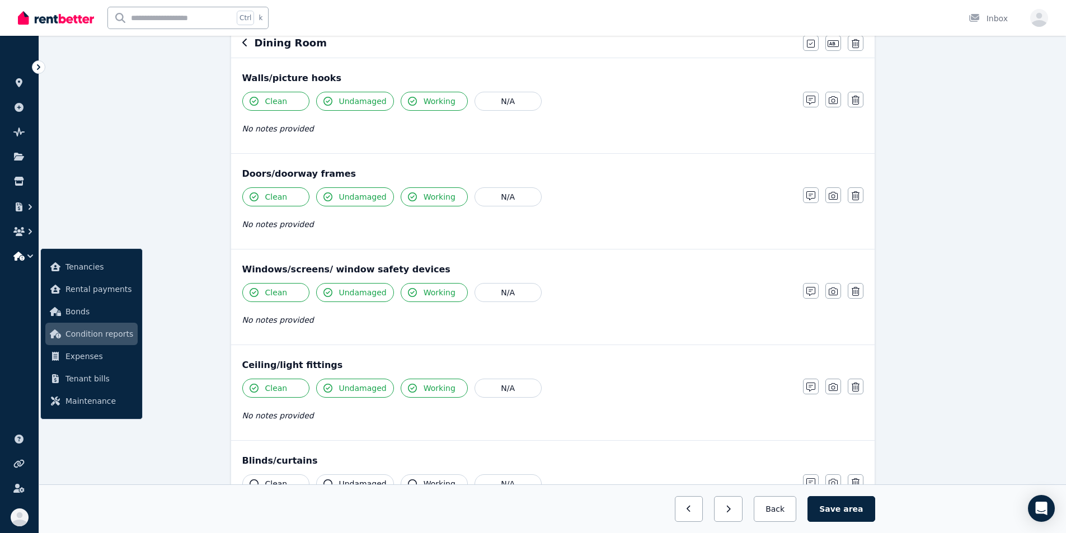
scroll to position [280, 0]
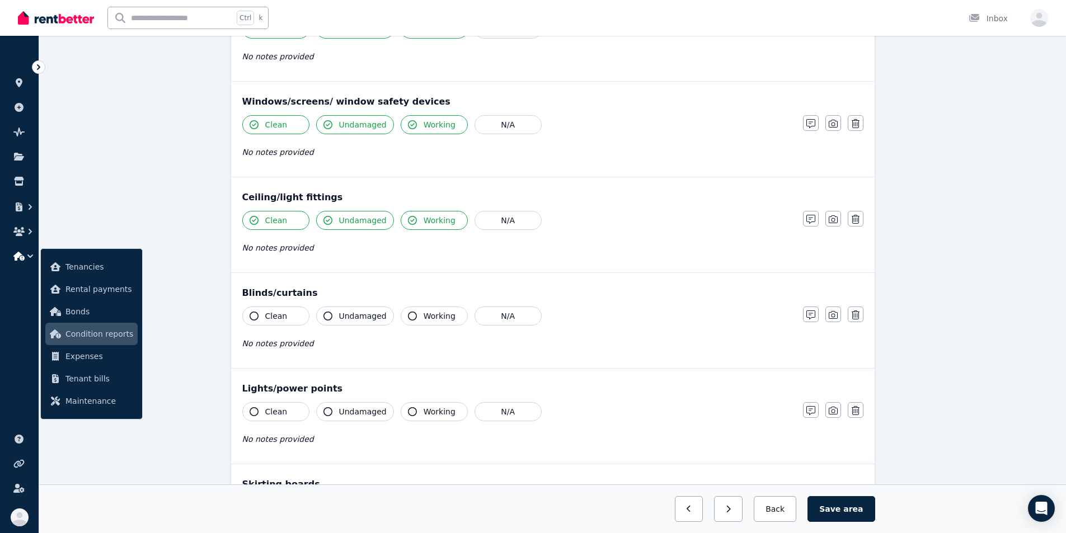
click at [287, 317] on button "Clean" at bounding box center [275, 316] width 67 height 19
drag, startPoint x: 332, startPoint y: 313, endPoint x: 386, endPoint y: 315, distance: 54.3
click at [333, 313] on button "Undamaged" at bounding box center [355, 316] width 78 height 19
drag, startPoint x: 420, startPoint y: 315, endPoint x: 424, endPoint y: 320, distance: 6.4
click at [424, 315] on span "Working" at bounding box center [440, 316] width 32 height 11
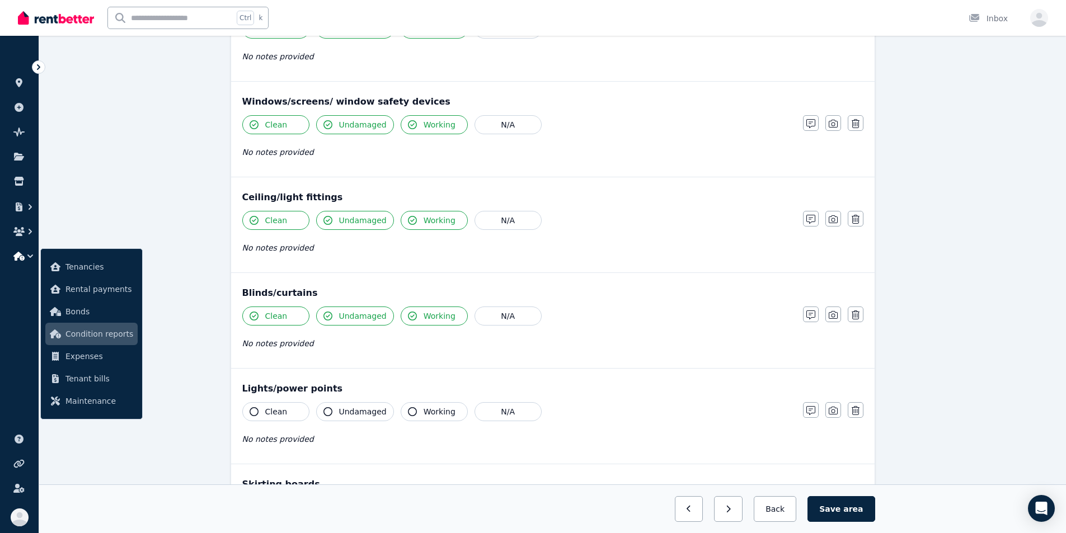
click at [432, 416] on span "Working" at bounding box center [440, 411] width 32 height 11
click at [364, 413] on span "Undamaged" at bounding box center [363, 411] width 48 height 11
click at [295, 412] on button "Clean" at bounding box center [275, 411] width 67 height 19
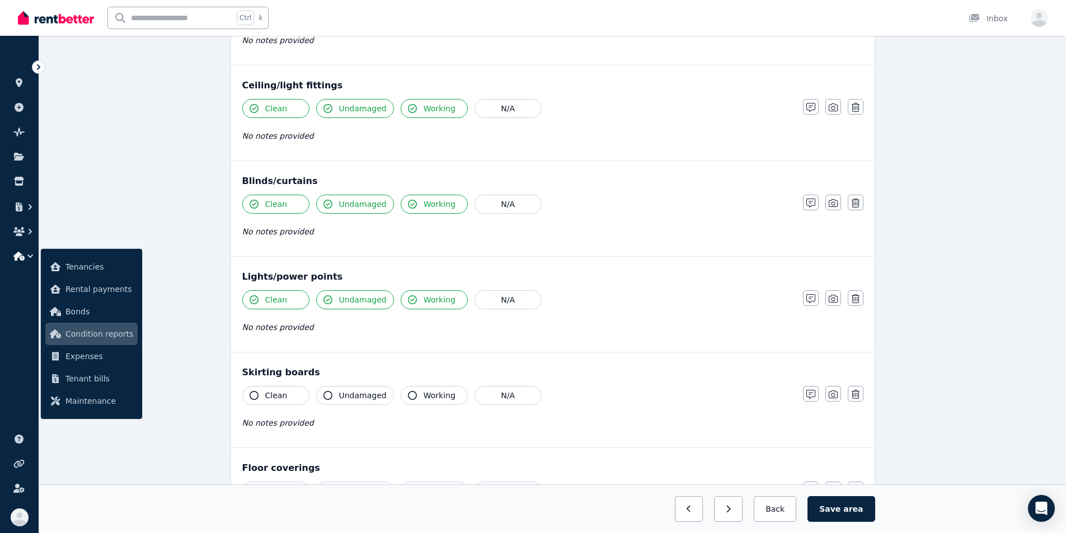
drag, startPoint x: 293, startPoint y: 397, endPoint x: 304, endPoint y: 396, distance: 11.3
click at [293, 397] on button "Clean" at bounding box center [275, 395] width 67 height 19
click at [347, 395] on span "Undamaged" at bounding box center [363, 395] width 48 height 11
click at [413, 395] on button "Working" at bounding box center [434, 395] width 67 height 19
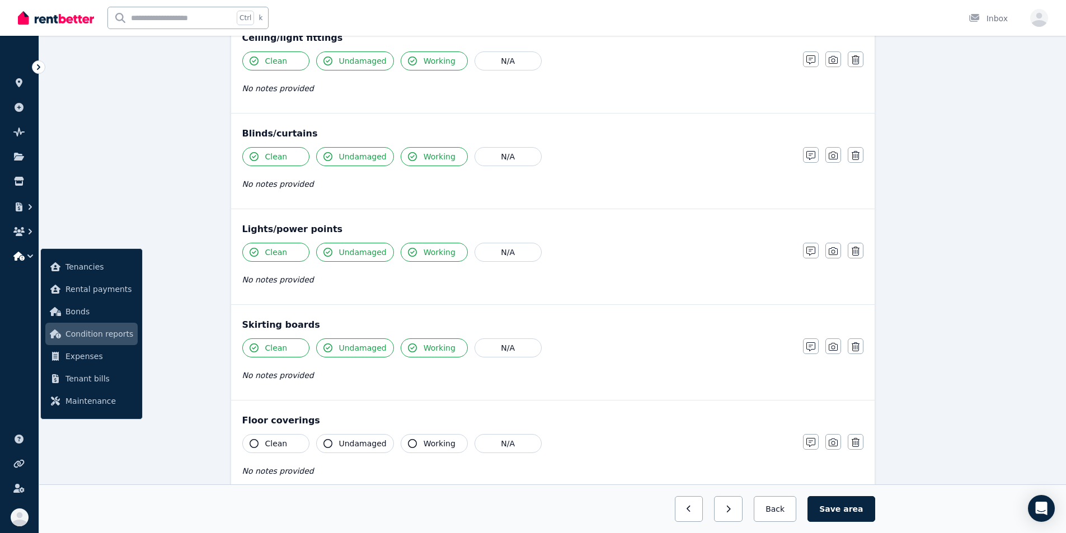
scroll to position [504, 0]
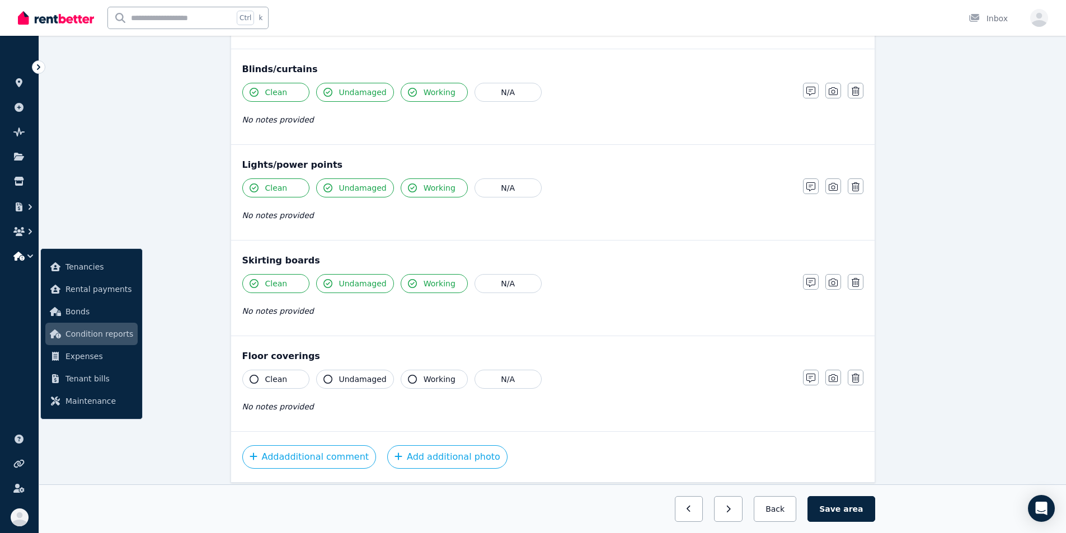
click at [425, 382] on span "Working" at bounding box center [440, 379] width 32 height 11
drag, startPoint x: 355, startPoint y: 383, endPoint x: 324, endPoint y: 383, distance: 30.8
click at [355, 383] on span "Undamaged" at bounding box center [363, 379] width 48 height 11
click at [287, 379] on button "Clean" at bounding box center [275, 379] width 67 height 19
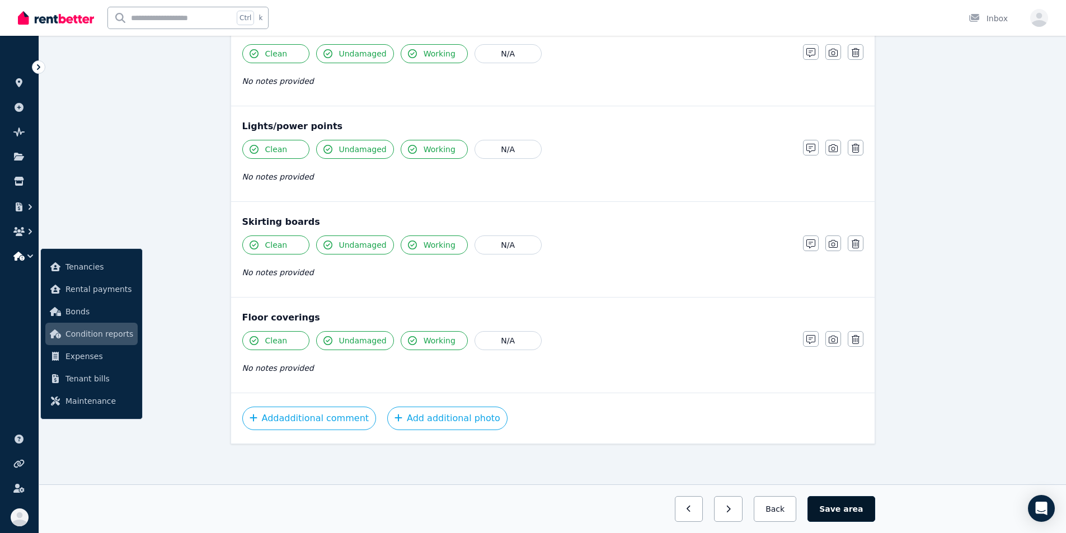
click at [592, 502] on button "Save area" at bounding box center [841, 510] width 67 height 26
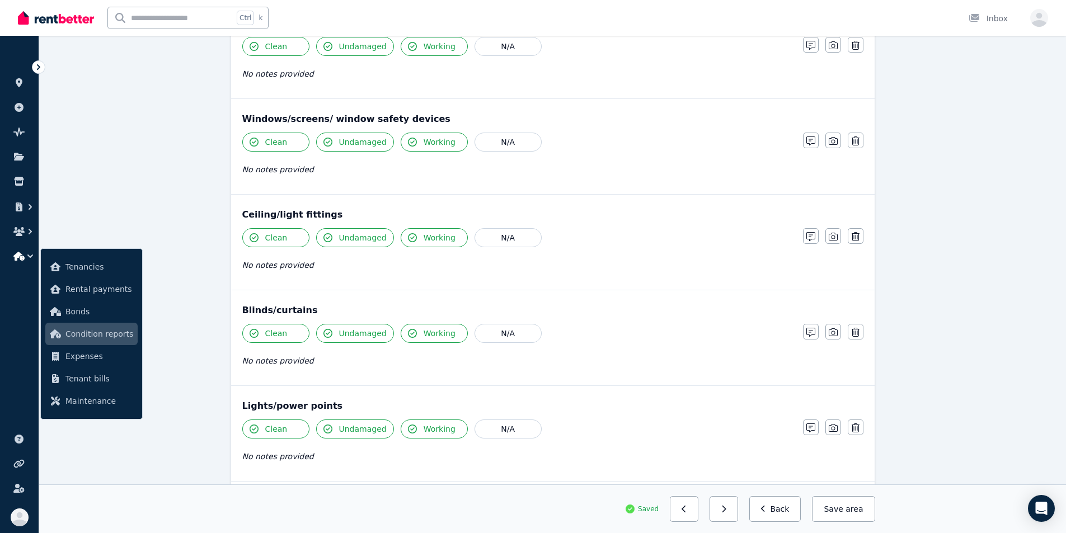
scroll to position [0, 0]
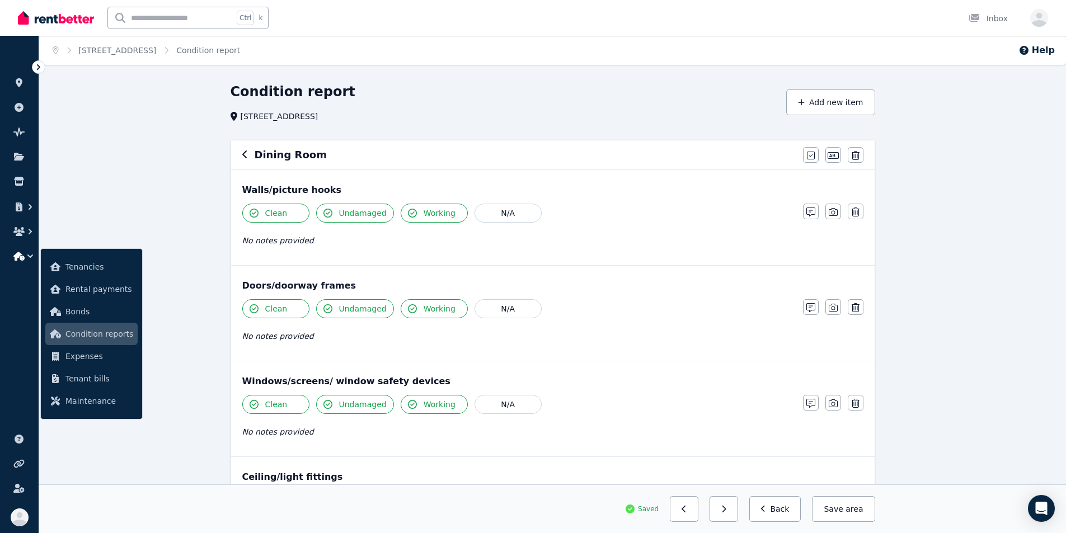
click at [251, 152] on div "Dining Room" at bounding box center [519, 155] width 554 height 16
click at [247, 156] on icon "button" at bounding box center [245, 154] width 6 height 9
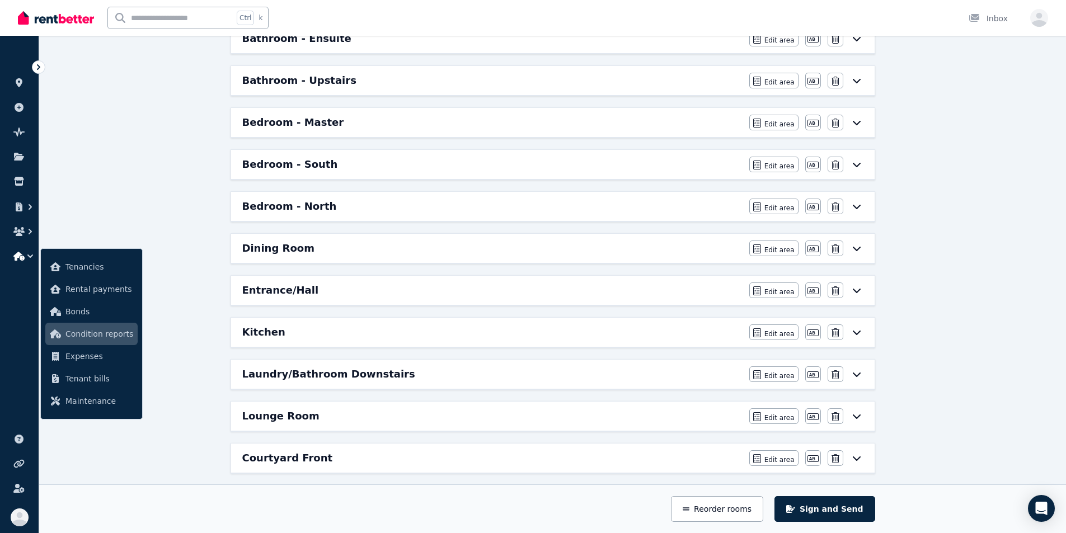
scroll to position [168, 0]
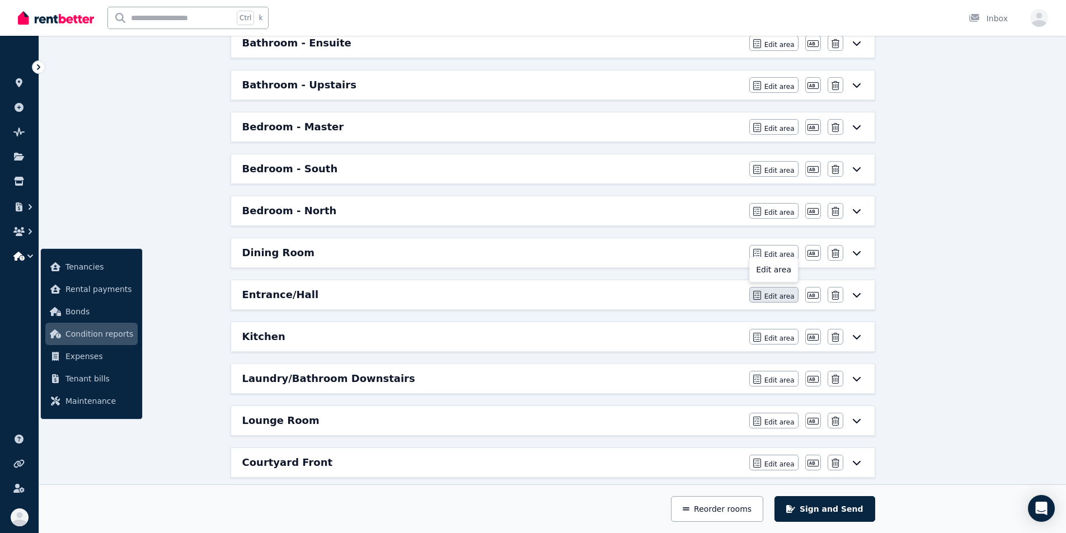
click at [592, 293] on span "Edit area" at bounding box center [780, 296] width 30 height 9
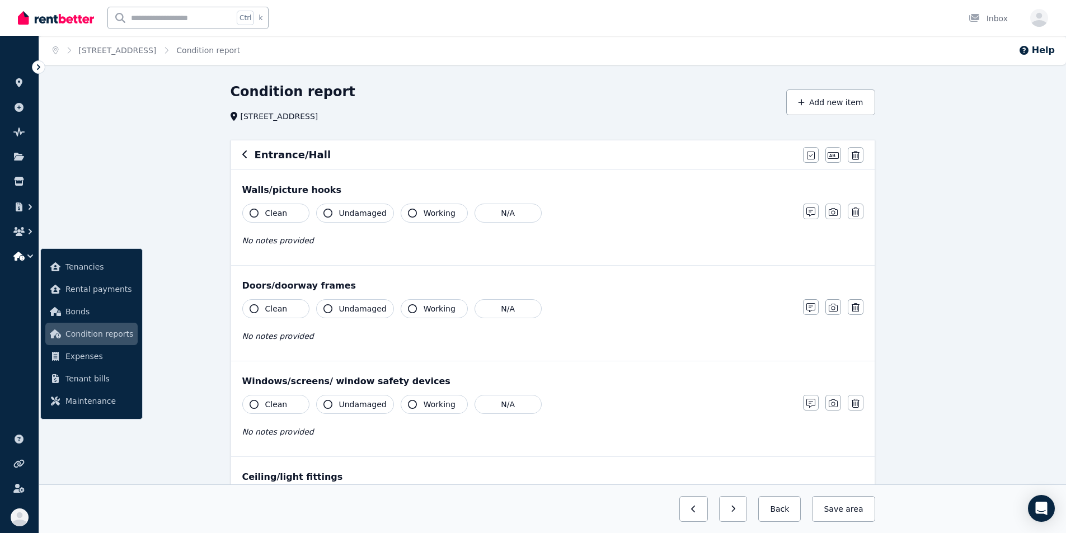
click at [255, 209] on icon "button" at bounding box center [254, 213] width 9 height 9
click at [338, 210] on button "Undamaged" at bounding box center [355, 213] width 78 height 19
click at [416, 217] on button "Working" at bounding box center [434, 213] width 67 height 19
drag, startPoint x: 418, startPoint y: 309, endPoint x: 411, endPoint y: 311, distance: 6.4
click at [418, 309] on button "Working" at bounding box center [434, 308] width 67 height 19
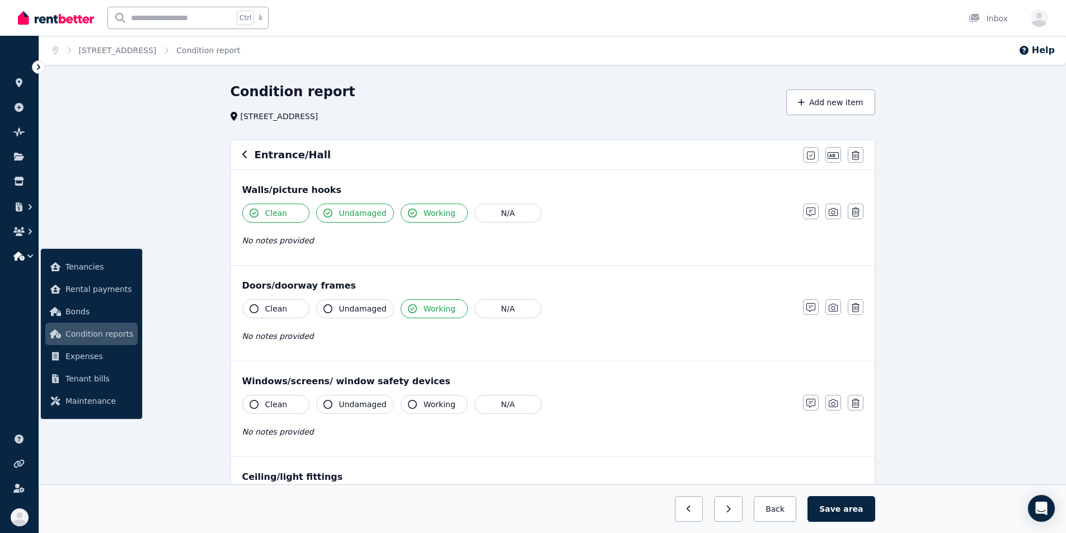
click at [347, 306] on span "Undamaged" at bounding box center [363, 308] width 48 height 11
click at [278, 310] on span "Clean" at bounding box center [276, 308] width 22 height 11
click at [269, 400] on span "Clean" at bounding box center [276, 404] width 22 height 11
click at [342, 406] on span "Undamaged" at bounding box center [363, 404] width 48 height 11
click at [424, 408] on span "Working" at bounding box center [440, 404] width 32 height 11
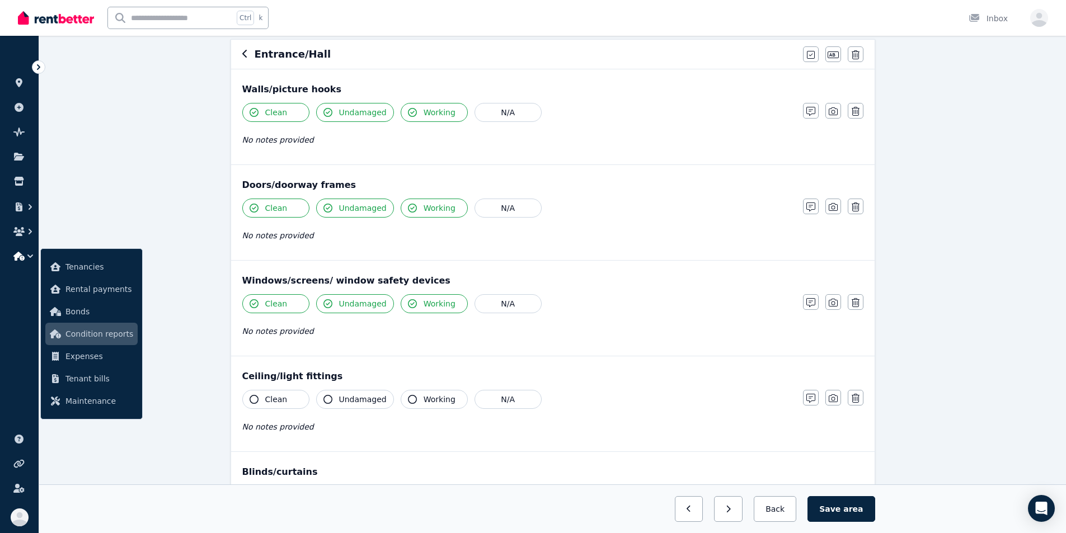
scroll to position [112, 0]
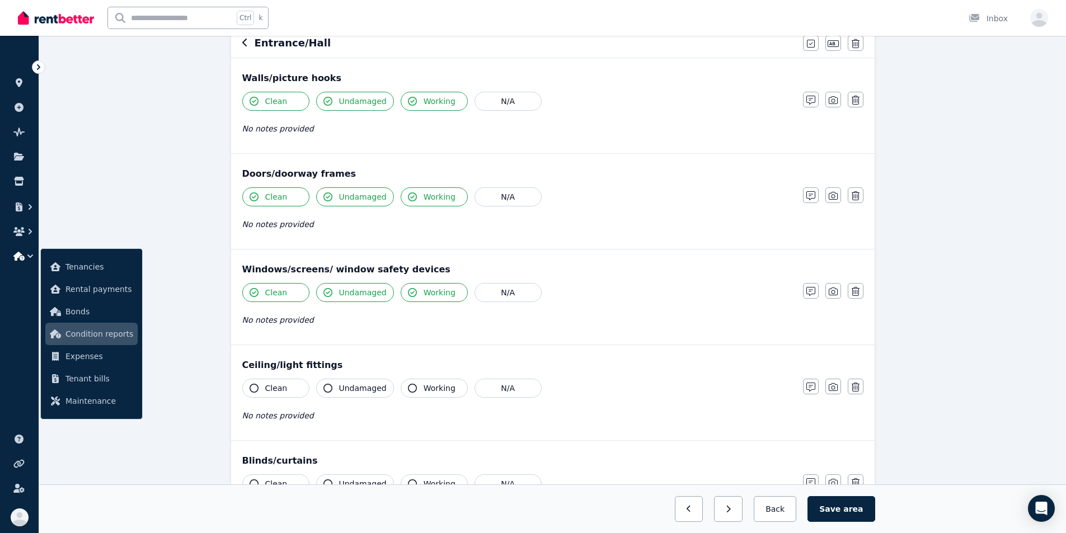
click at [294, 390] on button "Clean" at bounding box center [275, 388] width 67 height 19
click at [355, 392] on span "Undamaged" at bounding box center [363, 388] width 48 height 11
click at [441, 396] on button "Working" at bounding box center [434, 388] width 67 height 19
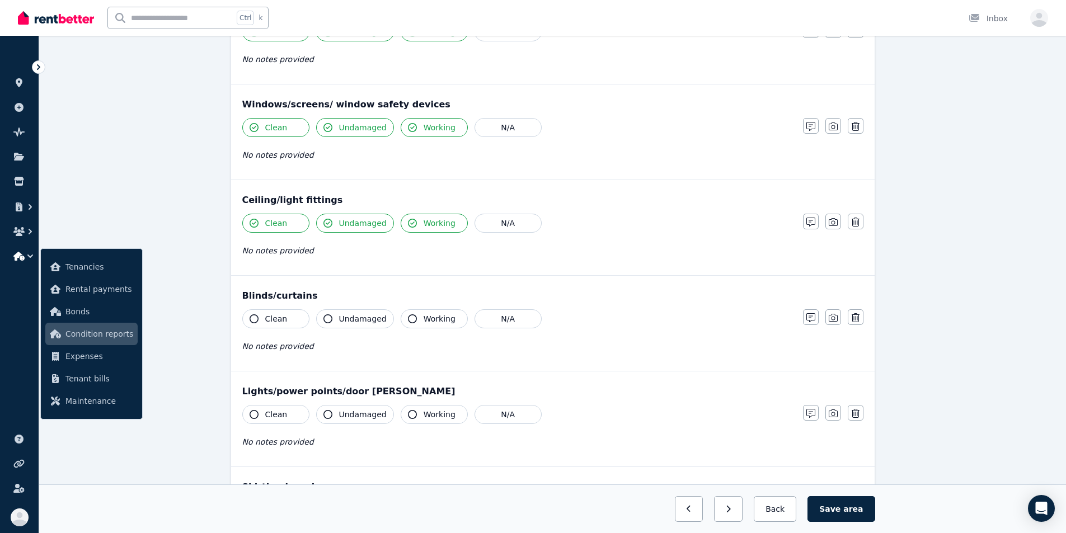
scroll to position [280, 0]
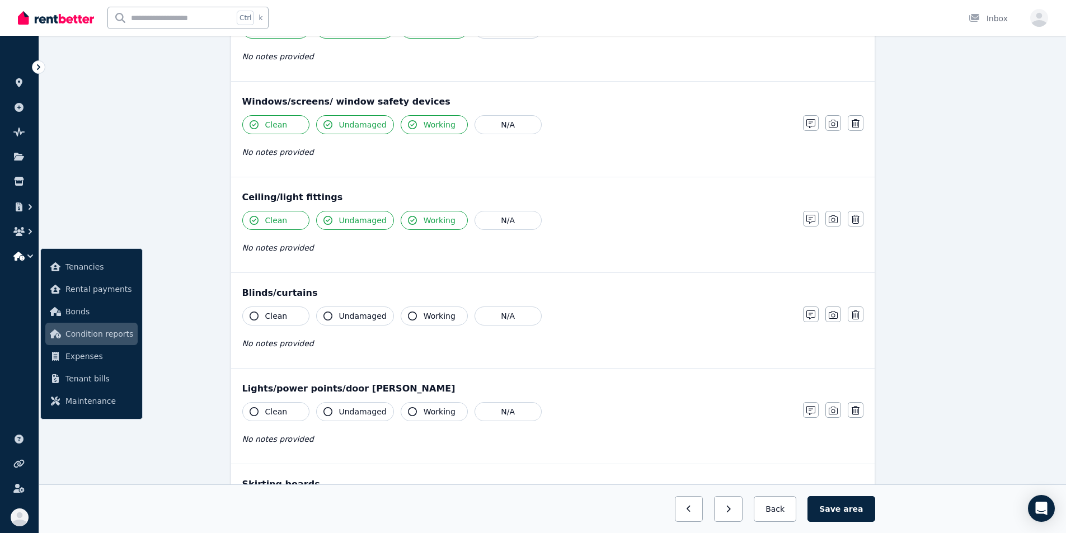
drag, startPoint x: 424, startPoint y: 317, endPoint x: 383, endPoint y: 317, distance: 40.9
click at [424, 317] on span "Working" at bounding box center [440, 316] width 32 height 11
drag, startPoint x: 345, startPoint y: 314, endPoint x: 315, endPoint y: 315, distance: 30.2
click at [345, 314] on span "Undamaged" at bounding box center [363, 316] width 48 height 11
click at [279, 312] on span "Clean" at bounding box center [276, 316] width 22 height 11
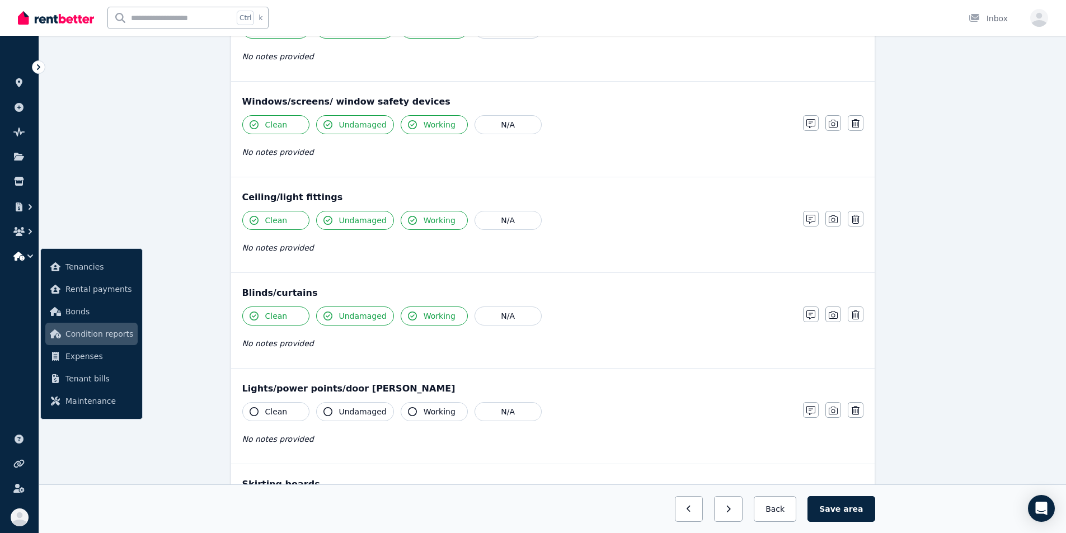
click at [284, 410] on span "Clean" at bounding box center [276, 411] width 22 height 11
click at [340, 413] on span "Undamaged" at bounding box center [363, 411] width 48 height 11
click at [424, 415] on span "Working" at bounding box center [440, 411] width 32 height 11
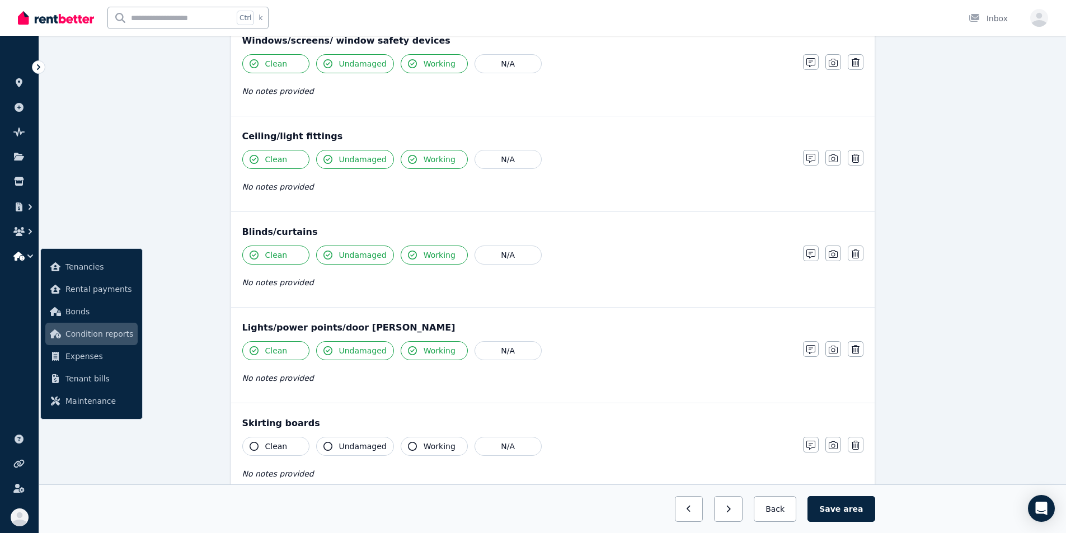
scroll to position [448, 0]
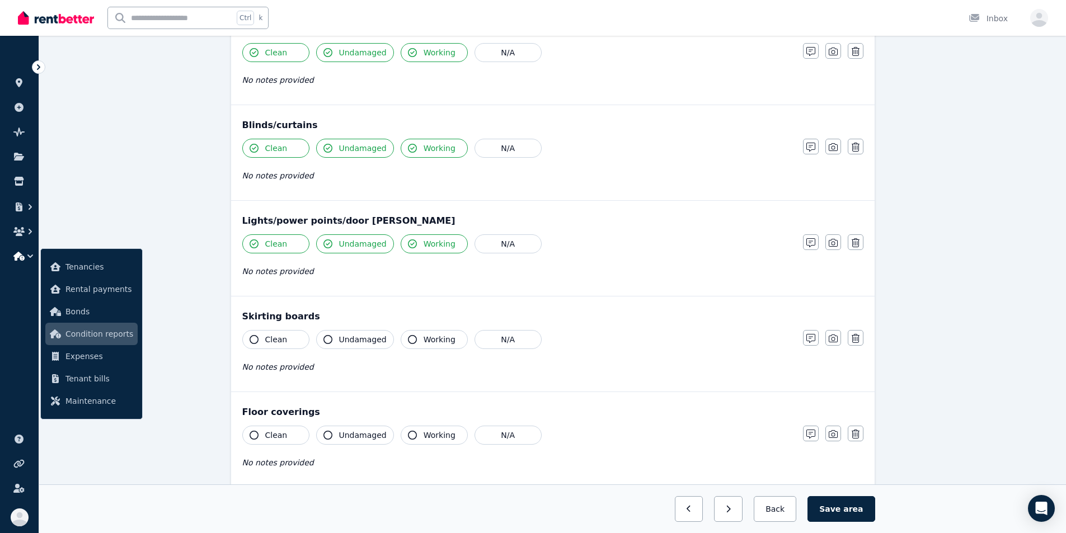
click at [424, 338] on span "Working" at bounding box center [440, 339] width 32 height 11
click at [344, 345] on button "Undamaged" at bounding box center [355, 339] width 78 height 19
click at [292, 343] on button "Clean" at bounding box center [275, 339] width 67 height 19
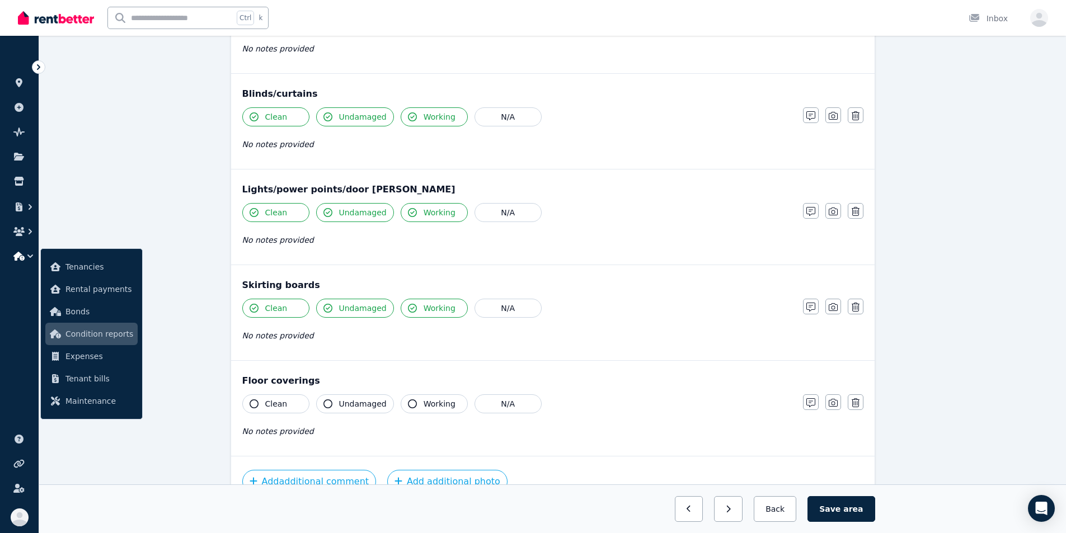
scroll to position [504, 0]
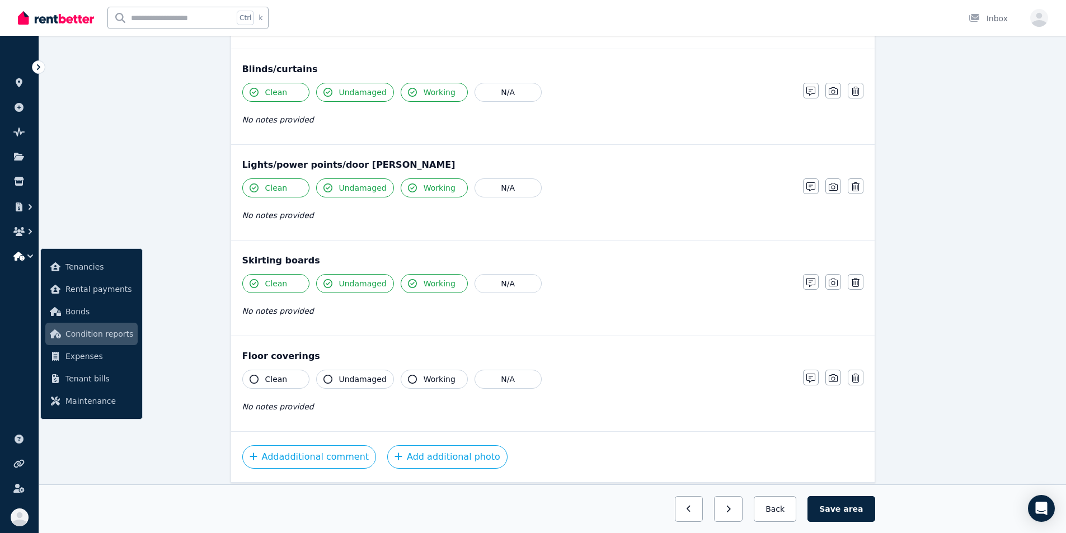
click at [297, 377] on button "Clean" at bounding box center [275, 379] width 67 height 19
drag, startPoint x: 348, startPoint y: 378, endPoint x: 378, endPoint y: 380, distance: 30.8
click at [348, 378] on span "Undamaged" at bounding box center [363, 379] width 48 height 11
click at [416, 380] on button "Working" at bounding box center [434, 379] width 67 height 19
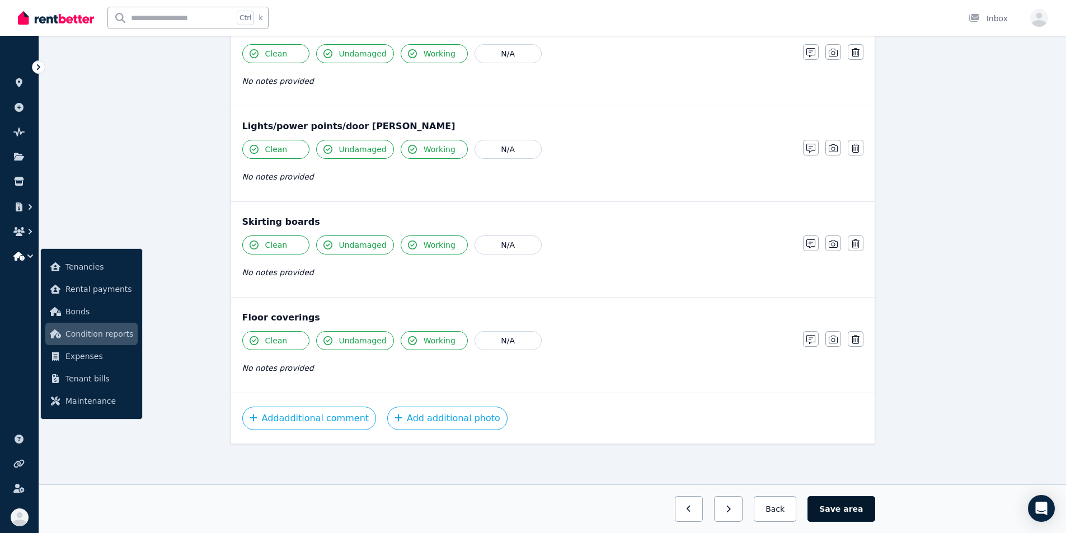
click at [592, 505] on span "area" at bounding box center [854, 509] width 20 height 11
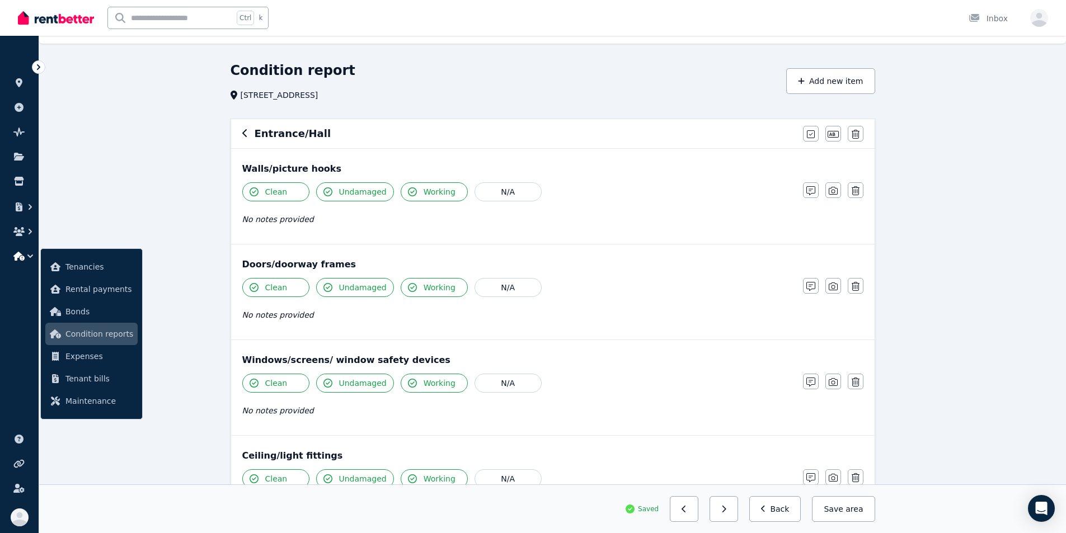
scroll to position [0, 0]
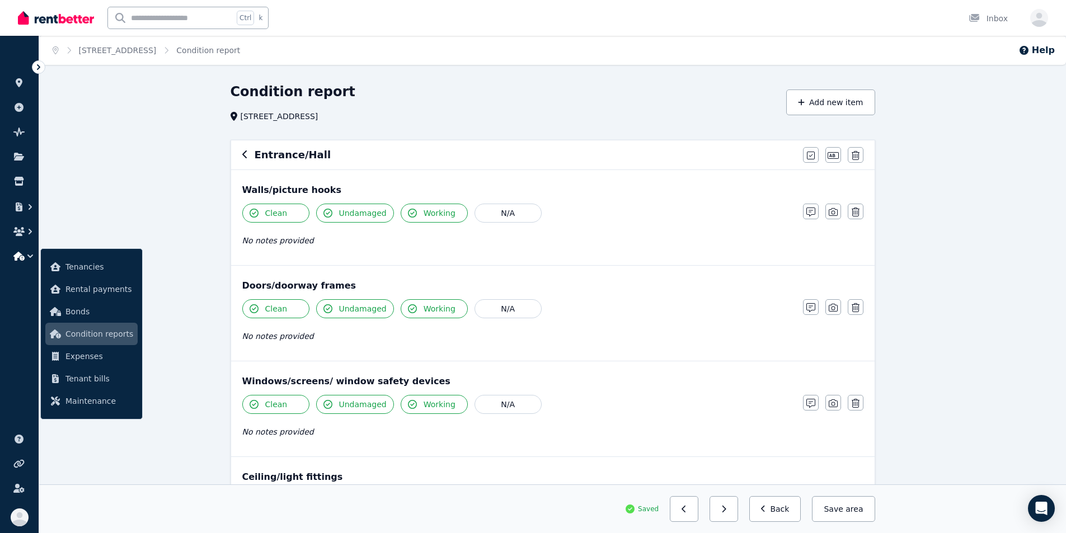
click at [244, 155] on icon "button" at bounding box center [245, 154] width 6 height 9
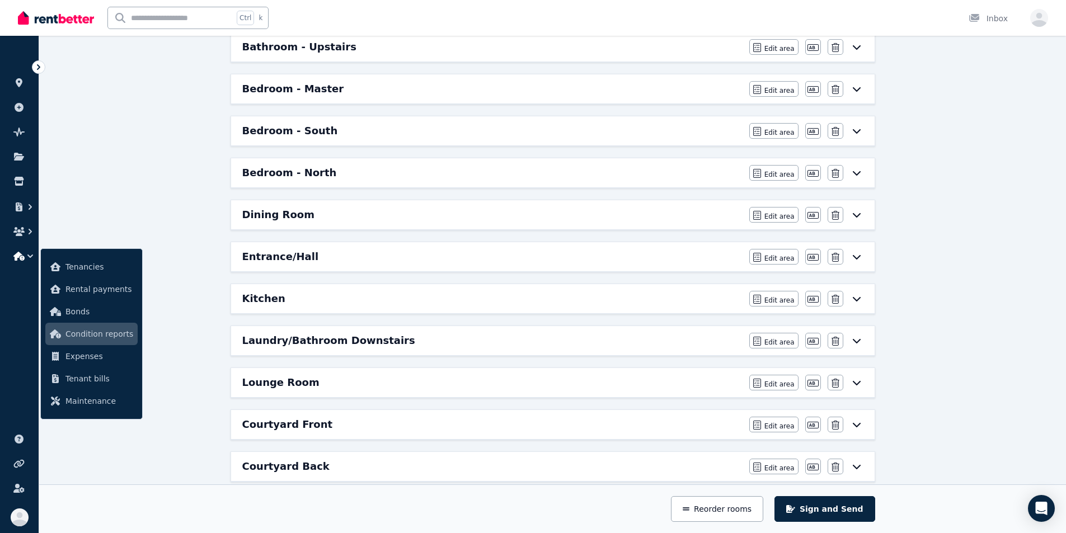
scroll to position [224, 0]
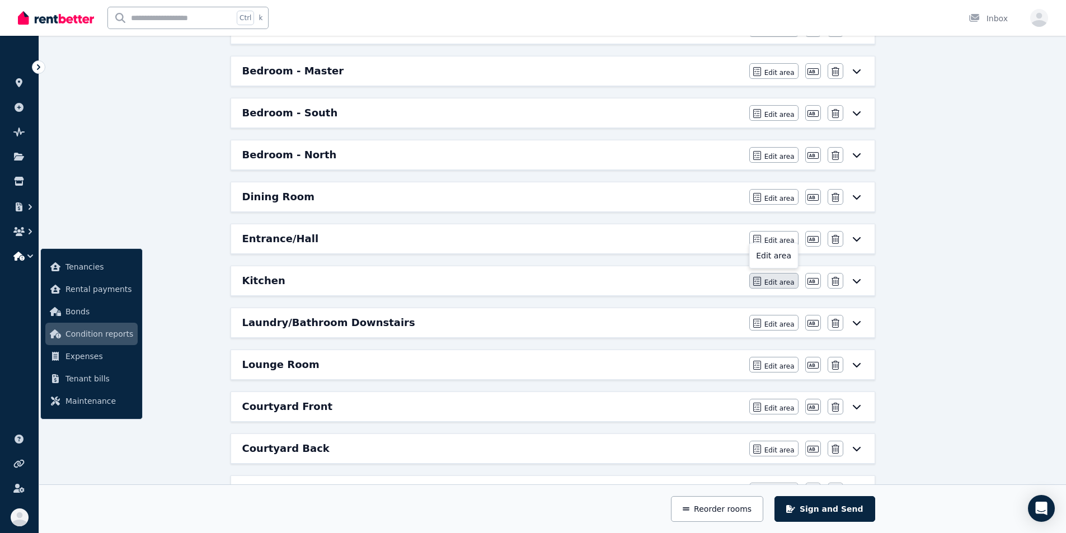
click at [592, 284] on span "Edit area" at bounding box center [780, 282] width 30 height 9
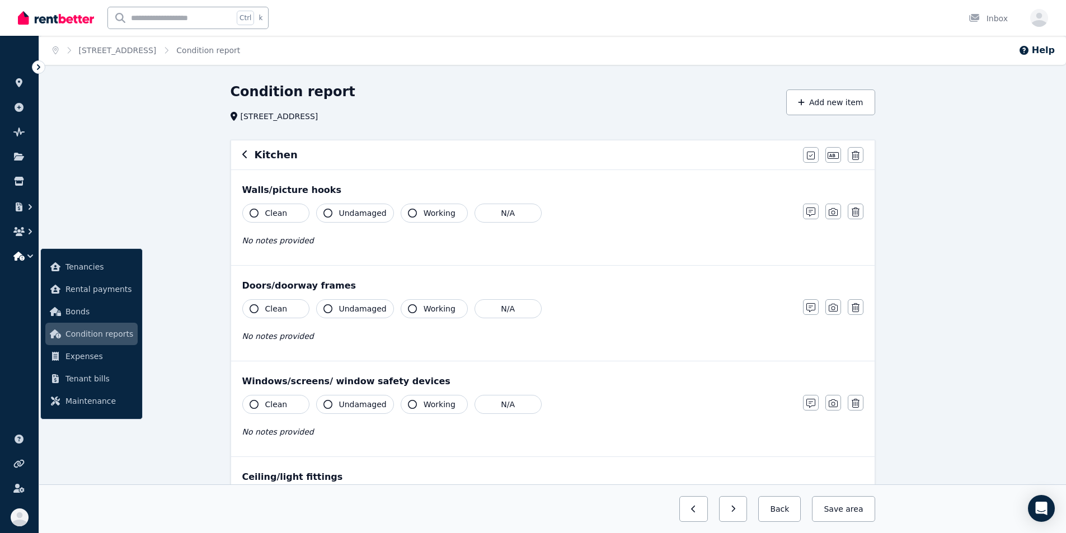
click at [253, 210] on icon "button" at bounding box center [254, 213] width 9 height 9
click at [330, 210] on icon "button" at bounding box center [328, 213] width 9 height 9
click at [415, 216] on button "Working" at bounding box center [434, 213] width 67 height 19
click at [424, 309] on span "Working" at bounding box center [440, 308] width 32 height 11
drag, startPoint x: 358, startPoint y: 312, endPoint x: 348, endPoint y: 313, distance: 9.6
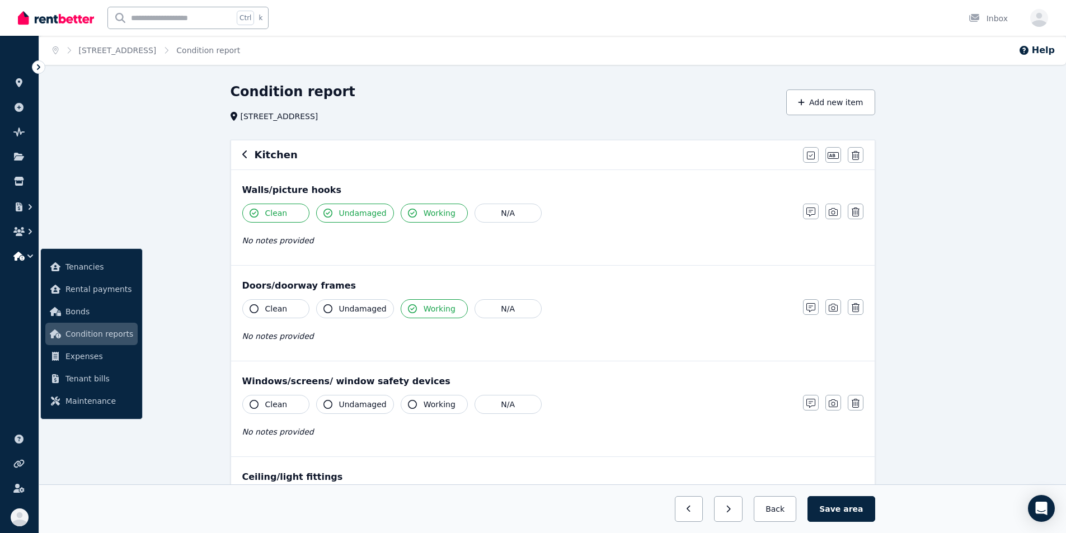
click at [358, 312] on span "Undamaged" at bounding box center [363, 308] width 48 height 11
click at [299, 313] on button "Clean" at bounding box center [275, 308] width 67 height 19
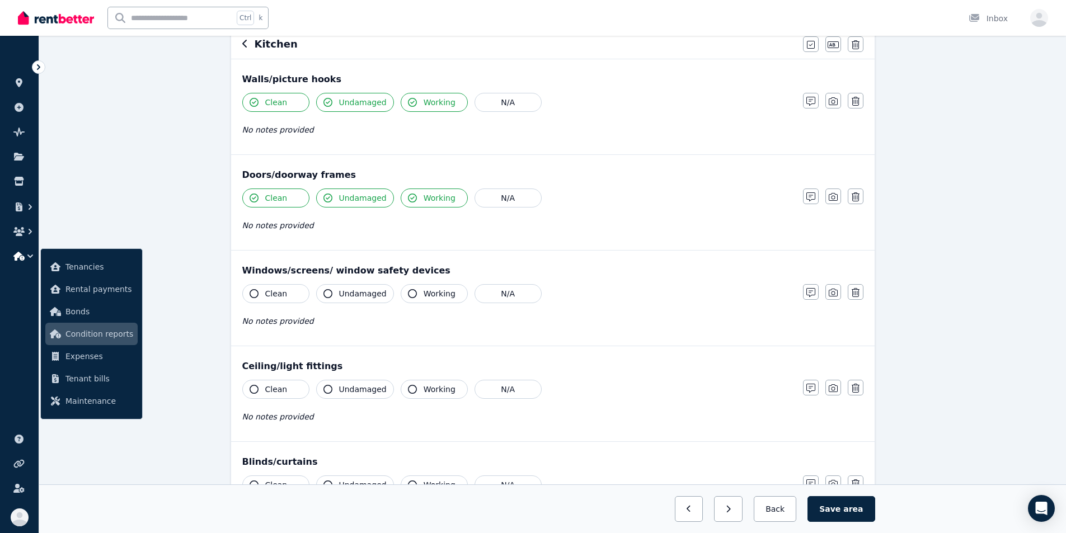
scroll to position [112, 0]
click at [288, 294] on button "Clean" at bounding box center [275, 292] width 67 height 19
click at [357, 296] on span "Undamaged" at bounding box center [363, 292] width 48 height 11
click at [428, 292] on span "Working" at bounding box center [440, 292] width 32 height 11
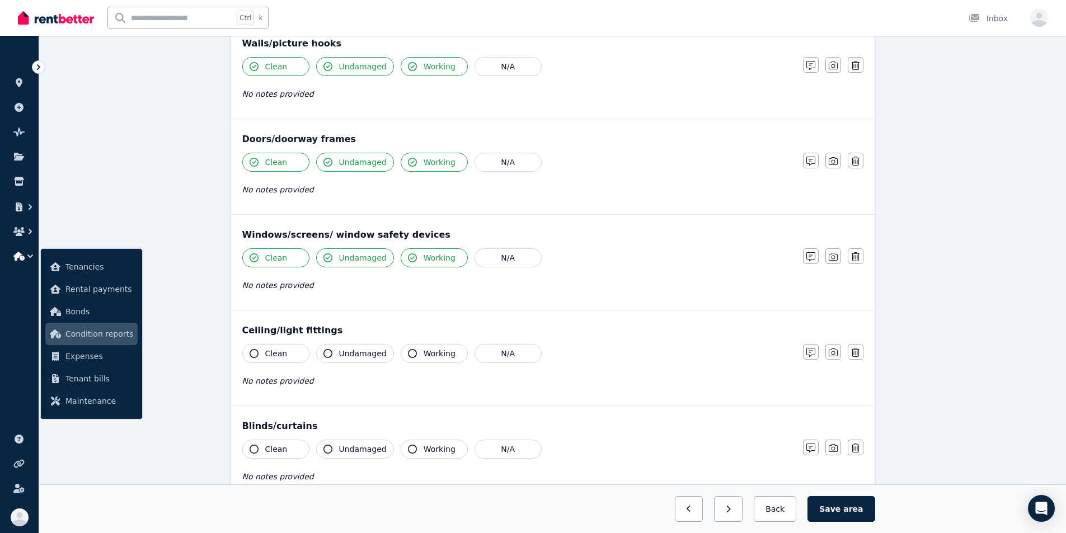
scroll to position [224, 0]
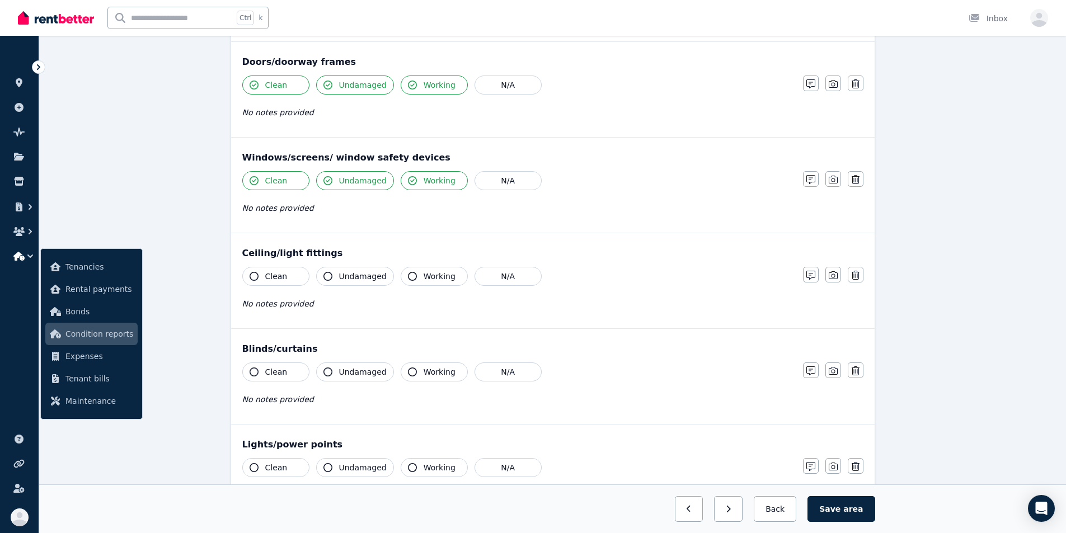
click at [413, 274] on button "Working" at bounding box center [434, 276] width 67 height 19
drag, startPoint x: 362, startPoint y: 280, endPoint x: 346, endPoint y: 279, distance: 15.7
click at [362, 280] on span "Undamaged" at bounding box center [363, 276] width 48 height 11
click at [291, 275] on button "Clean" at bounding box center [275, 276] width 67 height 19
click at [293, 368] on button "Clean" at bounding box center [275, 372] width 67 height 19
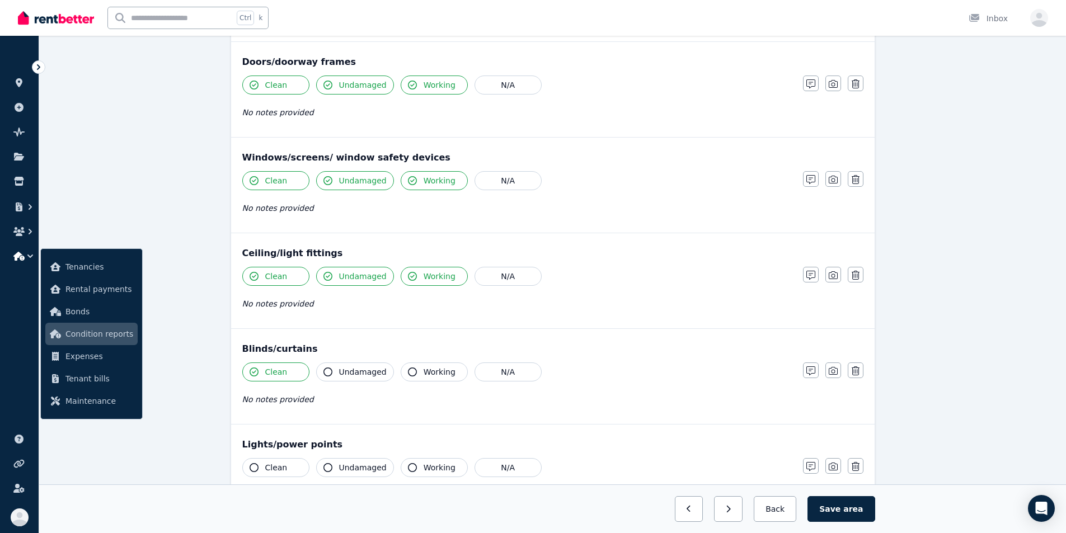
click at [360, 371] on span "Undamaged" at bounding box center [363, 372] width 48 height 11
click at [434, 373] on span "Working" at bounding box center [440, 372] width 32 height 11
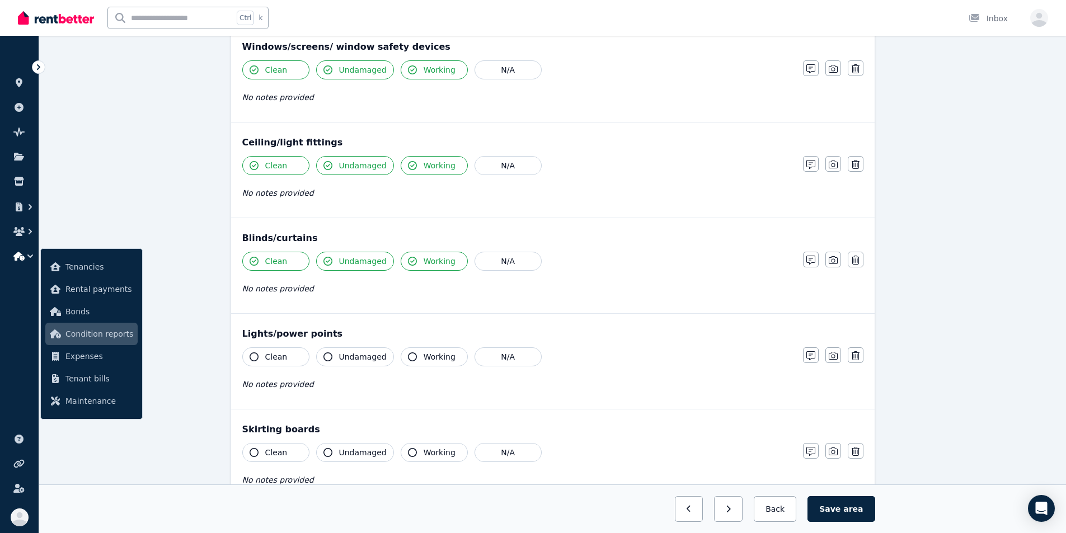
scroll to position [336, 0]
click at [428, 352] on span "Working" at bounding box center [440, 355] width 32 height 11
click at [348, 363] on button "Undamaged" at bounding box center [355, 356] width 78 height 19
click at [288, 357] on button "Clean" at bounding box center [275, 356] width 67 height 19
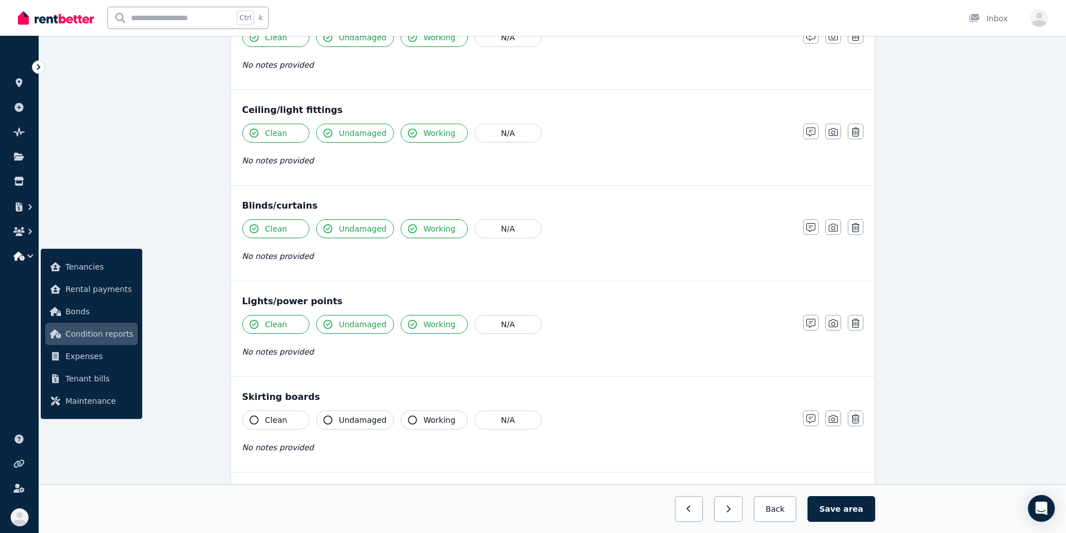
scroll to position [392, 0]
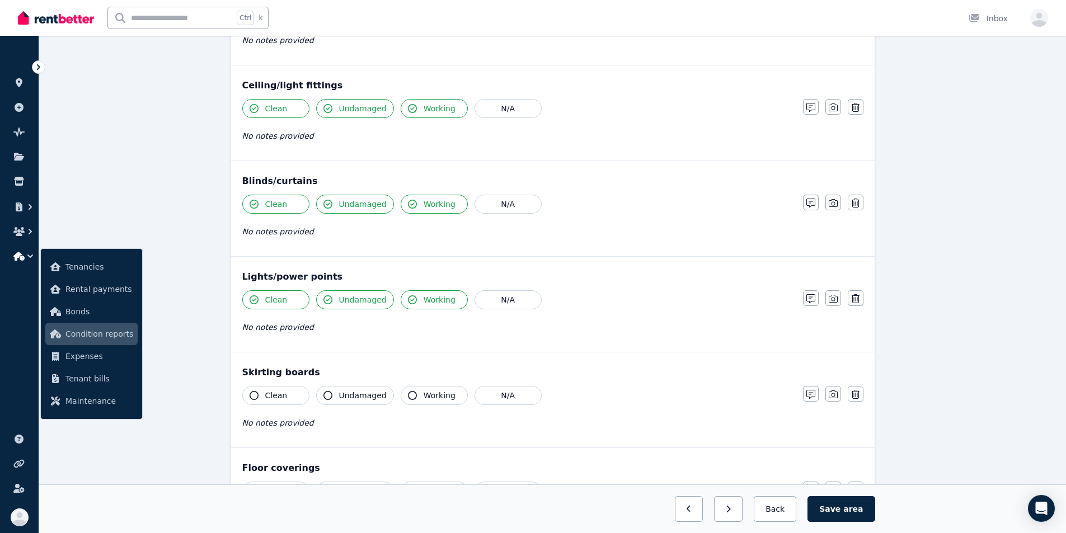
click at [287, 396] on button "Clean" at bounding box center [275, 395] width 67 height 19
click at [358, 393] on span "Undamaged" at bounding box center [363, 395] width 48 height 11
click at [428, 394] on span "Working" at bounding box center [440, 395] width 32 height 11
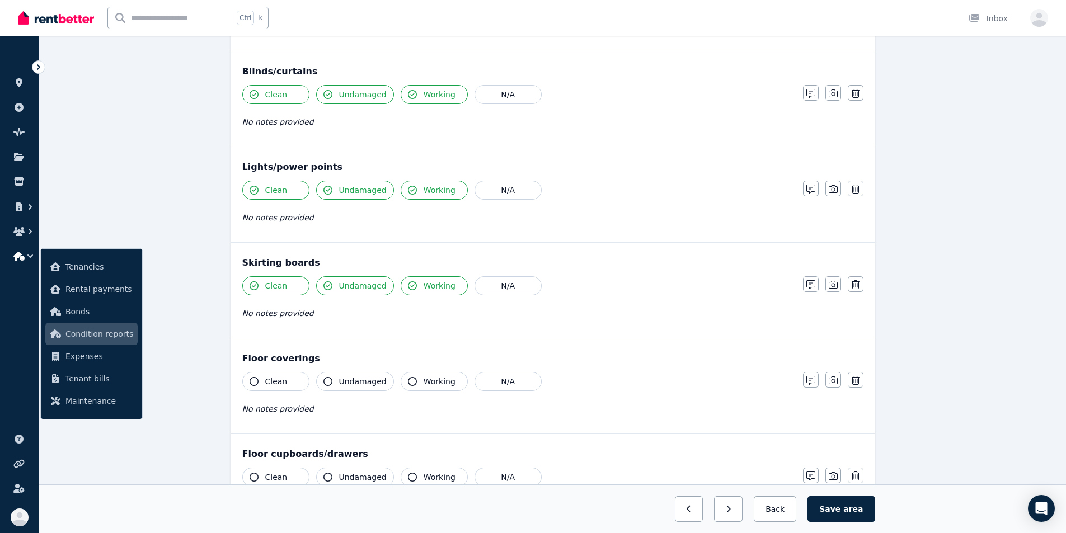
scroll to position [504, 0]
drag, startPoint x: 290, startPoint y: 380, endPoint x: 326, endPoint y: 380, distance: 36.4
click at [291, 380] on button "Clean" at bounding box center [275, 379] width 67 height 19
click at [350, 380] on span "Undamaged" at bounding box center [363, 379] width 48 height 11
click at [440, 377] on span "Working" at bounding box center [440, 379] width 32 height 11
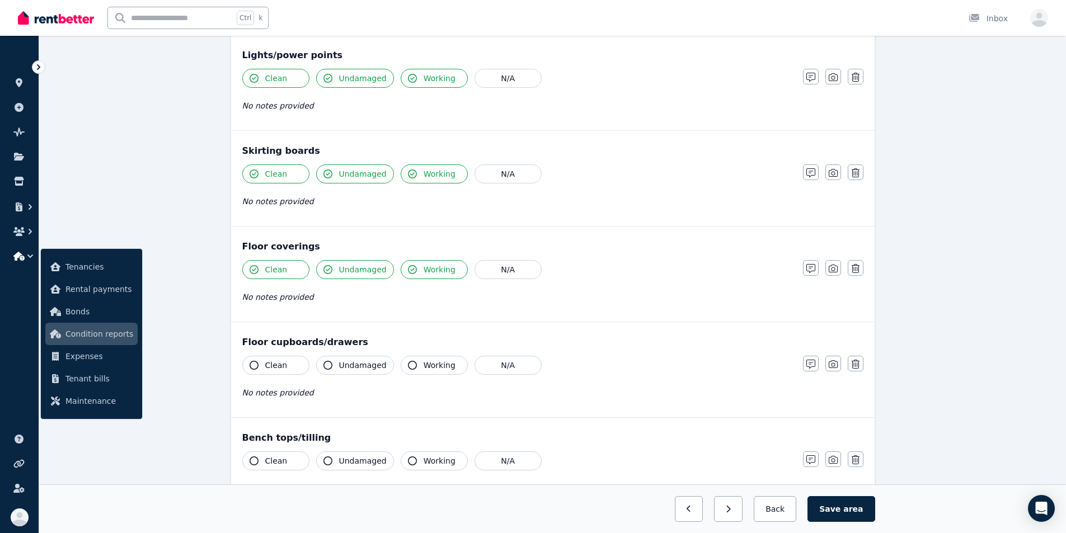
scroll to position [616, 0]
click at [424, 361] on span "Working" at bounding box center [440, 363] width 32 height 11
click at [319, 362] on button "Undamaged" at bounding box center [355, 363] width 78 height 19
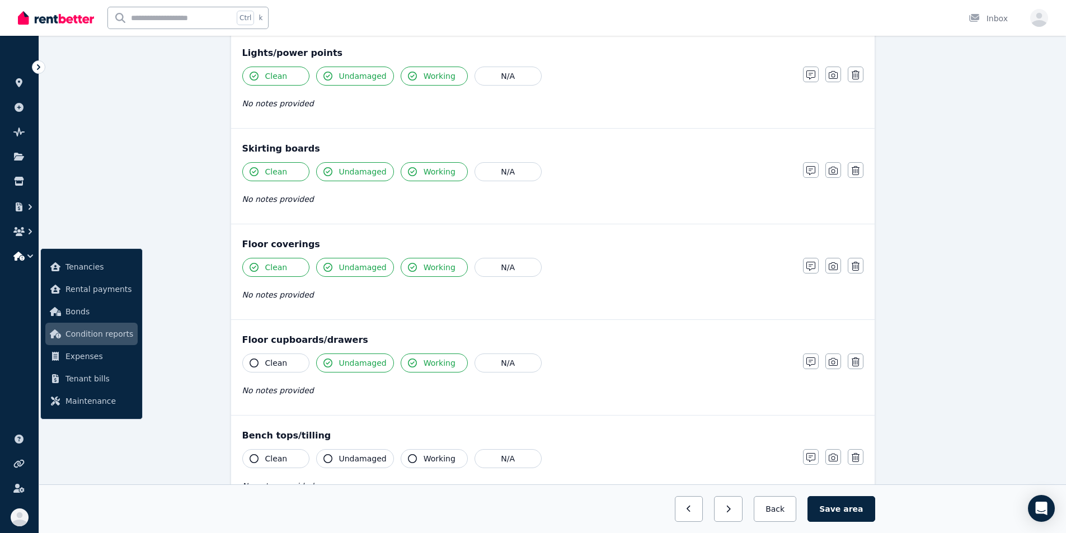
click at [284, 362] on span "Clean" at bounding box center [276, 363] width 22 height 11
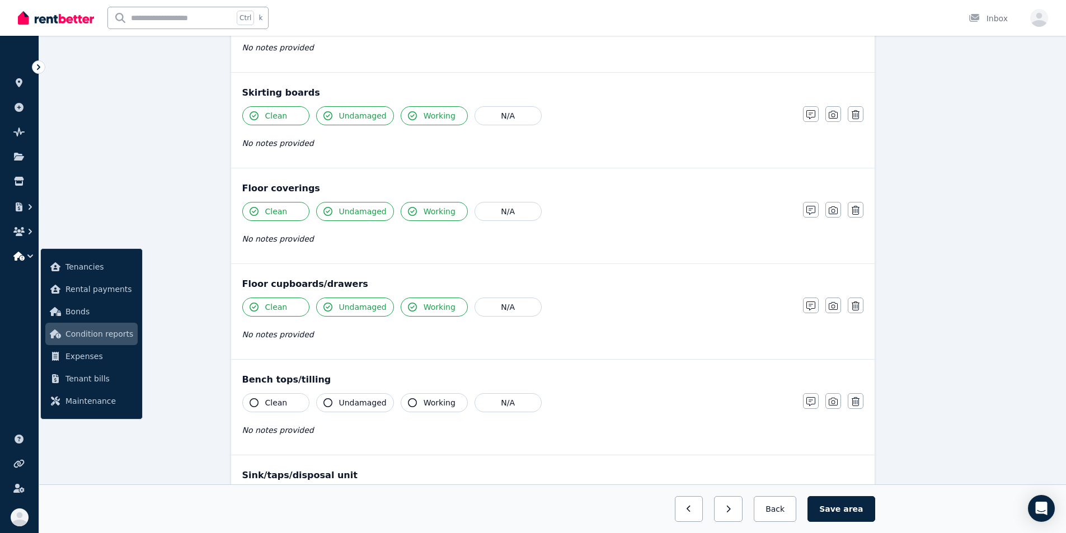
click at [291, 402] on button "Clean" at bounding box center [275, 403] width 67 height 19
click at [350, 404] on span "Undamaged" at bounding box center [363, 402] width 48 height 11
click at [432, 404] on span "Working" at bounding box center [440, 402] width 32 height 11
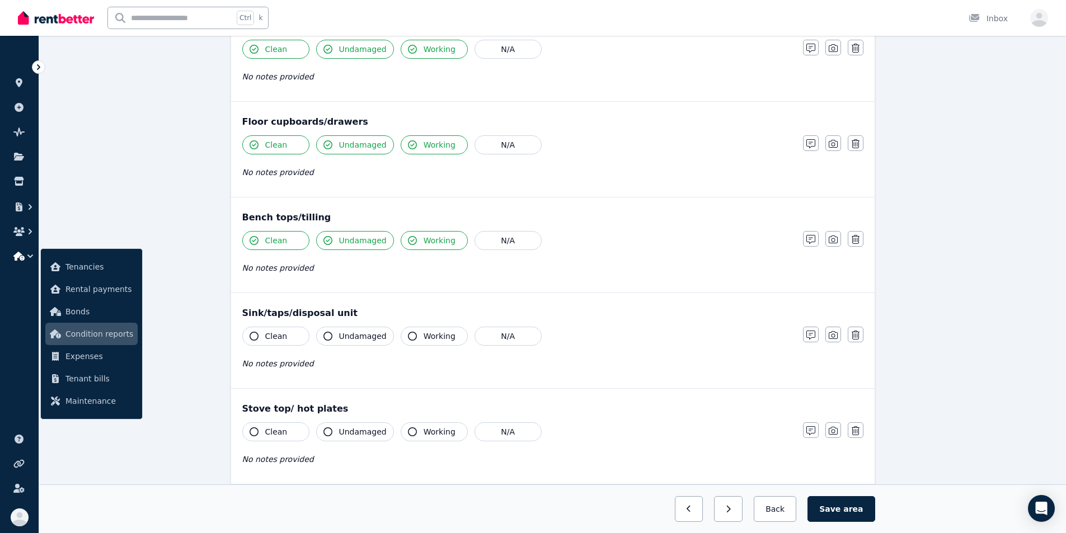
scroll to position [840, 0]
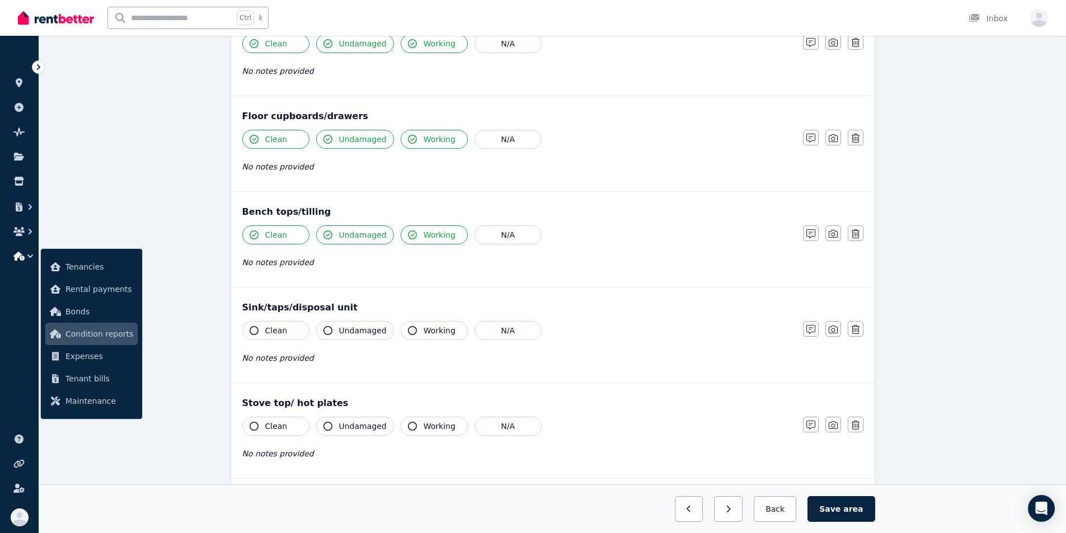
drag, startPoint x: 274, startPoint y: 327, endPoint x: 309, endPoint y: 333, distance: 35.2
click at [274, 327] on span "Clean" at bounding box center [276, 330] width 22 height 11
click at [349, 333] on span "Undamaged" at bounding box center [363, 330] width 48 height 11
click at [430, 329] on span "Working" at bounding box center [440, 330] width 32 height 11
drag, startPoint x: 426, startPoint y: 434, endPoint x: 391, endPoint y: 433, distance: 34.7
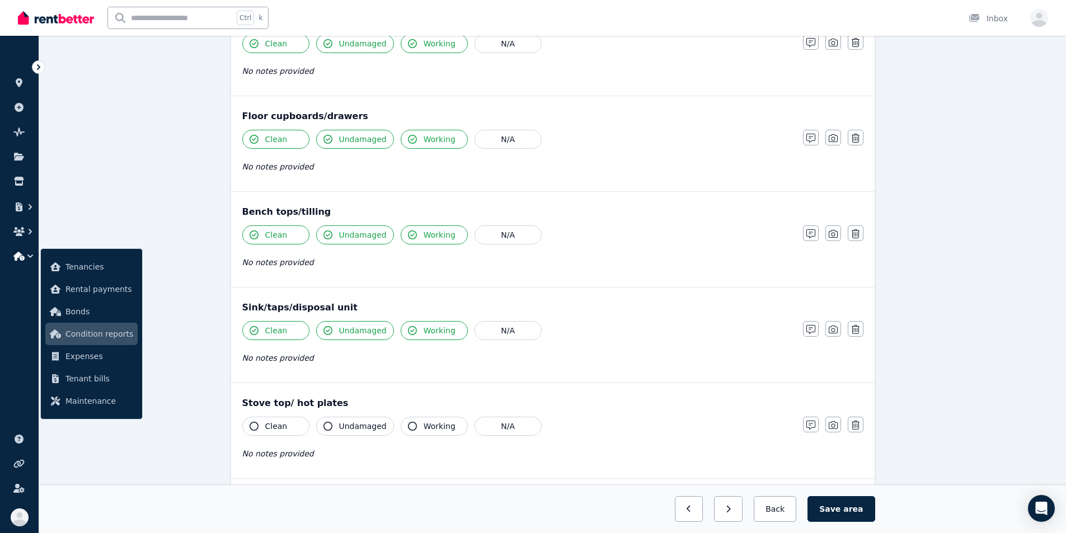
click at [426, 434] on button "Working" at bounding box center [434, 426] width 67 height 19
drag, startPoint x: 355, startPoint y: 425, endPoint x: 332, endPoint y: 425, distance: 23.5
click at [355, 425] on span "Undamaged" at bounding box center [363, 426] width 48 height 11
click at [289, 421] on button "Clean" at bounding box center [275, 426] width 67 height 19
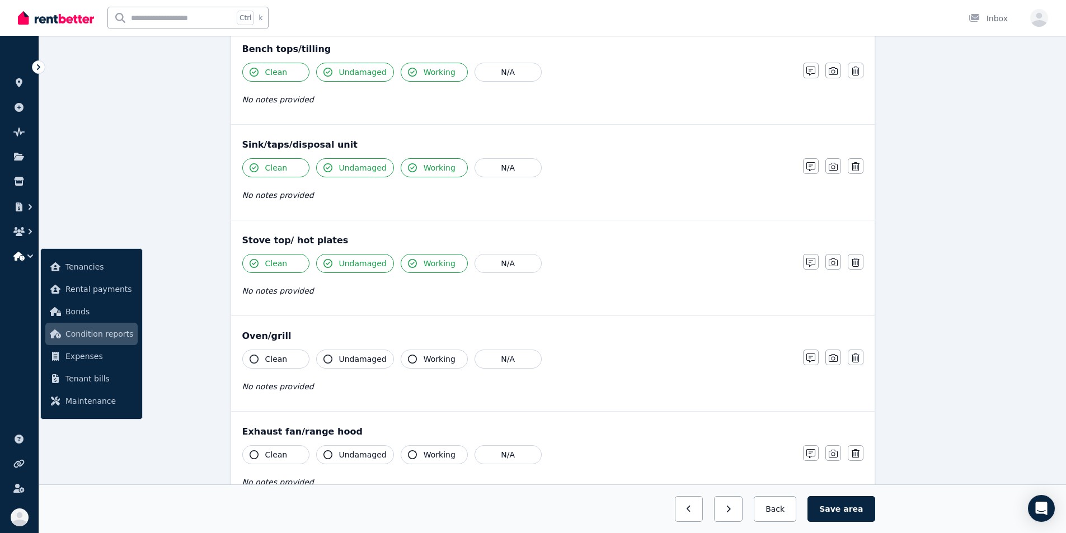
scroll to position [1008, 0]
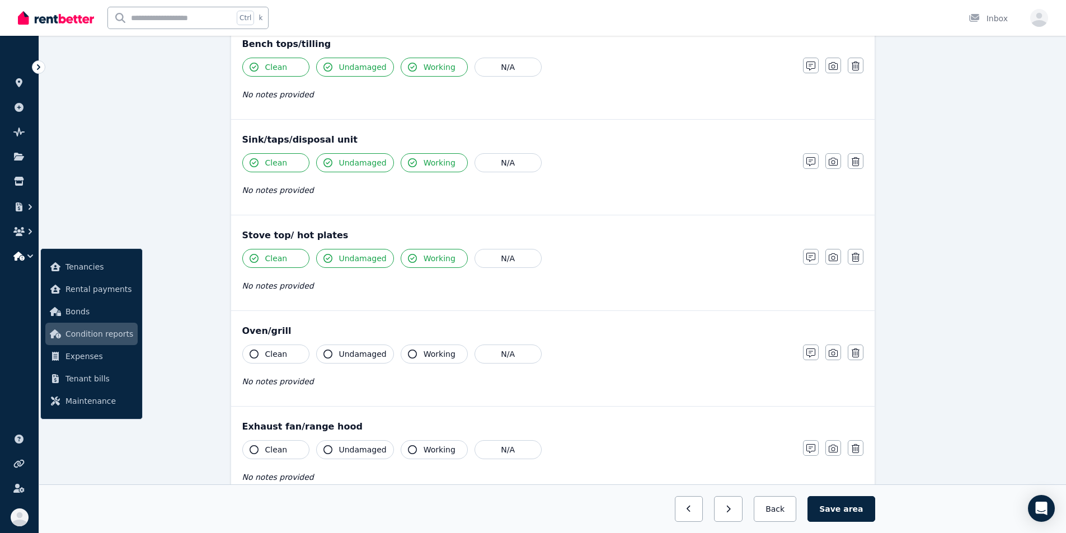
drag, startPoint x: 274, startPoint y: 352, endPoint x: 283, endPoint y: 354, distance: 9.4
click at [274, 352] on span "Clean" at bounding box center [276, 354] width 22 height 11
drag, startPoint x: 361, startPoint y: 354, endPoint x: 385, endPoint y: 355, distance: 24.1
click at [361, 354] on span "Undamaged" at bounding box center [363, 354] width 48 height 11
click at [430, 354] on span "Working" at bounding box center [440, 354] width 32 height 11
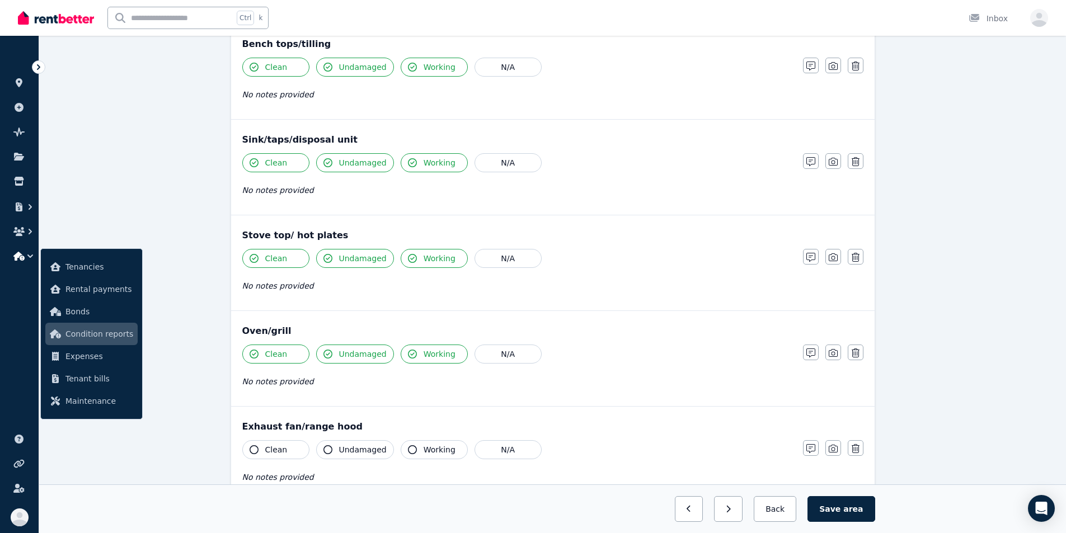
drag, startPoint x: 446, startPoint y: 448, endPoint x: 397, endPoint y: 449, distance: 48.7
click at [446, 448] on span "Working" at bounding box center [440, 449] width 32 height 11
drag, startPoint x: 367, startPoint y: 449, endPoint x: 325, endPoint y: 450, distance: 42.5
click at [367, 449] on span "Undamaged" at bounding box center [363, 449] width 48 height 11
click at [297, 450] on button "Clean" at bounding box center [275, 450] width 67 height 19
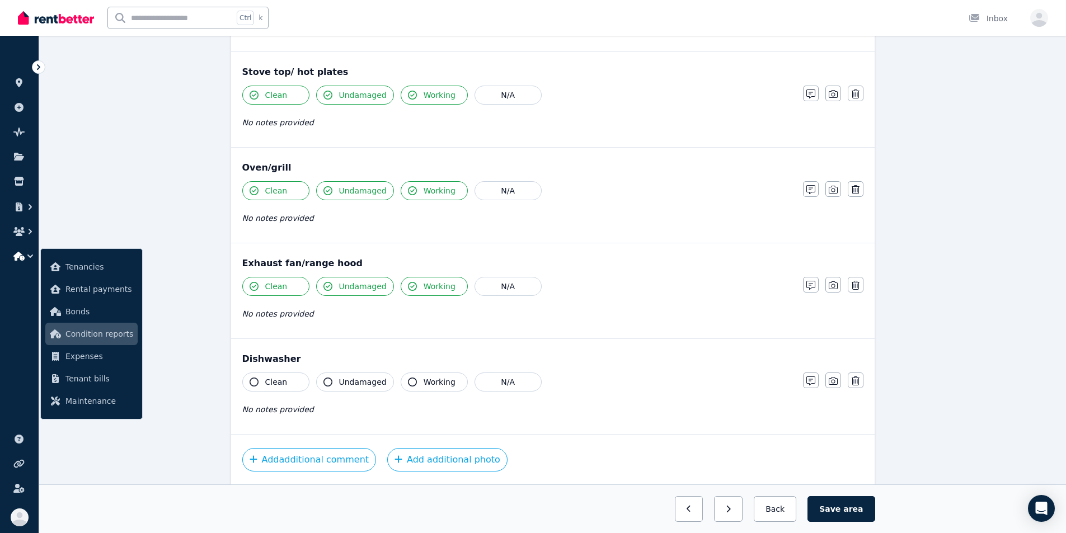
scroll to position [1176, 0]
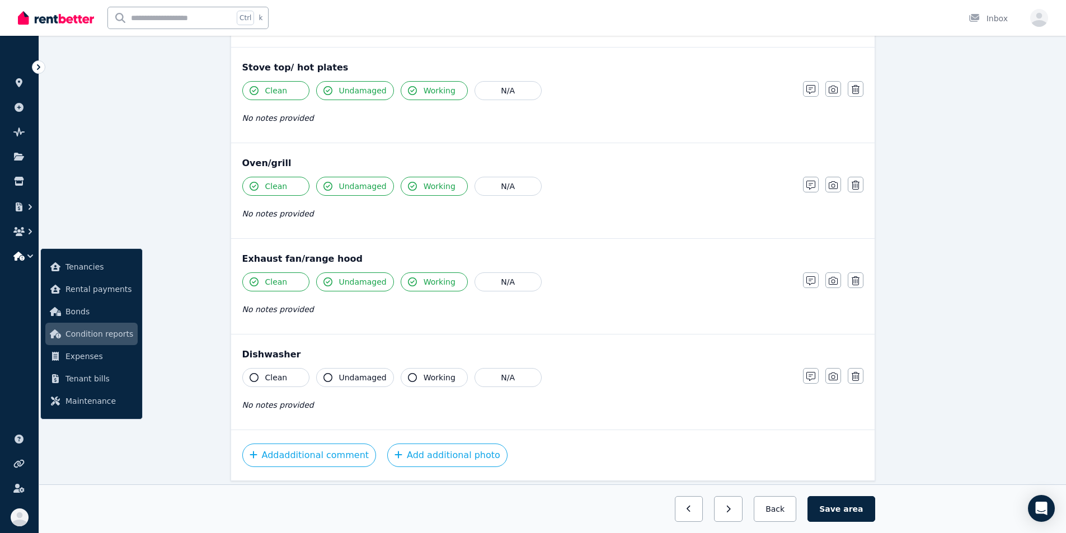
click at [275, 377] on span "Clean" at bounding box center [276, 377] width 22 height 11
click at [373, 378] on span "Undamaged" at bounding box center [363, 377] width 48 height 11
click at [426, 379] on span "Working" at bounding box center [440, 377] width 32 height 11
click at [592, 512] on button "Save area" at bounding box center [841, 510] width 67 height 26
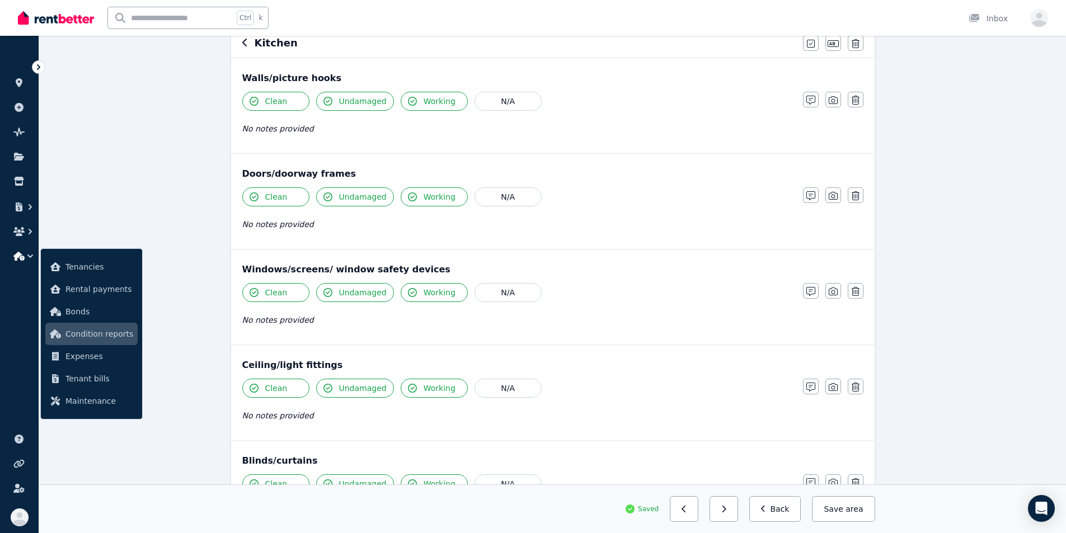
scroll to position [0, 0]
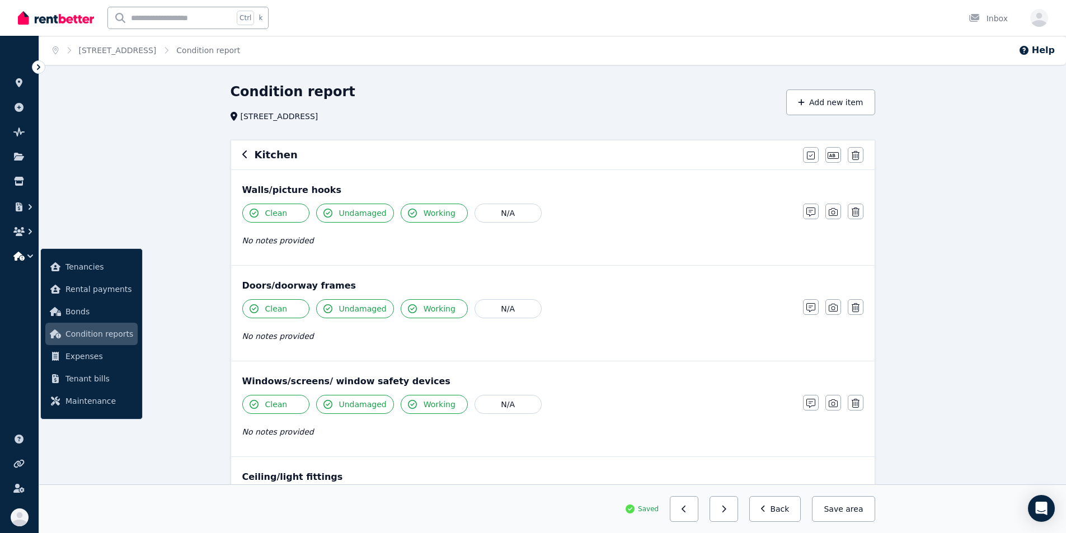
click at [243, 153] on icon "button" at bounding box center [245, 154] width 6 height 9
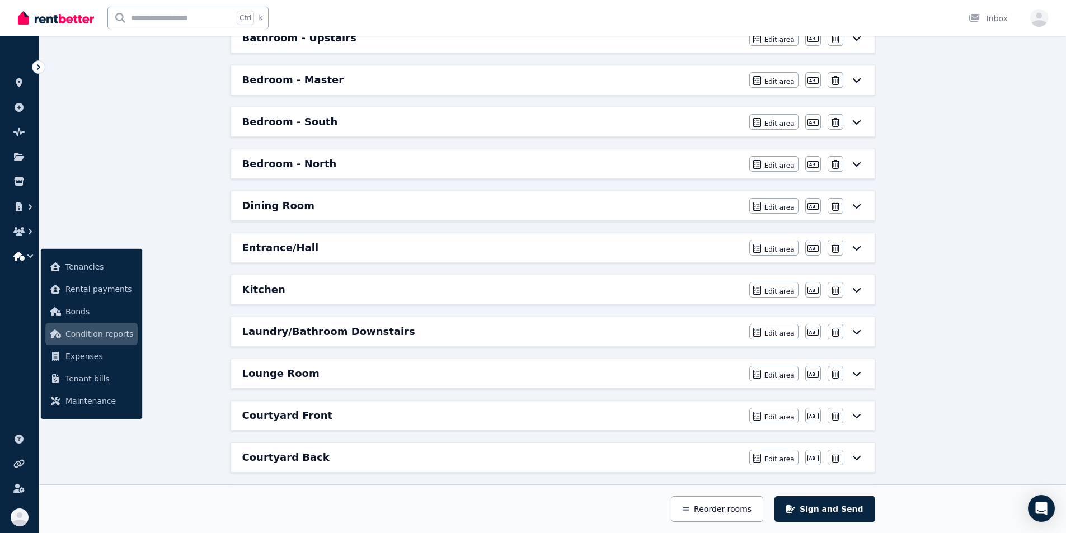
scroll to position [224, 0]
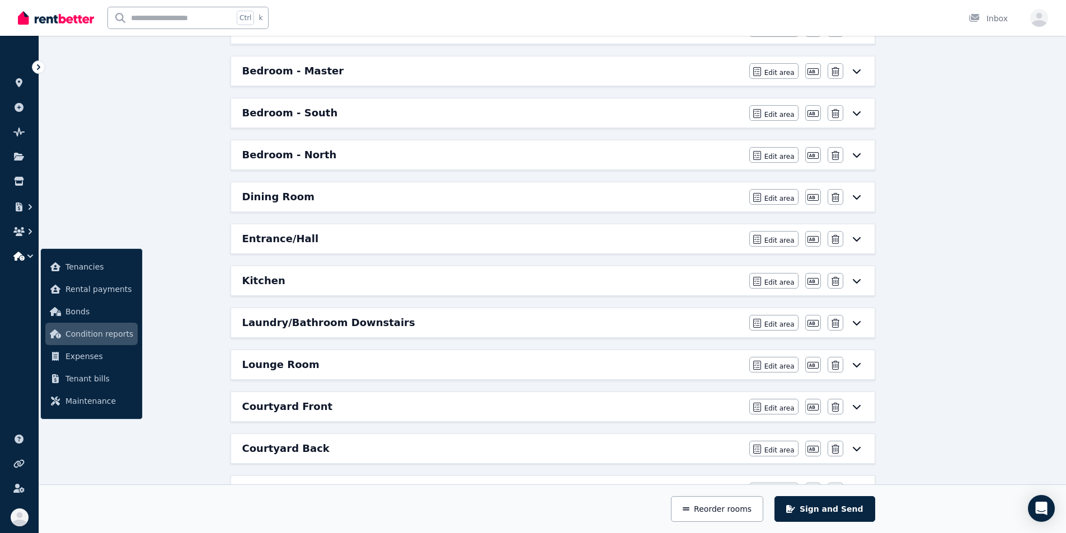
click at [329, 324] on h6 "Laundry/Bathroom Downstairs" at bounding box center [328, 323] width 173 height 16
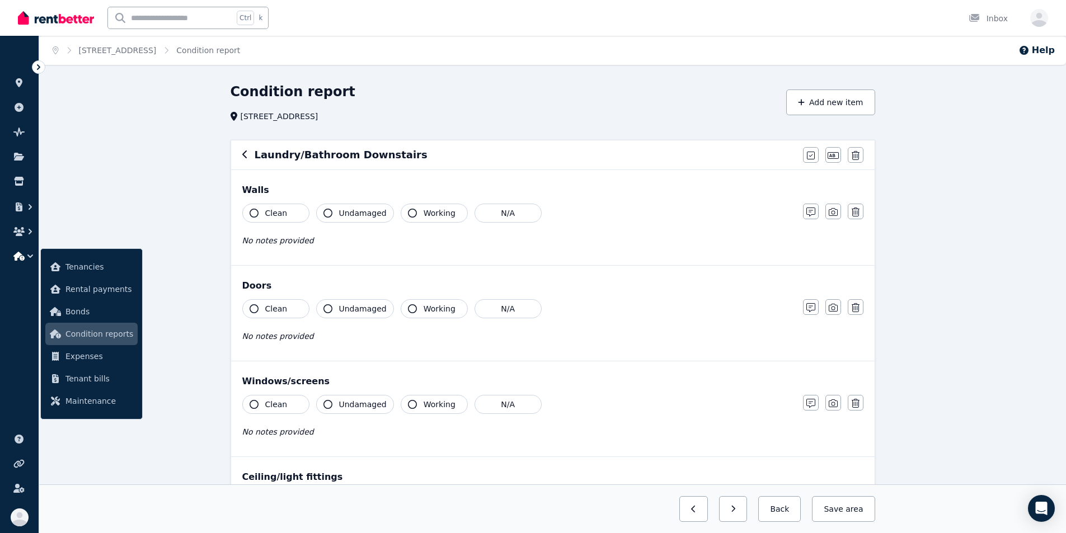
click at [251, 210] on icon "button" at bounding box center [254, 213] width 9 height 9
click at [329, 207] on button "Undamaged" at bounding box center [355, 213] width 78 height 19
click at [408, 212] on icon "button" at bounding box center [412, 213] width 9 height 9
click at [422, 318] on button "Working" at bounding box center [434, 308] width 67 height 19
click at [365, 311] on span "Undamaged" at bounding box center [363, 308] width 48 height 11
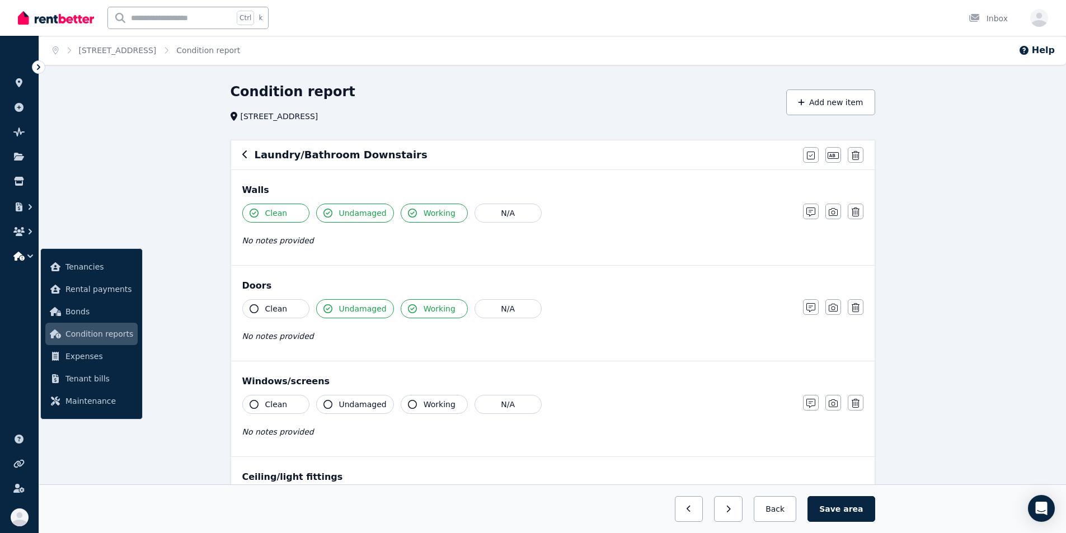
click at [283, 311] on span "Clean" at bounding box center [276, 308] width 22 height 11
drag, startPoint x: 287, startPoint y: 401, endPoint x: 326, endPoint y: 401, distance: 39.2
click at [287, 401] on button "Clean" at bounding box center [275, 404] width 67 height 19
click at [362, 402] on span "Undamaged" at bounding box center [363, 404] width 48 height 11
click at [424, 407] on span "Working" at bounding box center [440, 404] width 32 height 11
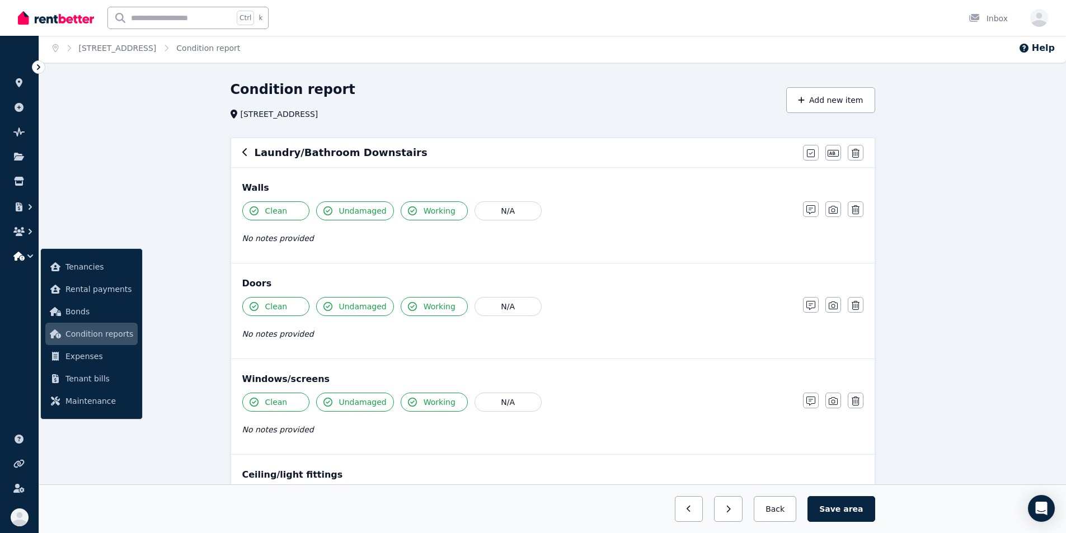
scroll to position [112, 0]
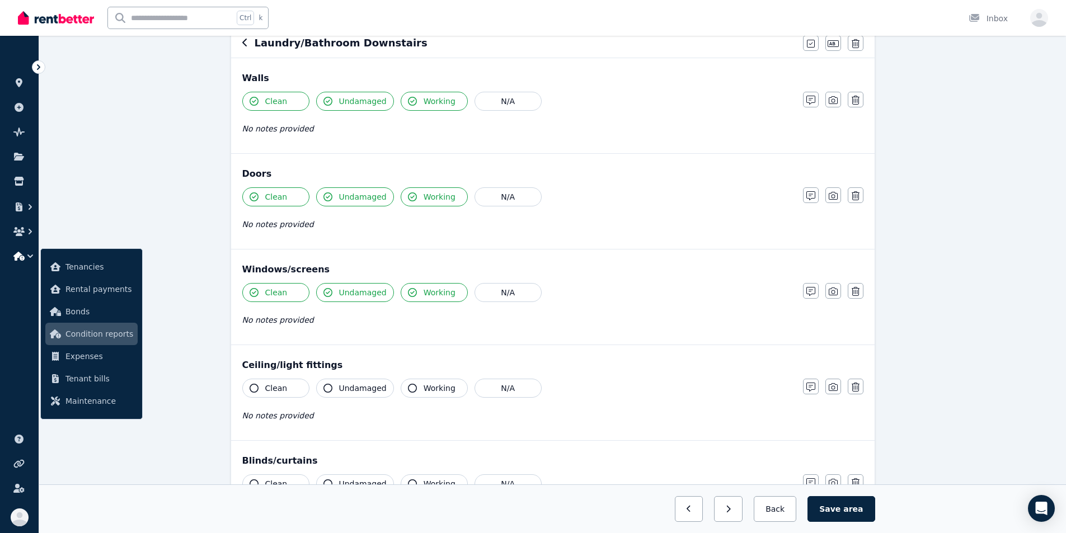
drag, startPoint x: 283, startPoint y: 393, endPoint x: 310, endPoint y: 394, distance: 26.9
click at [283, 392] on span "Clean" at bounding box center [276, 388] width 22 height 11
click at [362, 394] on button "Undamaged" at bounding box center [355, 388] width 78 height 19
click at [442, 392] on span "Working" at bounding box center [440, 388] width 32 height 11
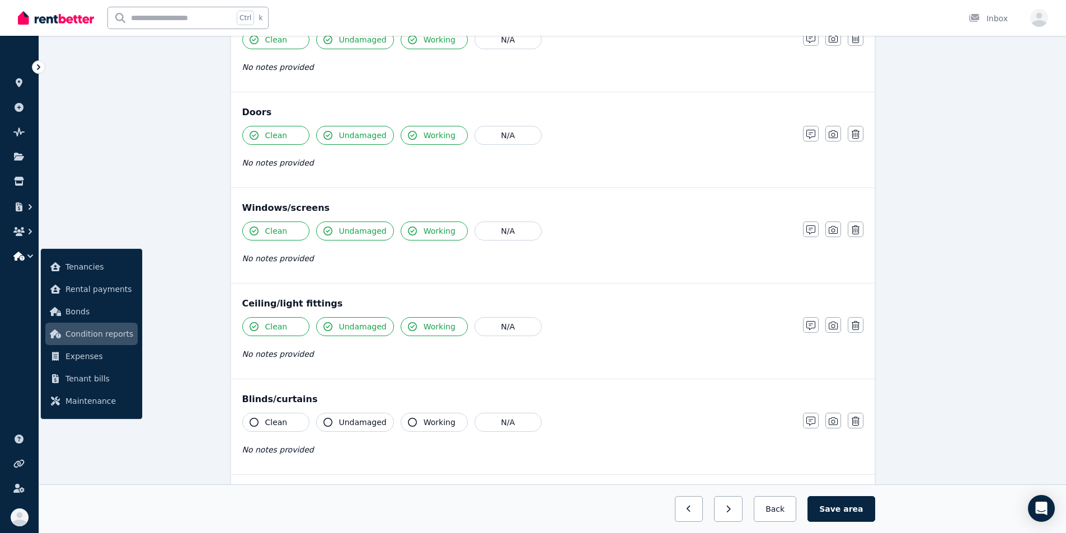
scroll to position [280, 0]
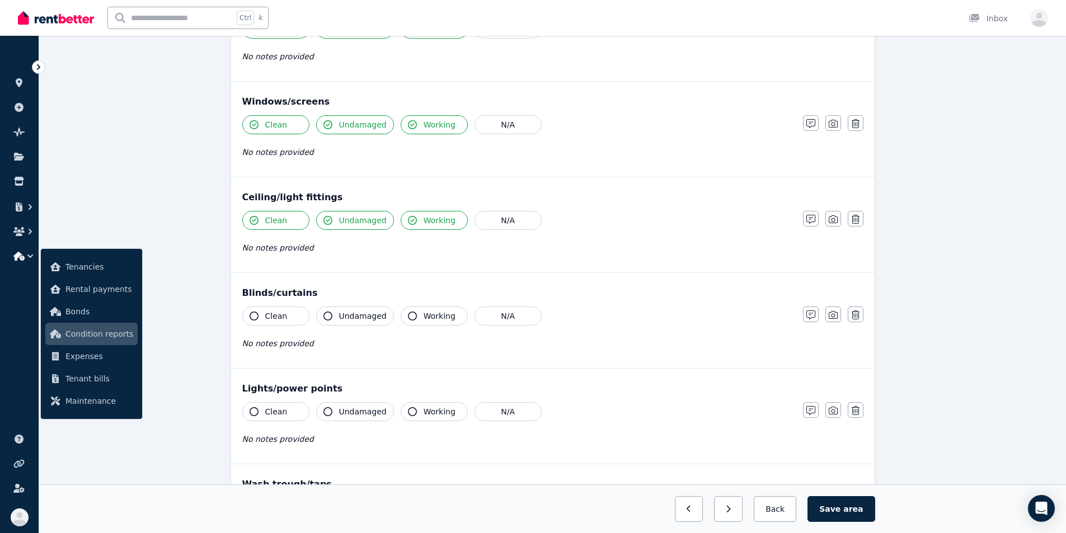
click at [423, 328] on div "Clean Undamaged Working N/A No notes provided" at bounding box center [517, 334] width 550 height 55
drag, startPoint x: 348, startPoint y: 324, endPoint x: 299, endPoint y: 319, distance: 49.0
click at [348, 324] on button "Undamaged" at bounding box center [355, 316] width 78 height 19
drag, startPoint x: 278, startPoint y: 315, endPoint x: 276, endPoint y: 320, distance: 6.0
click at [278, 315] on span "Clean" at bounding box center [276, 316] width 22 height 11
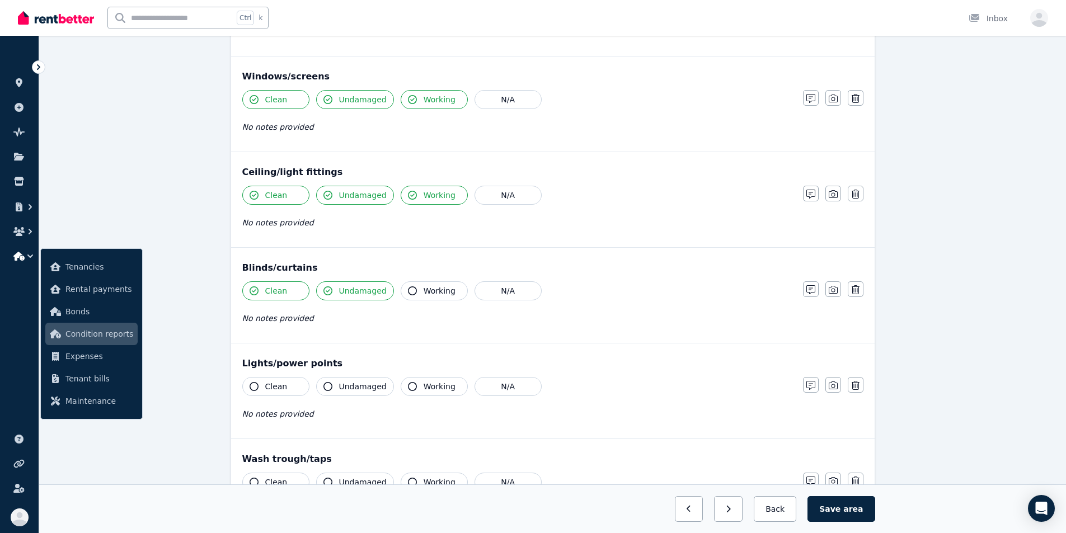
scroll to position [336, 0]
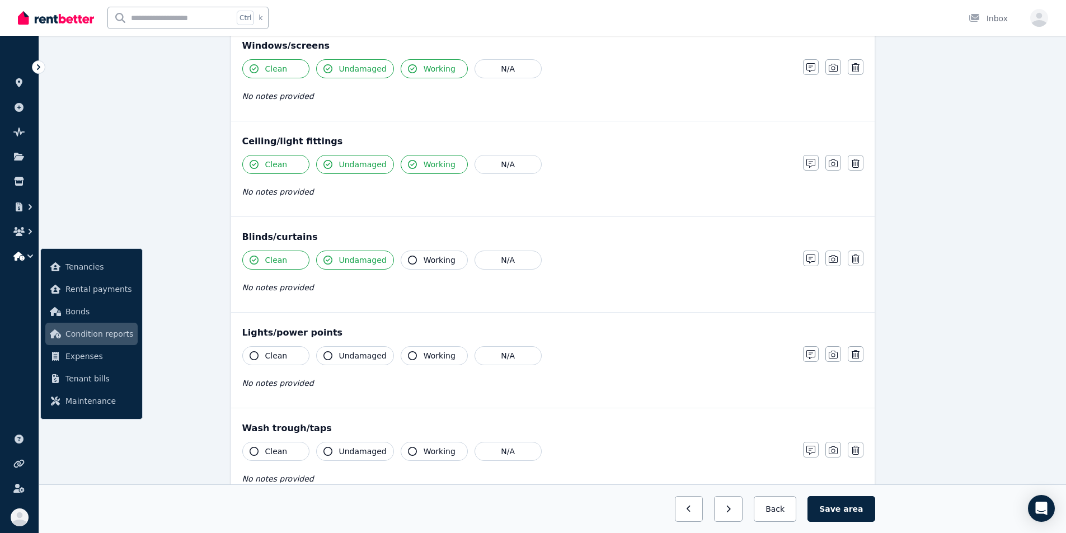
click at [410, 261] on icon "button" at bounding box center [412, 260] width 9 height 9
click at [433, 362] on button "Working" at bounding box center [434, 356] width 67 height 19
click at [367, 355] on span "Undamaged" at bounding box center [363, 355] width 48 height 11
click at [291, 354] on button "Clean" at bounding box center [275, 356] width 67 height 19
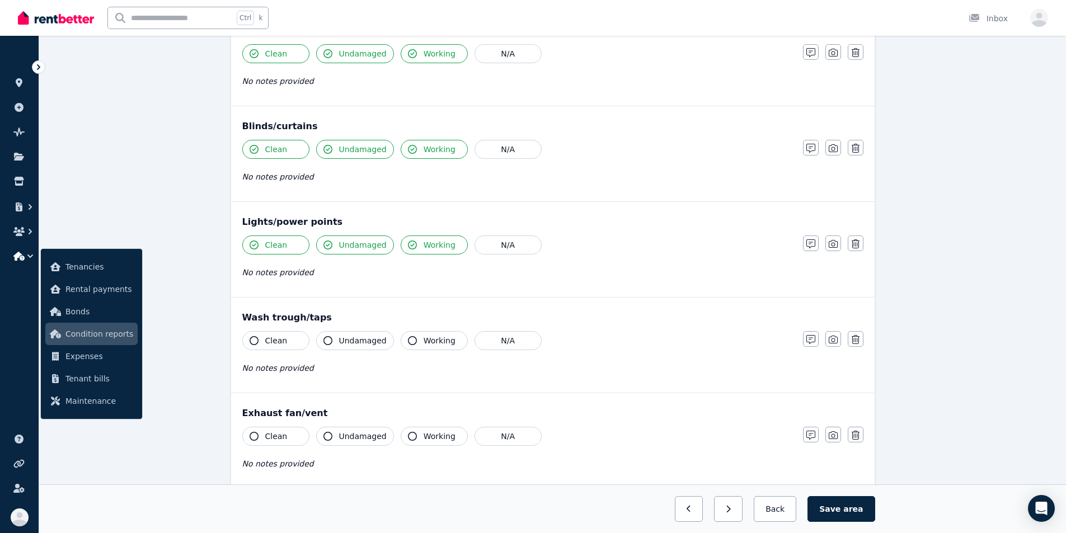
scroll to position [448, 0]
drag, startPoint x: 277, startPoint y: 340, endPoint x: 306, endPoint y: 344, distance: 29.4
click at [277, 340] on span "Clean" at bounding box center [276, 339] width 22 height 11
click at [348, 341] on span "Undamaged" at bounding box center [363, 339] width 48 height 11
click at [424, 344] on span "Working" at bounding box center [440, 339] width 32 height 11
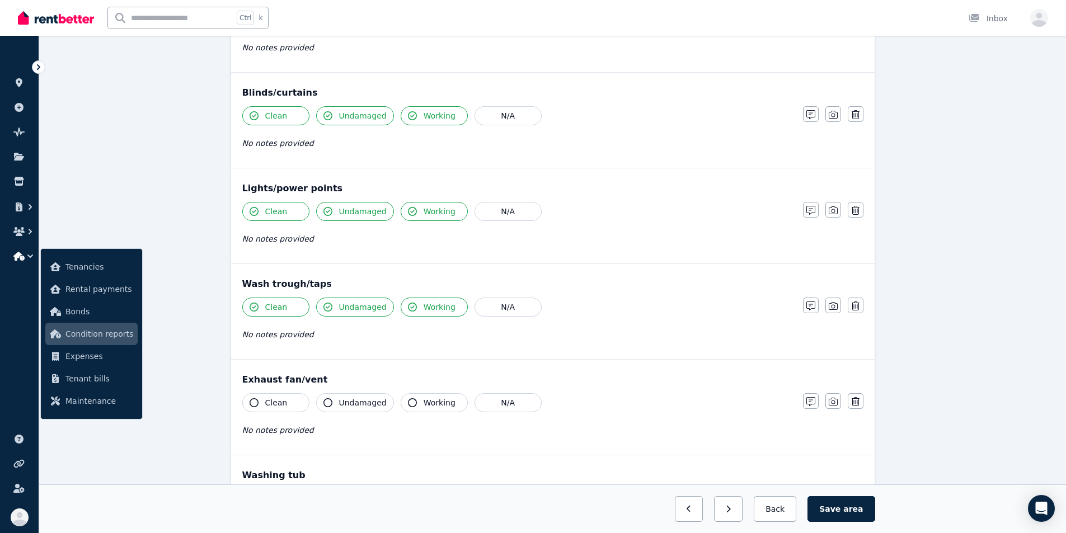
scroll to position [504, 0]
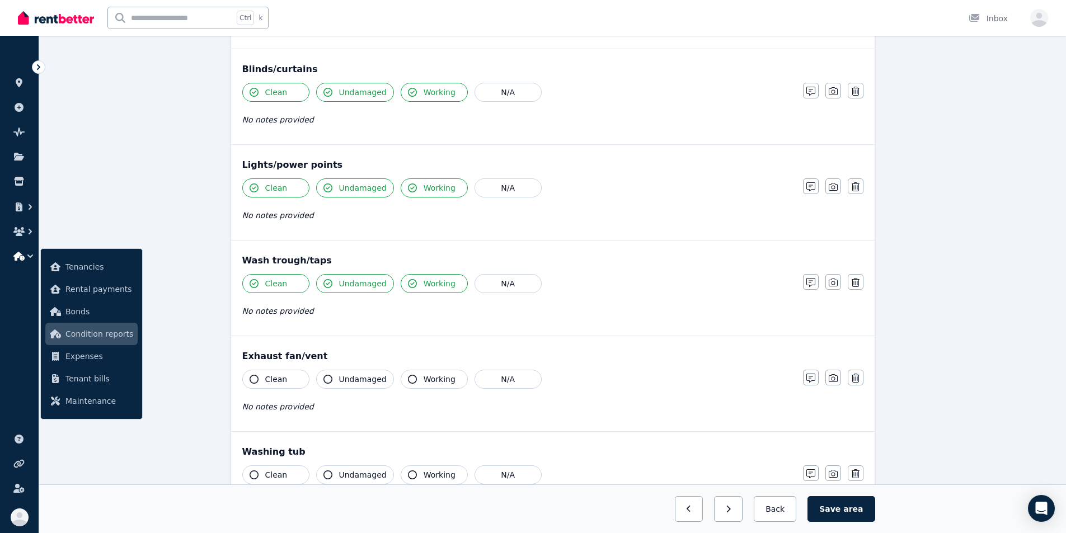
click at [429, 374] on span "Working" at bounding box center [440, 379] width 32 height 11
drag, startPoint x: 356, startPoint y: 380, endPoint x: 341, endPoint y: 381, distance: 14.6
click at [356, 380] on span "Undamaged" at bounding box center [363, 379] width 48 height 11
click at [279, 376] on span "Clean" at bounding box center [276, 379] width 22 height 11
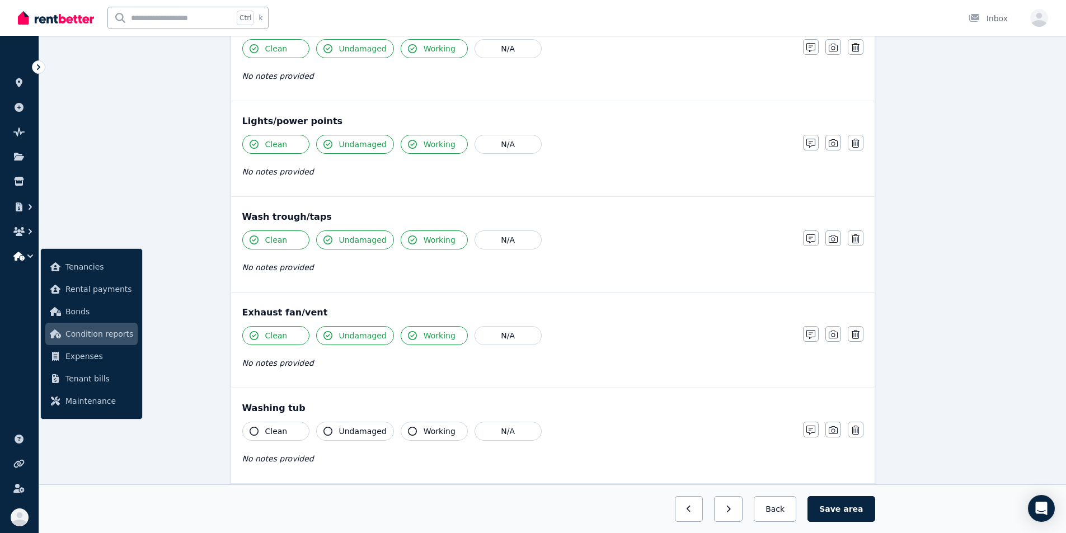
scroll to position [616, 0]
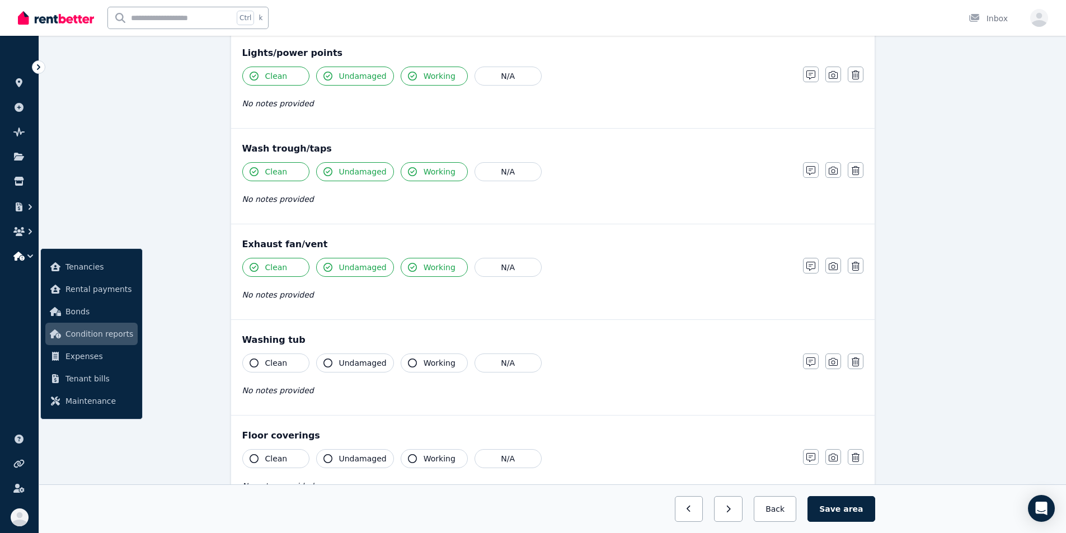
drag, startPoint x: 280, startPoint y: 356, endPoint x: 285, endPoint y: 359, distance: 6.3
click at [280, 356] on button "Clean" at bounding box center [275, 363] width 67 height 19
click at [353, 362] on span "Undamaged" at bounding box center [363, 363] width 48 height 11
click at [424, 365] on span "Working" at bounding box center [440, 363] width 32 height 11
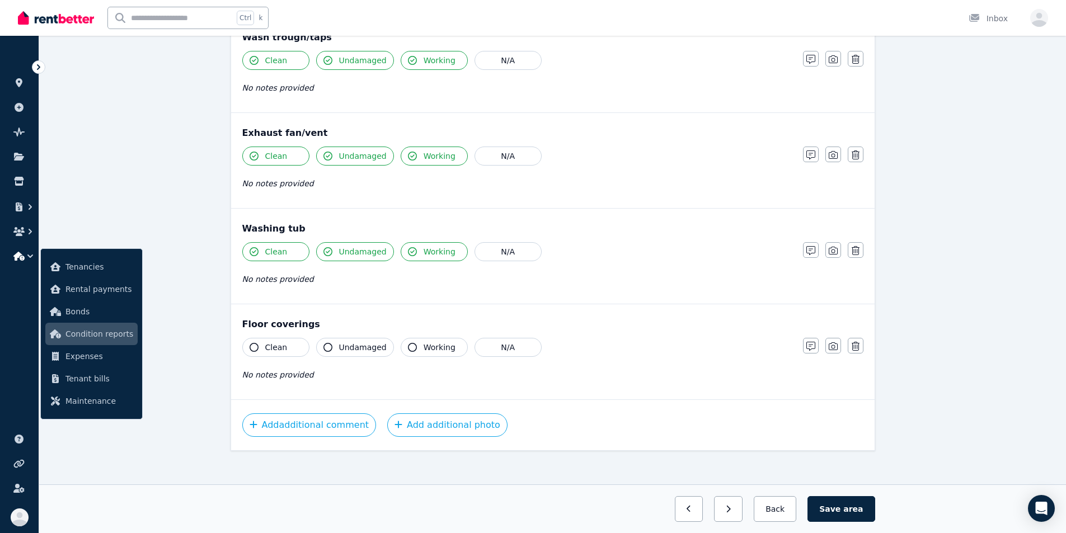
scroll to position [728, 0]
click at [430, 347] on span "Working" at bounding box center [440, 346] width 32 height 11
drag, startPoint x: 349, startPoint y: 347, endPoint x: 310, endPoint y: 345, distance: 38.6
click at [349, 347] on span "Undamaged" at bounding box center [363, 346] width 48 height 11
click at [268, 343] on span "Clean" at bounding box center [276, 346] width 22 height 11
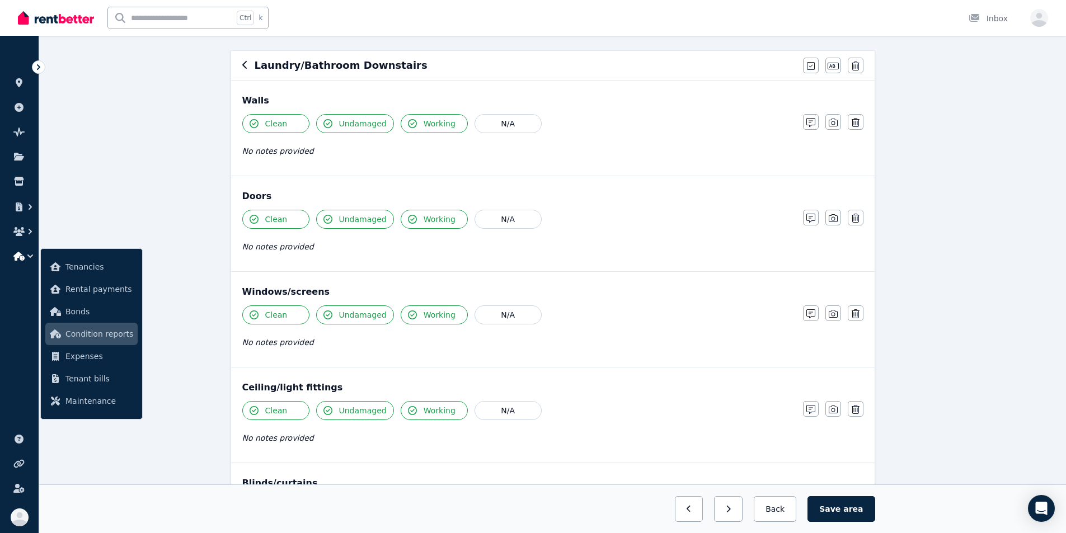
scroll to position [0, 0]
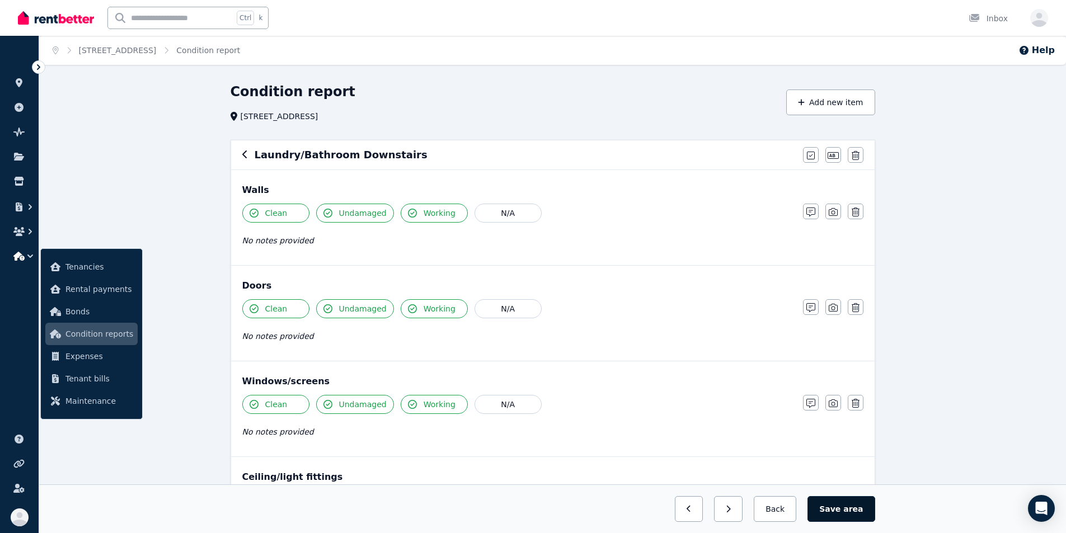
click at [592, 512] on button "Save area" at bounding box center [841, 510] width 67 height 26
click at [241, 153] on div "Laundry/Bathroom Downstairs Mark all items as good Edit name Delete" at bounding box center [553, 155] width 644 height 29
click at [243, 153] on icon "button" at bounding box center [245, 154] width 6 height 9
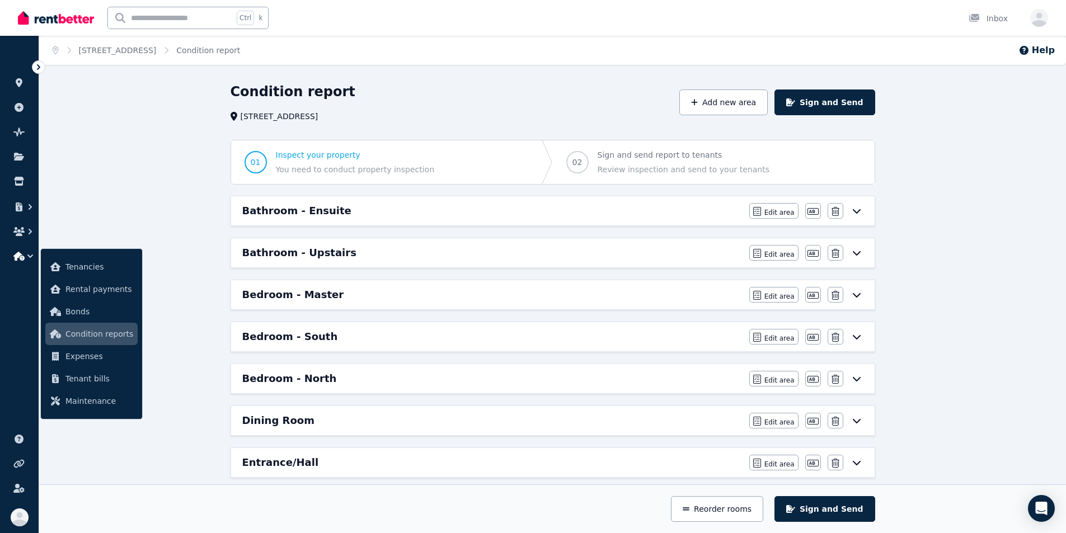
click at [282, 207] on h6 "Bathroom - Ensuite" at bounding box center [296, 211] width 109 height 16
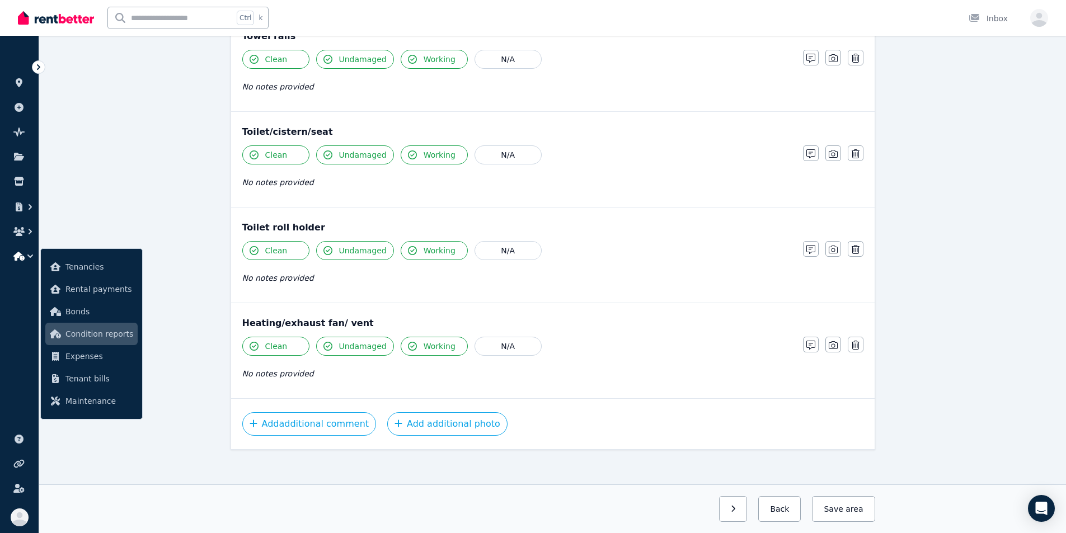
scroll to position [1212, 0]
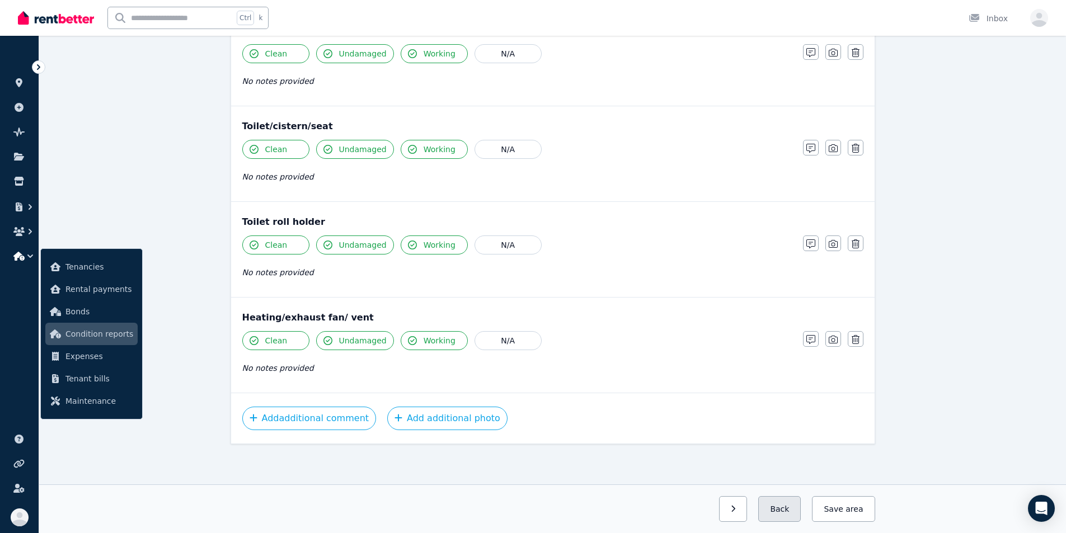
click at [592, 516] on button "Back" at bounding box center [780, 510] width 43 height 26
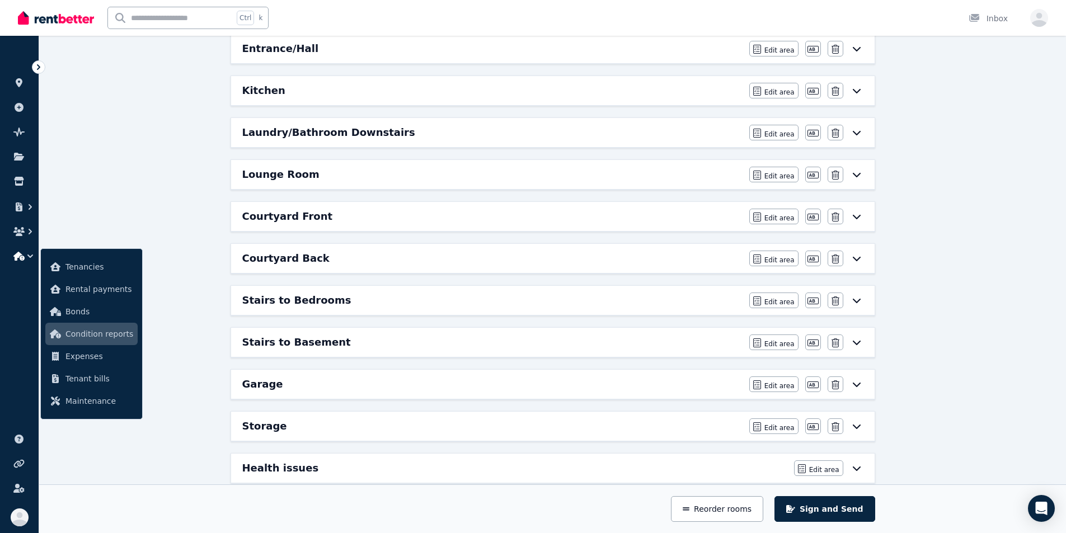
scroll to position [336, 0]
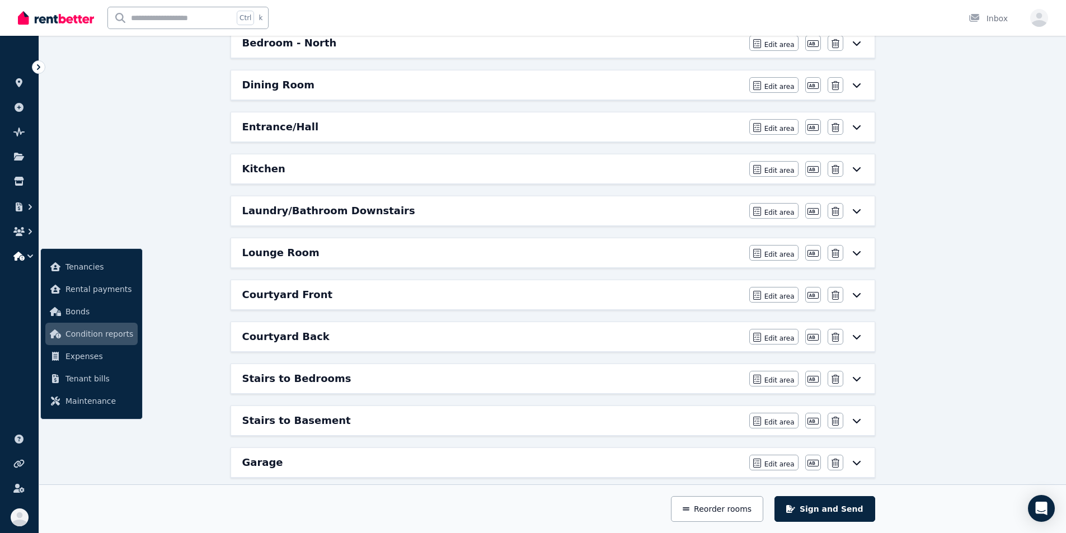
click at [303, 211] on h6 "Laundry/Bathroom Downstairs" at bounding box center [328, 211] width 173 height 16
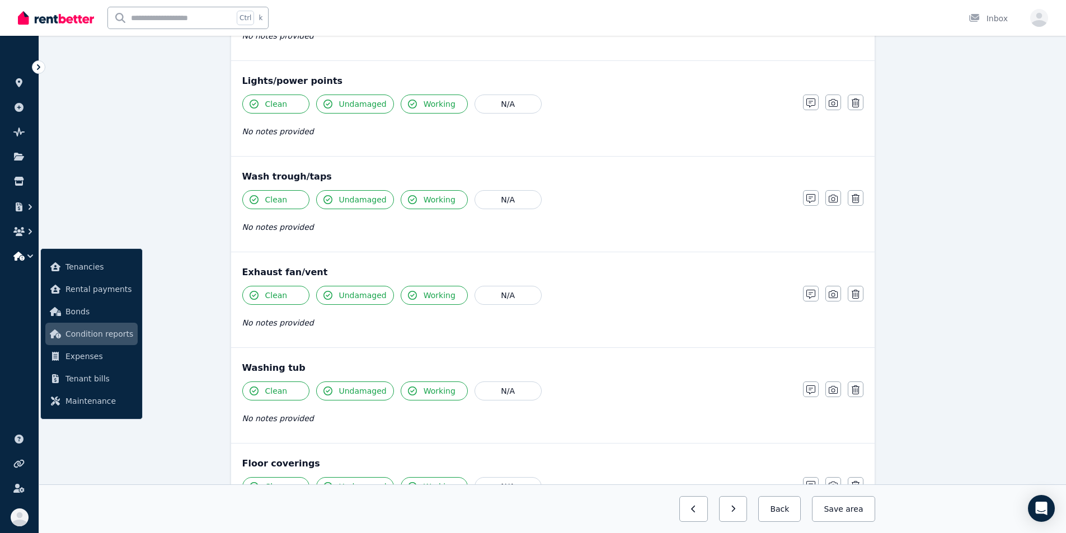
scroll to position [734, 0]
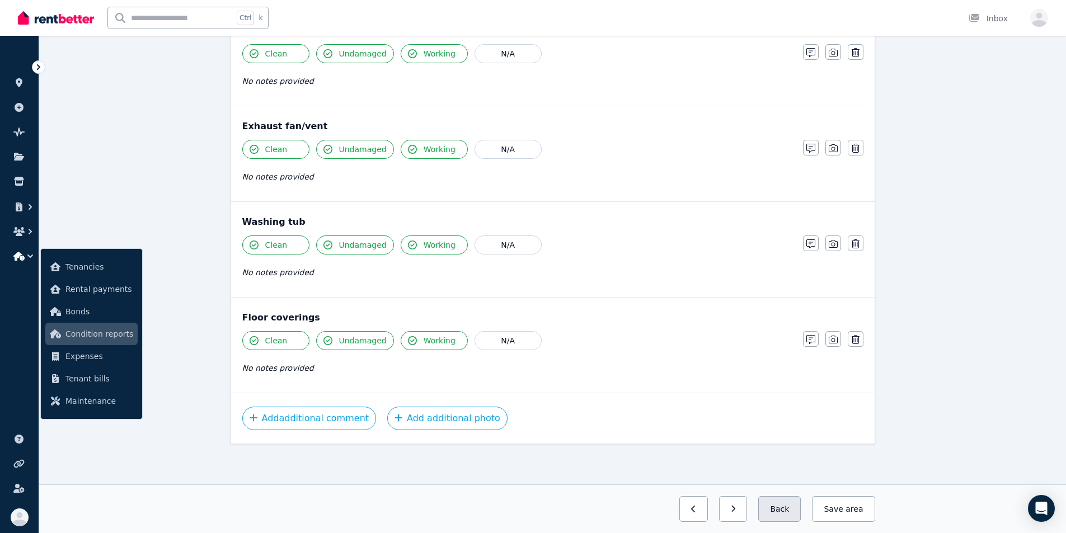
click at [592, 509] on button "Back" at bounding box center [780, 510] width 43 height 26
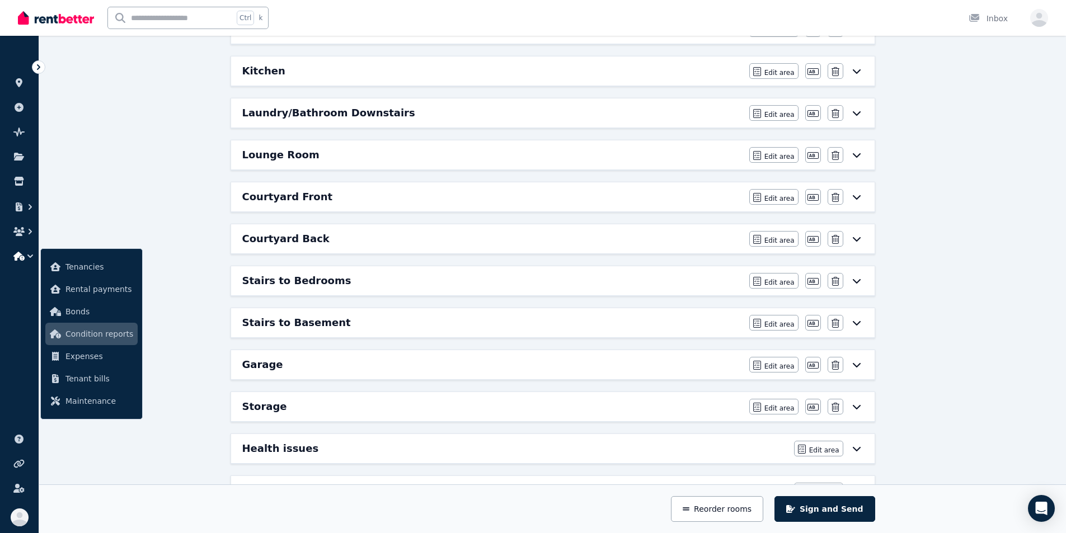
scroll to position [336, 0]
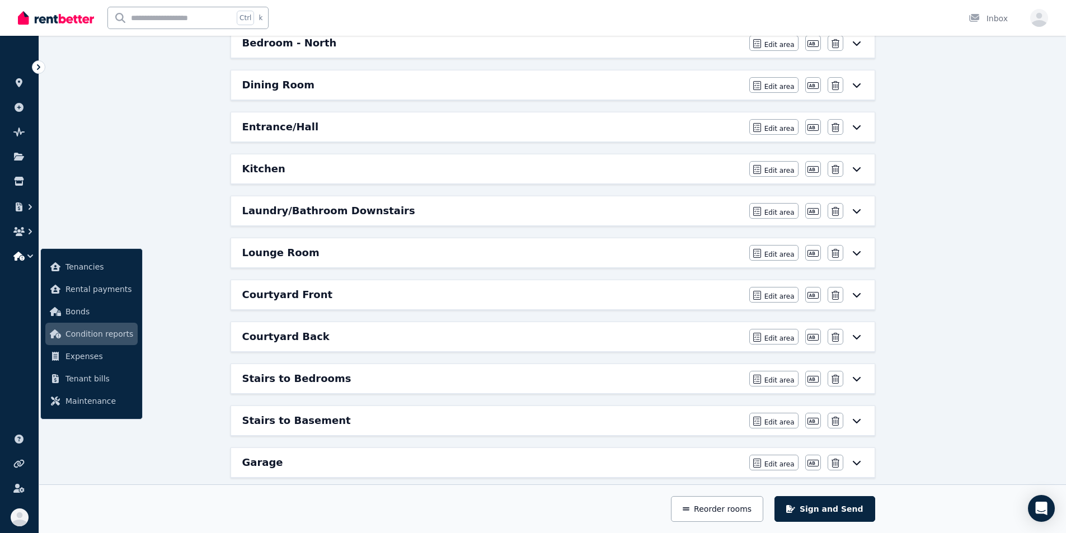
click at [289, 254] on h6 "Lounge Room" at bounding box center [280, 253] width 77 height 16
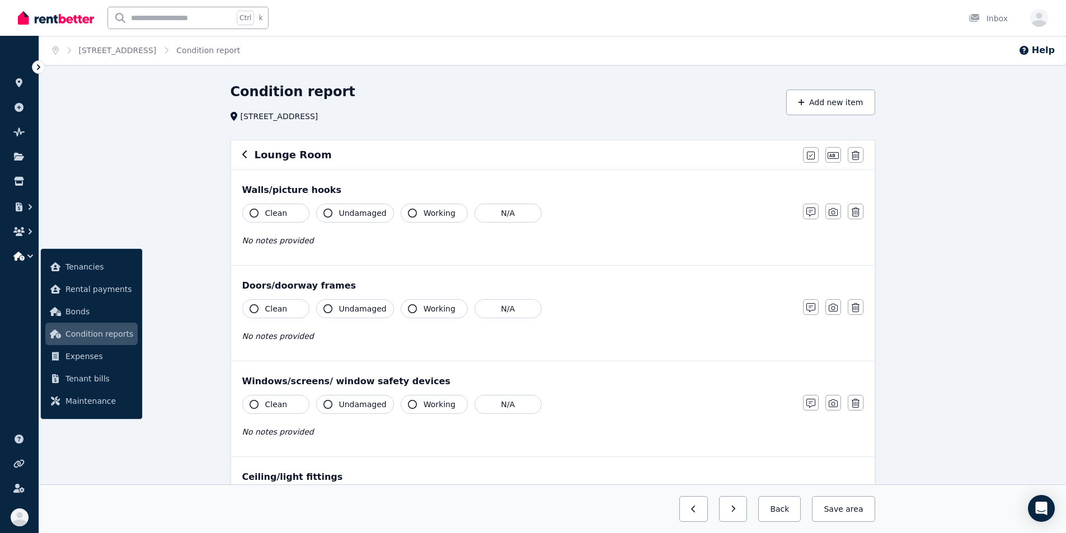
click at [268, 215] on span "Clean" at bounding box center [276, 213] width 22 height 11
drag, startPoint x: 331, startPoint y: 212, endPoint x: 341, endPoint y: 218, distance: 12.0
click at [333, 213] on button "Undamaged" at bounding box center [355, 213] width 78 height 19
click at [417, 218] on button "Working" at bounding box center [434, 213] width 67 height 19
drag, startPoint x: 423, startPoint y: 311, endPoint x: 399, endPoint y: 312, distance: 23.5
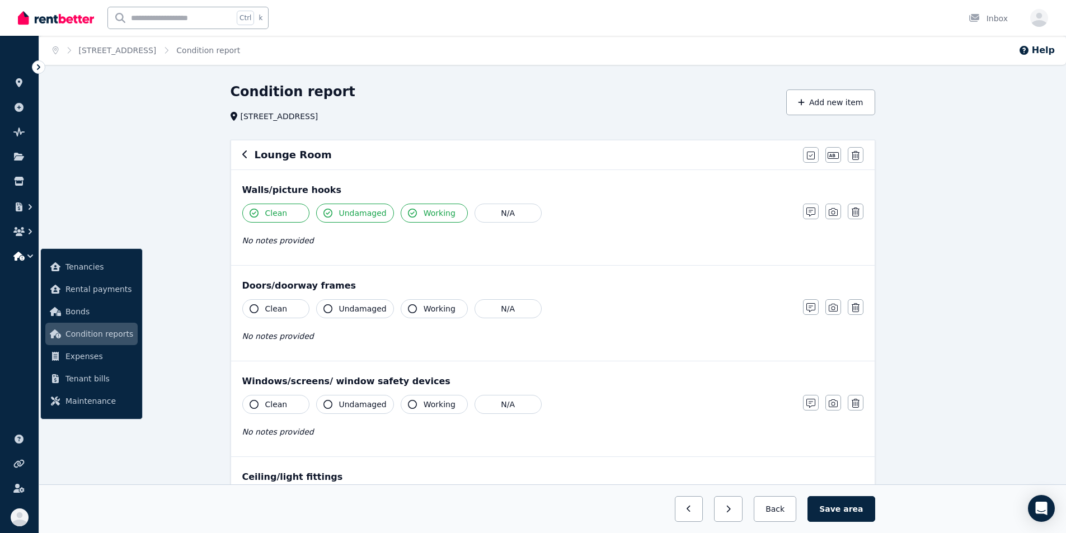
click at [424, 311] on span "Working" at bounding box center [440, 308] width 32 height 11
click at [366, 311] on span "Undamaged" at bounding box center [363, 308] width 48 height 11
click at [301, 311] on button "Clean" at bounding box center [275, 308] width 67 height 19
drag, startPoint x: 284, startPoint y: 405, endPoint x: 310, endPoint y: 404, distance: 25.2
click at [288, 405] on button "Clean" at bounding box center [275, 404] width 67 height 19
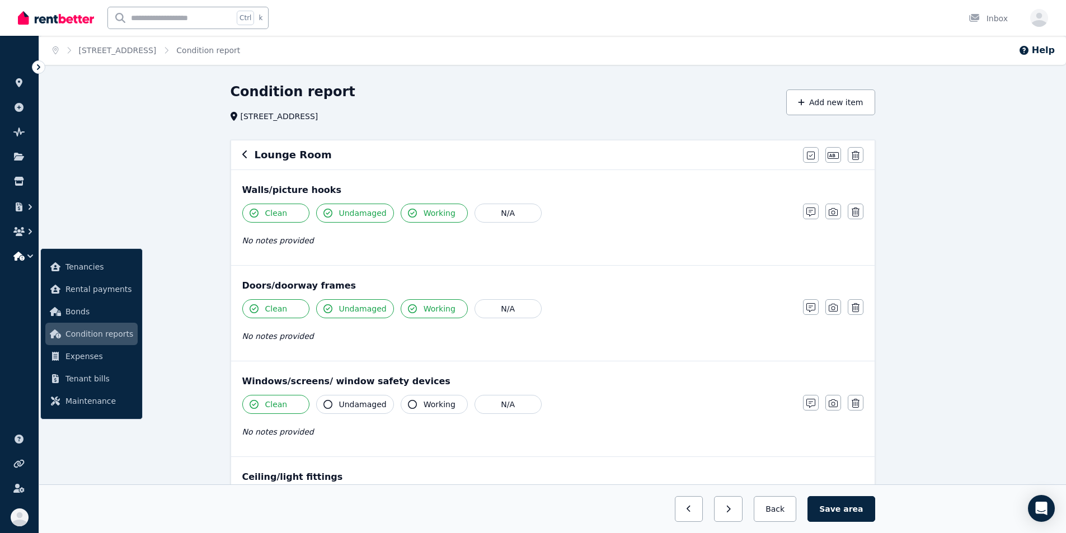
click at [338, 401] on button "Undamaged" at bounding box center [355, 404] width 78 height 19
click at [430, 405] on span "Working" at bounding box center [440, 404] width 32 height 11
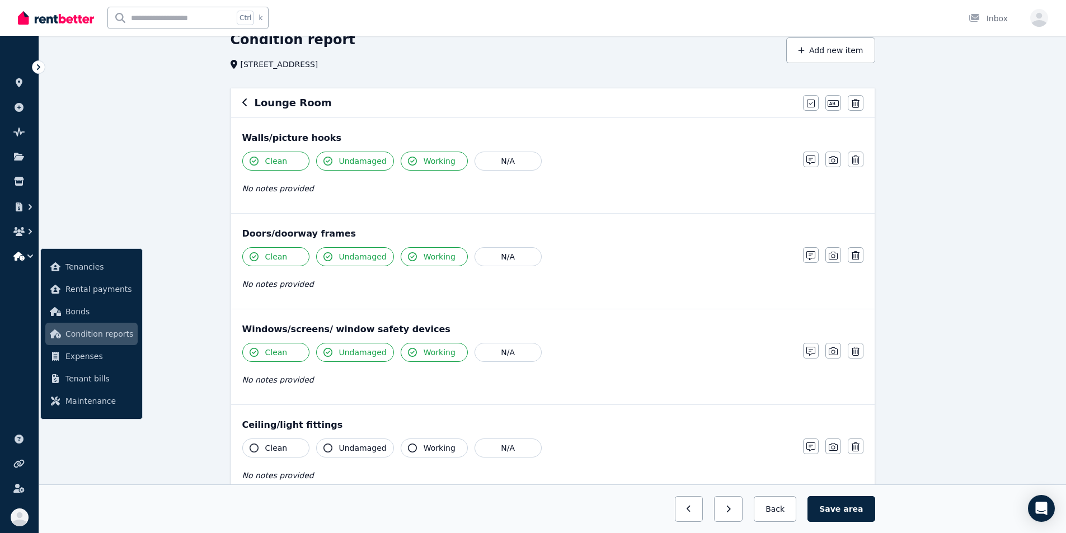
scroll to position [112, 0]
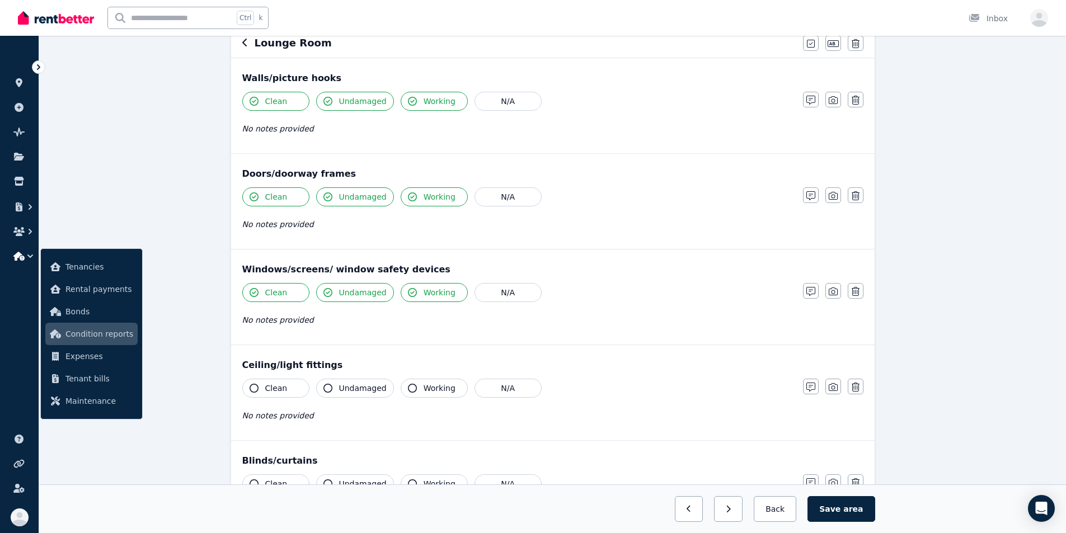
click at [266, 391] on span "Clean" at bounding box center [276, 388] width 22 height 11
drag, startPoint x: 344, startPoint y: 389, endPoint x: 427, endPoint y: 392, distance: 83.5
click at [345, 389] on span "Undamaged" at bounding box center [363, 388] width 48 height 11
click at [428, 392] on span "Working" at bounding box center [440, 388] width 32 height 11
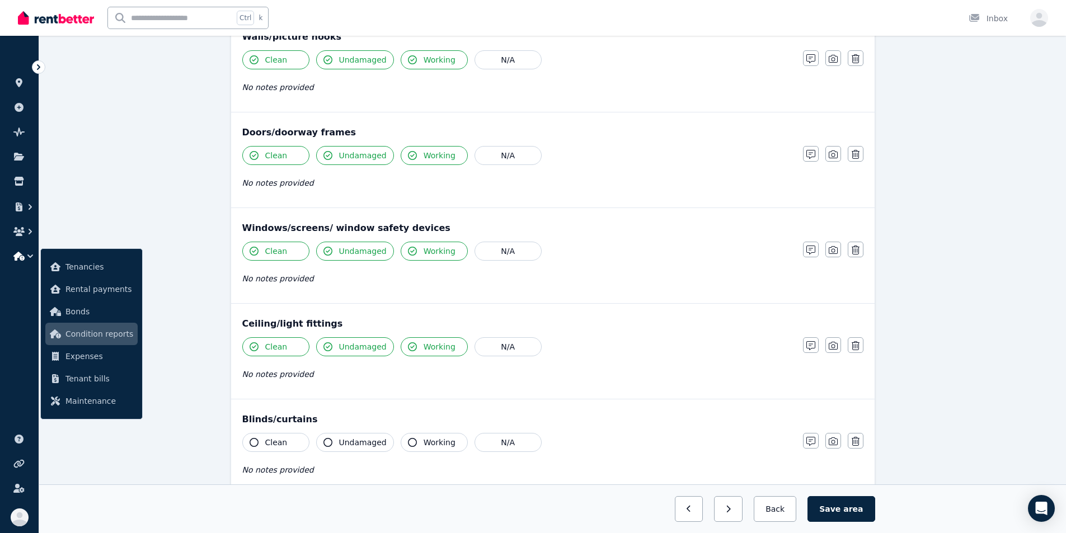
scroll to position [224, 0]
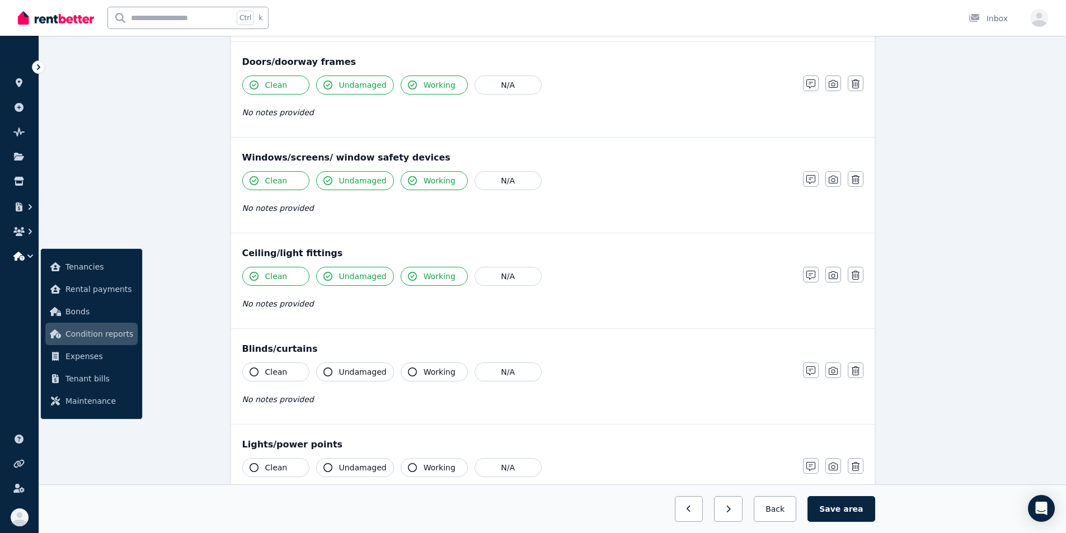
click at [429, 373] on span "Working" at bounding box center [440, 372] width 32 height 11
click at [340, 371] on span "Undamaged" at bounding box center [363, 372] width 48 height 11
click at [298, 372] on button "Clean" at bounding box center [275, 372] width 67 height 19
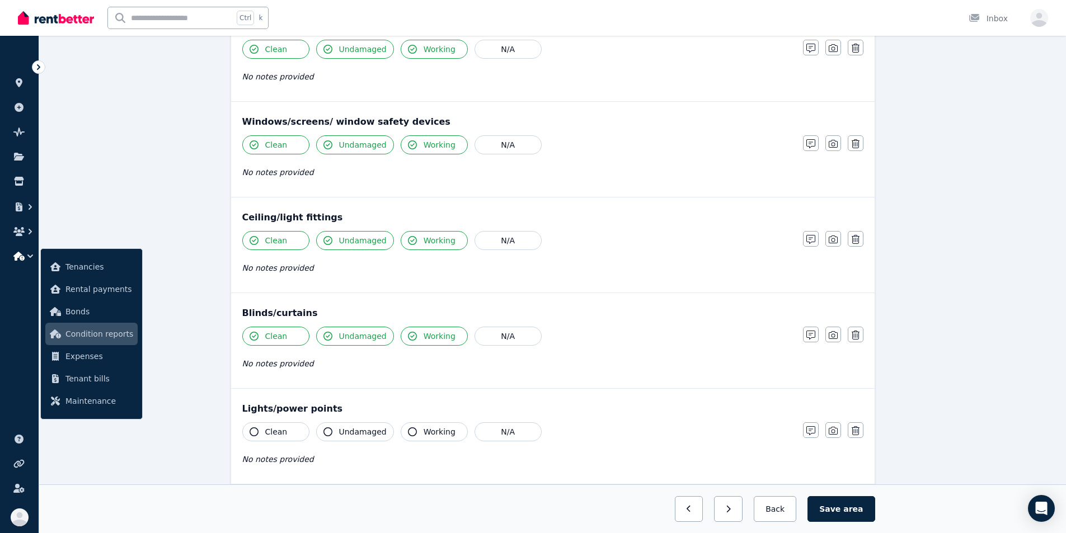
scroll to position [336, 0]
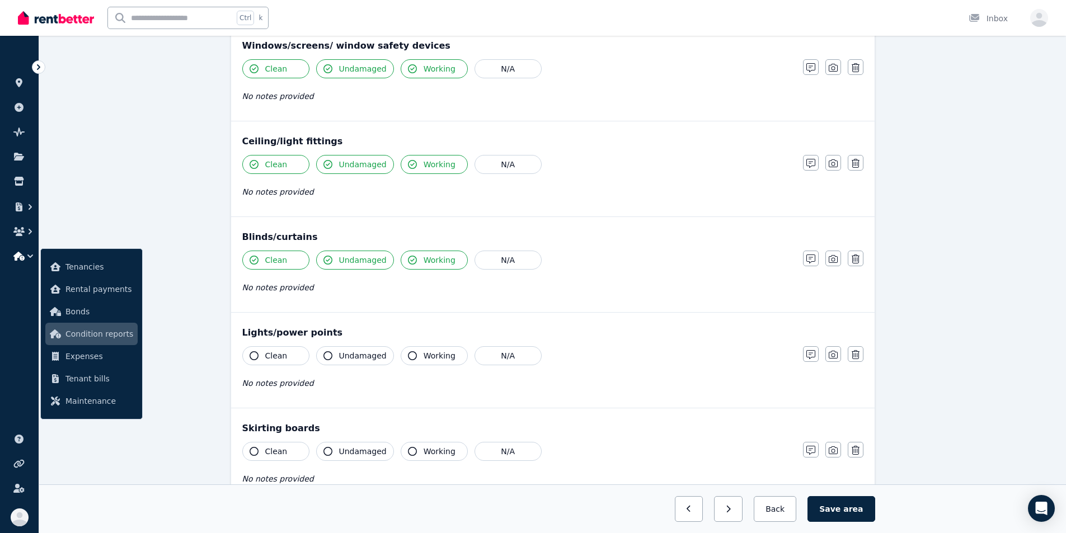
click at [285, 363] on button "Clean" at bounding box center [275, 356] width 67 height 19
drag, startPoint x: 343, startPoint y: 362, endPoint x: 357, endPoint y: 360, distance: 14.2
click at [343, 362] on button "Undamaged" at bounding box center [355, 356] width 78 height 19
click at [424, 358] on span "Working" at bounding box center [440, 355] width 32 height 11
click at [425, 446] on span "Working" at bounding box center [440, 451] width 32 height 11
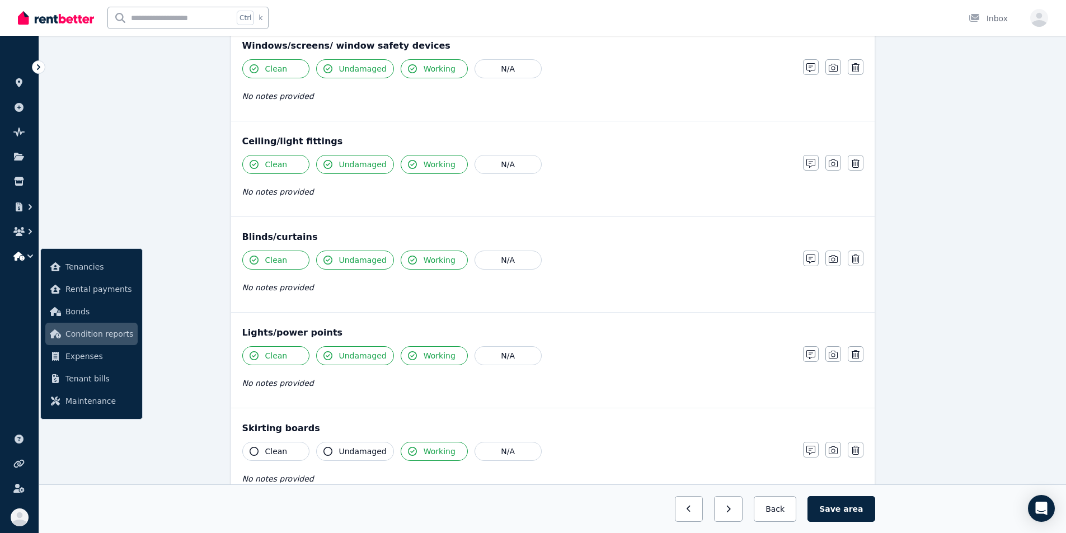
click at [372, 448] on span "Undamaged" at bounding box center [363, 451] width 48 height 11
click at [283, 448] on span "Clean" at bounding box center [276, 451] width 22 height 11
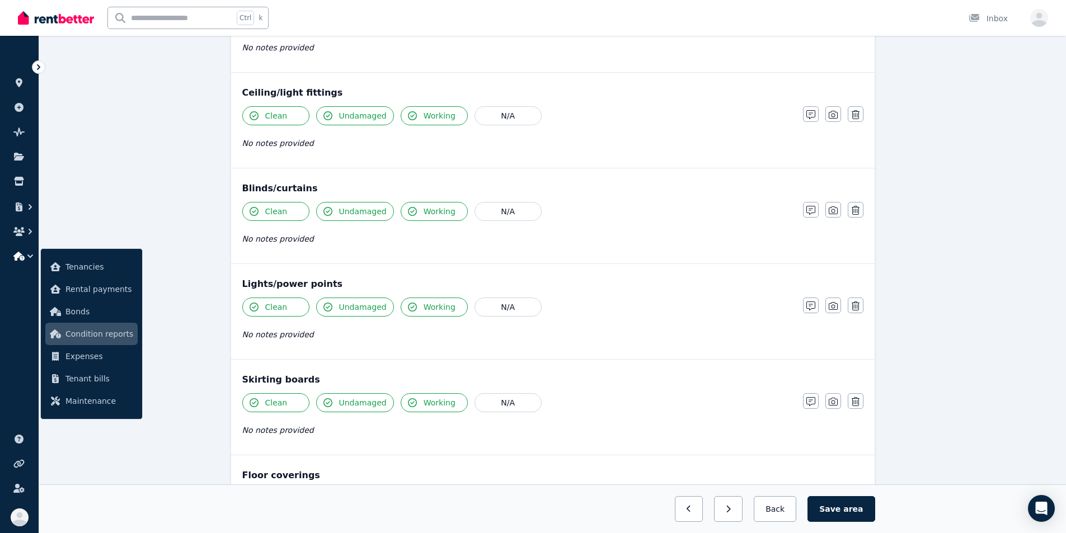
scroll to position [448, 0]
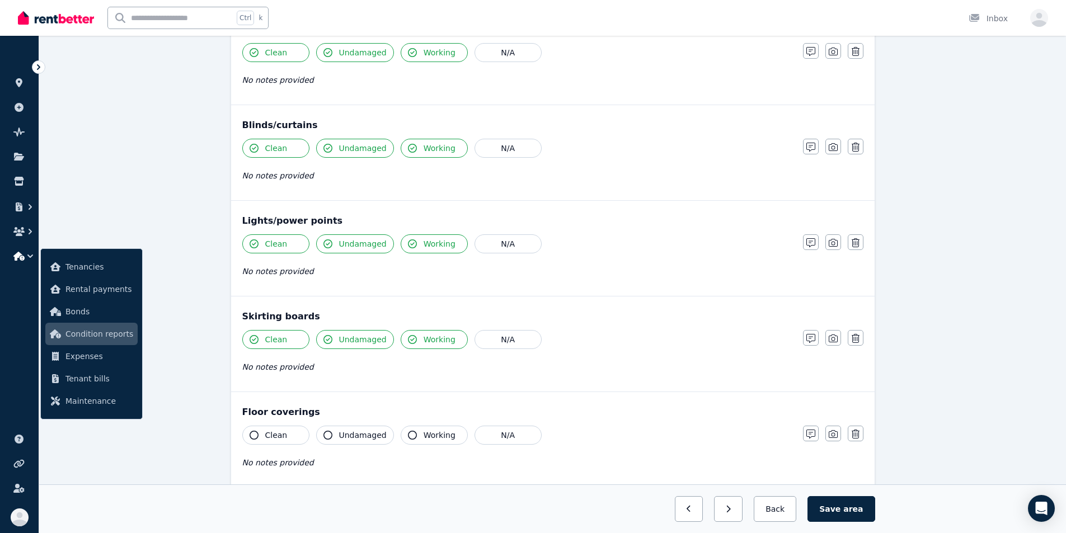
click at [284, 437] on span "Clean" at bounding box center [276, 435] width 22 height 11
drag, startPoint x: 353, startPoint y: 436, endPoint x: 366, endPoint y: 437, distance: 12.9
click at [354, 436] on span "Undamaged" at bounding box center [363, 435] width 48 height 11
click at [426, 439] on span "Working" at bounding box center [440, 435] width 32 height 11
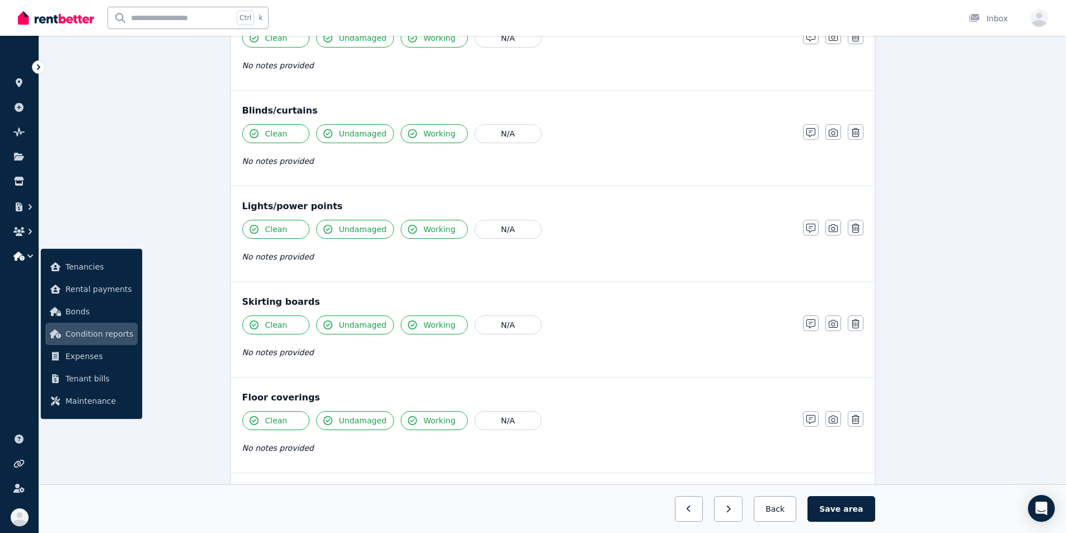
scroll to position [542, 0]
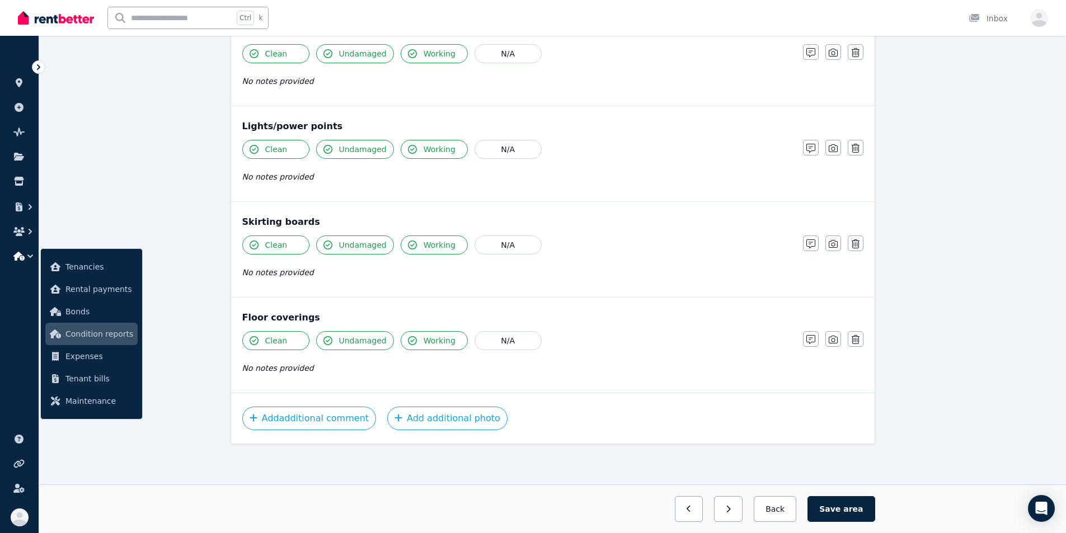
drag, startPoint x: 858, startPoint y: 511, endPoint x: 766, endPoint y: 494, distance: 93.4
click at [592, 509] on span "area" at bounding box center [854, 509] width 20 height 11
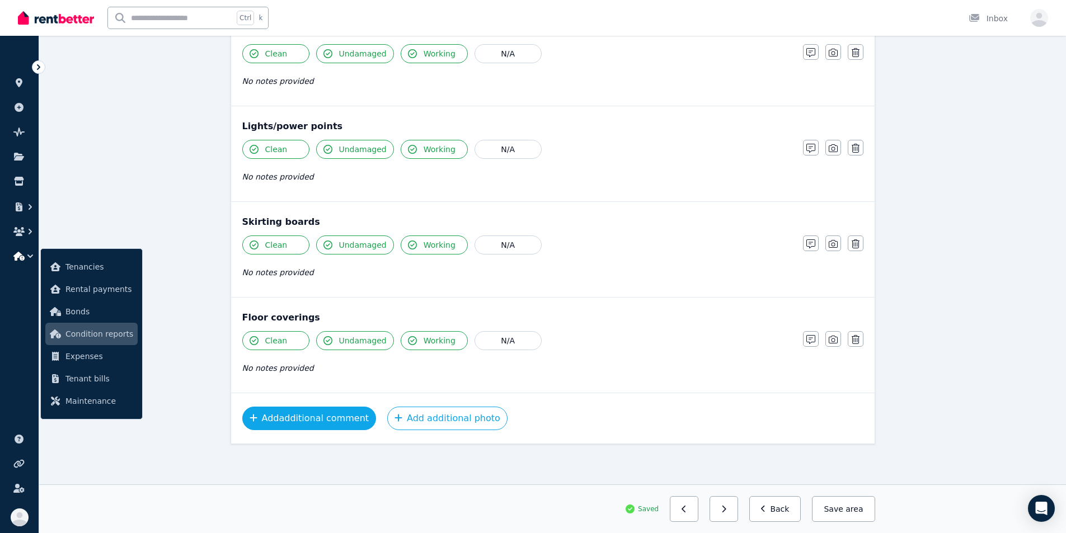
click at [329, 421] on button "Add additional comment" at bounding box center [309, 419] width 134 height 24
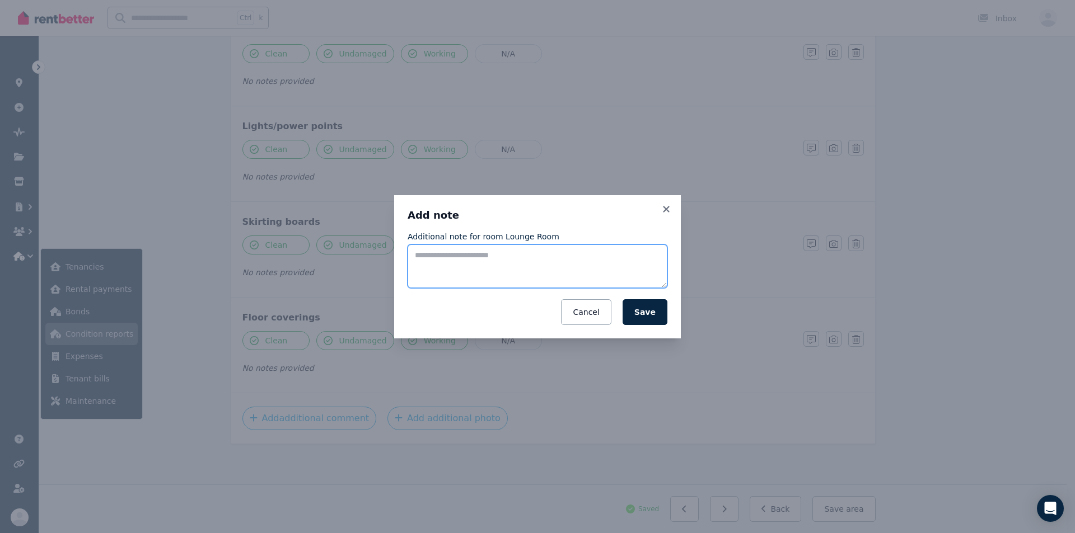
click at [544, 260] on textarea "Additional note for room Lounge Room" at bounding box center [538, 267] width 260 height 44
click at [426, 256] on textarea "**********" at bounding box center [538, 267] width 260 height 44
click at [429, 255] on textarea "**********" at bounding box center [538, 267] width 260 height 44
type textarea "**********"
click at [592, 311] on button "Save" at bounding box center [644, 312] width 45 height 26
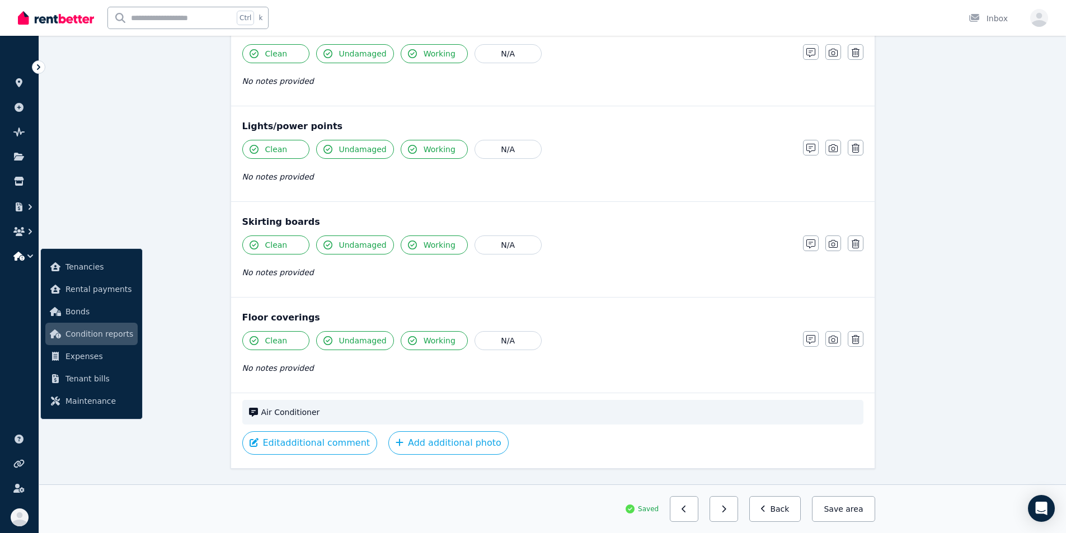
click at [311, 415] on span "Air Conditioner" at bounding box center [559, 412] width 596 height 11
click at [311, 412] on span "Air Conditioner" at bounding box center [559, 412] width 596 height 11
click at [258, 414] on icon at bounding box center [253, 412] width 9 height 9
drag, startPoint x: 258, startPoint y: 414, endPoint x: 619, endPoint y: 416, distance: 361.1
click at [592, 416] on span "Air Conditioner" at bounding box center [559, 412] width 596 height 11
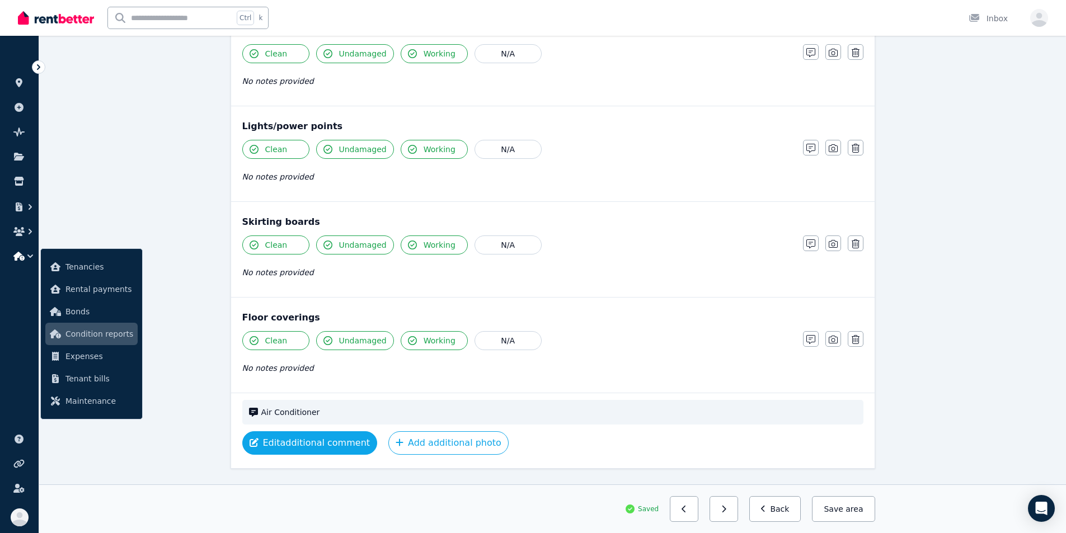
click at [291, 443] on button "Edit additional comment" at bounding box center [309, 444] width 135 height 24
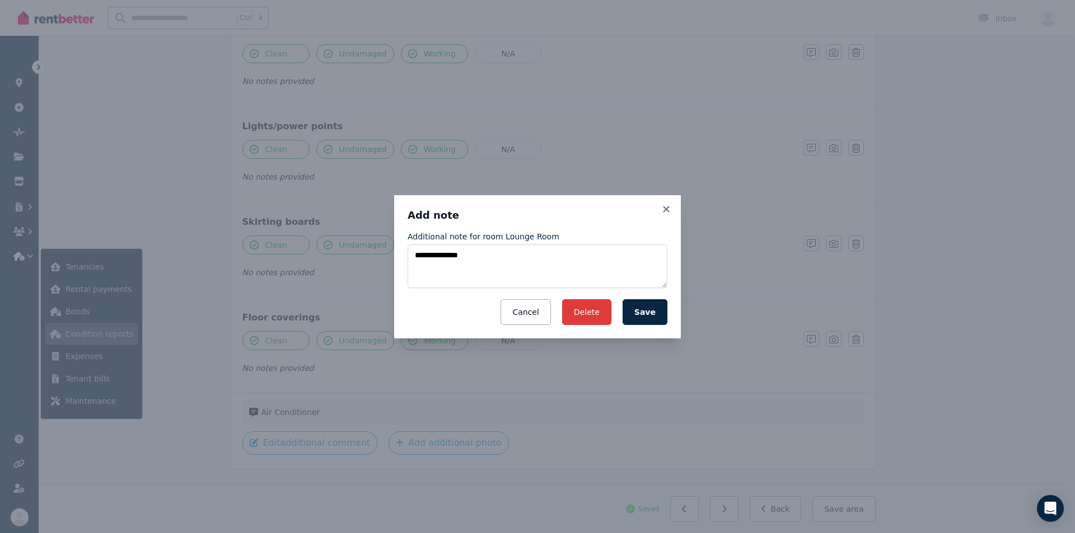
click at [592, 314] on button "Delete" at bounding box center [586, 312] width 49 height 26
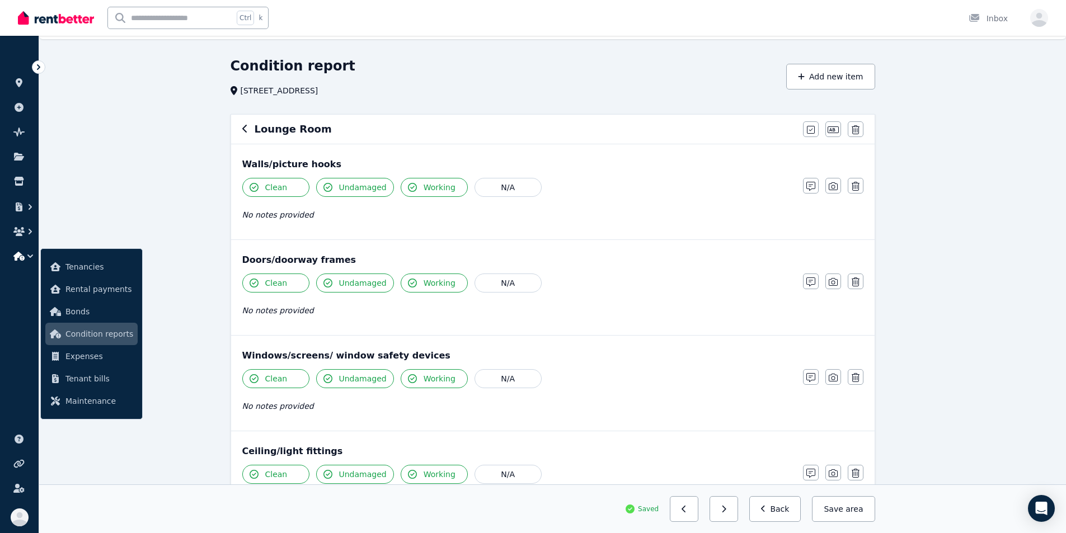
scroll to position [0, 0]
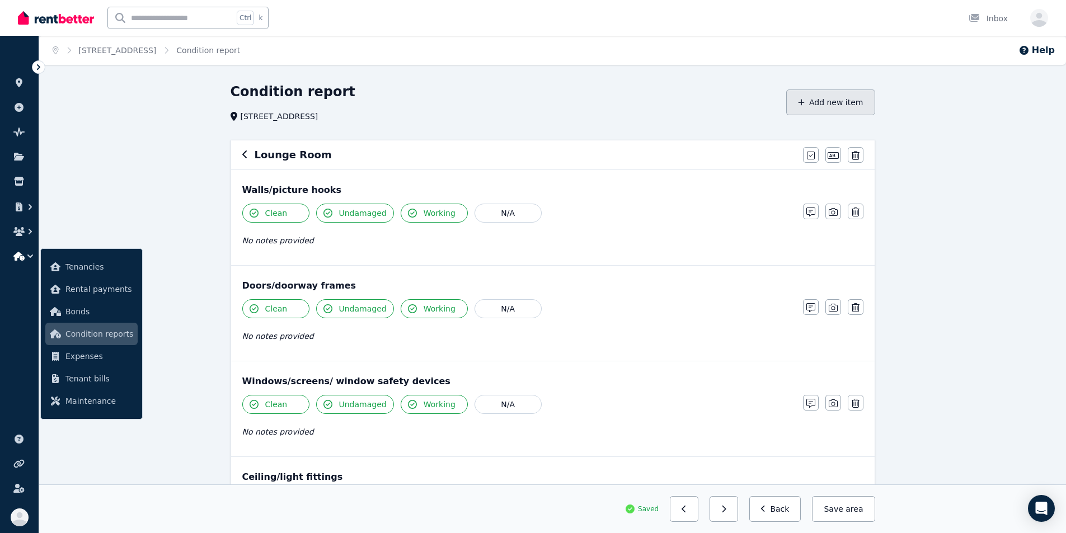
click at [592, 105] on button "Add new item" at bounding box center [831, 103] width 89 height 26
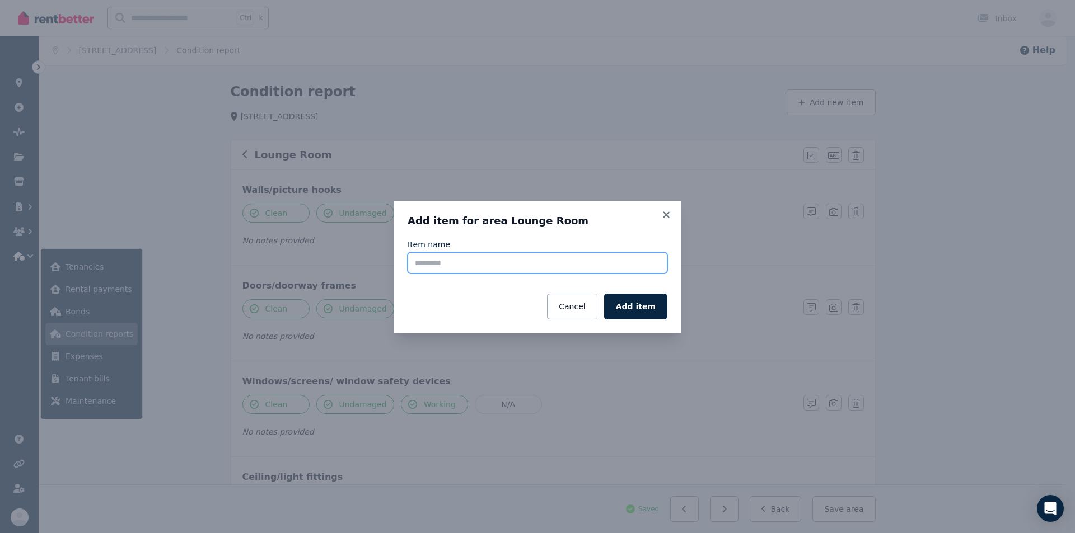
click at [491, 260] on input "Item name" at bounding box center [538, 262] width 260 height 21
type input "**********"
click at [592, 308] on button "Add item" at bounding box center [635, 307] width 63 height 26
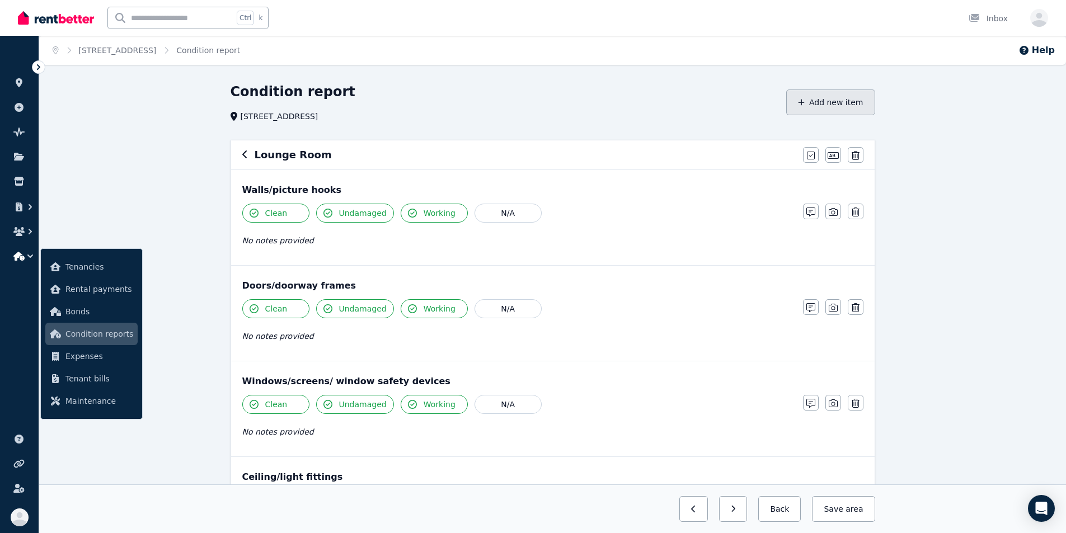
click at [592, 102] on button "Add new item" at bounding box center [831, 103] width 89 height 26
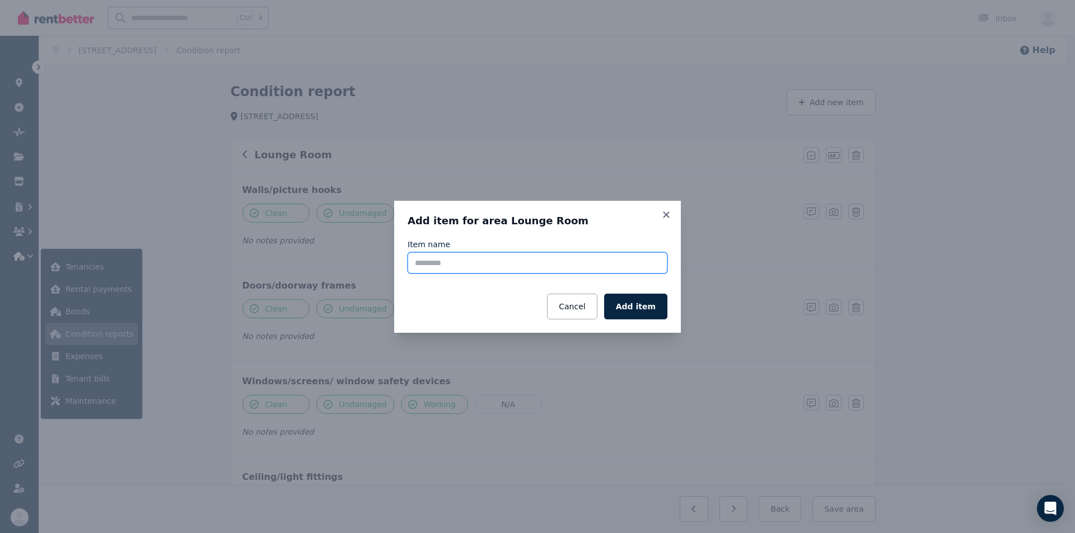
click at [592, 262] on input "Item name" at bounding box center [538, 262] width 260 height 21
type input "**********"
click at [592, 307] on button "Add item" at bounding box center [635, 307] width 63 height 26
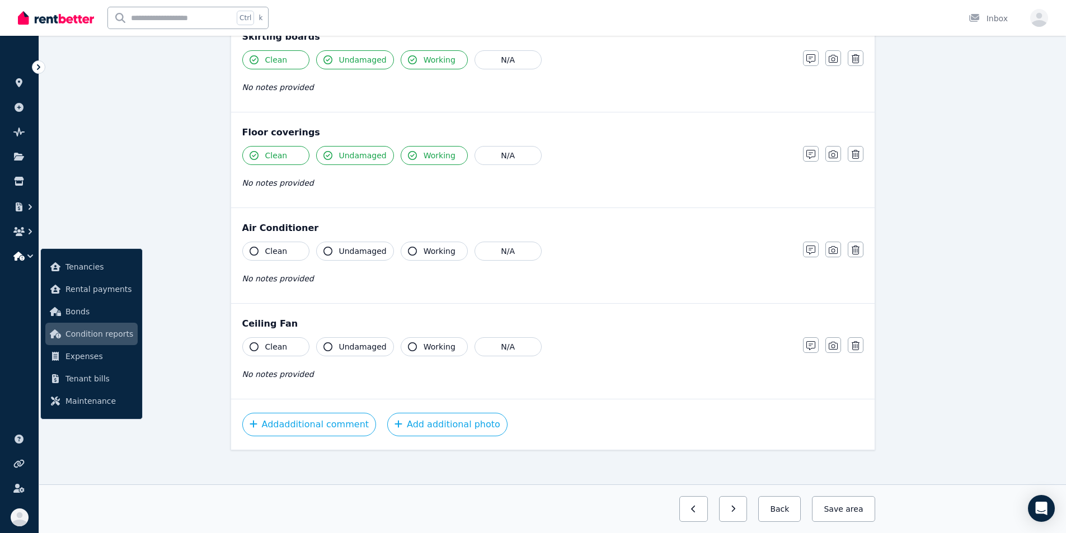
scroll to position [734, 0]
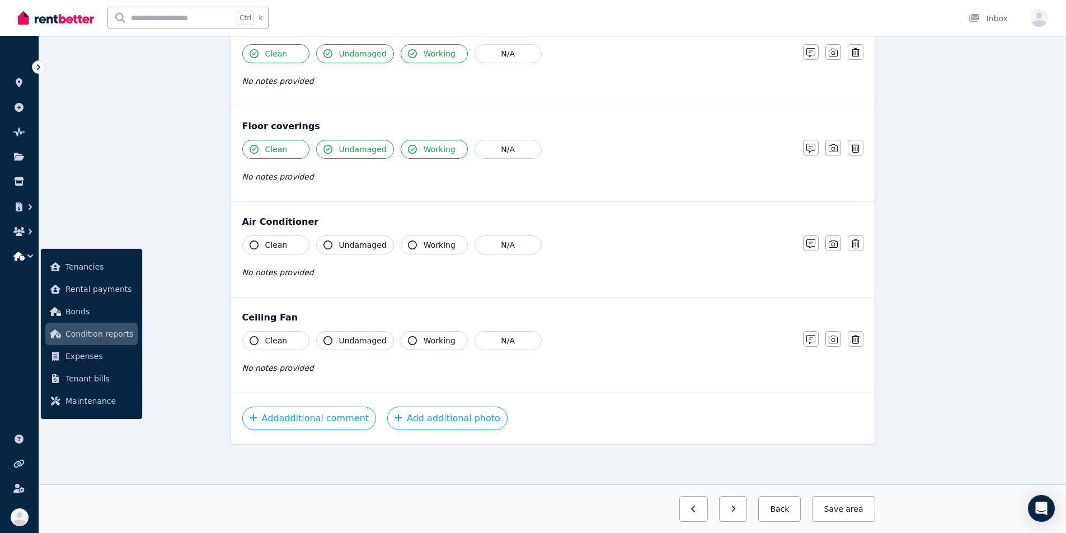
click at [255, 242] on icon "button" at bounding box center [254, 245] width 9 height 9
click at [322, 242] on button "Undamaged" at bounding box center [355, 245] width 78 height 19
drag, startPoint x: 410, startPoint y: 241, endPoint x: 408, endPoint y: 301, distance: 60.5
click at [410, 241] on button "Working" at bounding box center [434, 245] width 67 height 19
click at [421, 347] on button "Working" at bounding box center [434, 340] width 67 height 19
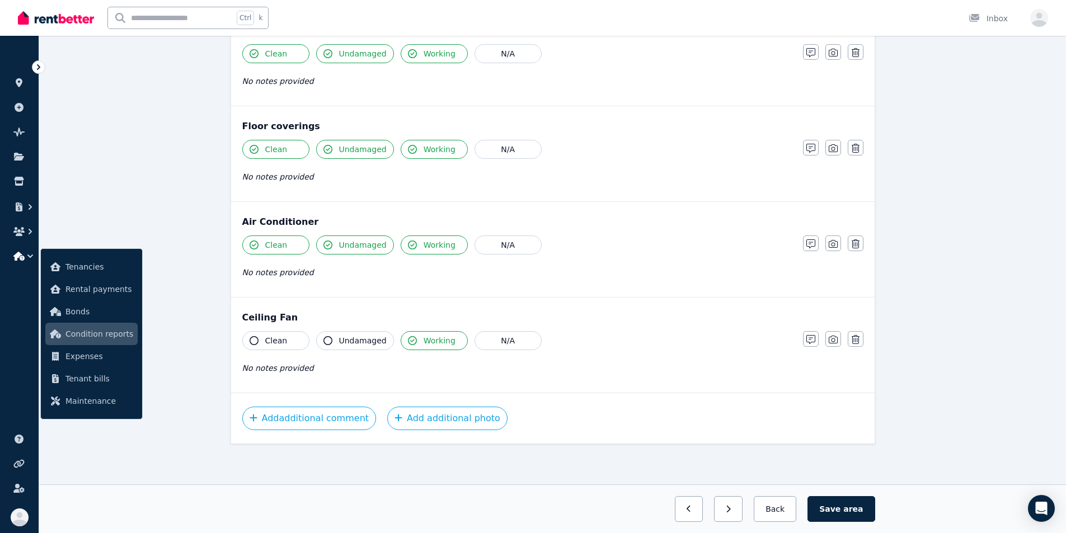
drag, startPoint x: 366, startPoint y: 340, endPoint x: 314, endPoint y: 341, distance: 52.1
click at [364, 340] on span "Undamaged" at bounding box center [363, 340] width 48 height 11
click at [276, 341] on span "Clean" at bounding box center [276, 340] width 22 height 11
click at [592, 512] on span "area" at bounding box center [854, 509] width 20 height 11
click at [592, 505] on button "Back" at bounding box center [776, 510] width 52 height 26
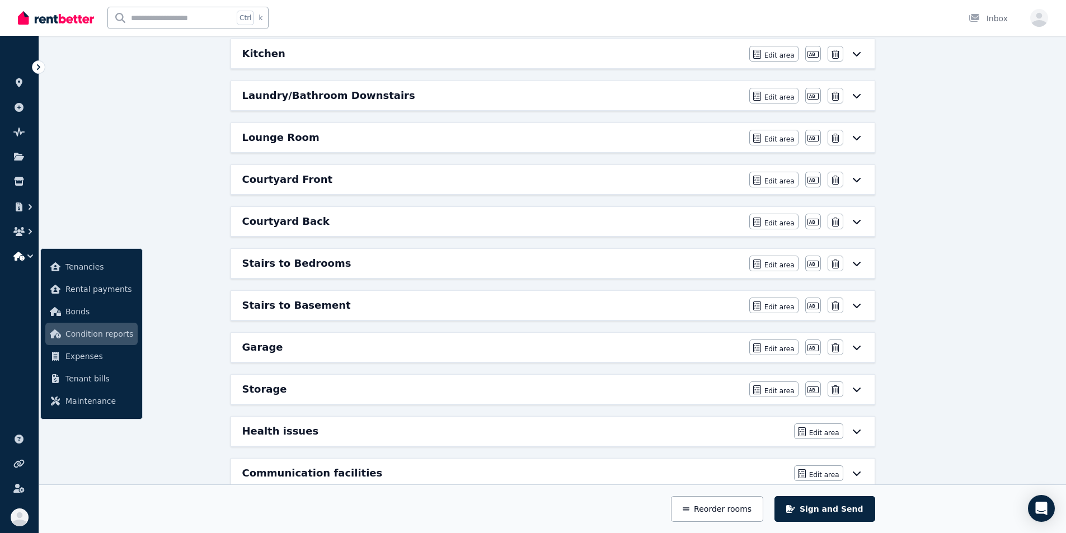
scroll to position [448, 0]
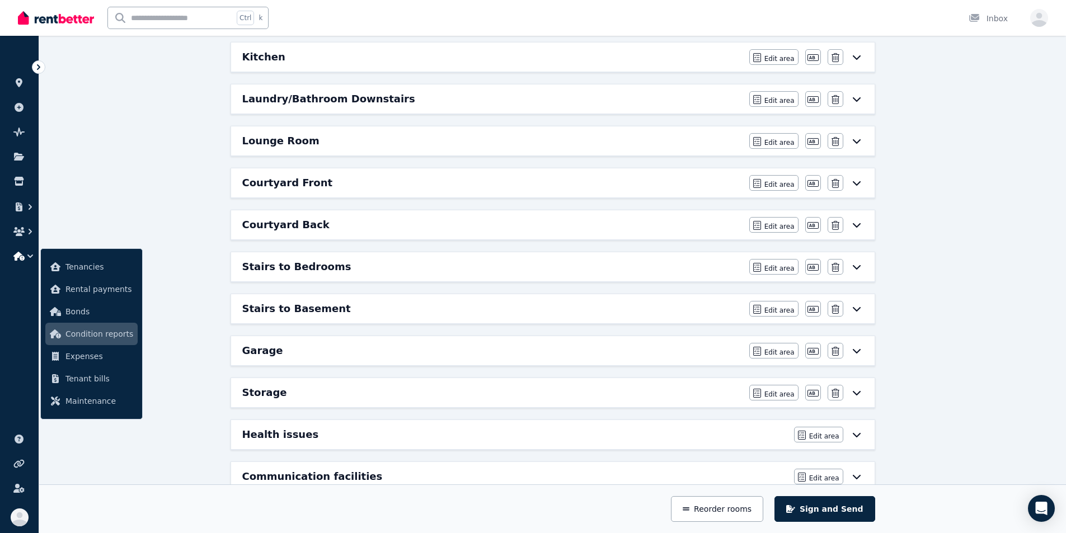
click at [298, 186] on h6 "Courtyard Front" at bounding box center [287, 183] width 91 height 16
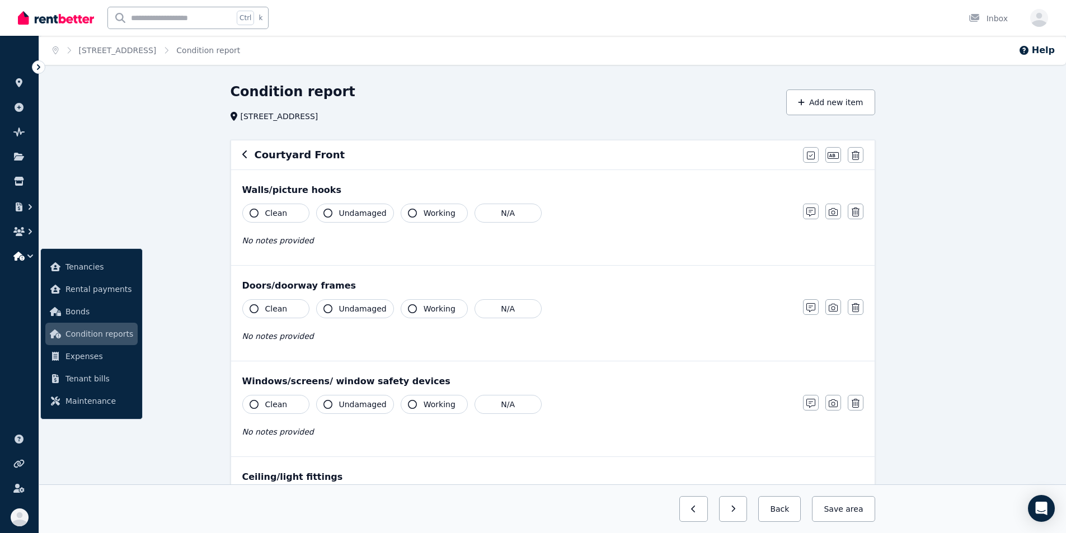
click at [259, 214] on button "Clean" at bounding box center [275, 213] width 67 height 19
click at [331, 209] on button "Undamaged" at bounding box center [355, 213] width 78 height 19
drag, startPoint x: 412, startPoint y: 210, endPoint x: 432, endPoint y: 280, distance: 72.7
click at [413, 211] on button "Working" at bounding box center [434, 213] width 67 height 19
drag, startPoint x: 436, startPoint y: 307, endPoint x: 418, endPoint y: 312, distance: 18.1
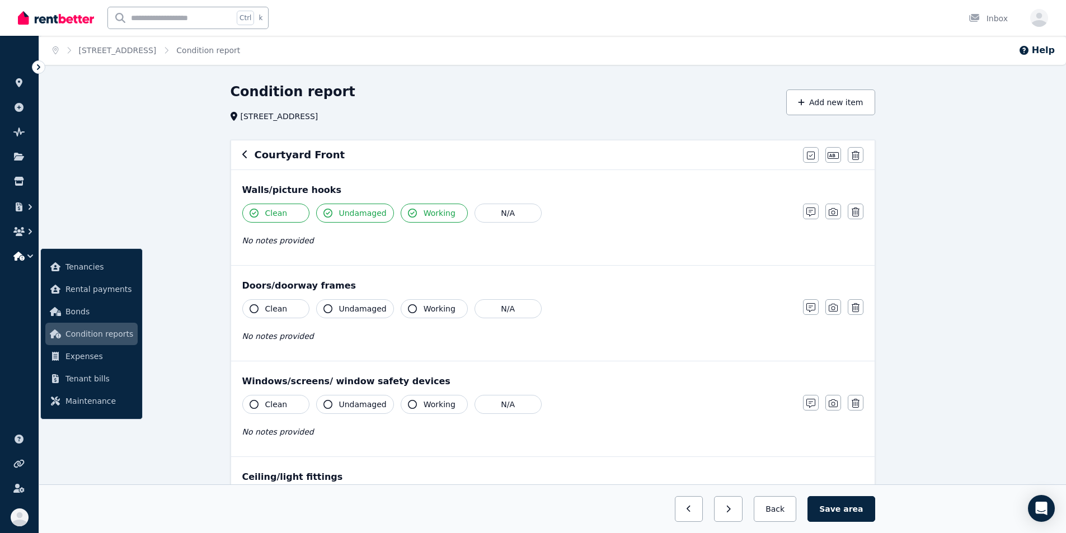
click at [435, 308] on span "Working" at bounding box center [440, 308] width 32 height 11
drag, startPoint x: 355, startPoint y: 312, endPoint x: 348, endPoint y: 312, distance: 7.8
click at [355, 312] on span "Undamaged" at bounding box center [363, 308] width 48 height 11
drag, startPoint x: 275, startPoint y: 313, endPoint x: 275, endPoint y: 320, distance: 6.7
click at [275, 313] on span "Clean" at bounding box center [276, 308] width 22 height 11
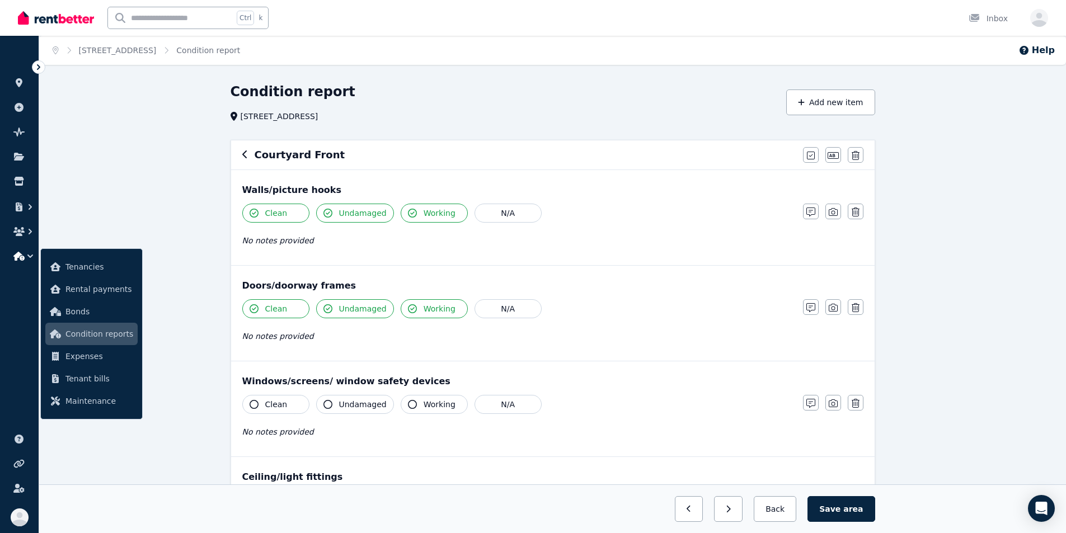
drag, startPoint x: 288, startPoint y: 397, endPoint x: 295, endPoint y: 401, distance: 7.5
click at [289, 397] on button "Clean" at bounding box center [275, 404] width 67 height 19
click at [344, 408] on span "Undamaged" at bounding box center [363, 404] width 48 height 11
click at [401, 404] on button "Working" at bounding box center [434, 404] width 67 height 19
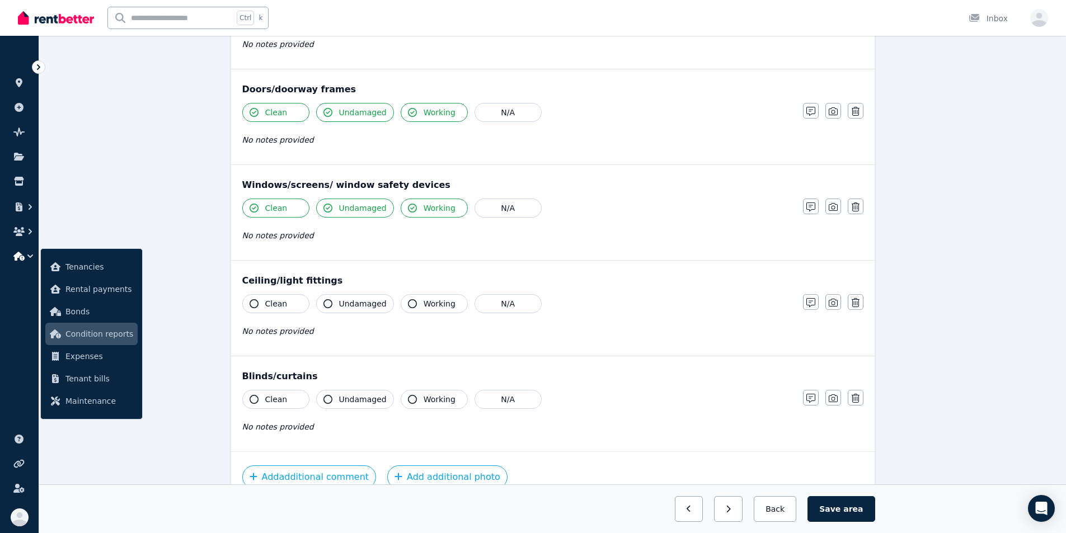
scroll to position [224, 0]
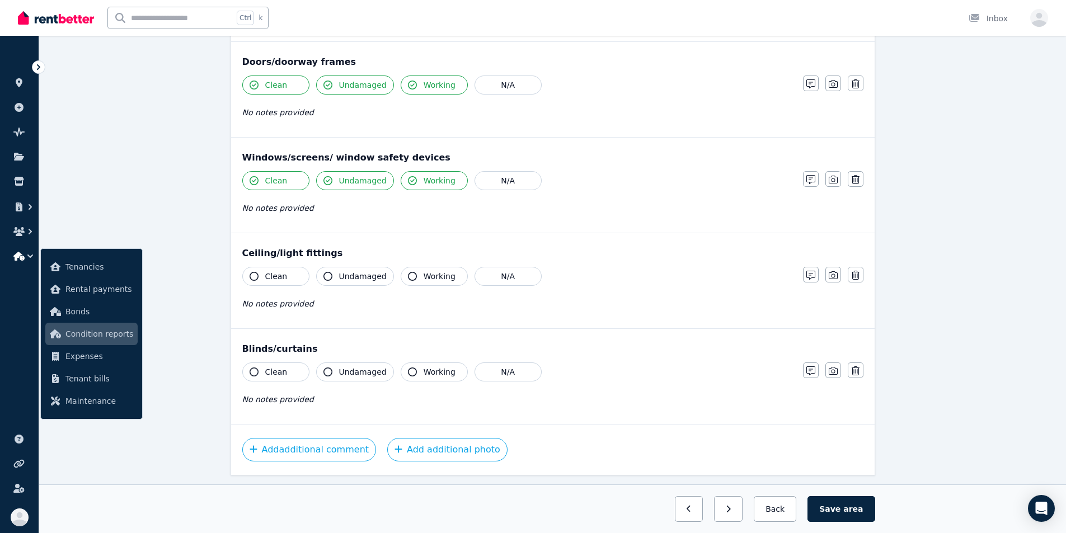
click at [272, 271] on span "Clean" at bounding box center [276, 276] width 22 height 11
click at [366, 274] on span "Undamaged" at bounding box center [363, 276] width 48 height 11
drag, startPoint x: 429, startPoint y: 273, endPoint x: 427, endPoint y: 286, distance: 13.0
click at [429, 273] on span "Working" at bounding box center [440, 276] width 32 height 11
click at [427, 377] on span "Working" at bounding box center [440, 372] width 32 height 11
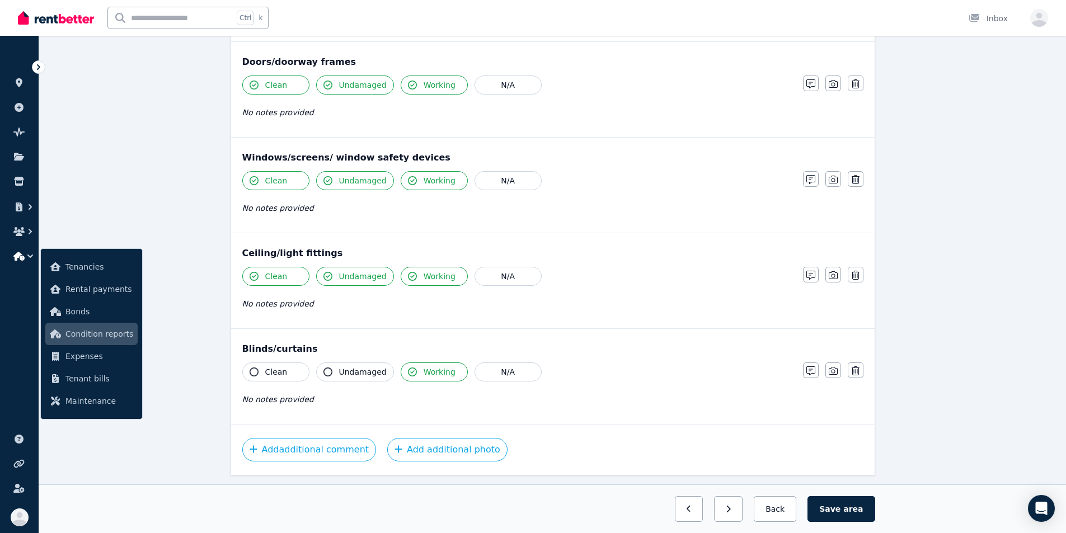
drag, startPoint x: 376, startPoint y: 376, endPoint x: 348, endPoint y: 376, distance: 27.4
click at [376, 376] on span "Undamaged" at bounding box center [363, 372] width 48 height 11
click at [298, 374] on button "Clean" at bounding box center [275, 372] width 67 height 19
click at [592, 505] on span "area" at bounding box center [854, 509] width 20 height 11
click at [592, 517] on button "Back" at bounding box center [776, 510] width 52 height 26
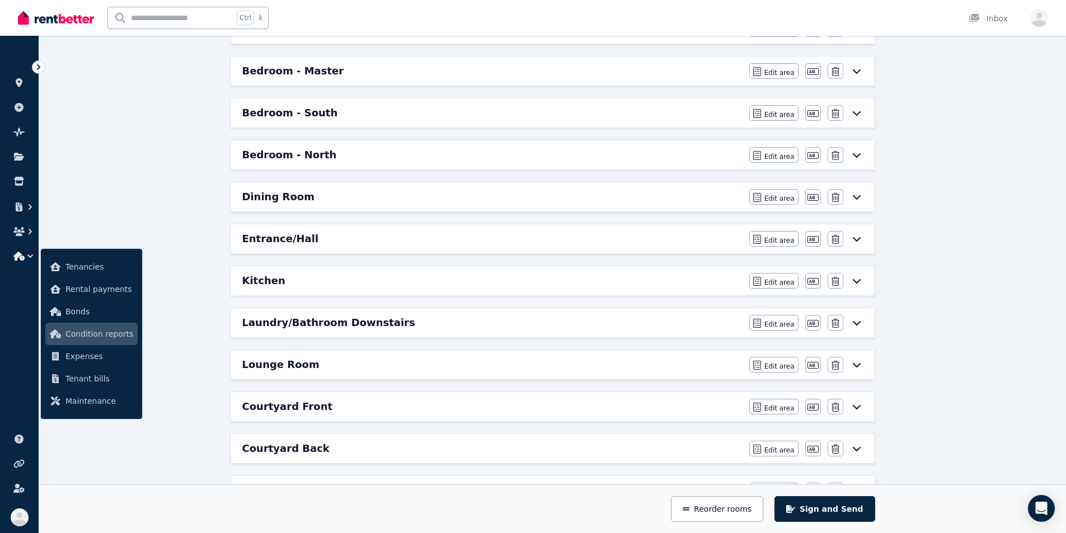
scroll to position [280, 0]
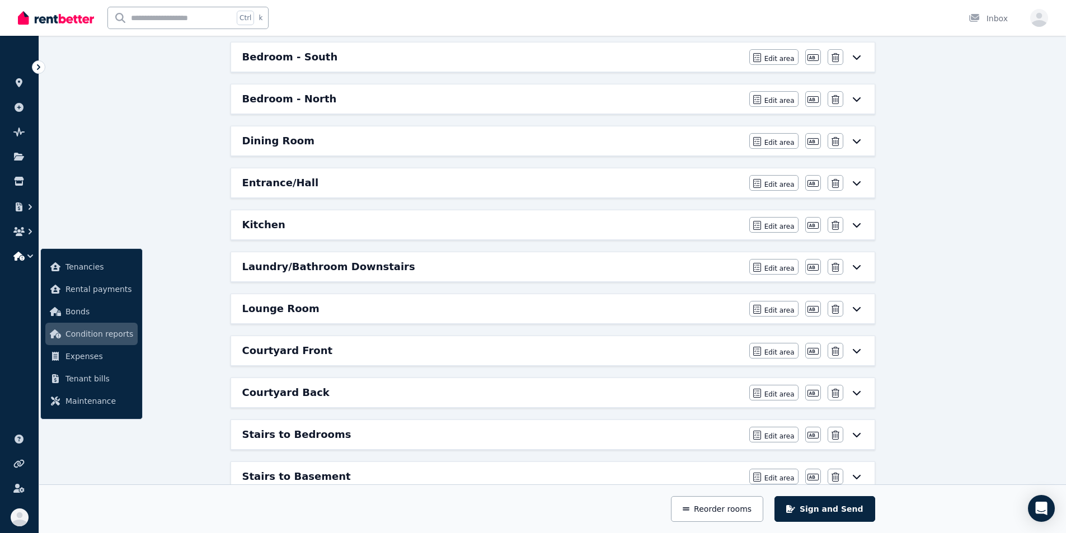
click at [300, 390] on h6 "Courtyard Back" at bounding box center [285, 393] width 87 height 16
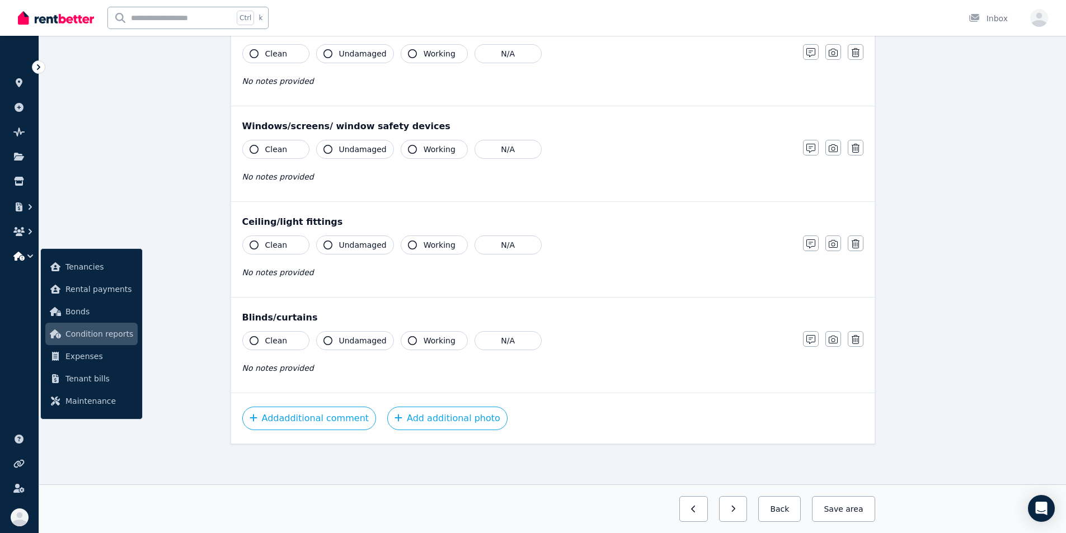
scroll to position [0, 0]
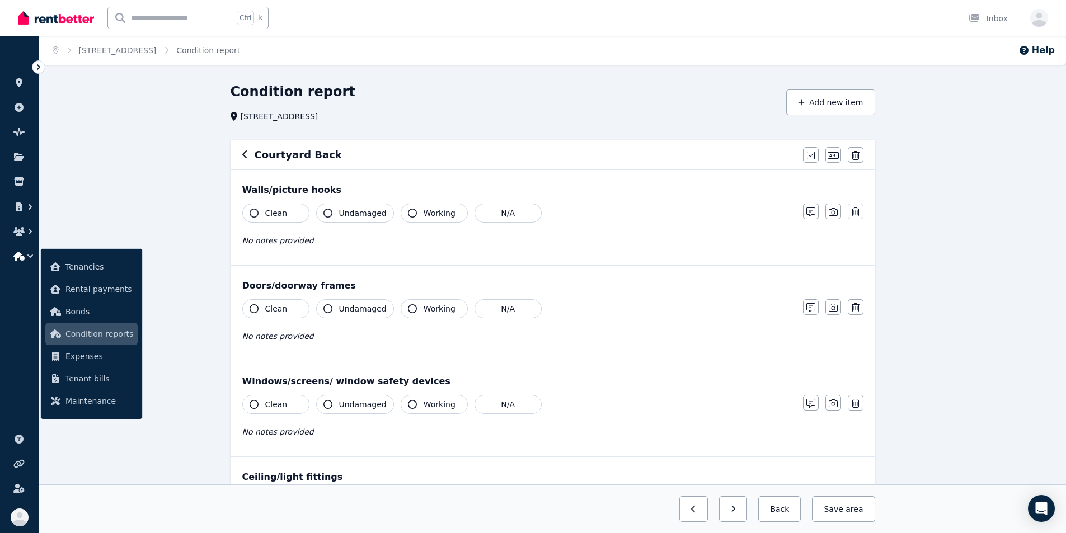
drag, startPoint x: 260, startPoint y: 219, endPoint x: 314, endPoint y: 214, distance: 54.5
click at [261, 218] on button "Clean" at bounding box center [275, 213] width 67 height 19
drag, startPoint x: 339, startPoint y: 212, endPoint x: 380, endPoint y: 216, distance: 40.5
click at [340, 212] on span "Undamaged" at bounding box center [363, 213] width 48 height 11
click at [425, 214] on span "Working" at bounding box center [440, 213] width 32 height 11
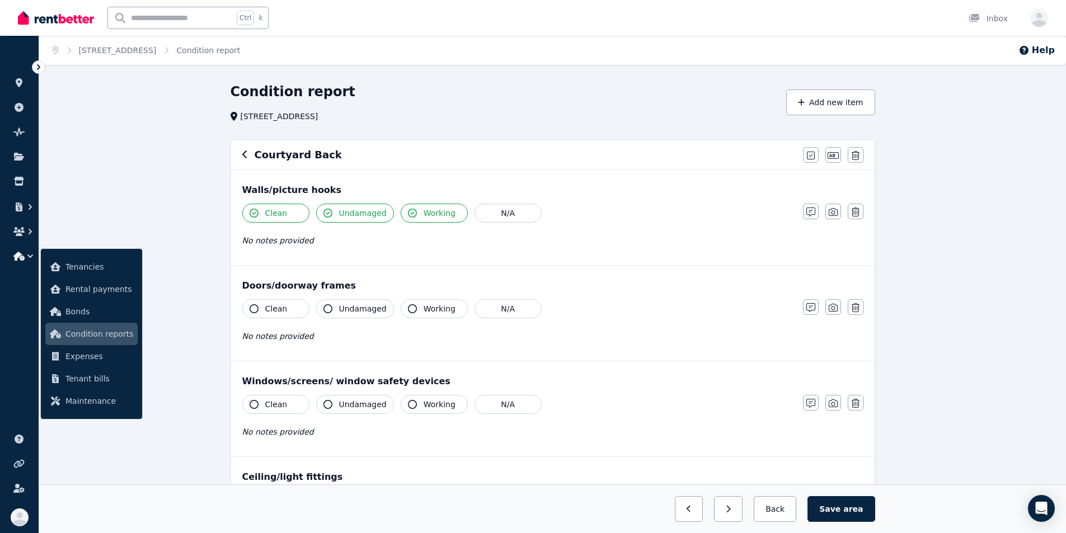
drag, startPoint x: 437, startPoint y: 312, endPoint x: 378, endPoint y: 316, distance: 58.9
click at [434, 312] on span "Working" at bounding box center [440, 308] width 32 height 11
click at [361, 316] on button "Undamaged" at bounding box center [355, 308] width 78 height 19
drag, startPoint x: 289, startPoint y: 316, endPoint x: 285, endPoint y: 333, distance: 17.2
click at [289, 316] on button "Clean" at bounding box center [275, 308] width 67 height 19
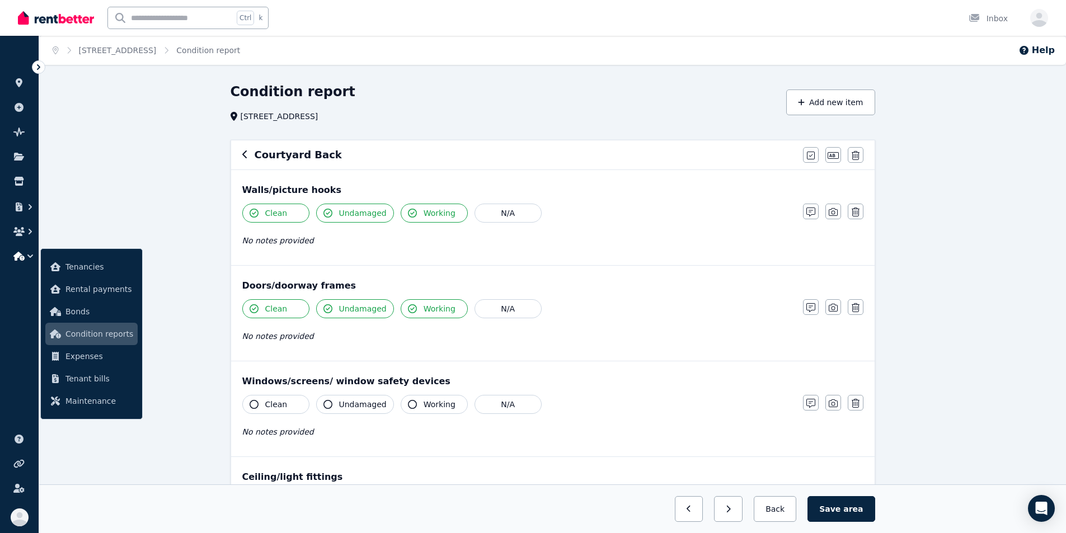
drag, startPoint x: 277, startPoint y: 402, endPoint x: 312, endPoint y: 404, distance: 35.3
click at [277, 402] on span "Clean" at bounding box center [276, 404] width 22 height 11
drag, startPoint x: 337, startPoint y: 404, endPoint x: 387, endPoint y: 404, distance: 50.4
click at [339, 404] on button "Undamaged" at bounding box center [355, 404] width 78 height 19
click at [439, 405] on span "Working" at bounding box center [440, 404] width 32 height 11
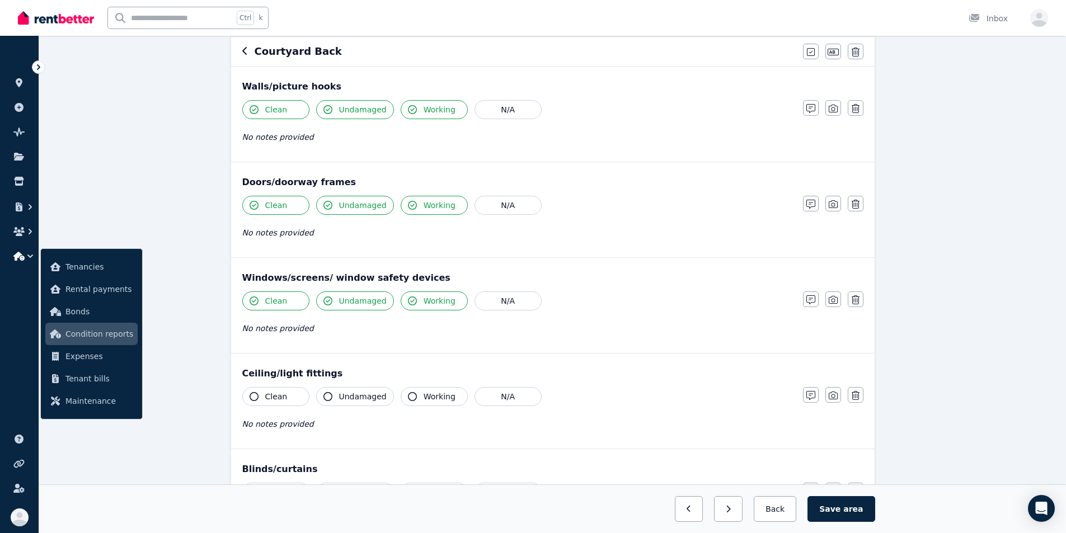
scroll to position [112, 0]
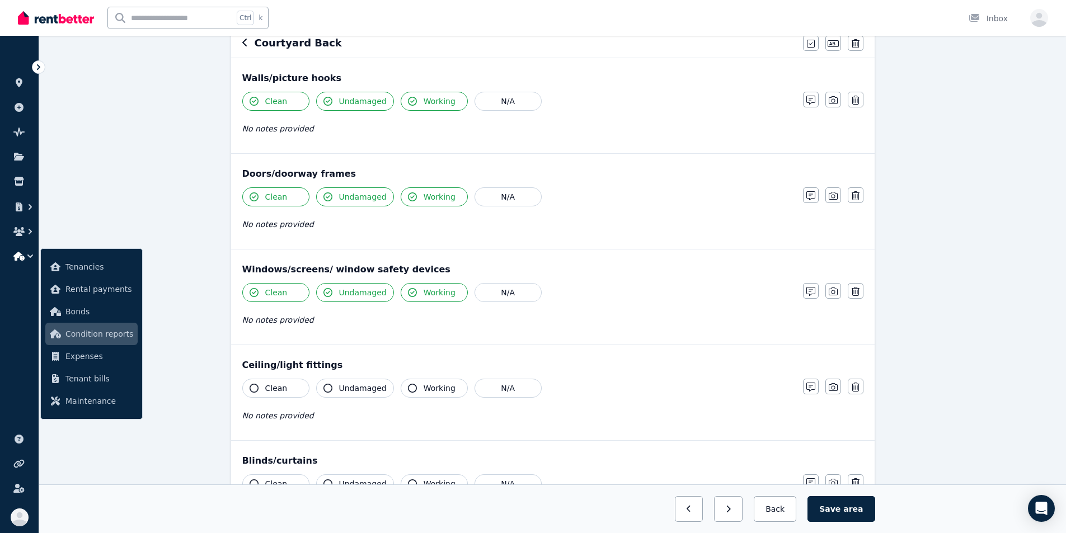
drag, startPoint x: 284, startPoint y: 386, endPoint x: 333, endPoint y: 387, distance: 48.7
click at [289, 386] on button "Clean" at bounding box center [275, 388] width 67 height 19
drag, startPoint x: 347, startPoint y: 384, endPoint x: 354, endPoint y: 385, distance: 6.7
click at [349, 384] on span "Undamaged" at bounding box center [363, 388] width 48 height 11
click at [424, 386] on span "Working" at bounding box center [440, 388] width 32 height 11
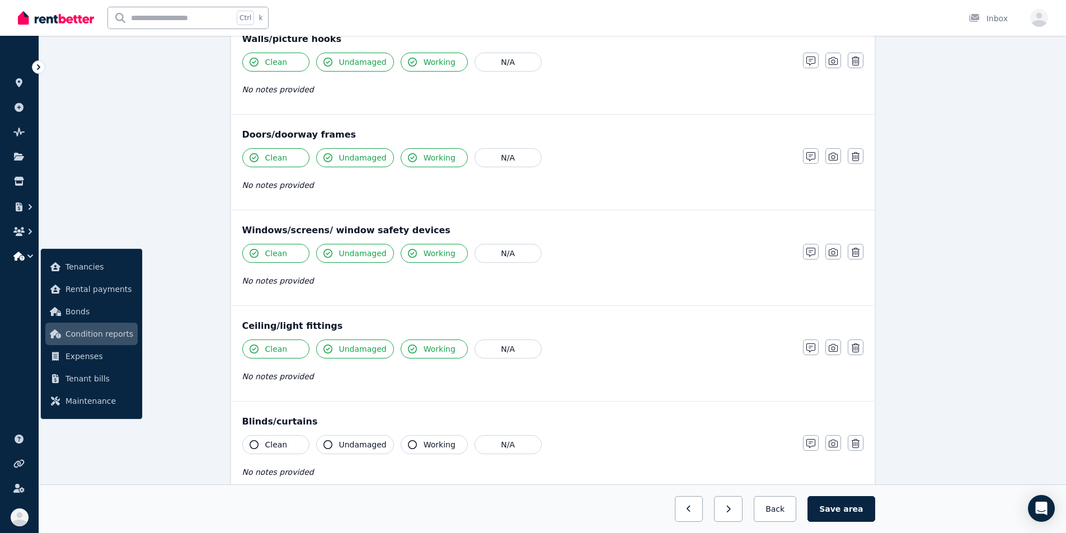
scroll to position [224, 0]
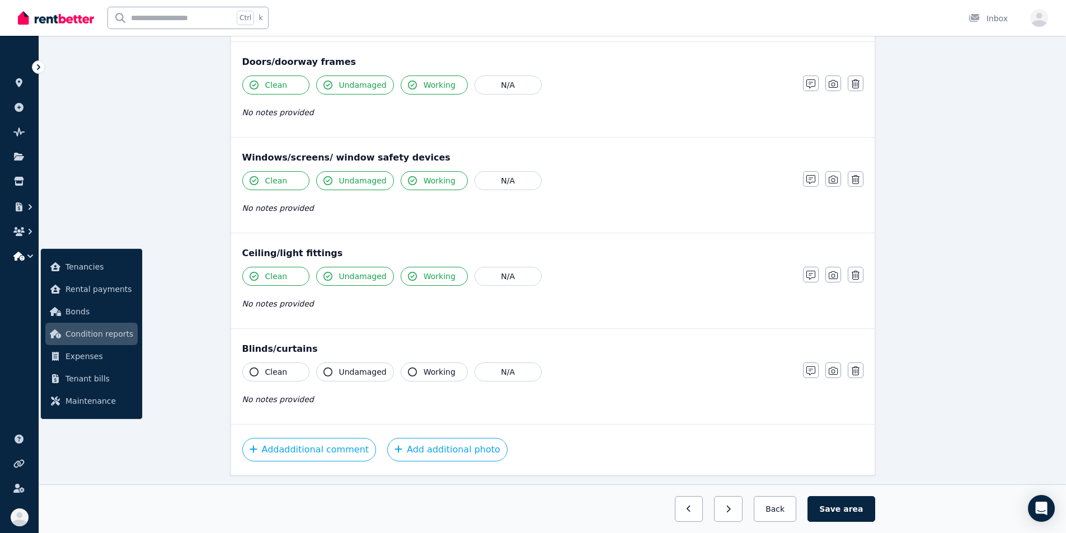
drag, startPoint x: 430, startPoint y: 372, endPoint x: 374, endPoint y: 373, distance: 55.4
click at [428, 373] on span "Working" at bounding box center [440, 372] width 32 height 11
click at [344, 373] on span "Undamaged" at bounding box center [363, 372] width 48 height 11
click at [282, 367] on span "Clean" at bounding box center [276, 372] width 22 height 11
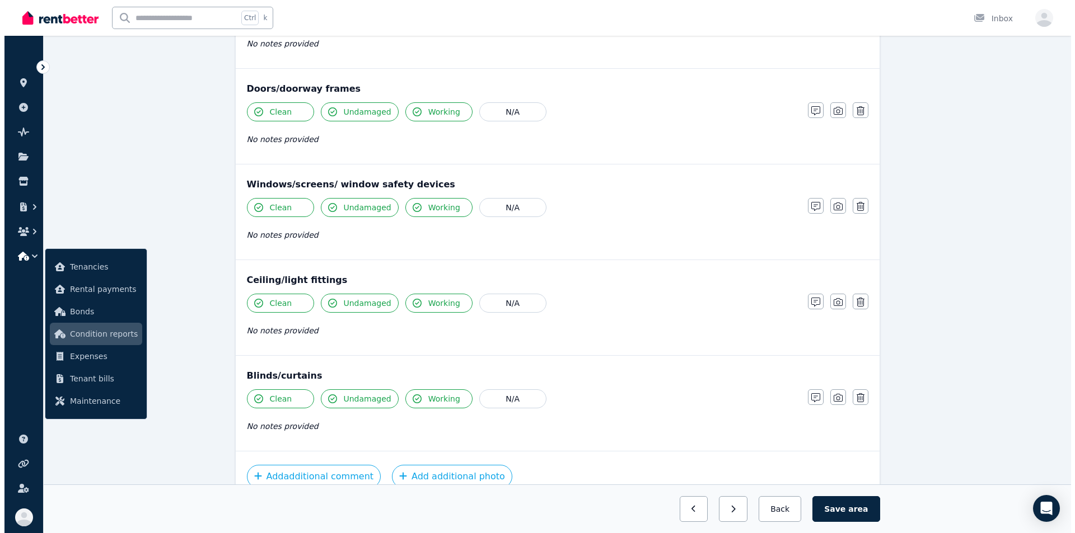
scroll to position [0, 0]
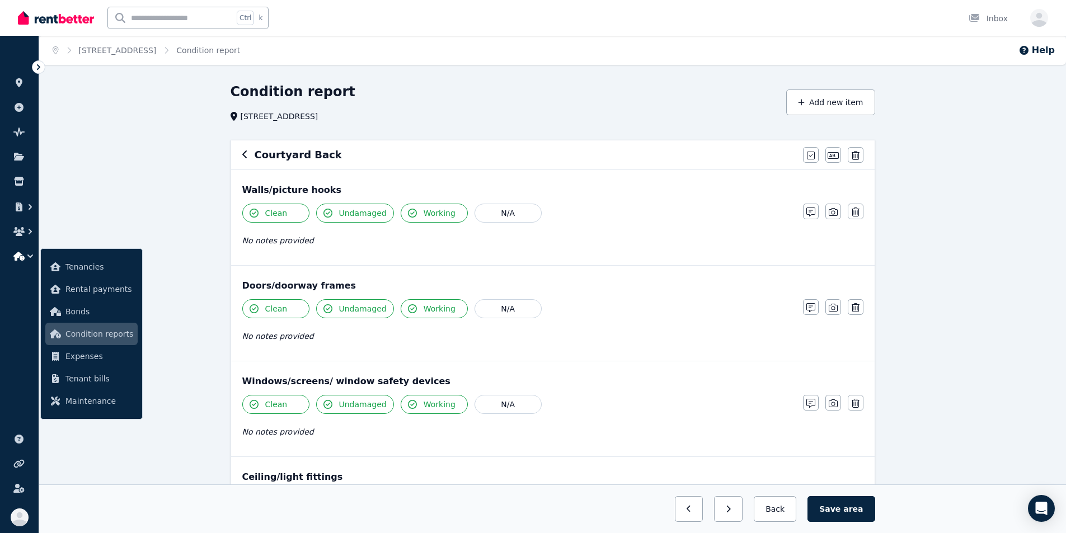
drag, startPoint x: 849, startPoint y: 513, endPoint x: 848, endPoint y: 457, distance: 56.0
click at [592, 513] on span "area" at bounding box center [854, 509] width 20 height 11
click at [592, 100] on button "Add new item" at bounding box center [831, 103] width 89 height 26
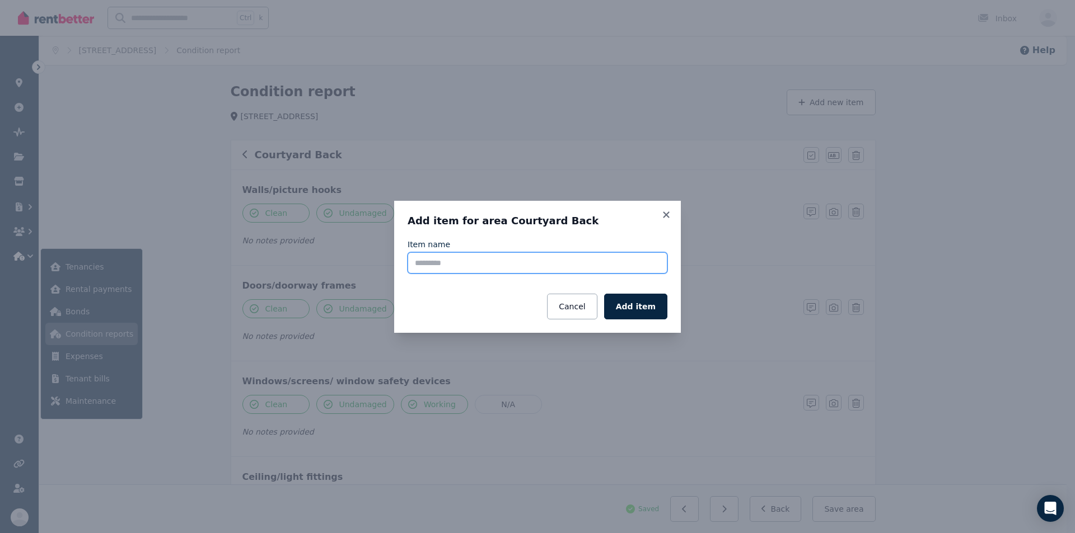
click at [508, 261] on input "Item name" at bounding box center [538, 262] width 260 height 21
drag, startPoint x: 467, startPoint y: 263, endPoint x: 413, endPoint y: 264, distance: 54.3
click at [413, 264] on input "******" at bounding box center [538, 262] width 260 height 21
paste input "**********"
drag, startPoint x: 467, startPoint y: 265, endPoint x: 347, endPoint y: 261, distance: 120.4
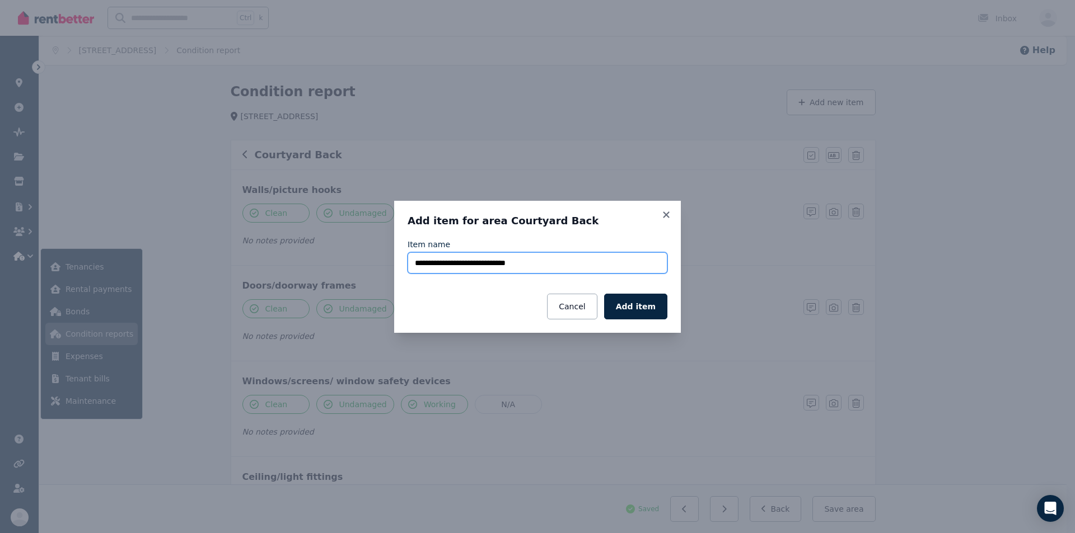
click at [347, 261] on div "**********" at bounding box center [537, 266] width 1075 height 533
click at [499, 265] on input "**********" at bounding box center [538, 262] width 260 height 21
drag, startPoint x: 488, startPoint y: 262, endPoint x: 377, endPoint y: 271, distance: 110.7
click at [376, 271] on div "**********" at bounding box center [537, 266] width 1075 height 533
click at [469, 262] on input "**********" at bounding box center [538, 262] width 260 height 21
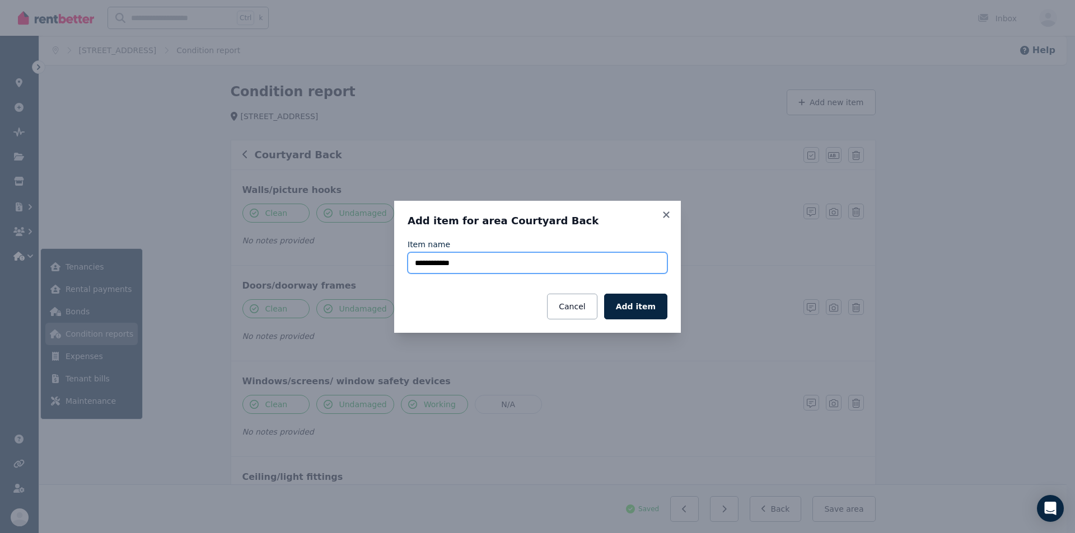
paste input "**********"
click at [464, 263] on input "**********" at bounding box center [538, 262] width 260 height 21
click at [592, 310] on button "Add item" at bounding box center [635, 307] width 63 height 26
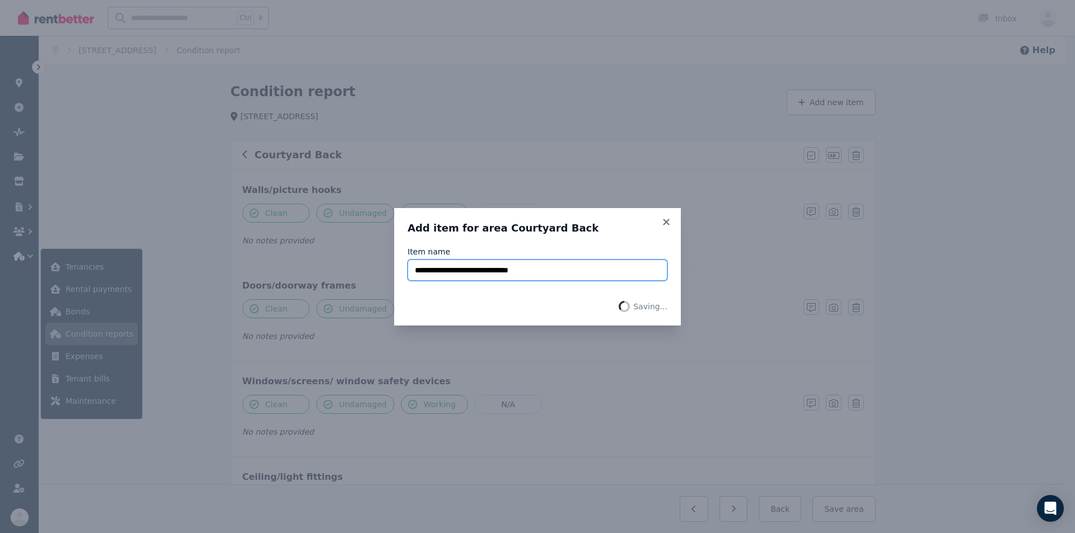
drag, startPoint x: 537, startPoint y: 275, endPoint x: 388, endPoint y: 275, distance: 148.9
click at [388, 275] on div "**********" at bounding box center [537, 266] width 1075 height 533
click at [592, 222] on icon at bounding box center [666, 222] width 11 height 10
click at [592, 224] on icon at bounding box center [666, 222] width 6 height 6
click at [465, 271] on input "**********" at bounding box center [538, 270] width 260 height 21
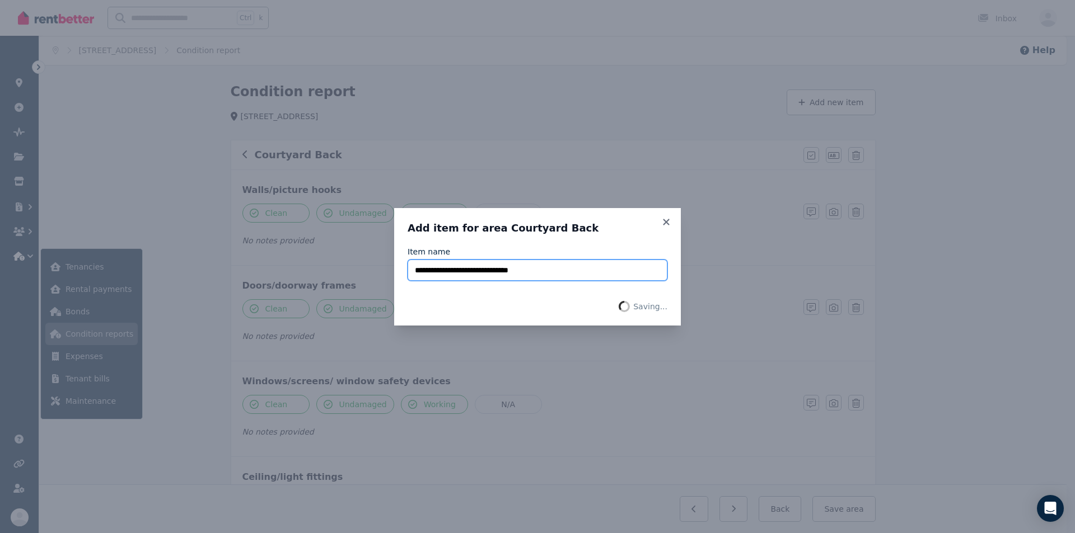
drag, startPoint x: 466, startPoint y: 270, endPoint x: 376, endPoint y: 265, distance: 90.9
click at [376, 265] on div "**********" at bounding box center [537, 266] width 1075 height 533
type input "**********"
click at [592, 222] on icon at bounding box center [666, 222] width 6 height 6
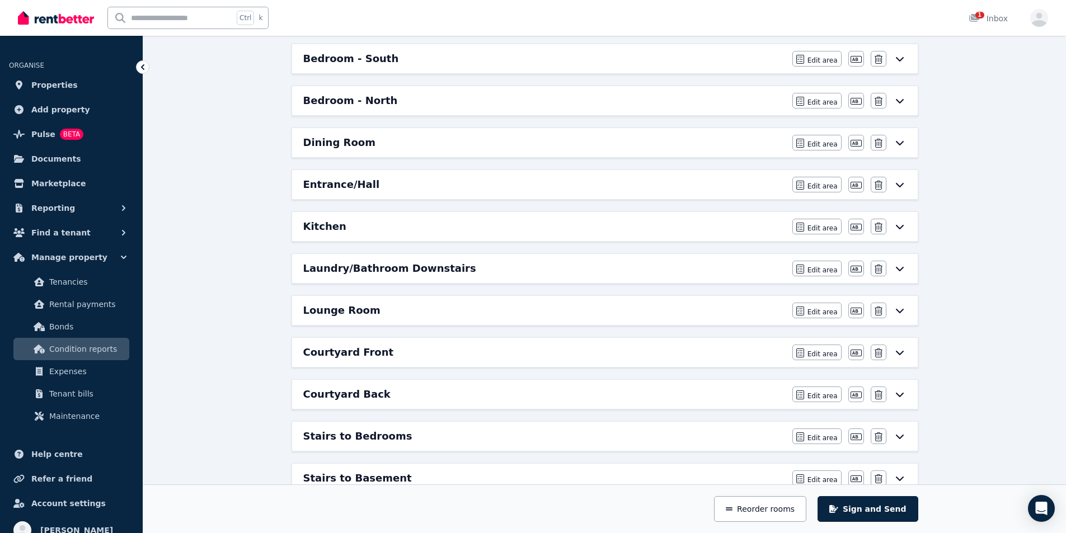
scroll to position [336, 0]
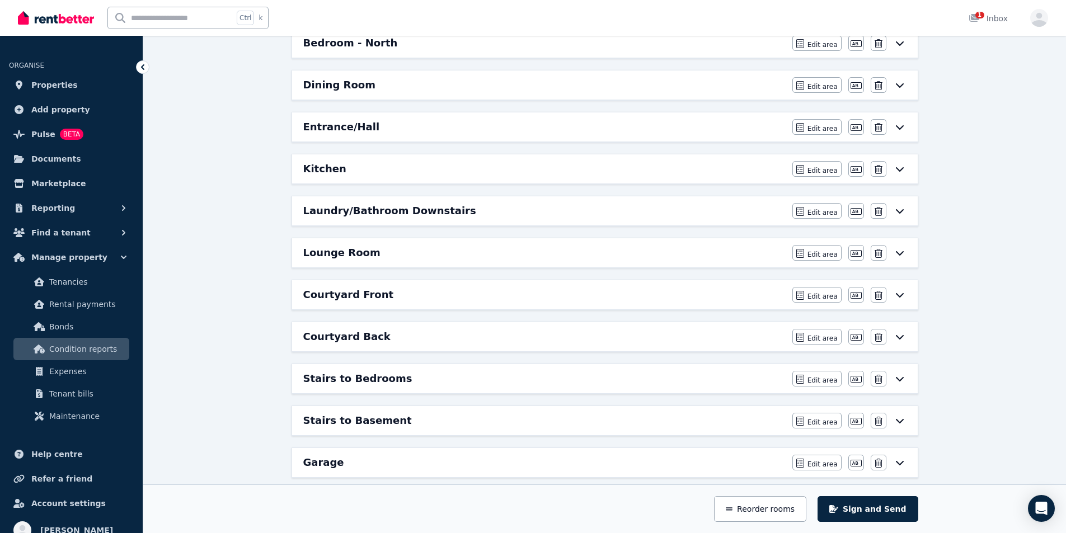
click at [365, 337] on h6 "Courtyard Back" at bounding box center [346, 337] width 87 height 16
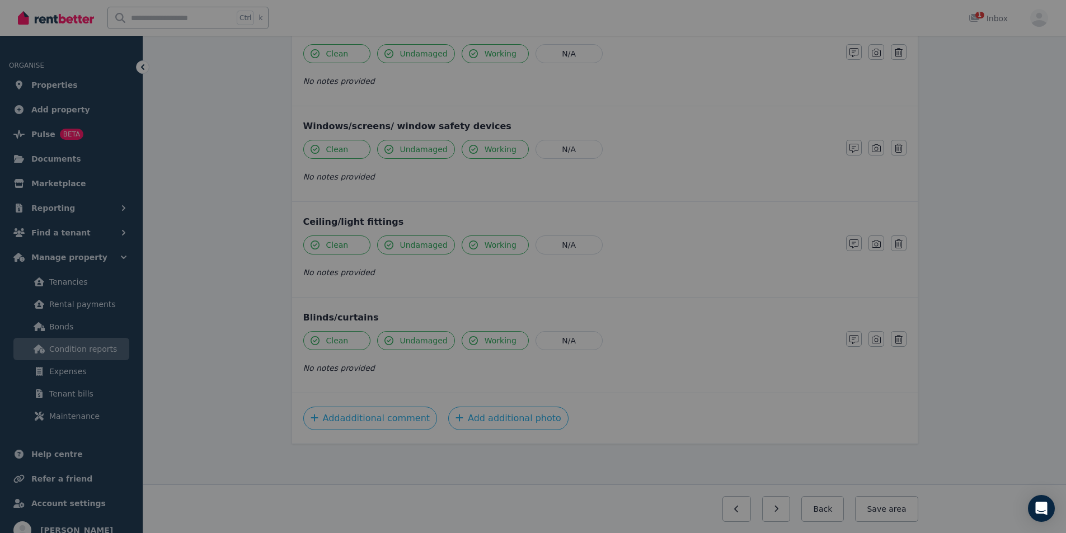
scroll to position [0, 0]
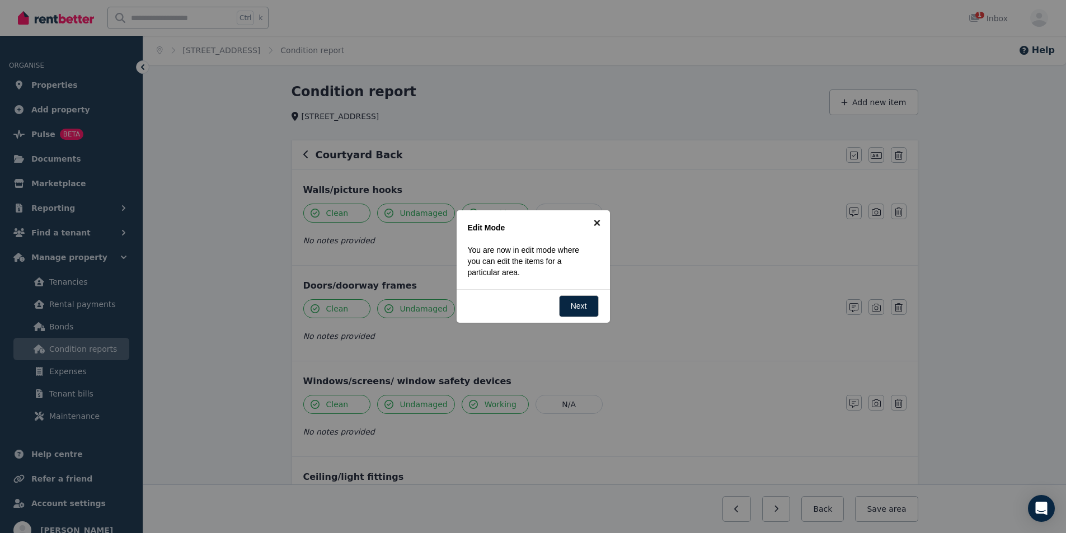
click at [597, 223] on link "×" at bounding box center [597, 222] width 25 height 25
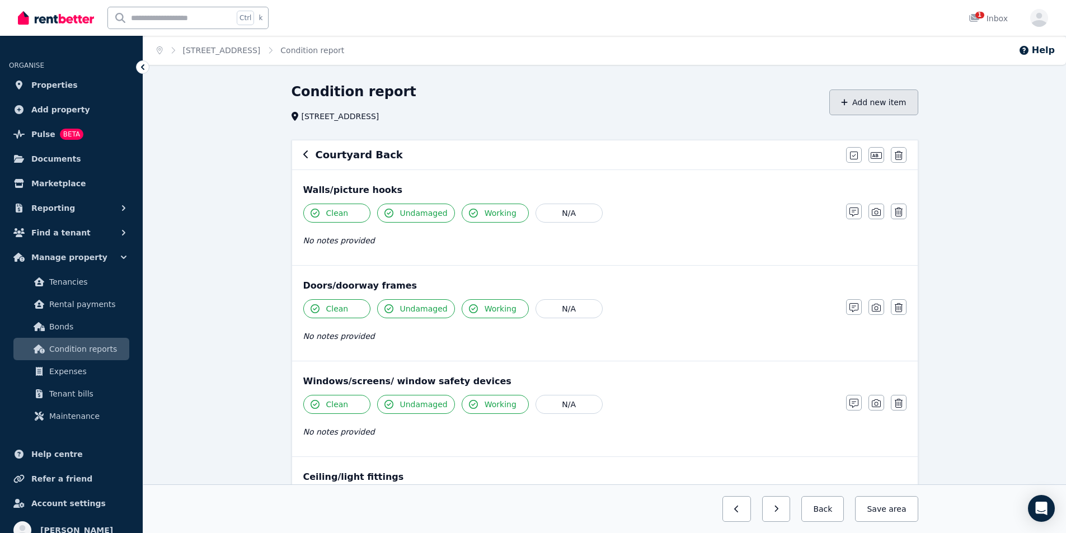
click at [883, 110] on button "Add new item" at bounding box center [874, 103] width 89 height 26
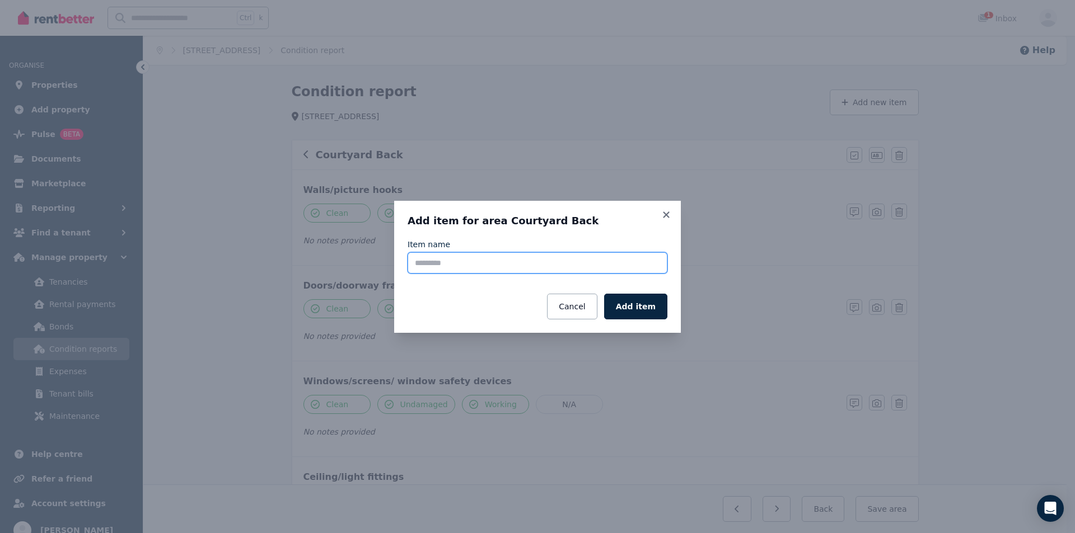
click at [594, 260] on input "Item name" at bounding box center [538, 262] width 260 height 21
paste input "**********"
type input "**********"
click at [645, 306] on button "Add item" at bounding box center [635, 307] width 63 height 26
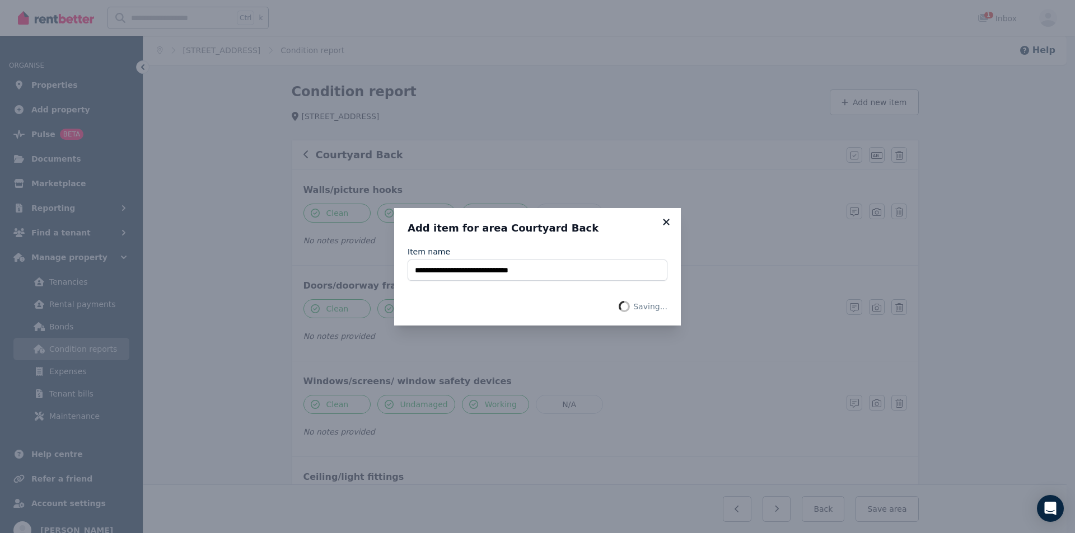
click at [668, 221] on icon at bounding box center [666, 222] width 6 height 6
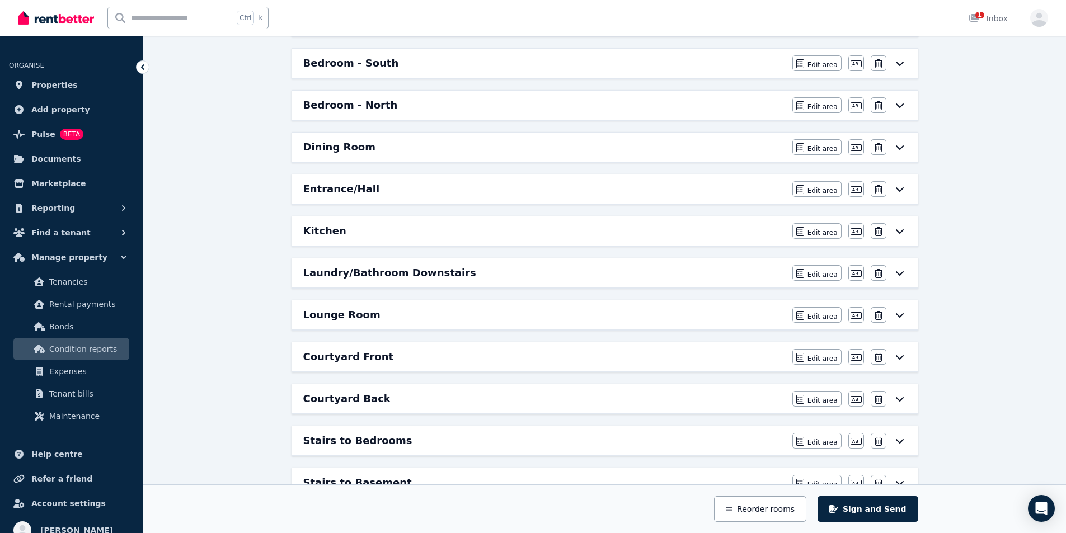
scroll to position [280, 0]
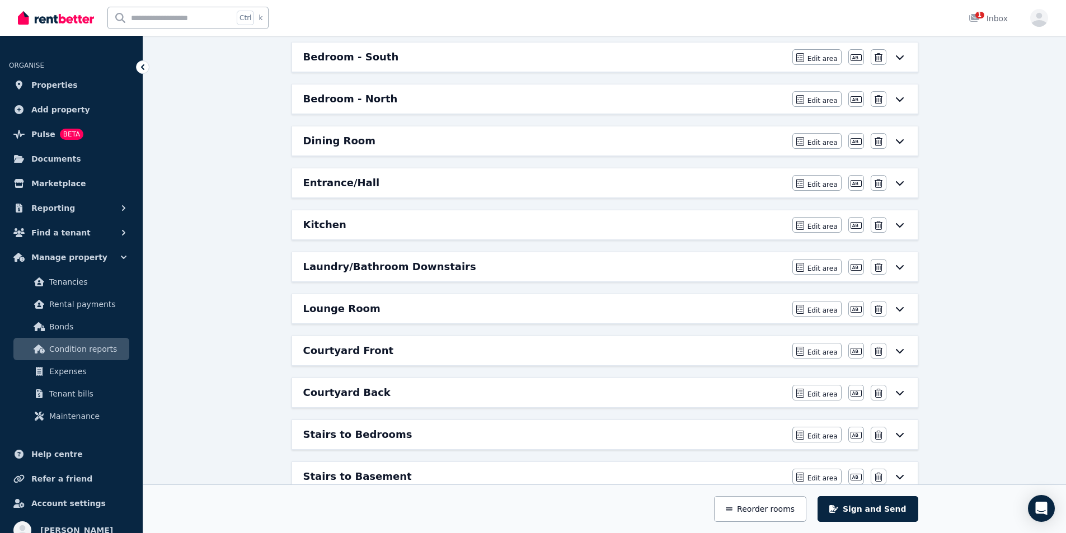
click at [377, 391] on div "Courtyard Back" at bounding box center [544, 393] width 483 height 16
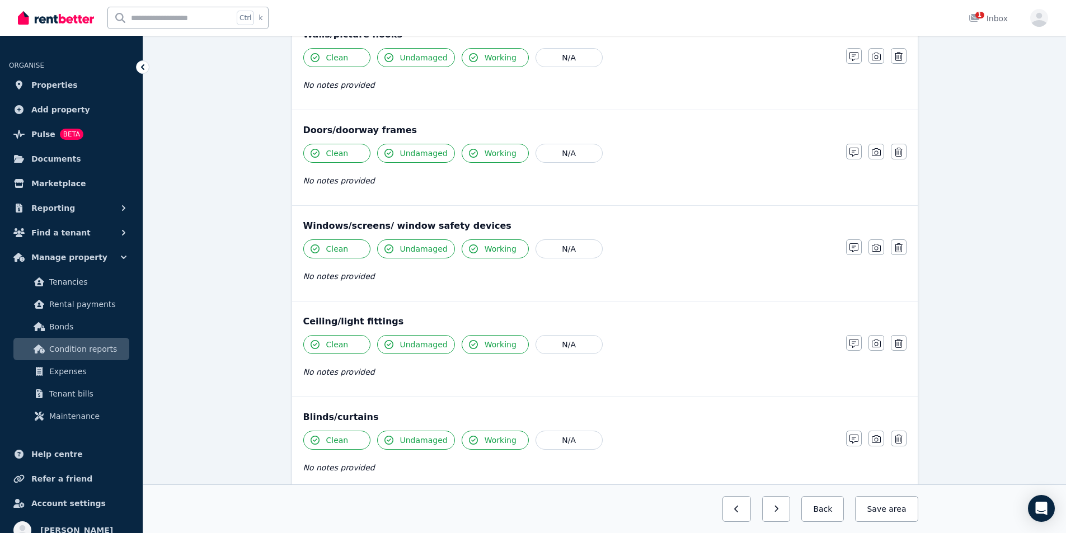
scroll to position [0, 0]
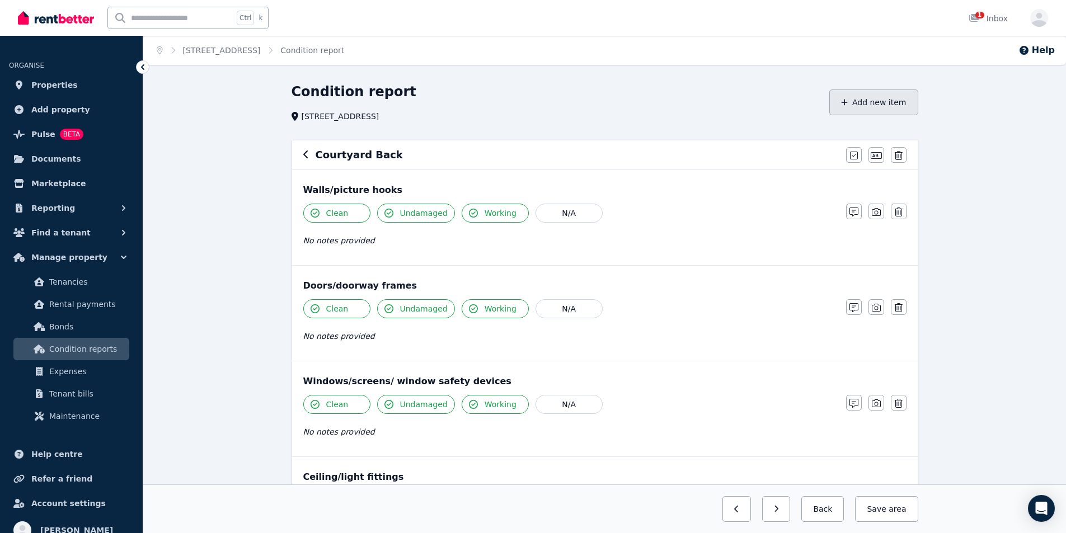
click at [893, 105] on button "Add new item" at bounding box center [874, 103] width 89 height 26
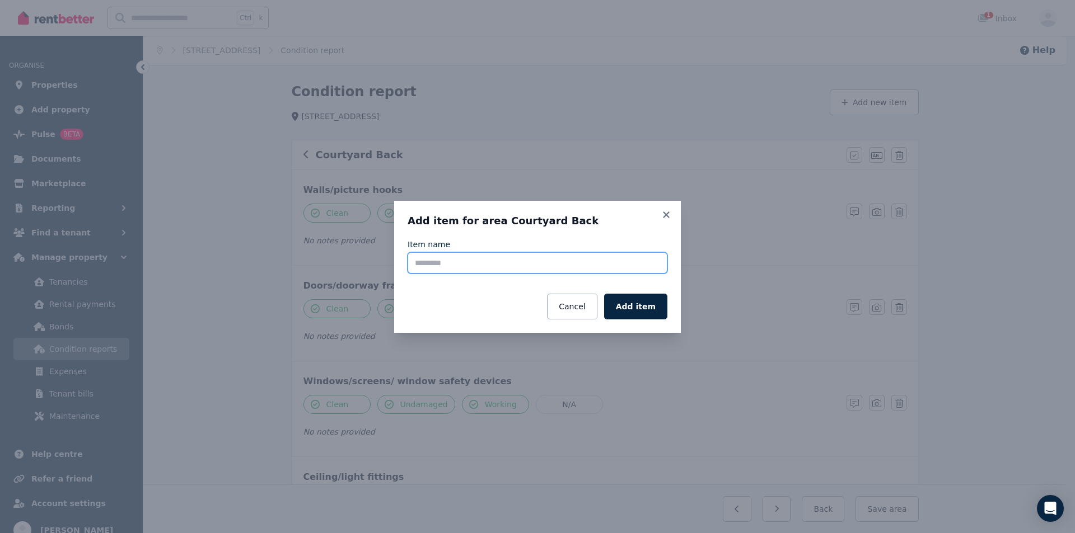
click at [588, 263] on input "Item name" at bounding box center [538, 262] width 260 height 21
paste input "**********"
drag, startPoint x: 467, startPoint y: 262, endPoint x: 377, endPoint y: 263, distance: 90.1
click at [377, 263] on div "**********" at bounding box center [537, 266] width 1075 height 533
type input "**********"
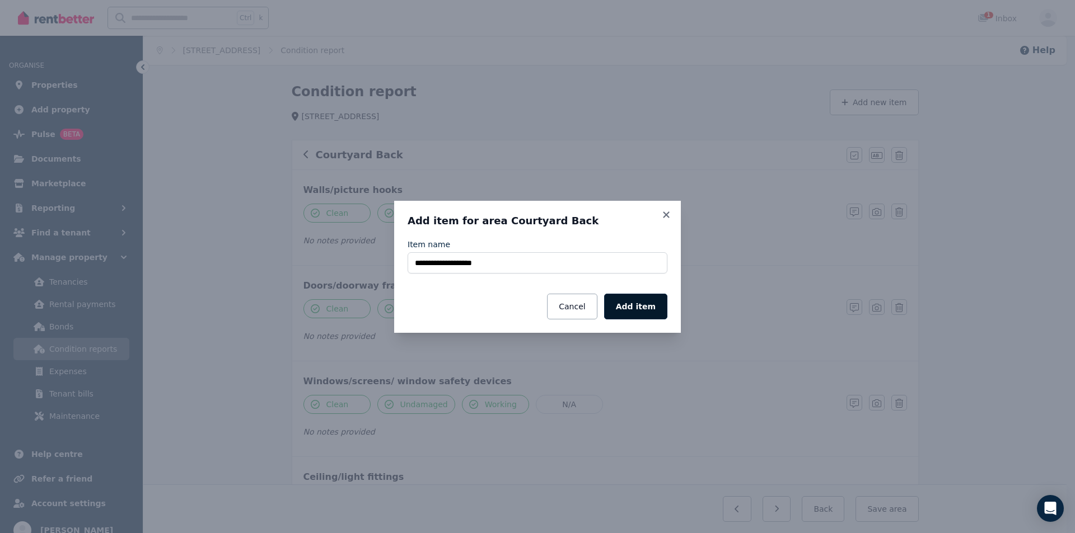
click at [628, 307] on button "Add item" at bounding box center [635, 307] width 63 height 26
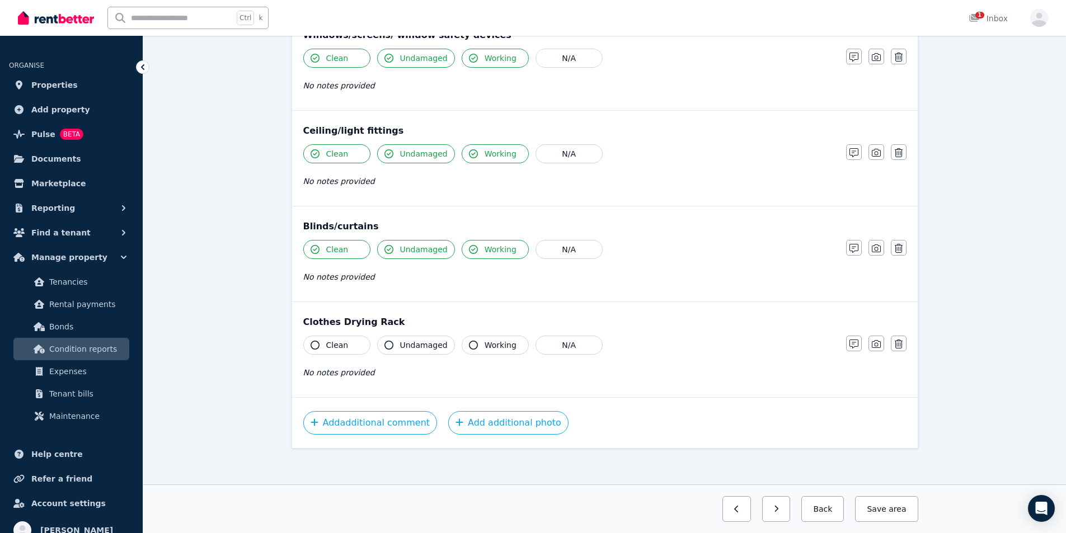
scroll to position [351, 0]
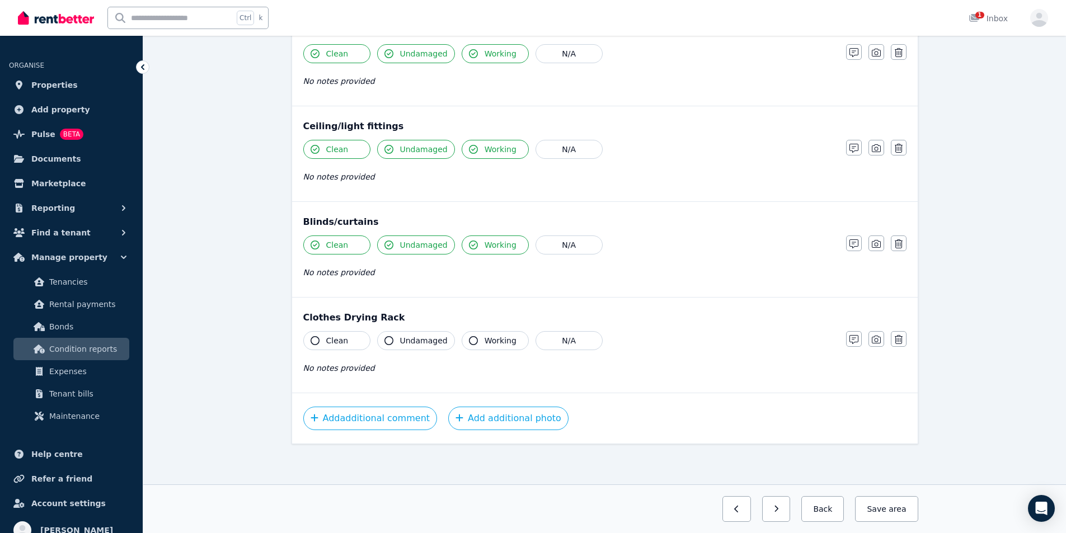
click at [327, 348] on button "Clean" at bounding box center [336, 340] width 67 height 19
click at [402, 341] on span "Undamaged" at bounding box center [424, 340] width 48 height 11
click at [485, 343] on span "Working" at bounding box center [501, 340] width 32 height 11
click at [900, 514] on span "area" at bounding box center [897, 509] width 20 height 11
drag, startPoint x: 890, startPoint y: 513, endPoint x: 870, endPoint y: 499, distance: 24.1
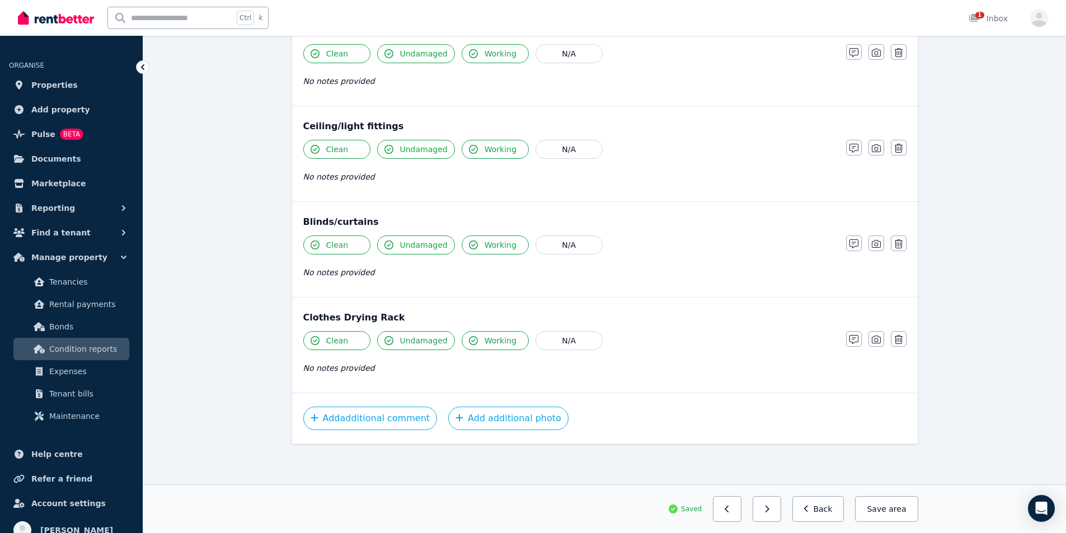
click at [890, 513] on button "Save area" at bounding box center [886, 510] width 63 height 26
click at [837, 504] on button "Back" at bounding box center [819, 510] width 52 height 26
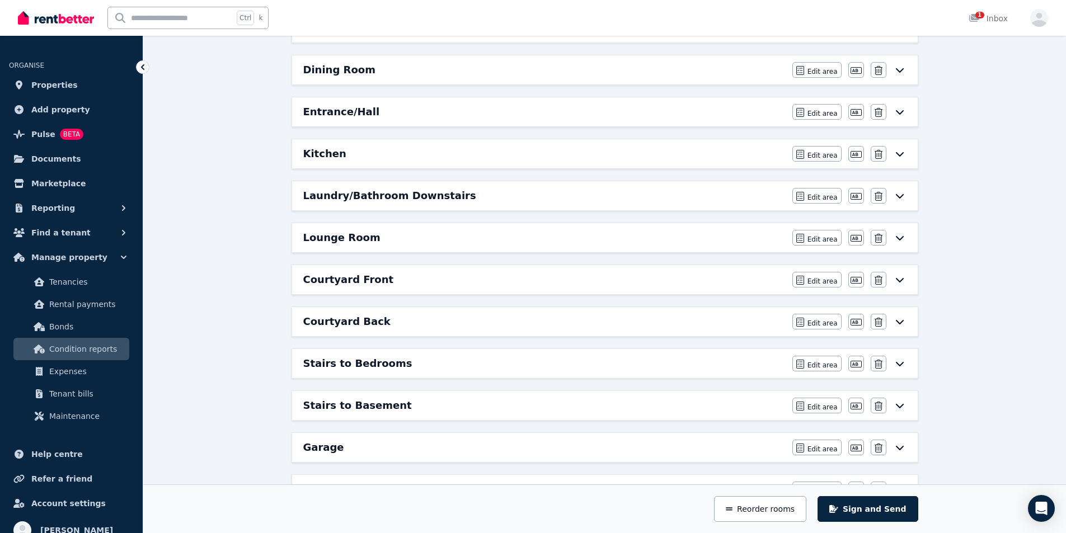
scroll to position [407, 0]
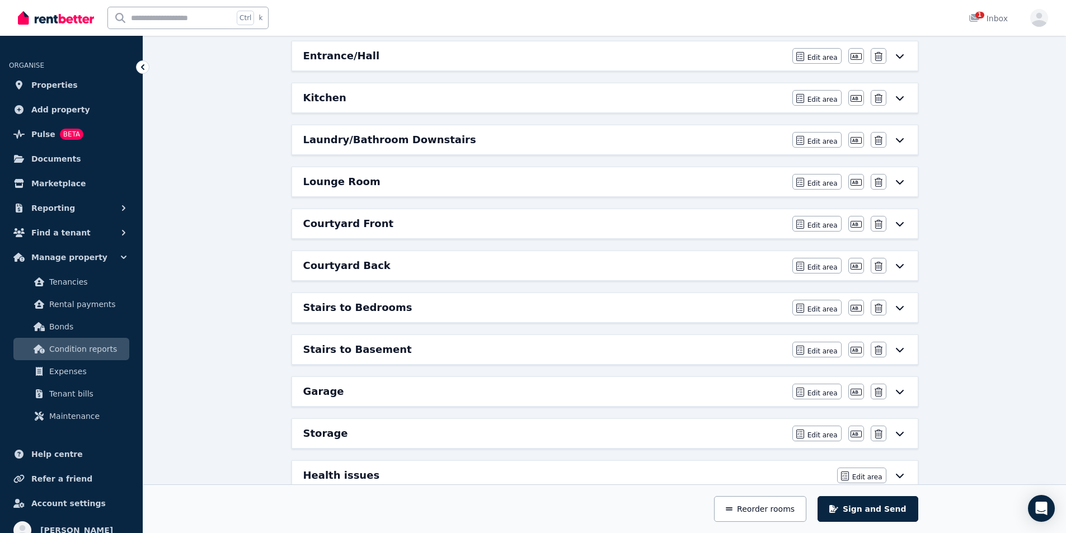
click at [368, 308] on h6 "Stairs to Bedrooms" at bounding box center [357, 308] width 109 height 16
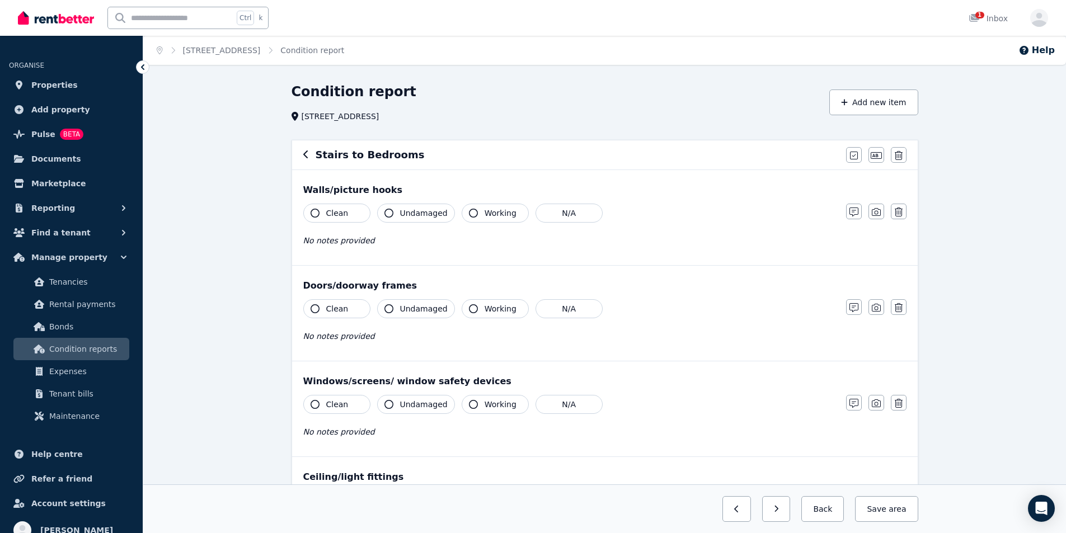
click at [314, 215] on icon "button" at bounding box center [315, 213] width 9 height 9
click at [402, 213] on span "Undamaged" at bounding box center [424, 213] width 48 height 11
drag, startPoint x: 467, startPoint y: 212, endPoint x: 470, endPoint y: 222, distance: 10.5
click at [469, 212] on icon "button" at bounding box center [473, 213] width 9 height 9
click at [490, 309] on span "Working" at bounding box center [501, 308] width 32 height 11
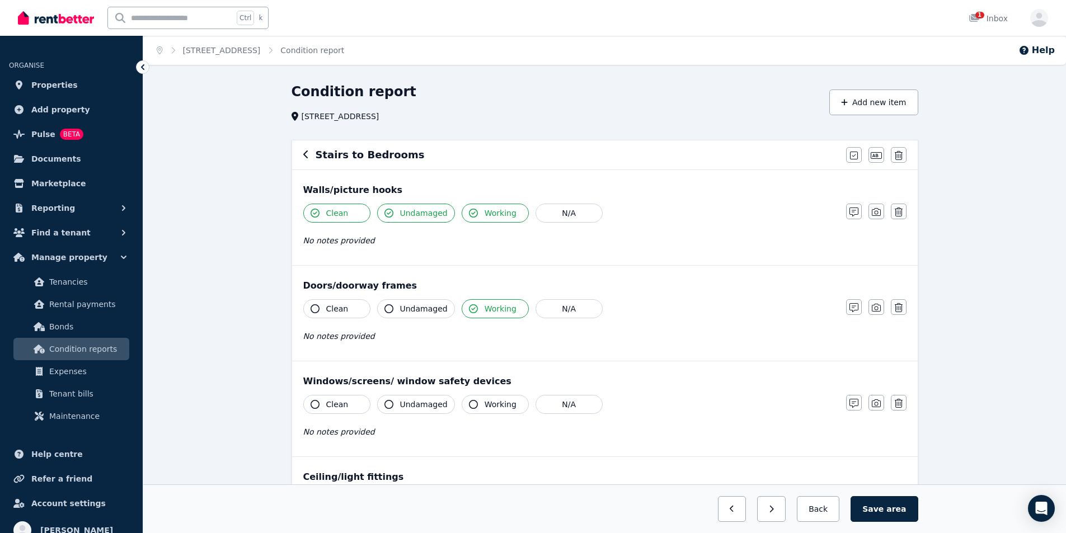
drag, startPoint x: 422, startPoint y: 308, endPoint x: 389, endPoint y: 309, distance: 32.5
click at [422, 308] on span "Undamaged" at bounding box center [424, 308] width 48 height 11
click at [353, 306] on button "Clean" at bounding box center [336, 308] width 67 height 19
click at [344, 406] on span "Clean" at bounding box center [337, 404] width 22 height 11
drag, startPoint x: 408, startPoint y: 404, endPoint x: 477, endPoint y: 404, distance: 70.0
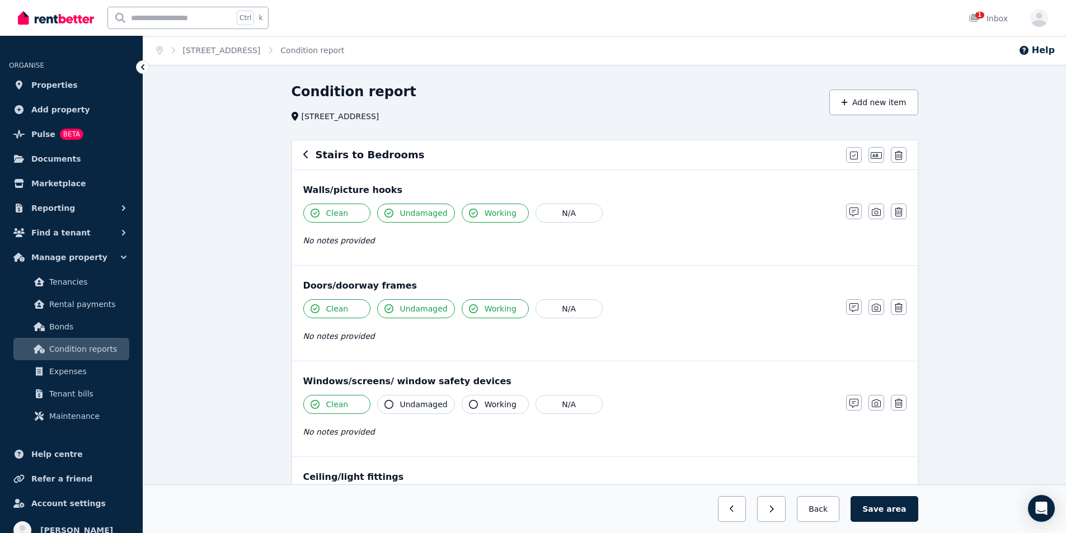
click at [408, 404] on span "Undamaged" at bounding box center [424, 404] width 48 height 11
click at [485, 404] on span "Working" at bounding box center [501, 404] width 32 height 11
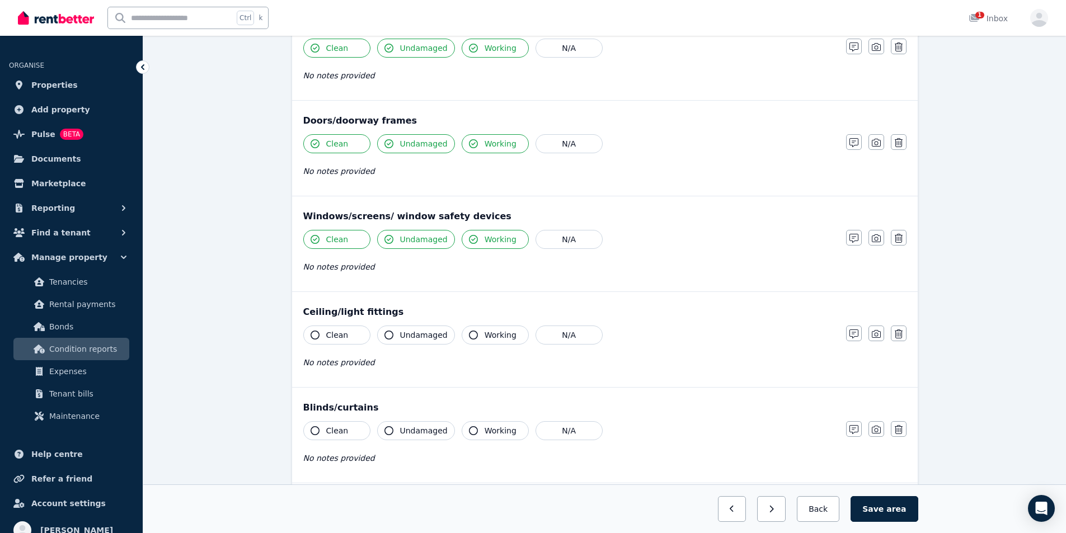
scroll to position [168, 0]
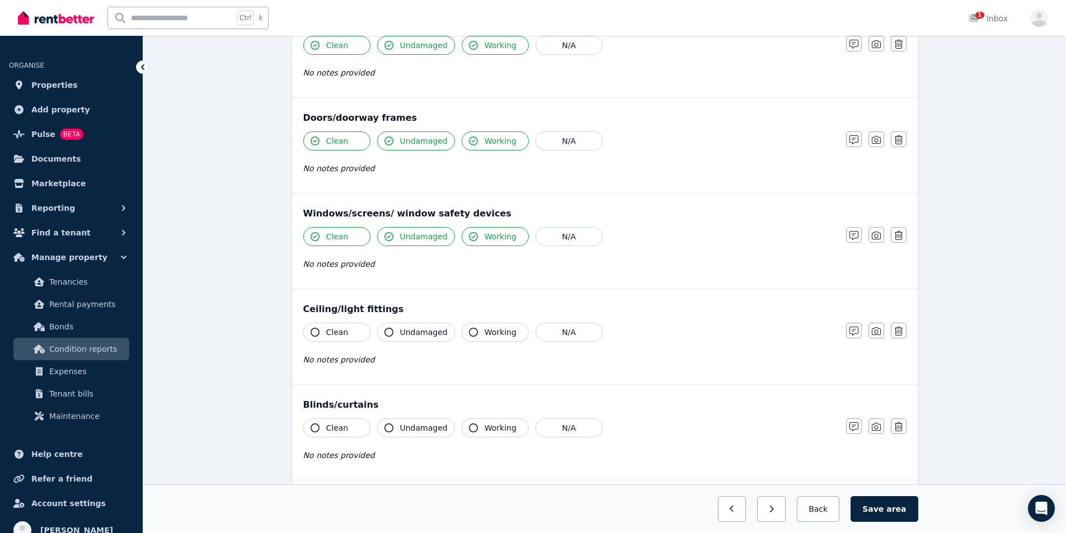
click at [333, 334] on span "Clean" at bounding box center [337, 332] width 22 height 11
click at [414, 332] on span "Undamaged" at bounding box center [424, 332] width 48 height 11
click at [475, 332] on button "Working" at bounding box center [495, 332] width 67 height 19
click at [488, 427] on span "Working" at bounding box center [501, 428] width 32 height 11
drag, startPoint x: 419, startPoint y: 428, endPoint x: 393, endPoint y: 428, distance: 25.8
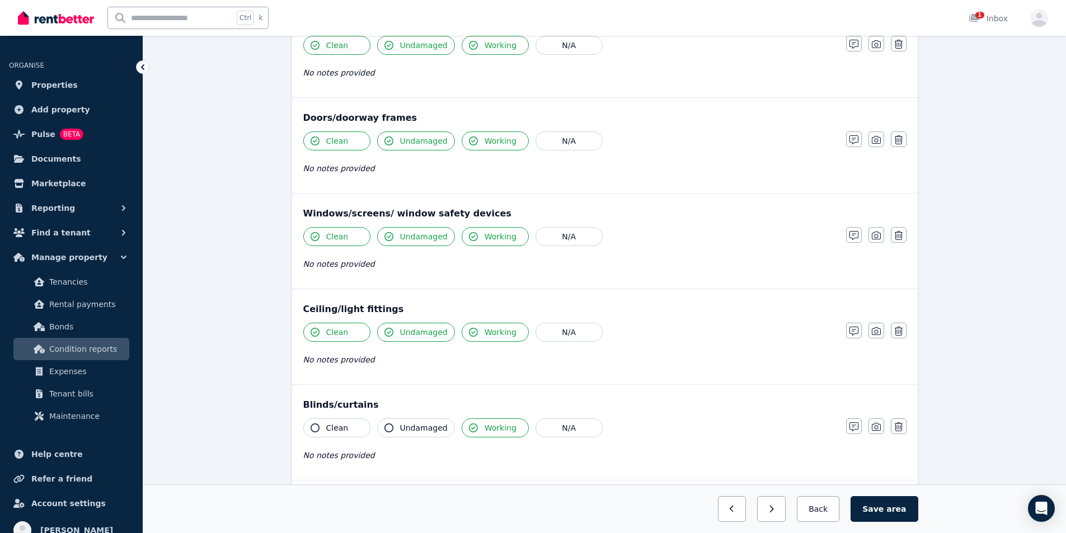
click at [419, 428] on span "Undamaged" at bounding box center [424, 428] width 48 height 11
click at [351, 424] on button "Clean" at bounding box center [336, 428] width 67 height 19
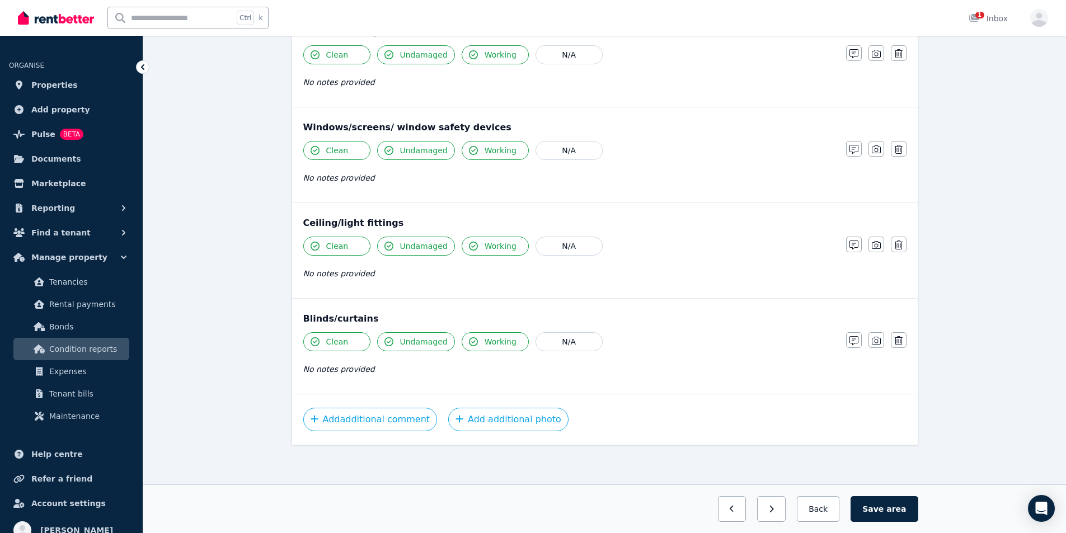
scroll to position [255, 0]
drag, startPoint x: 881, startPoint y: 514, endPoint x: 865, endPoint y: 501, distance: 20.3
click at [881, 513] on button "Save area" at bounding box center [884, 510] width 67 height 26
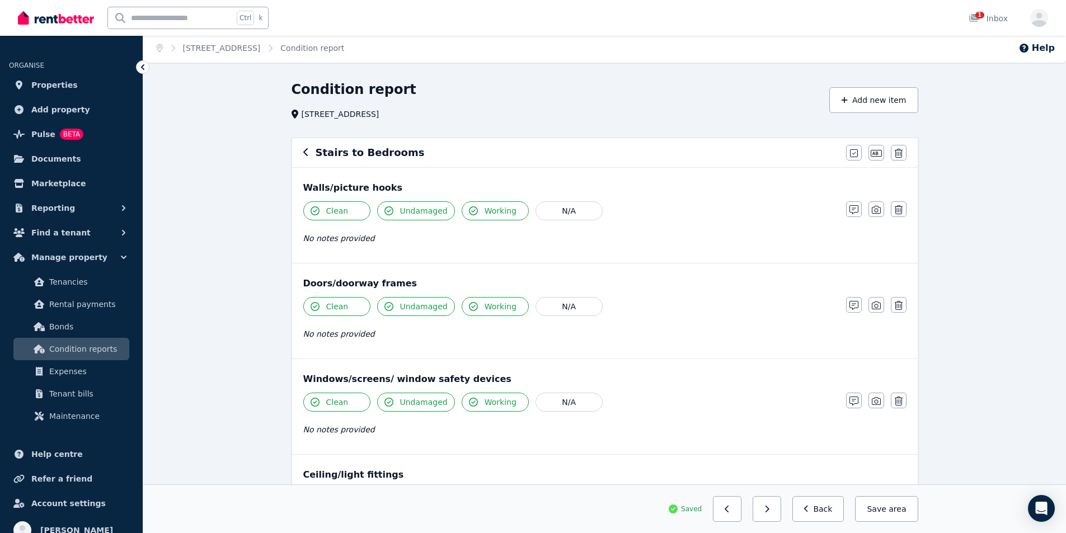
scroll to position [0, 0]
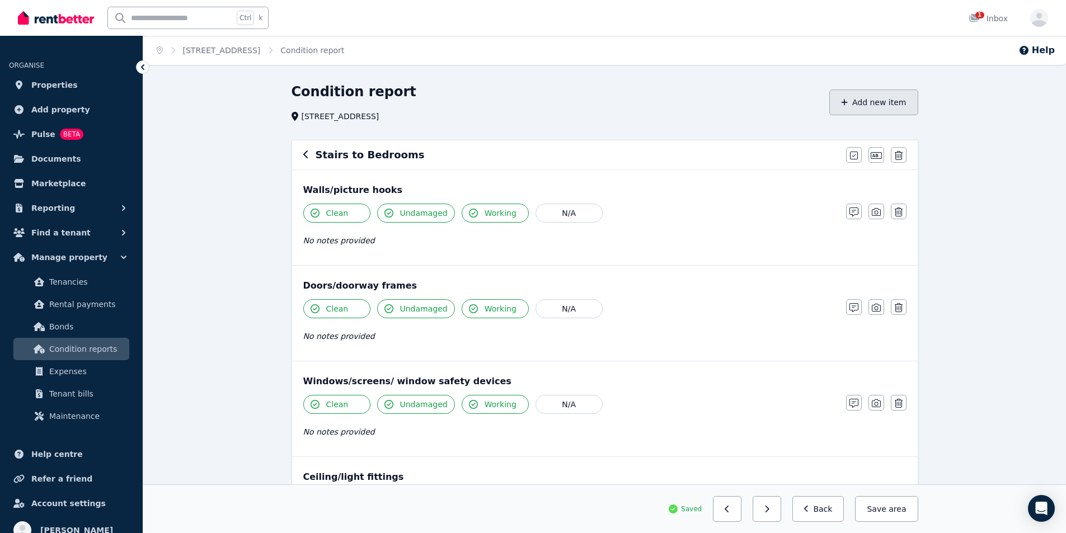
click at [872, 111] on button "Add new item" at bounding box center [874, 103] width 89 height 26
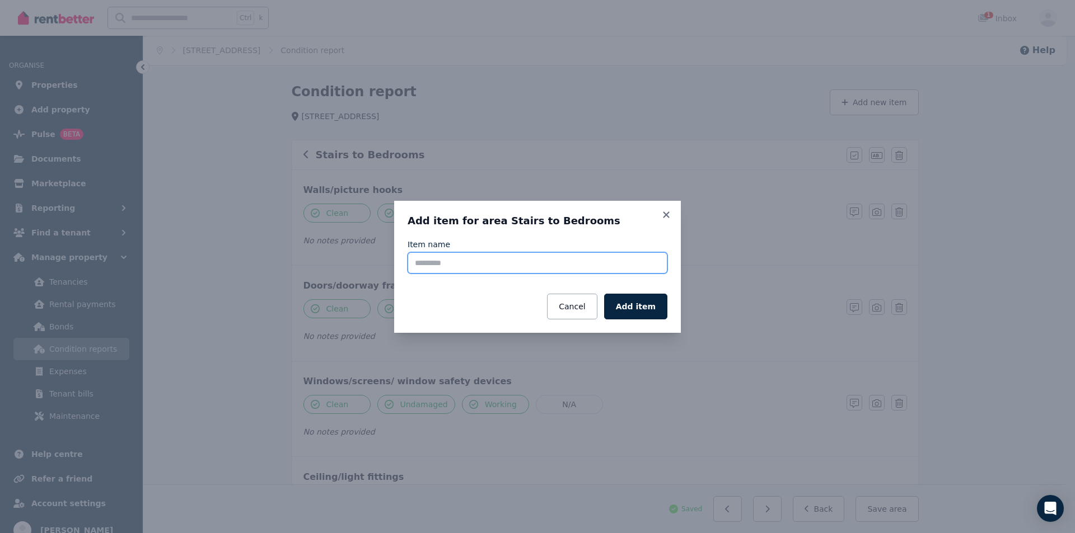
click at [544, 264] on input "Item name" at bounding box center [538, 262] width 260 height 21
click at [448, 259] on input "Item name" at bounding box center [538, 262] width 260 height 21
paste input "**********"
drag, startPoint x: 466, startPoint y: 262, endPoint x: 388, endPoint y: 263, distance: 78.4
click at [388, 263] on div "**********" at bounding box center [537, 266] width 1075 height 533
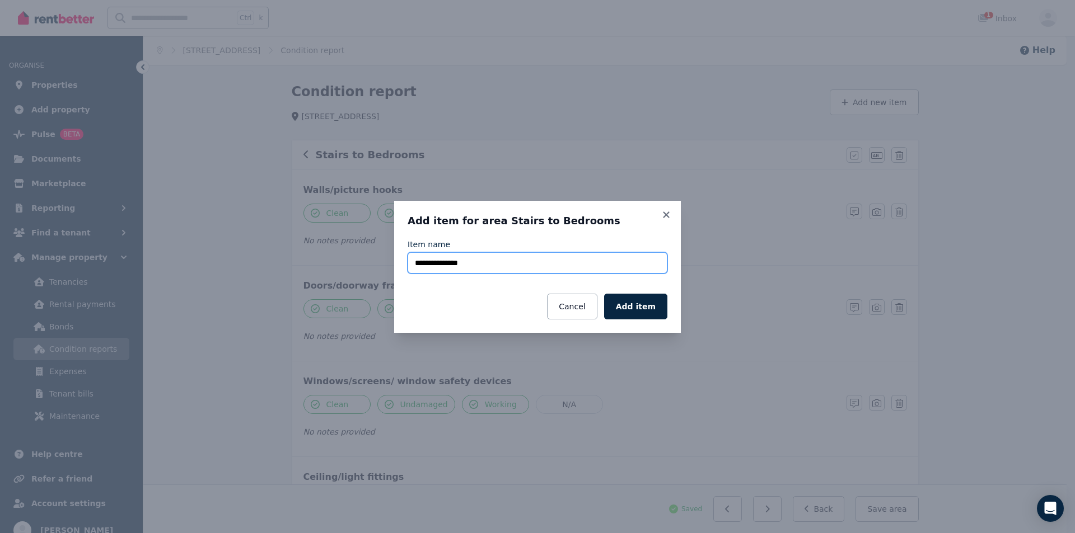
click at [442, 263] on input "**********" at bounding box center [538, 262] width 260 height 21
click at [484, 267] on input "**********" at bounding box center [538, 262] width 260 height 21
type input "**********"
click at [652, 310] on button "Add item" at bounding box center [635, 307] width 63 height 26
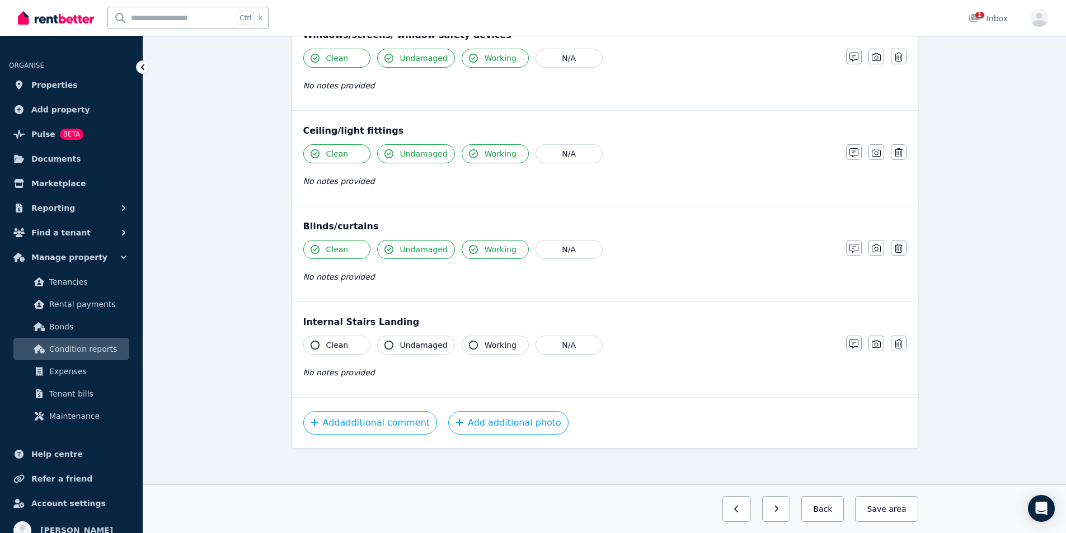
scroll to position [351, 0]
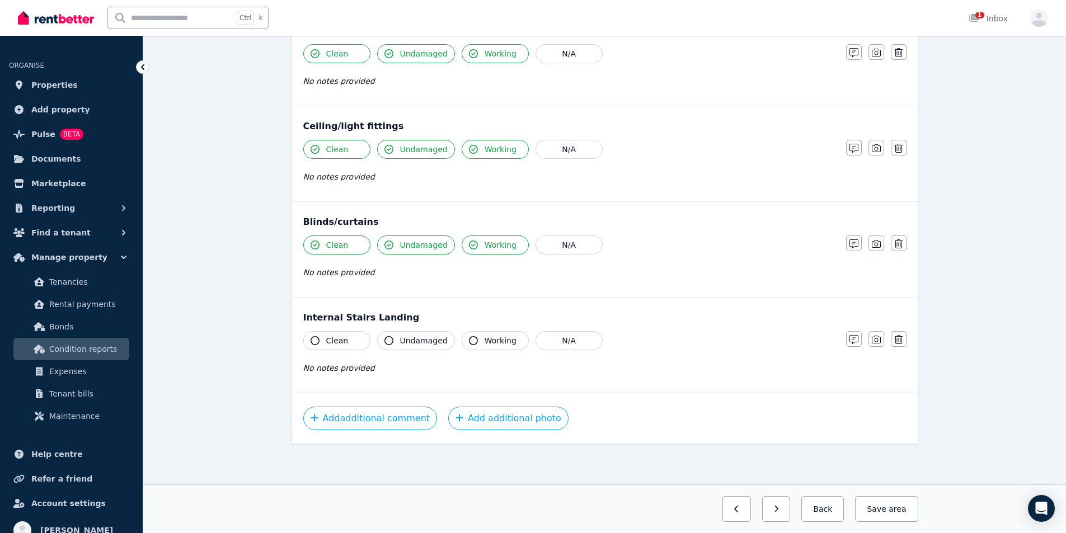
click at [346, 335] on button "Clean" at bounding box center [336, 340] width 67 height 19
click at [415, 340] on span "Undamaged" at bounding box center [424, 340] width 48 height 11
click at [479, 343] on button "Working" at bounding box center [495, 340] width 67 height 19
click at [901, 513] on span "area" at bounding box center [897, 509] width 20 height 11
click at [900, 514] on span "area" at bounding box center [897, 509] width 17 height 11
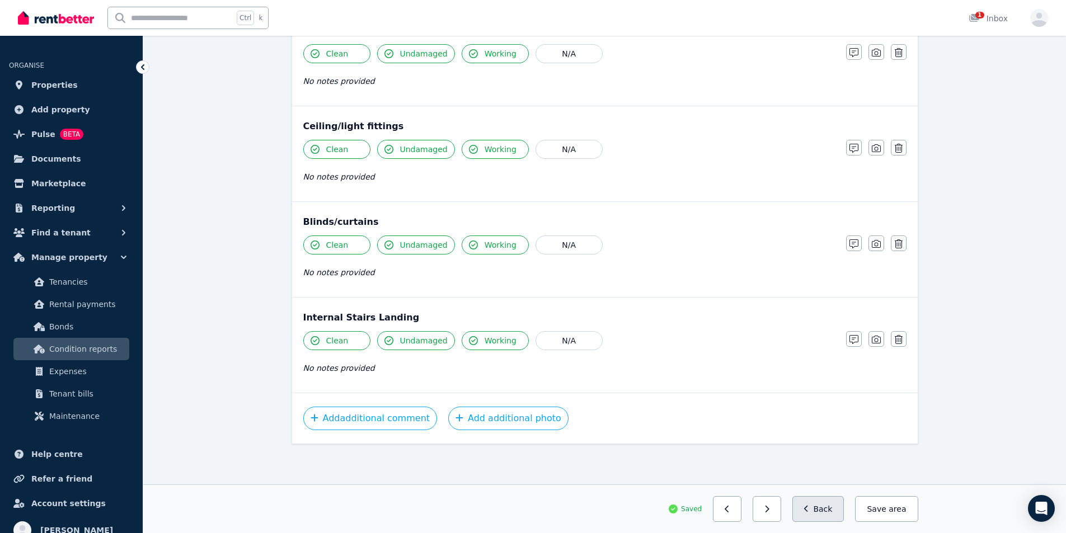
click at [830, 514] on button "Back" at bounding box center [819, 510] width 52 height 26
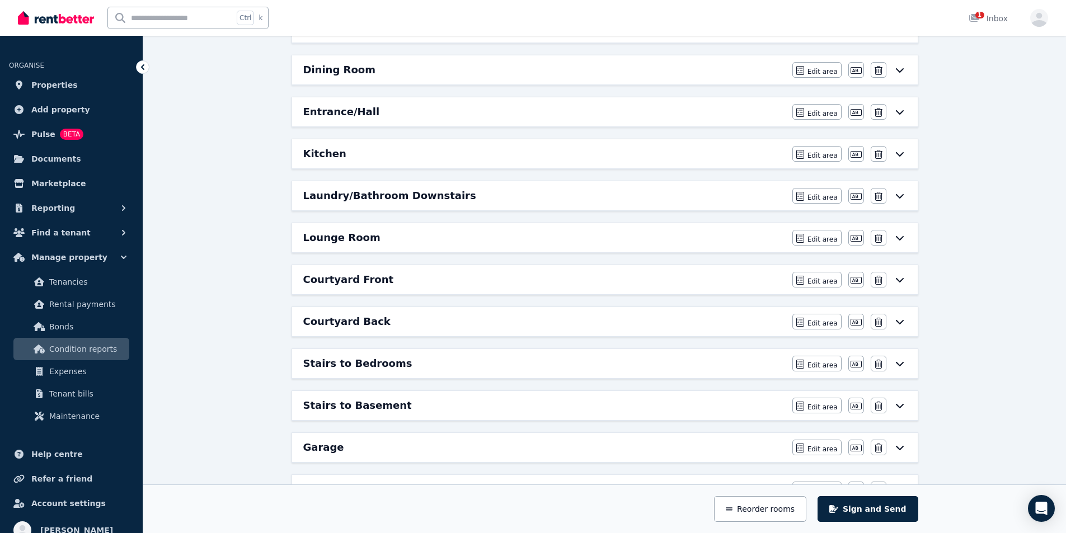
scroll to position [407, 0]
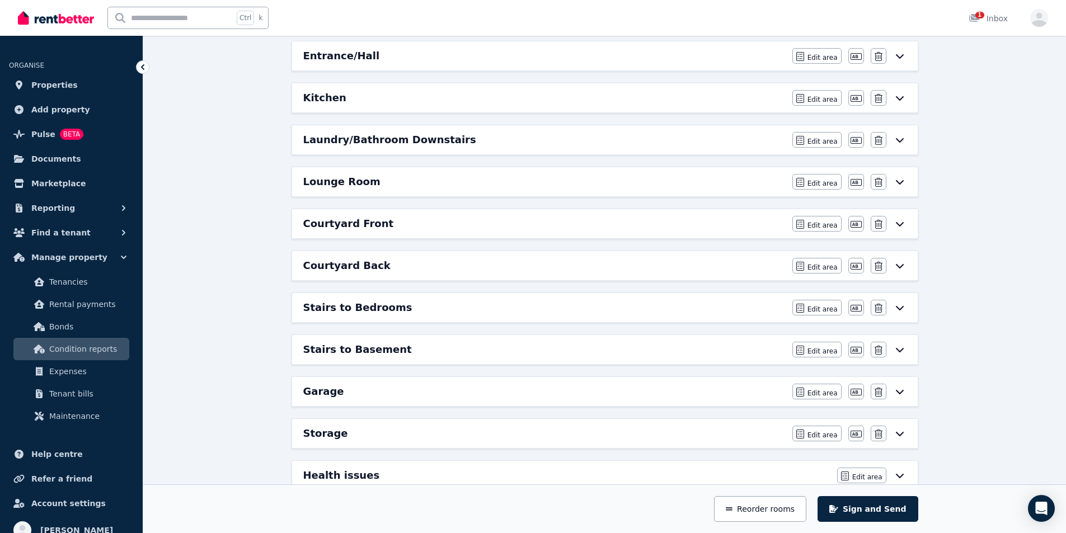
click at [372, 354] on h6 "Stairs to Basement" at bounding box center [357, 350] width 109 height 16
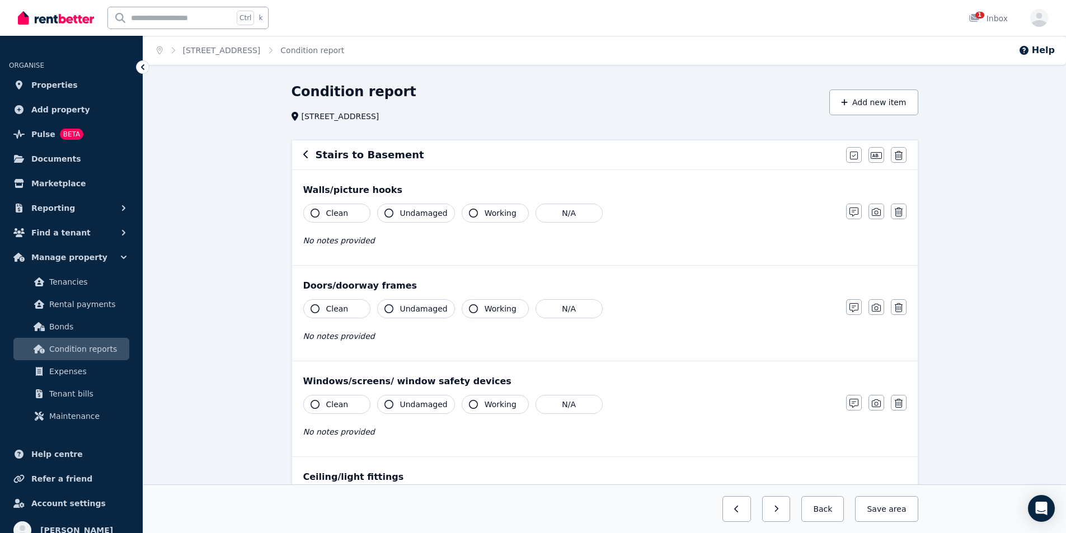
drag, startPoint x: 323, startPoint y: 215, endPoint x: 334, endPoint y: 220, distance: 12.3
click at [324, 215] on button "Clean" at bounding box center [336, 213] width 67 height 19
click at [397, 215] on button "Undamaged" at bounding box center [416, 213] width 78 height 19
click at [465, 207] on button "Working" at bounding box center [495, 213] width 67 height 19
click at [488, 308] on span "Working" at bounding box center [501, 308] width 32 height 11
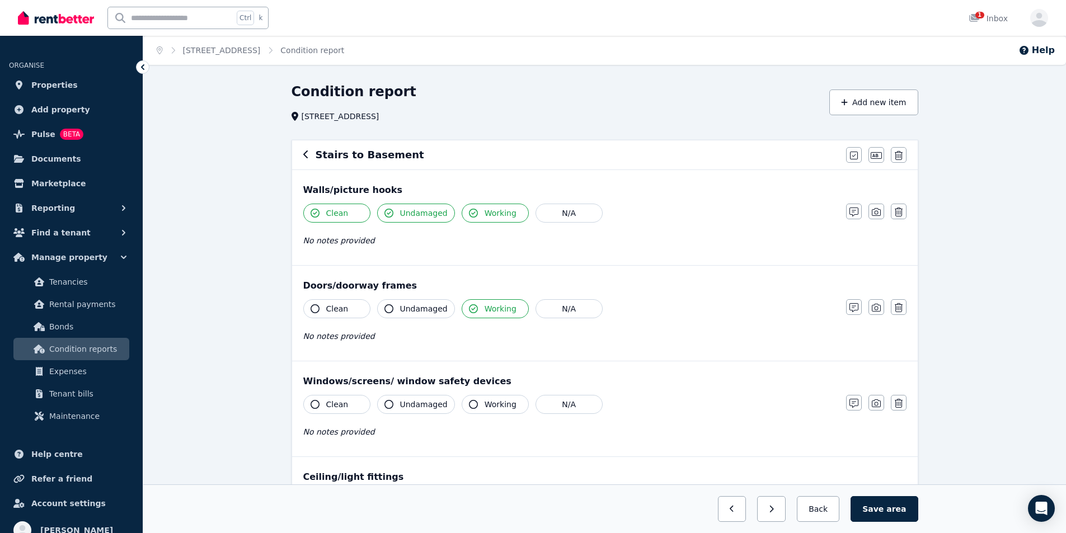
drag, startPoint x: 394, startPoint y: 306, endPoint x: 386, endPoint y: 307, distance: 8.5
click at [394, 306] on button "Undamaged" at bounding box center [416, 308] width 78 height 19
click at [362, 307] on button "Clean" at bounding box center [336, 308] width 67 height 19
drag, startPoint x: 339, startPoint y: 401, endPoint x: 364, endPoint y: 402, distance: 25.8
click at [339, 401] on span "Clean" at bounding box center [337, 404] width 22 height 11
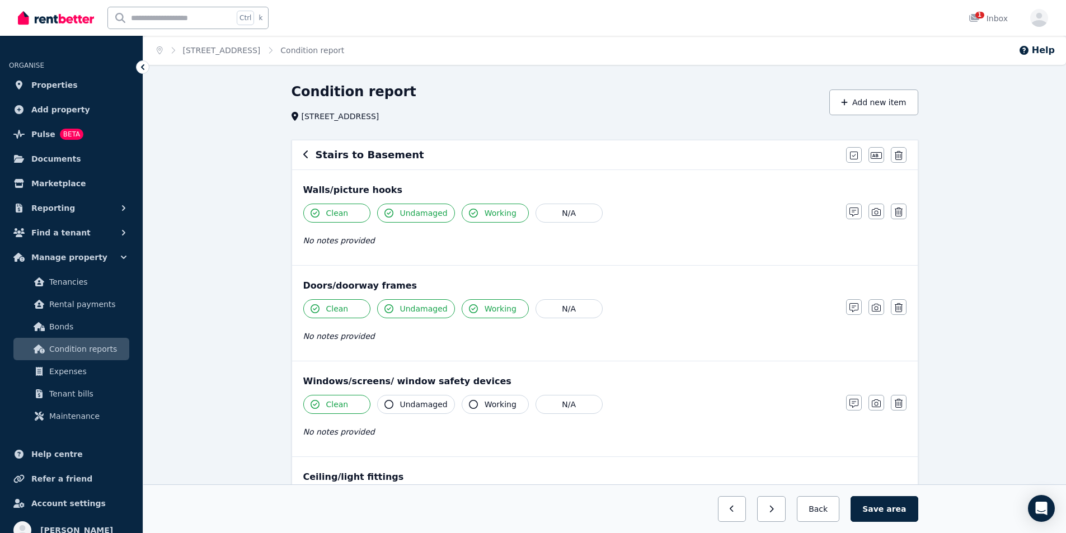
drag, startPoint x: 407, startPoint y: 401, endPoint x: 436, endPoint y: 405, distance: 29.4
click at [408, 401] on span "Undamaged" at bounding box center [424, 404] width 48 height 11
click at [490, 405] on span "Working" at bounding box center [501, 404] width 32 height 11
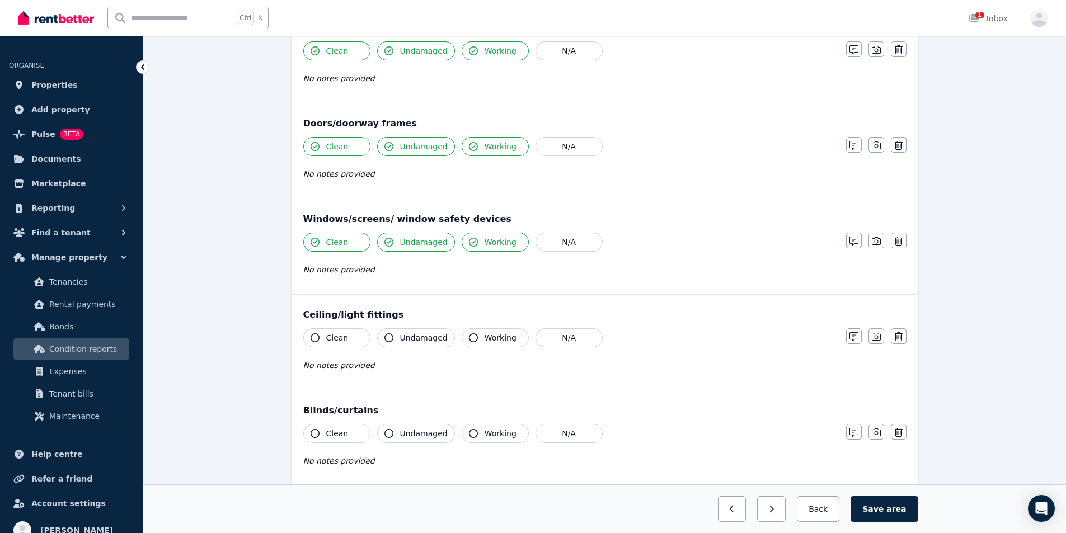
scroll to position [168, 0]
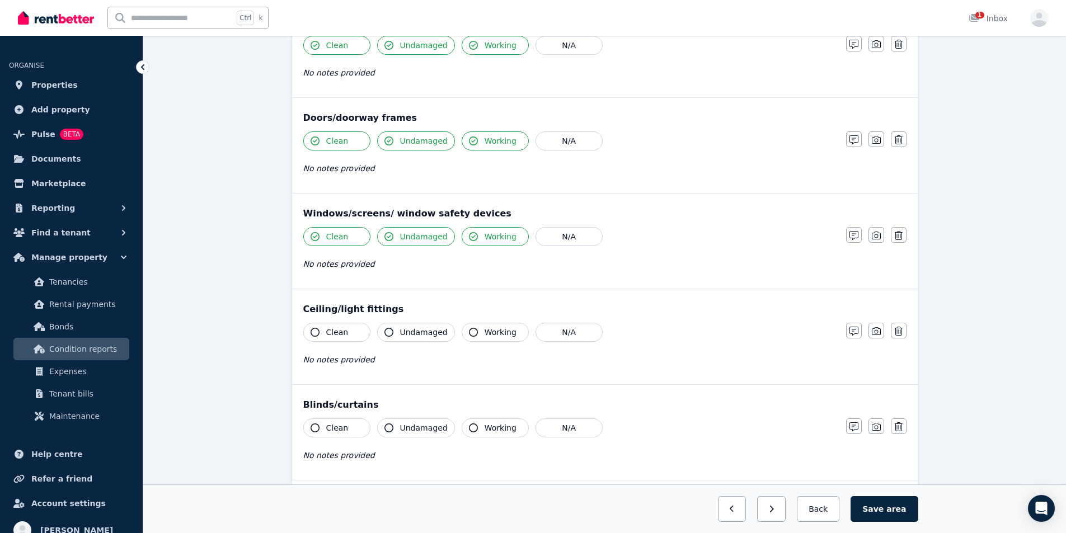
click at [340, 326] on button "Clean" at bounding box center [336, 332] width 67 height 19
drag, startPoint x: 419, startPoint y: 339, endPoint x: 495, endPoint y: 338, distance: 76.7
click at [419, 339] on button "Undamaged" at bounding box center [416, 332] width 78 height 19
click at [495, 337] on span "Working" at bounding box center [501, 332] width 32 height 11
click at [475, 429] on button "Working" at bounding box center [495, 428] width 67 height 19
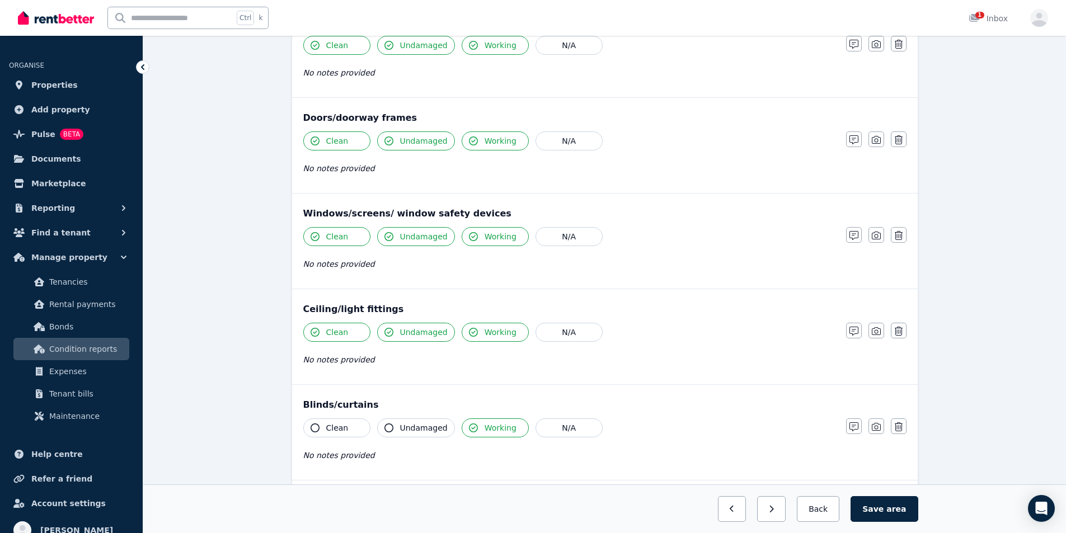
click at [406, 426] on span "Undamaged" at bounding box center [424, 428] width 48 height 11
click at [333, 424] on span "Clean" at bounding box center [337, 428] width 22 height 11
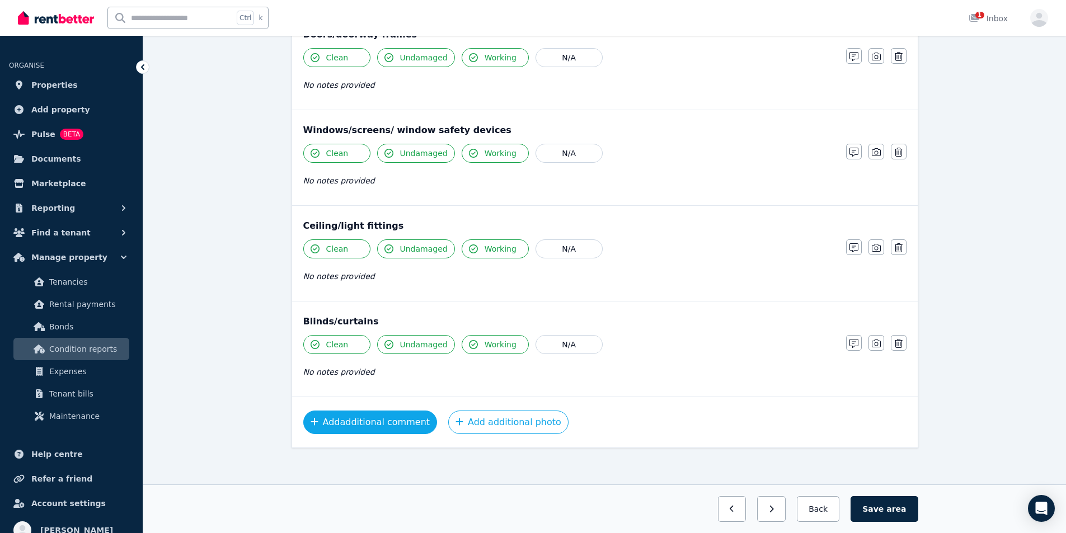
scroll to position [255, 0]
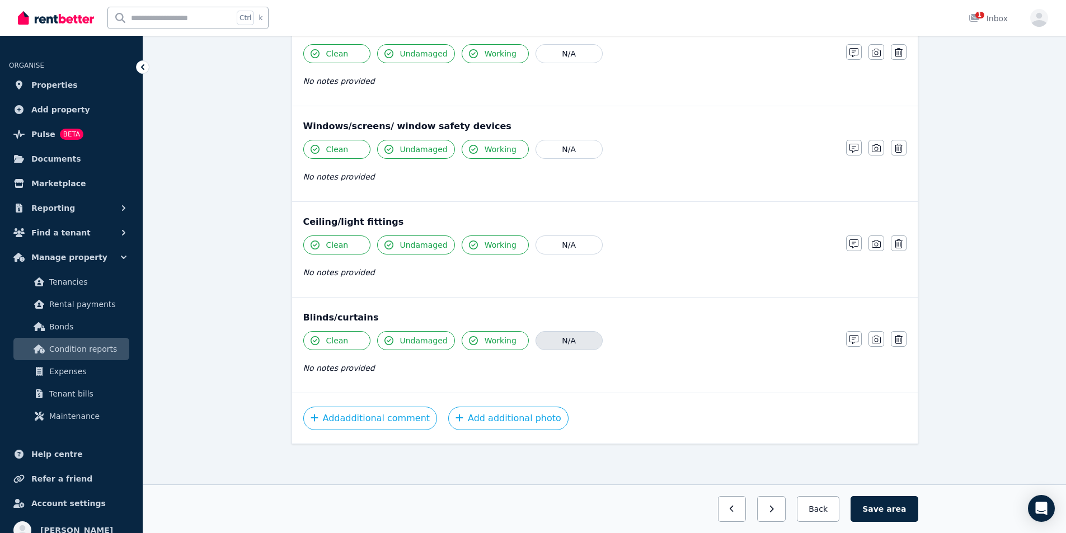
click at [570, 343] on button "N/A" at bounding box center [569, 340] width 67 height 19
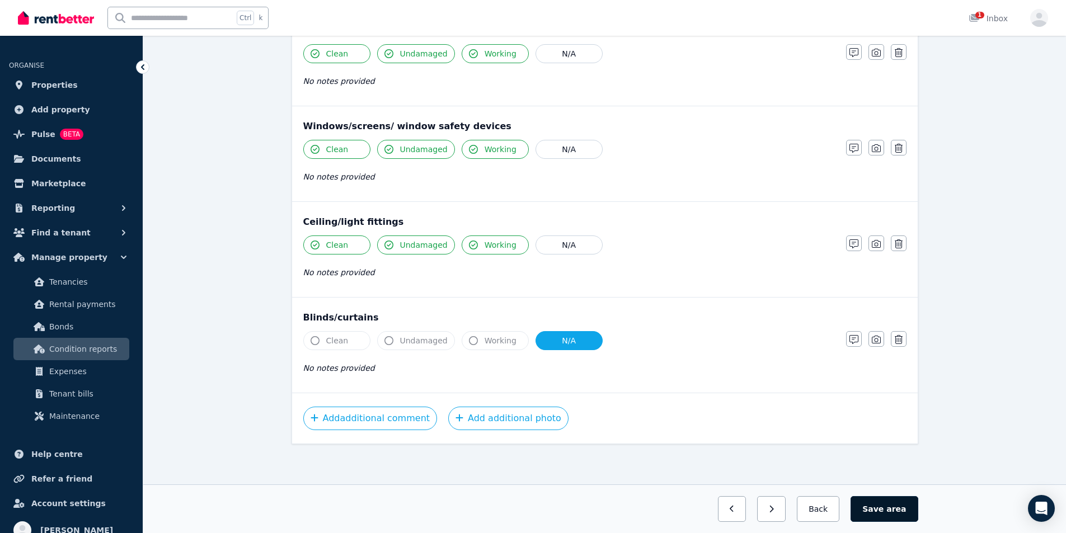
click at [888, 511] on button "Save area" at bounding box center [884, 510] width 67 height 26
drag, startPoint x: 811, startPoint y: 505, endPoint x: 750, endPoint y: 467, distance: 71.9
click at [812, 505] on button "Back" at bounding box center [819, 510] width 52 height 26
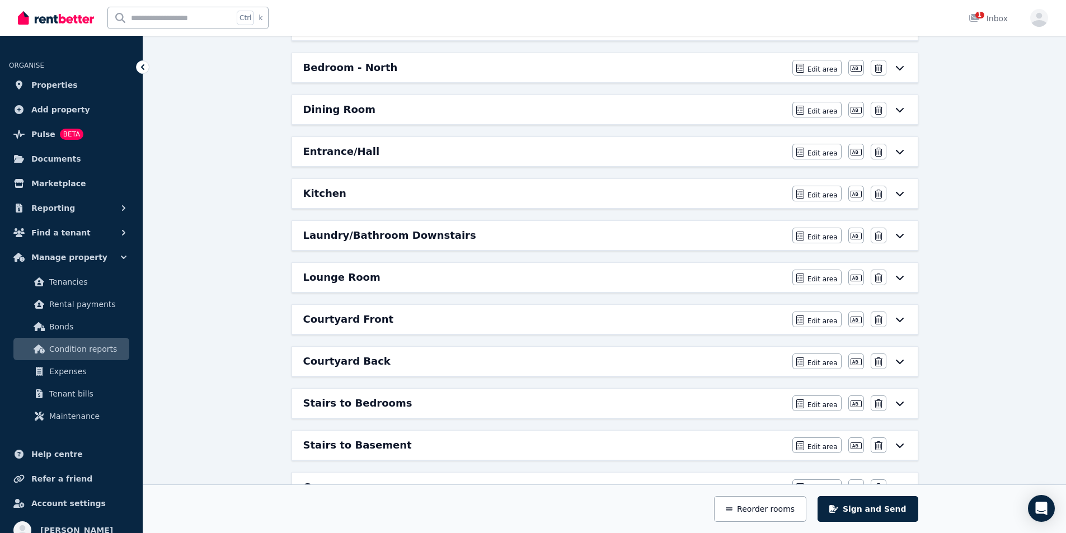
click at [361, 408] on h6 "Stairs to Bedrooms" at bounding box center [357, 404] width 109 height 16
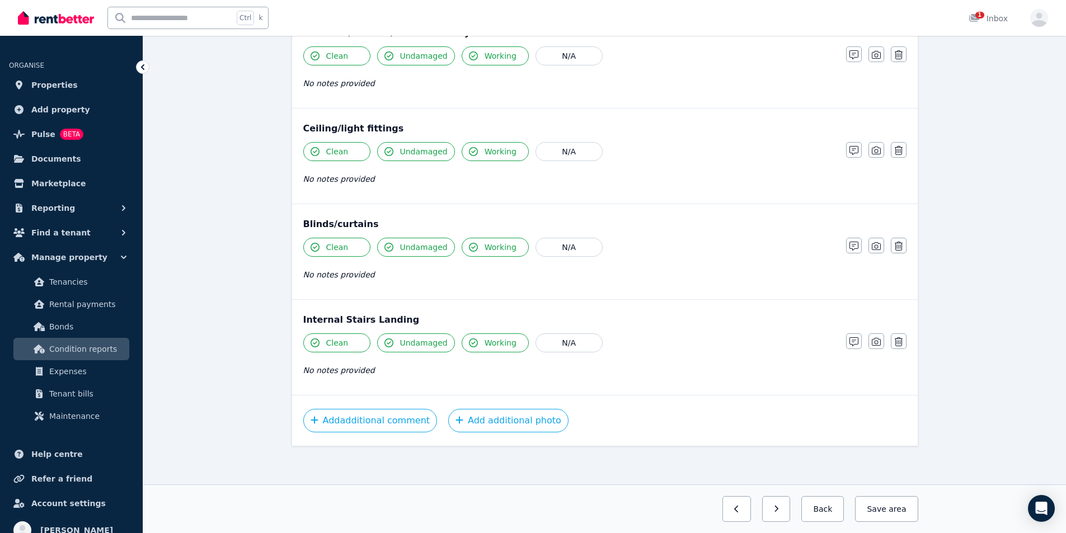
scroll to position [351, 0]
click at [561, 244] on button "N/A" at bounding box center [569, 245] width 67 height 19
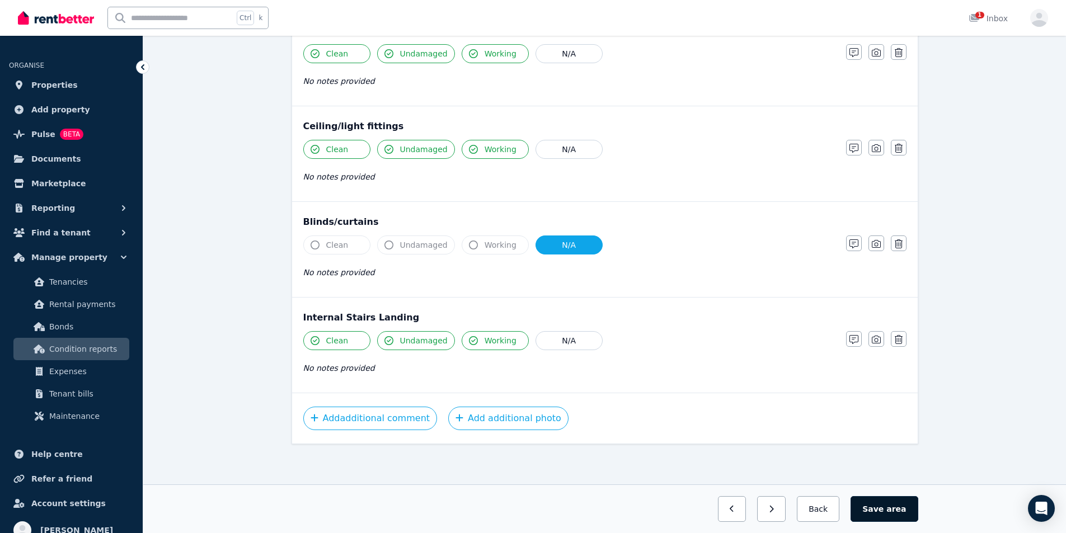
click at [901, 513] on span "area" at bounding box center [897, 509] width 20 height 11
click at [886, 507] on button "Save area" at bounding box center [886, 510] width 63 height 26
click at [832, 517] on button "Back" at bounding box center [819, 510] width 52 height 26
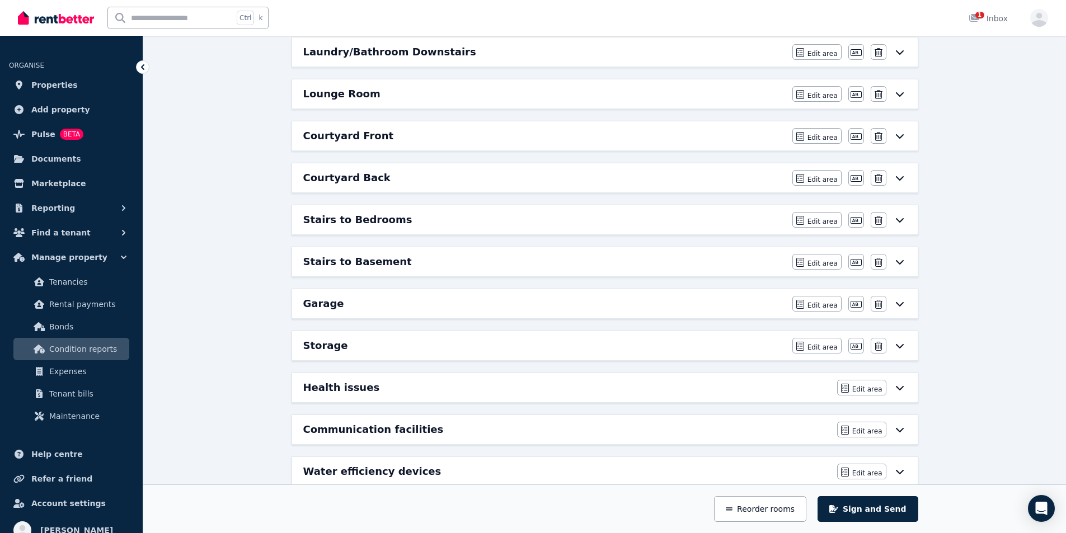
scroll to position [519, 0]
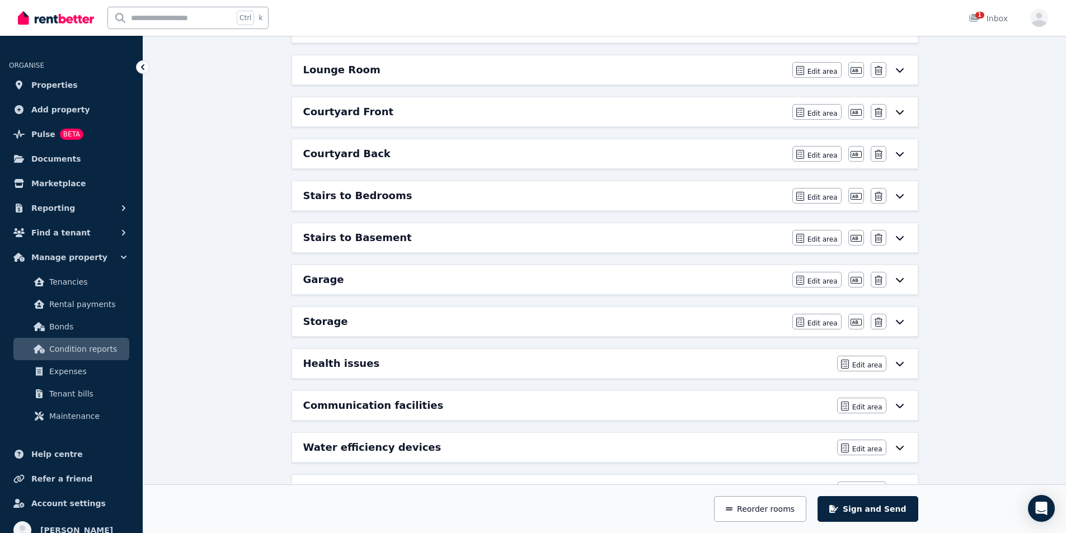
click at [335, 244] on h6 "Stairs to Basement" at bounding box center [357, 238] width 109 height 16
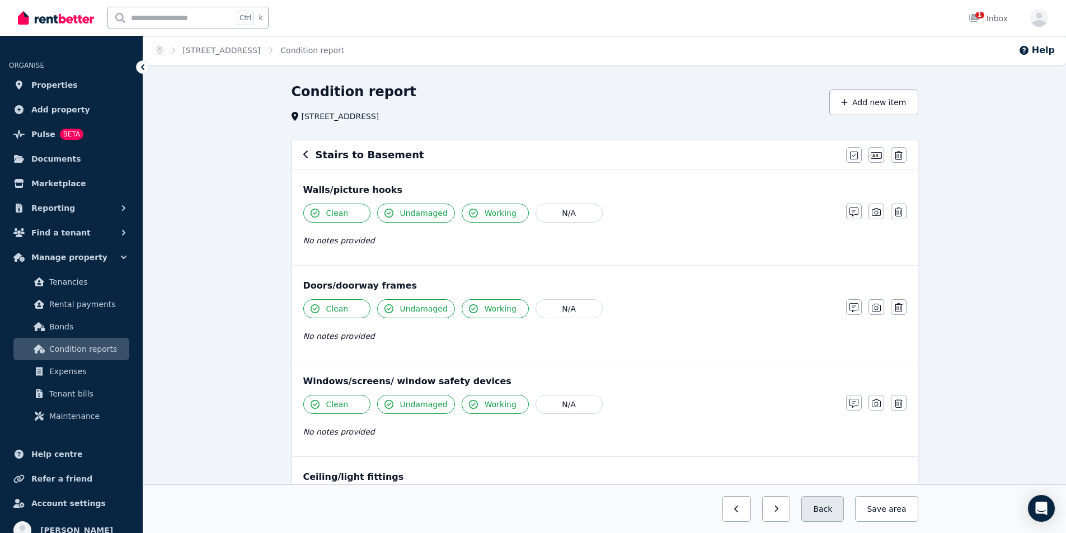
click at [821, 504] on button "Back" at bounding box center [823, 510] width 43 height 26
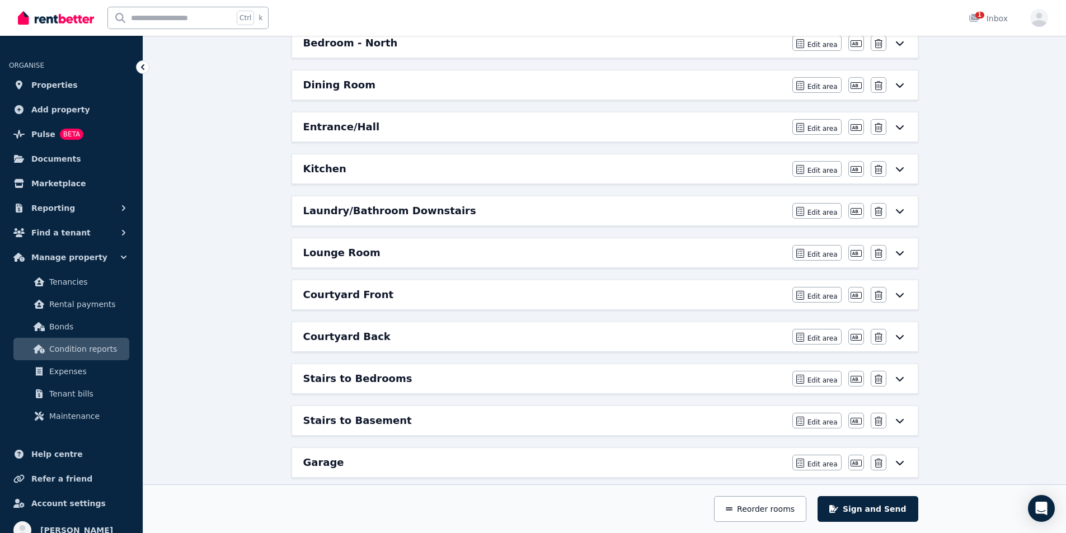
scroll to position [448, 0]
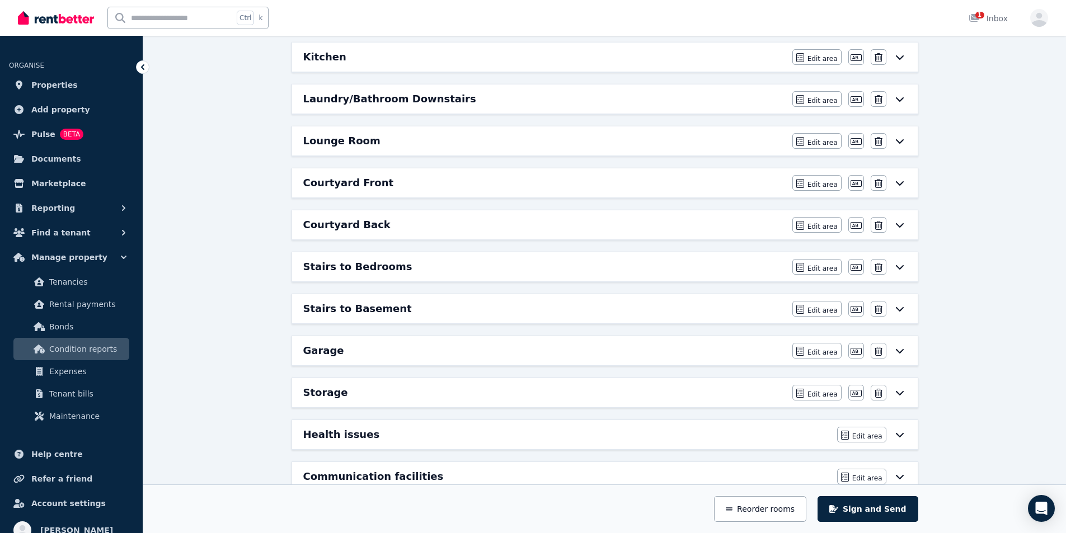
click at [326, 364] on div "Garage Edit area Edit area Edit name Delete" at bounding box center [605, 350] width 626 height 29
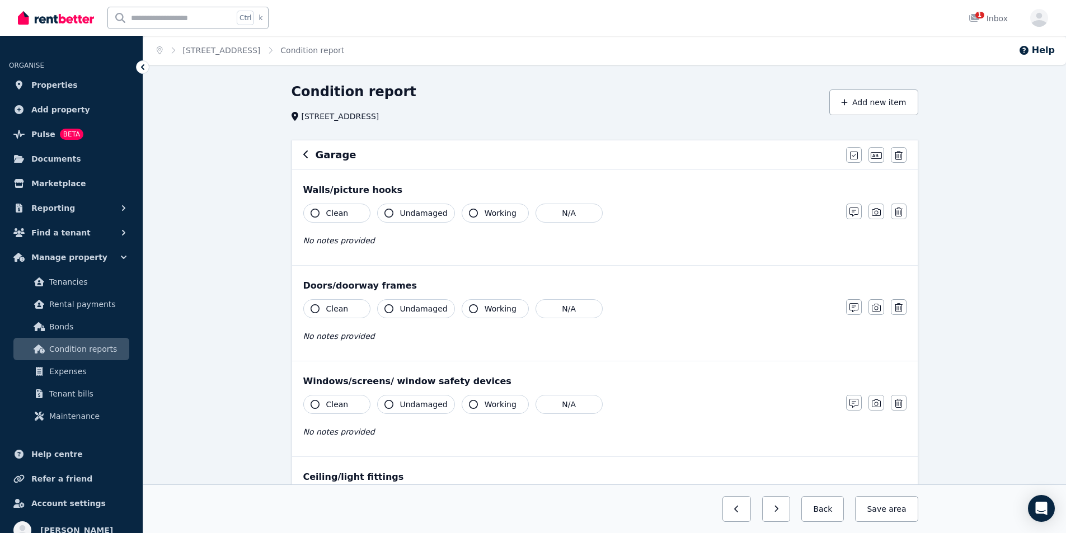
click at [339, 218] on span "Clean" at bounding box center [337, 213] width 22 height 11
click at [398, 216] on button "Undamaged" at bounding box center [416, 213] width 78 height 19
click at [462, 214] on button "Working" at bounding box center [495, 213] width 67 height 19
drag, startPoint x: 474, startPoint y: 310, endPoint x: 461, endPoint y: 313, distance: 13.3
click at [474, 310] on button "Working" at bounding box center [495, 308] width 67 height 19
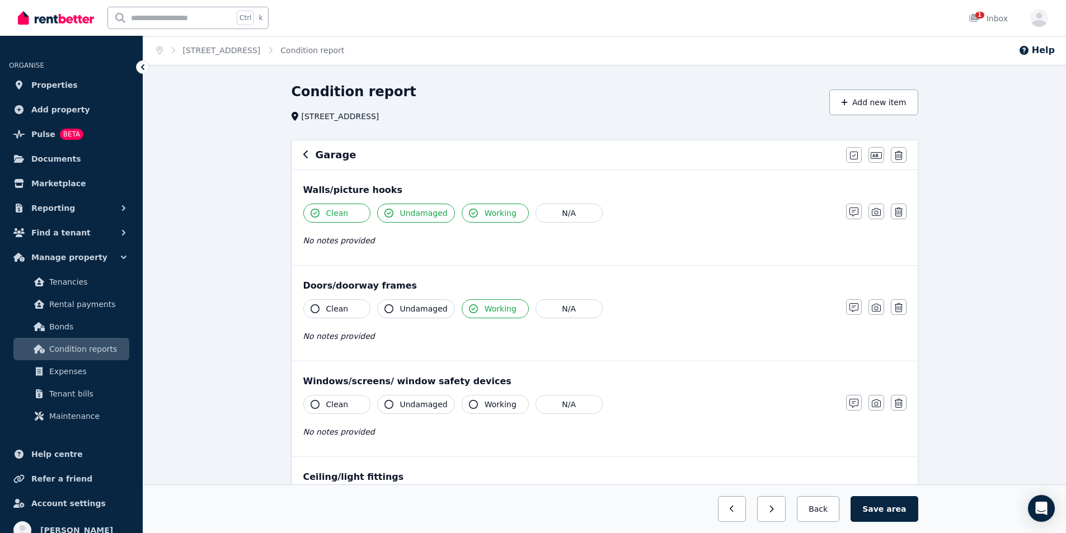
click at [415, 312] on span "Undamaged" at bounding box center [424, 308] width 48 height 11
click at [356, 311] on button "Clean" at bounding box center [336, 308] width 67 height 19
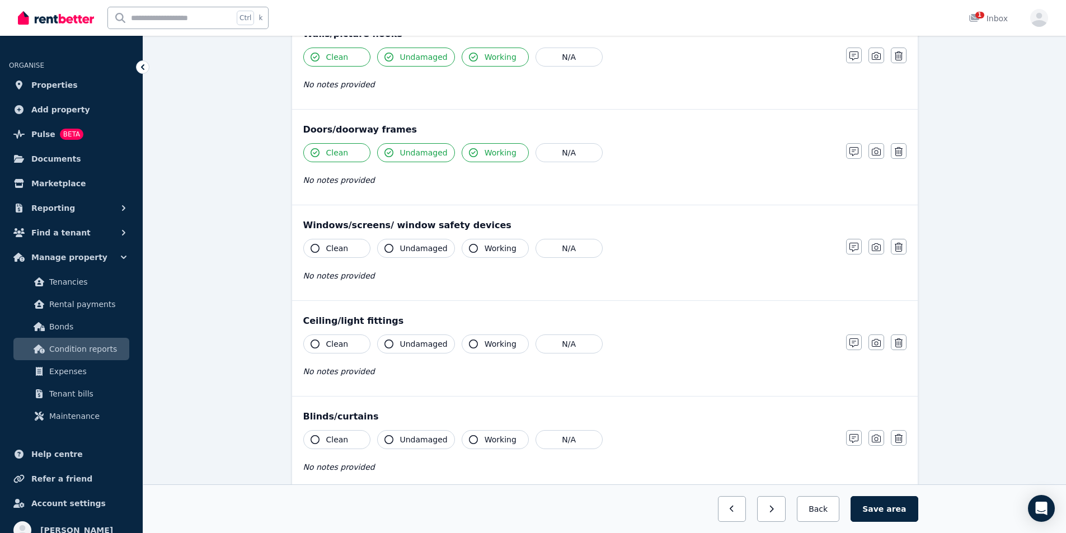
scroll to position [168, 0]
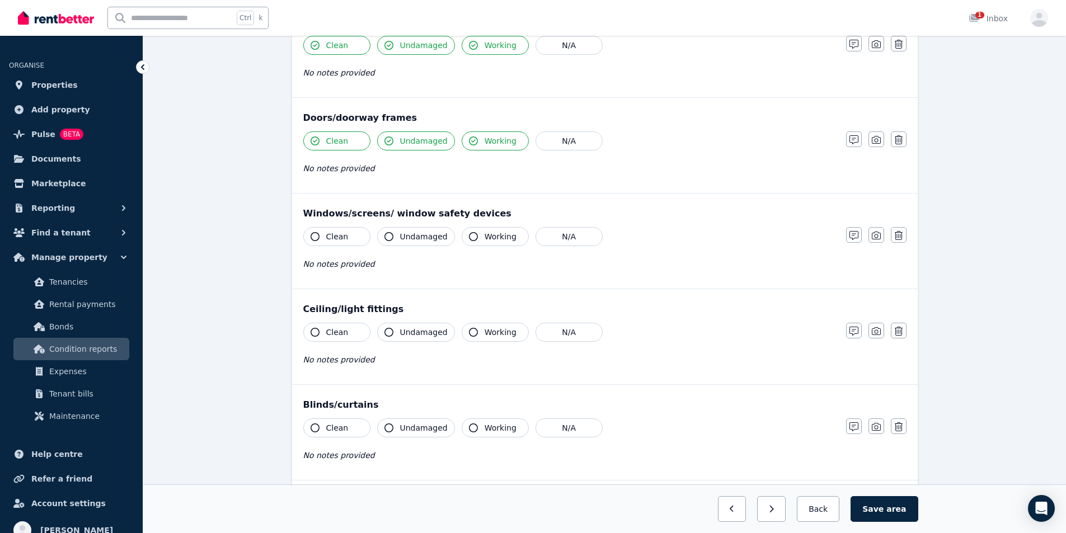
click at [349, 235] on button "Clean" at bounding box center [336, 236] width 67 height 19
click at [406, 235] on span "Undamaged" at bounding box center [424, 236] width 48 height 11
click at [471, 235] on icon "button" at bounding box center [473, 236] width 9 height 9
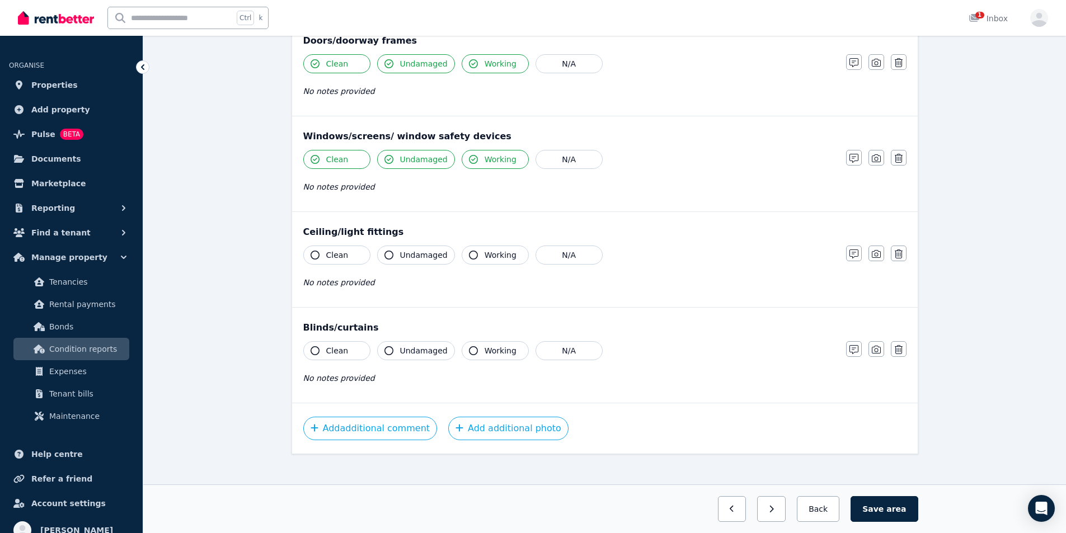
scroll to position [255, 0]
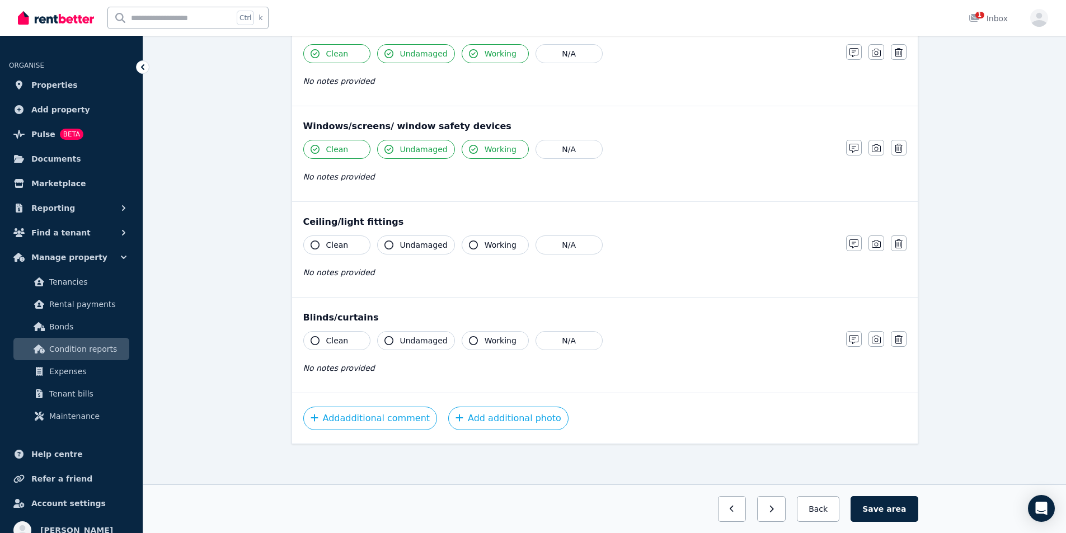
drag, startPoint x: 349, startPoint y: 247, endPoint x: 373, endPoint y: 254, distance: 25.7
click at [349, 247] on button "Clean" at bounding box center [336, 245] width 67 height 19
click at [414, 249] on span "Undamaged" at bounding box center [424, 245] width 48 height 11
click at [486, 249] on span "Working" at bounding box center [501, 245] width 32 height 11
click at [557, 344] on button "N/A" at bounding box center [569, 340] width 67 height 19
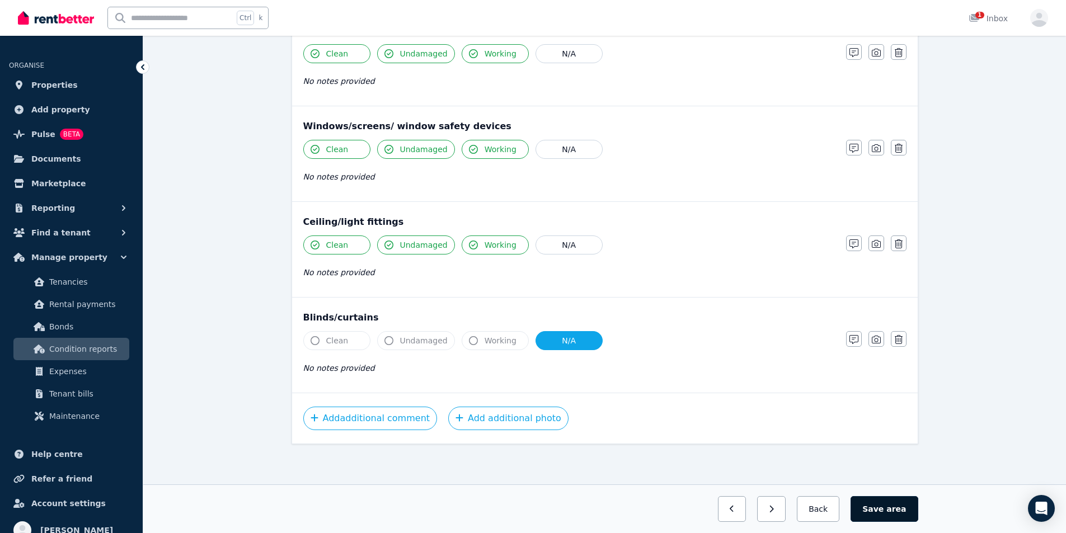
click at [884, 513] on button "Save area" at bounding box center [884, 510] width 67 height 26
click at [809, 505] on icon "button" at bounding box center [806, 509] width 5 height 8
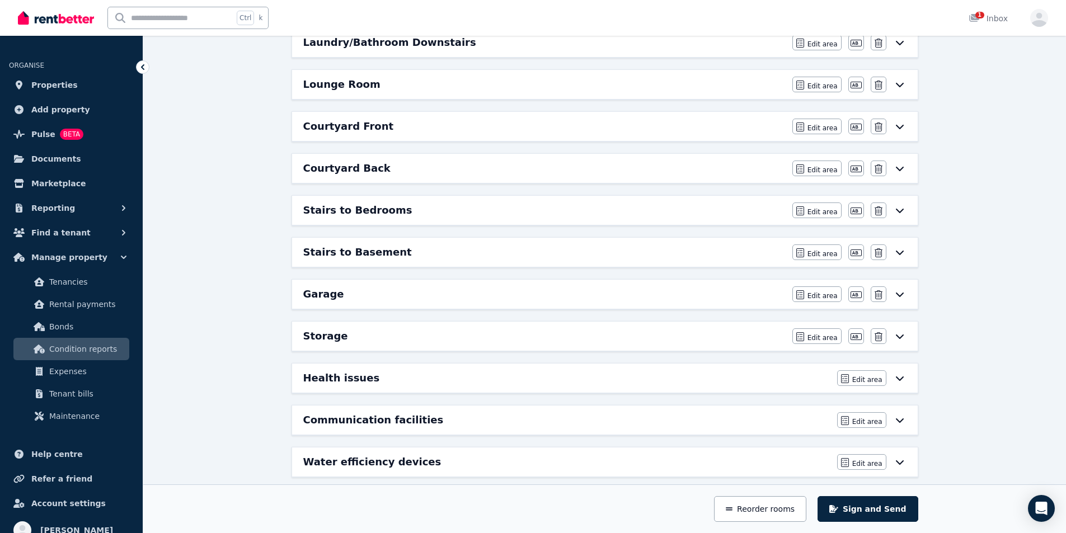
scroll to position [535, 0]
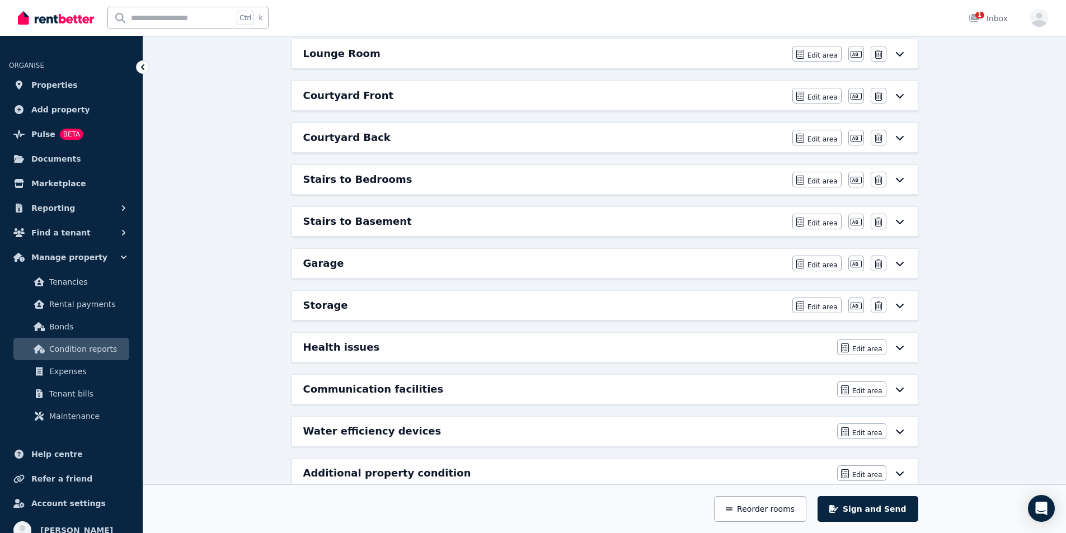
click at [339, 307] on h6 "Storage" at bounding box center [325, 306] width 45 height 16
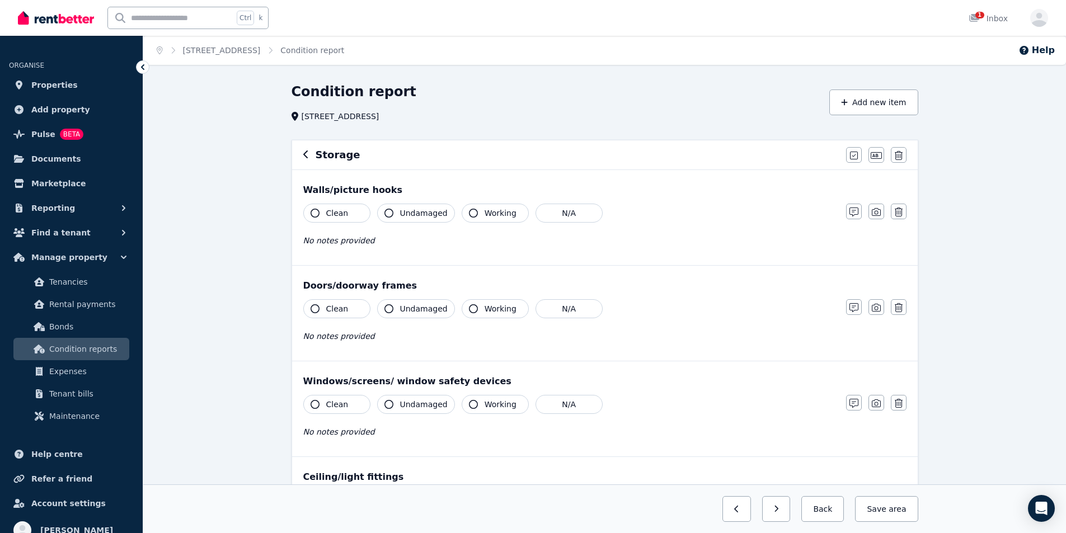
drag, startPoint x: 339, startPoint y: 214, endPoint x: 370, endPoint y: 216, distance: 31.4
click at [339, 214] on span "Clean" at bounding box center [337, 213] width 22 height 11
click at [428, 212] on span "Undamaged" at bounding box center [424, 213] width 48 height 11
click at [479, 218] on button "Working" at bounding box center [495, 213] width 67 height 19
click at [334, 306] on span "Clean" at bounding box center [337, 308] width 22 height 11
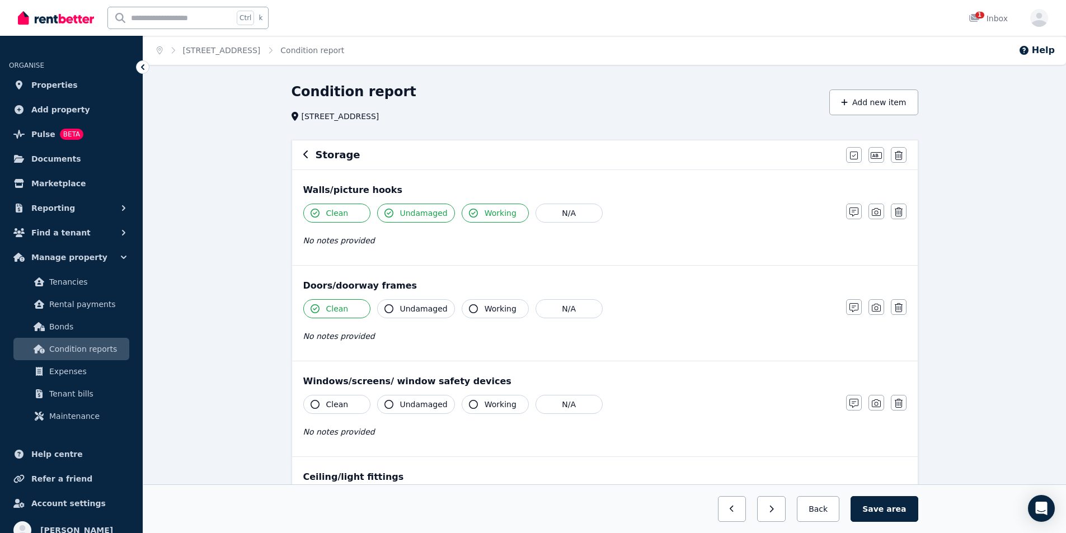
click at [418, 310] on span "Undamaged" at bounding box center [424, 308] width 48 height 11
click at [485, 311] on span "Working" at bounding box center [501, 308] width 32 height 11
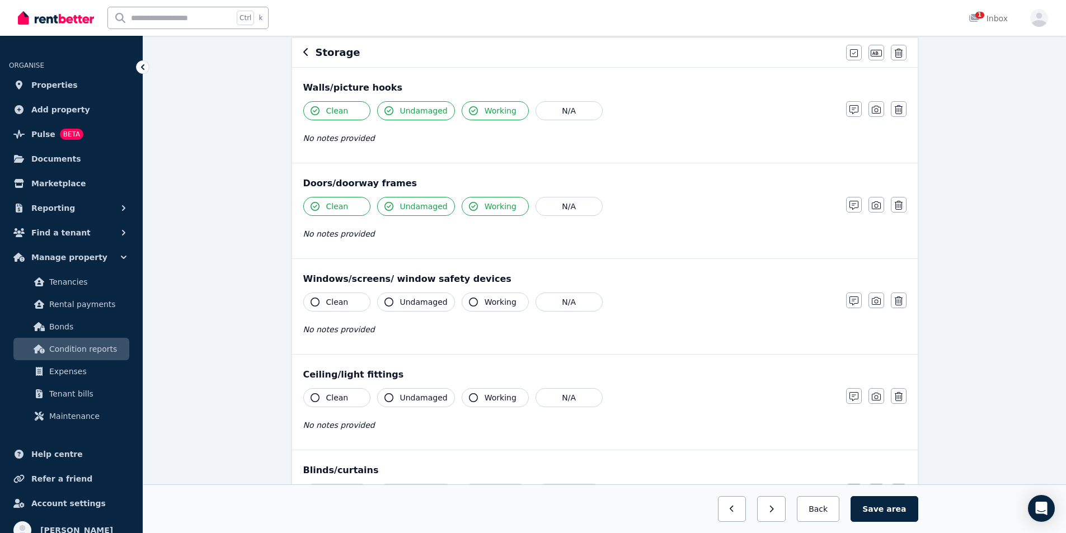
scroll to position [112, 0]
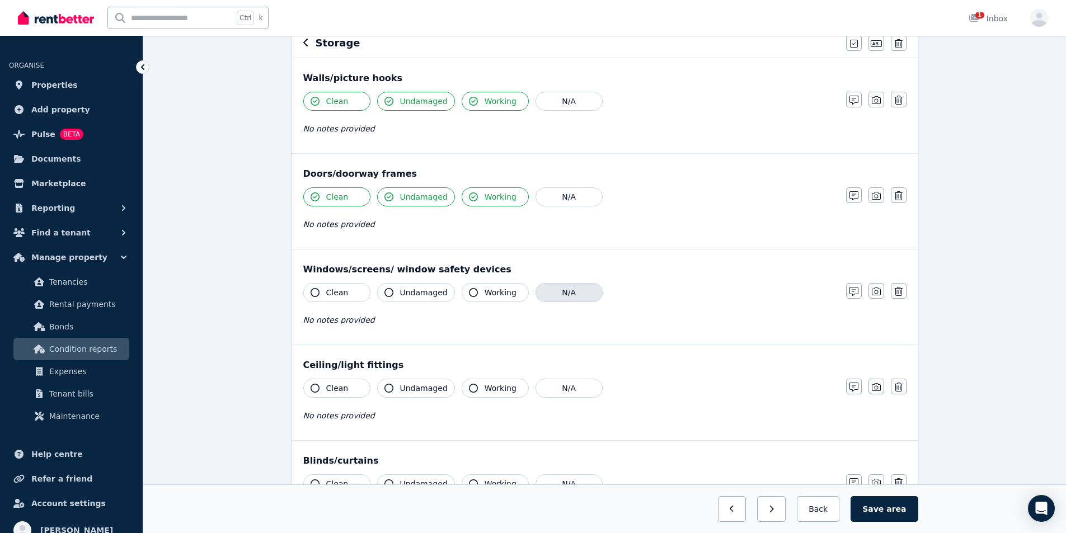
click at [559, 295] on button "N/A" at bounding box center [569, 292] width 67 height 19
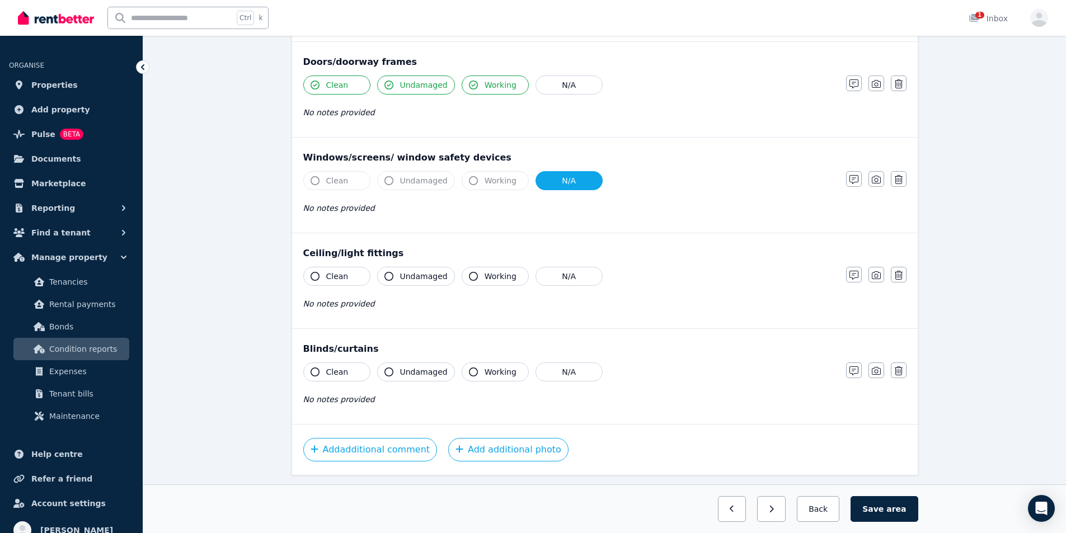
click at [502, 280] on span "Working" at bounding box center [501, 276] width 32 height 11
drag, startPoint x: 406, startPoint y: 271, endPoint x: 390, endPoint y: 273, distance: 16.3
click at [406, 271] on span "Undamaged" at bounding box center [424, 276] width 48 height 11
click at [351, 273] on button "Clean" at bounding box center [336, 276] width 67 height 19
click at [595, 375] on button "N/A" at bounding box center [569, 372] width 67 height 19
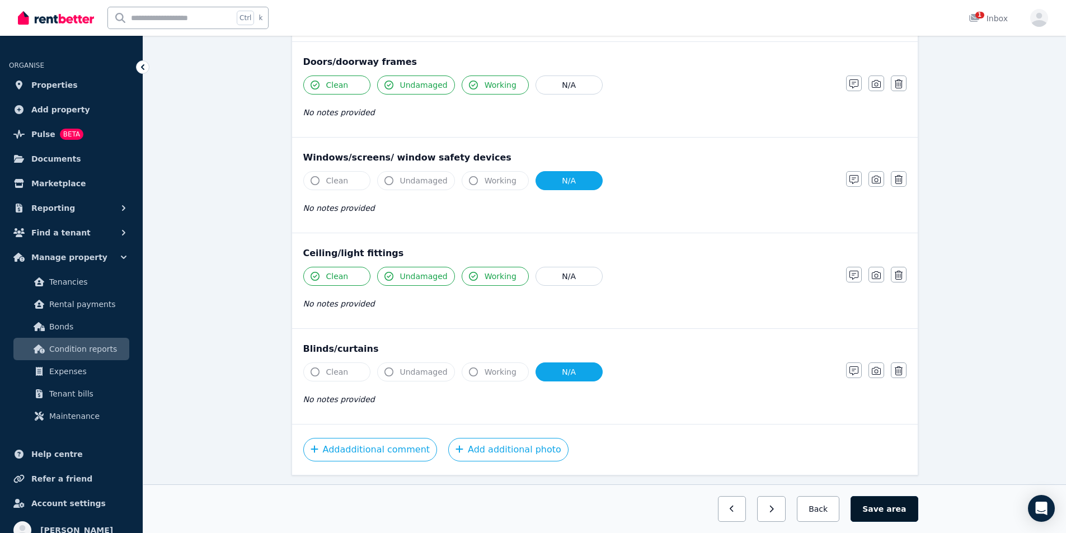
click at [892, 512] on span "area" at bounding box center [897, 509] width 20 height 11
click at [821, 510] on button "Back" at bounding box center [819, 510] width 52 height 26
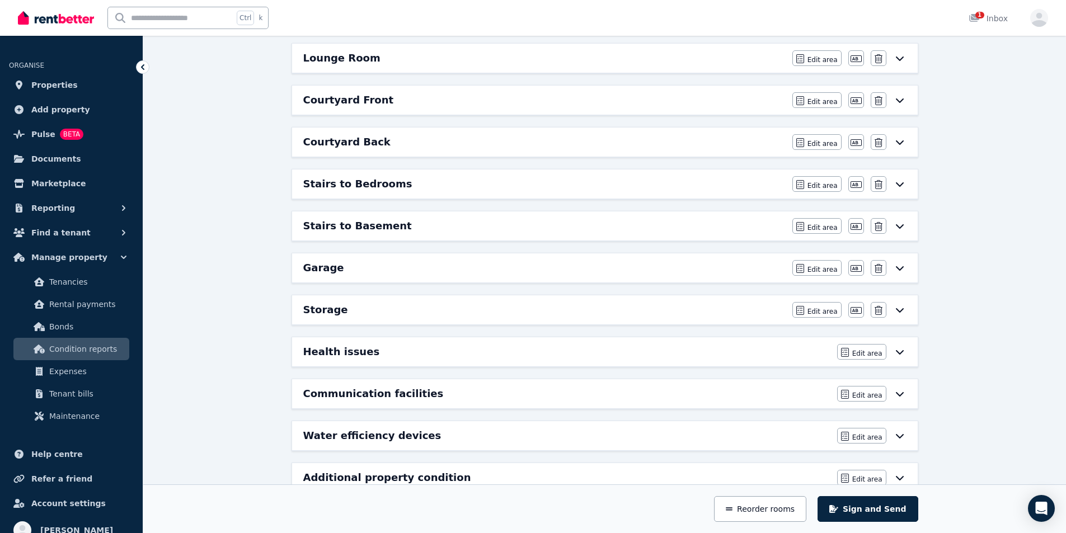
scroll to position [560, 0]
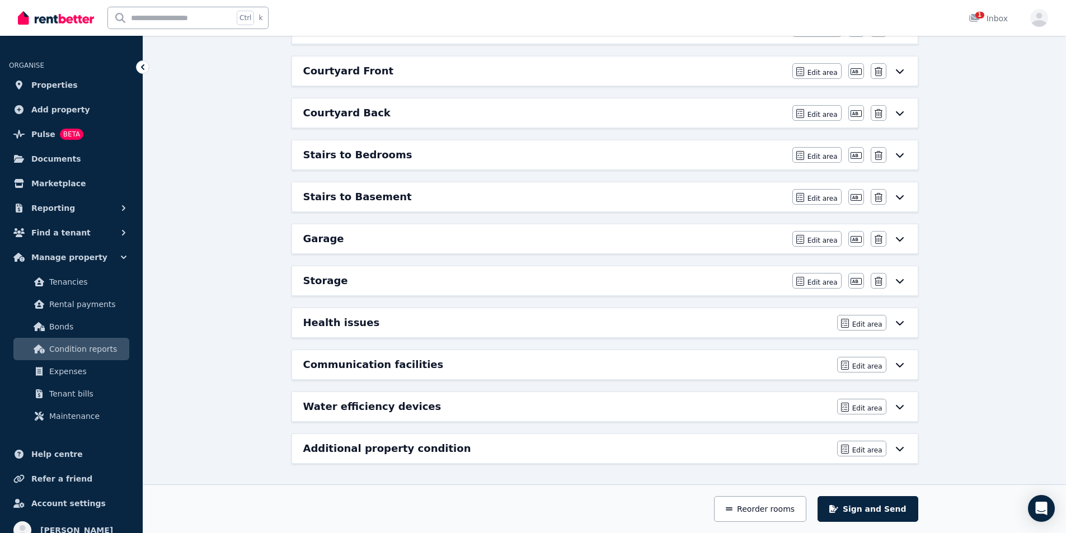
click at [351, 327] on h6 "Health issues" at bounding box center [341, 323] width 77 height 16
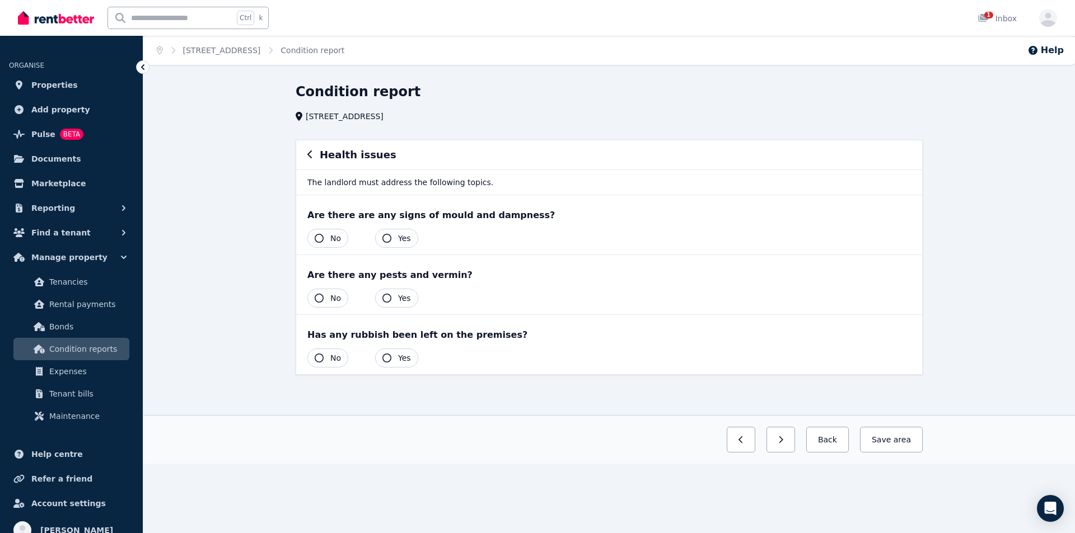
click at [321, 238] on icon "button" at bounding box center [319, 238] width 9 height 9
click at [324, 299] on button "No" at bounding box center [327, 298] width 41 height 19
drag, startPoint x: 321, startPoint y: 355, endPoint x: 347, endPoint y: 363, distance: 27.1
click at [321, 355] on icon "button" at bounding box center [319, 358] width 9 height 9
click at [894, 446] on button "Save area" at bounding box center [888, 440] width 67 height 26
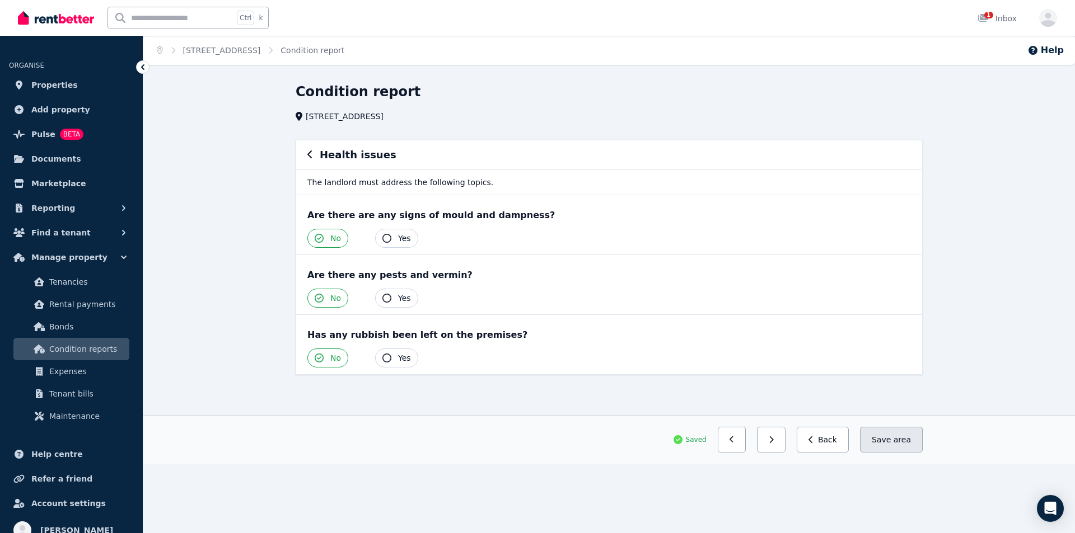
click at [888, 443] on button "Save area" at bounding box center [891, 440] width 63 height 26
click at [837, 440] on button "Back" at bounding box center [823, 440] width 52 height 26
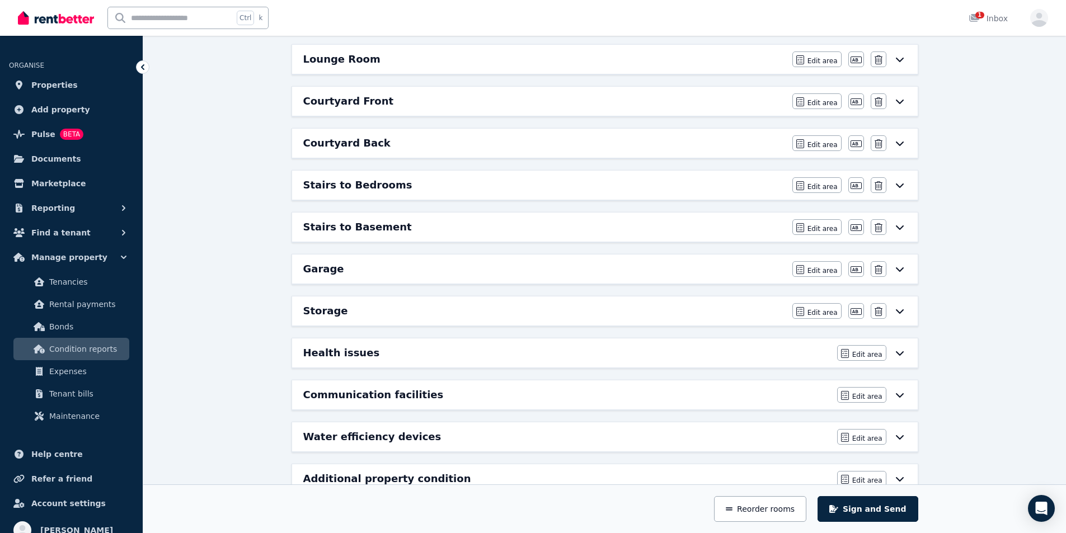
scroll to position [560, 0]
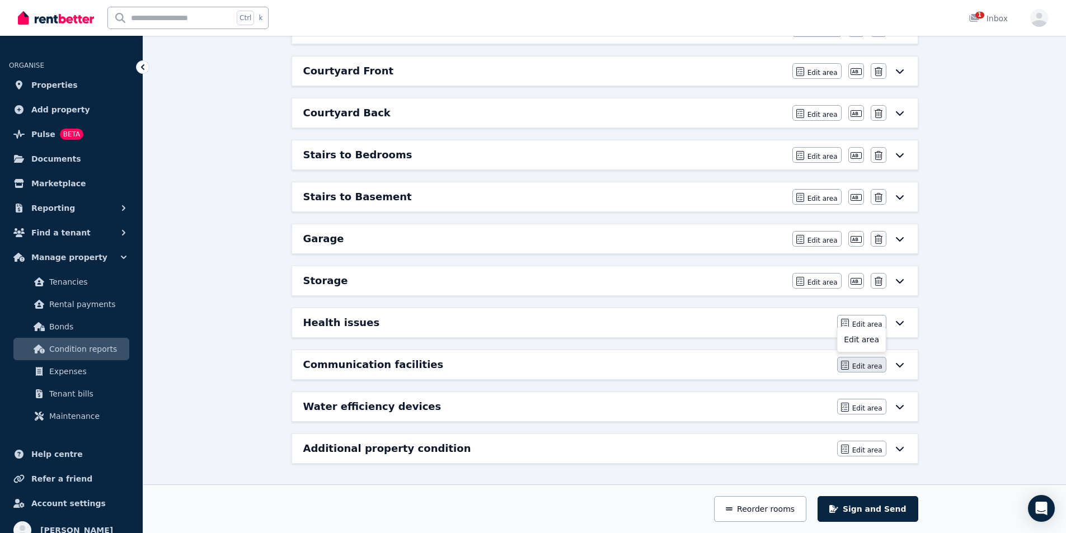
click at [869, 372] on button "Edit area" at bounding box center [861, 365] width 49 height 16
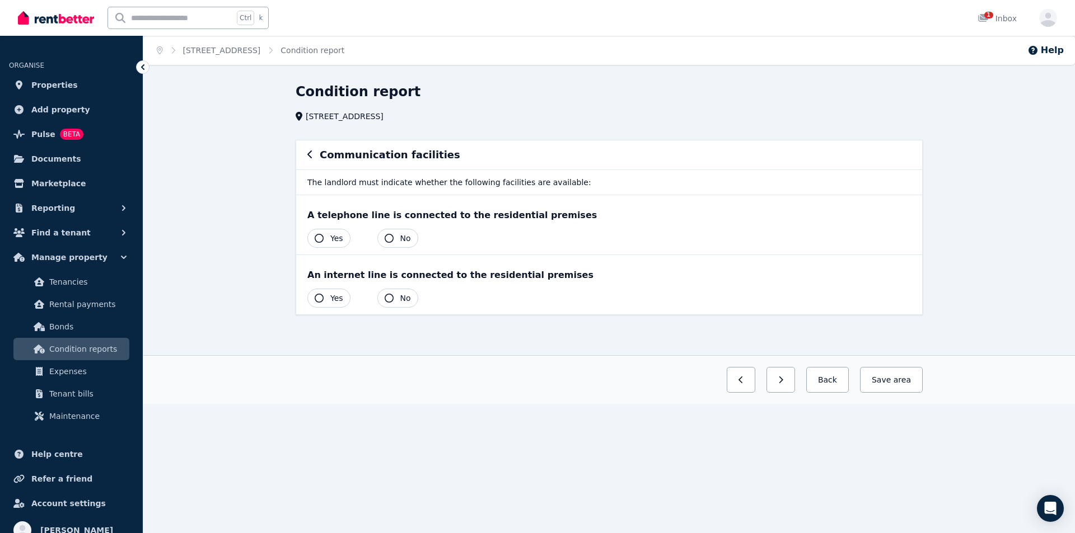
click at [317, 237] on icon "button" at bounding box center [319, 238] width 9 height 9
click at [327, 298] on button "Yes" at bounding box center [328, 298] width 43 height 19
click at [909, 385] on span "area" at bounding box center [901, 379] width 20 height 11
click at [845, 385] on button "Back" at bounding box center [823, 380] width 52 height 26
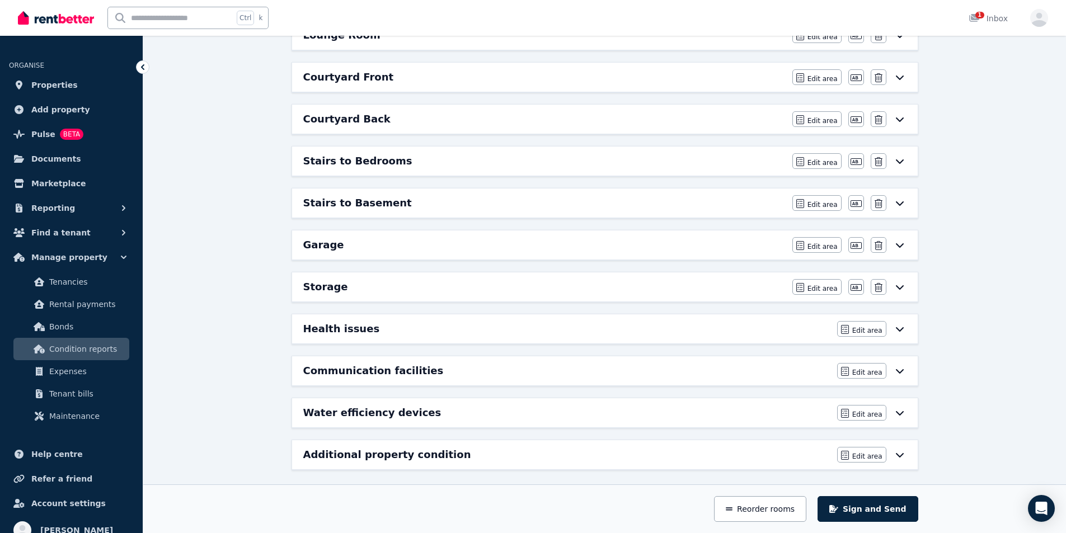
scroll to position [560, 0]
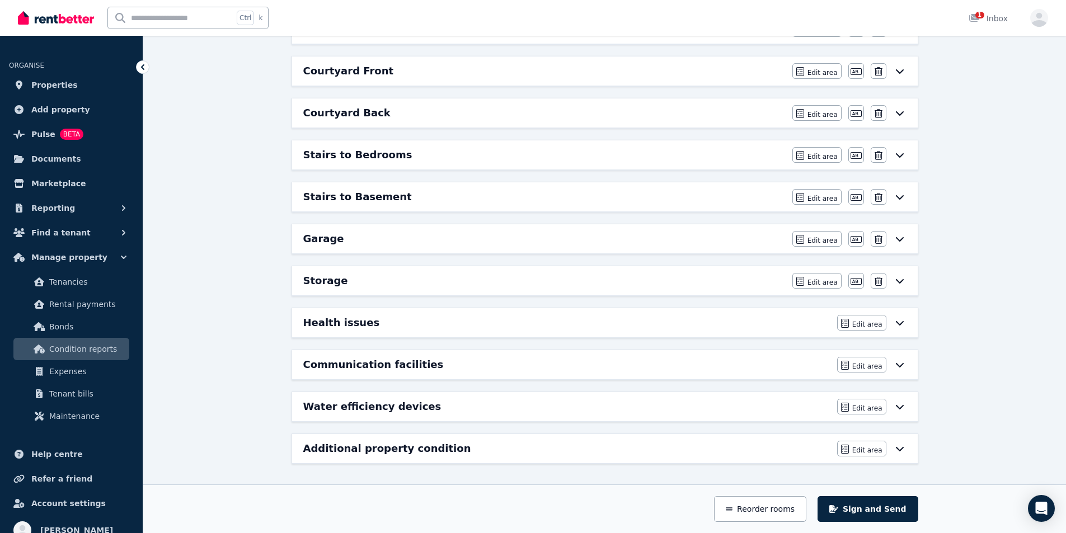
click at [364, 409] on h6 "Water efficiency devices" at bounding box center [372, 407] width 138 height 16
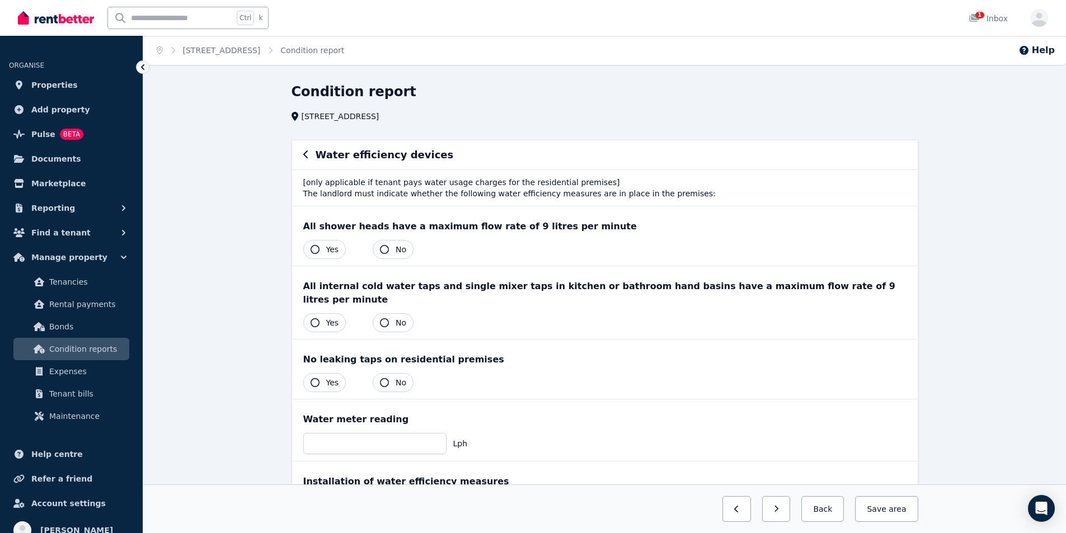
click at [332, 251] on span "Yes" at bounding box center [332, 249] width 13 height 11
click at [330, 317] on span "Yes" at bounding box center [332, 322] width 13 height 11
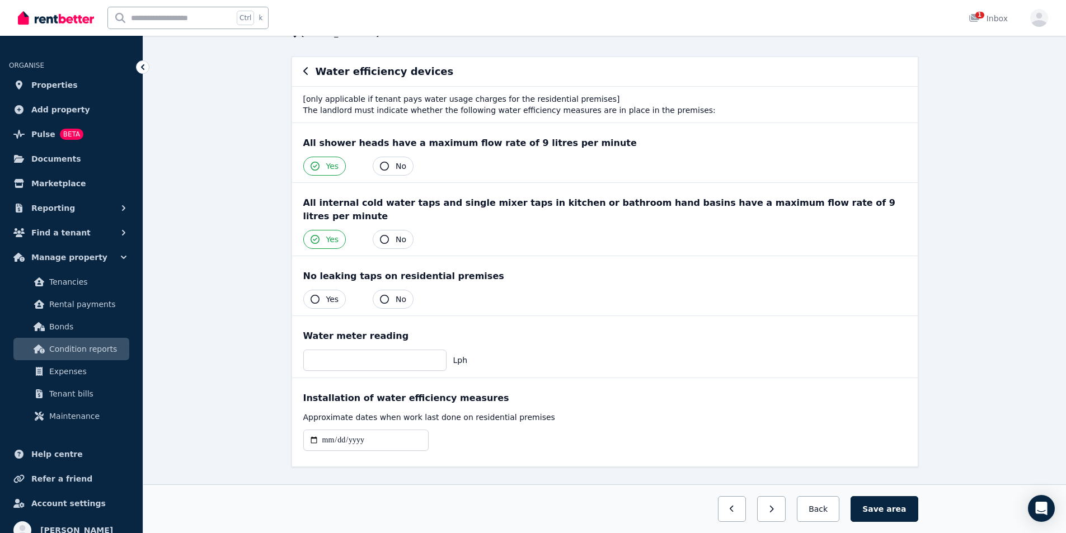
scroll to position [93, 0]
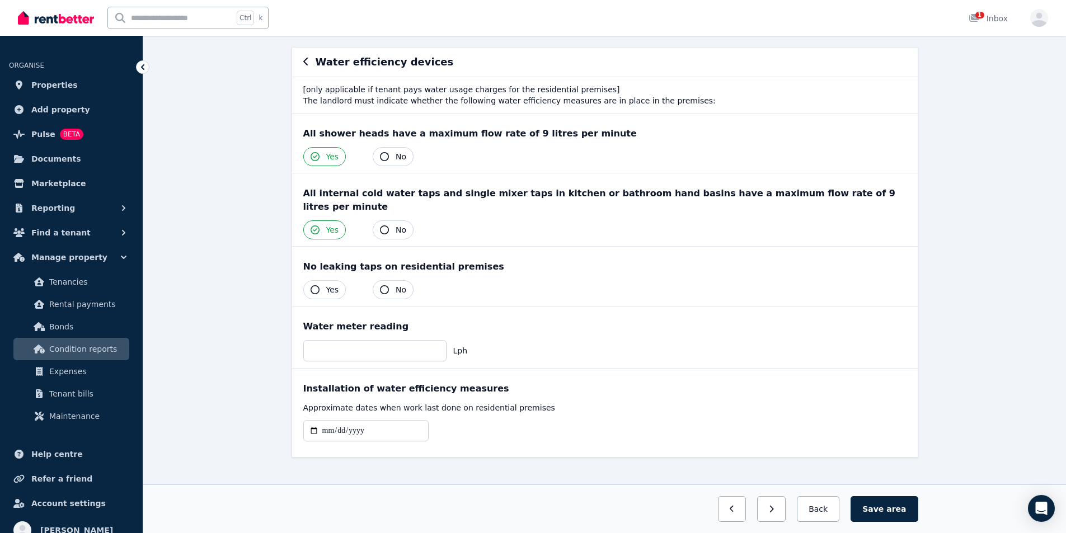
click at [329, 284] on span "Yes" at bounding box center [332, 289] width 13 height 11
click at [895, 517] on button "Save area" at bounding box center [884, 510] width 67 height 26
click at [824, 514] on button "Back" at bounding box center [819, 510] width 52 height 26
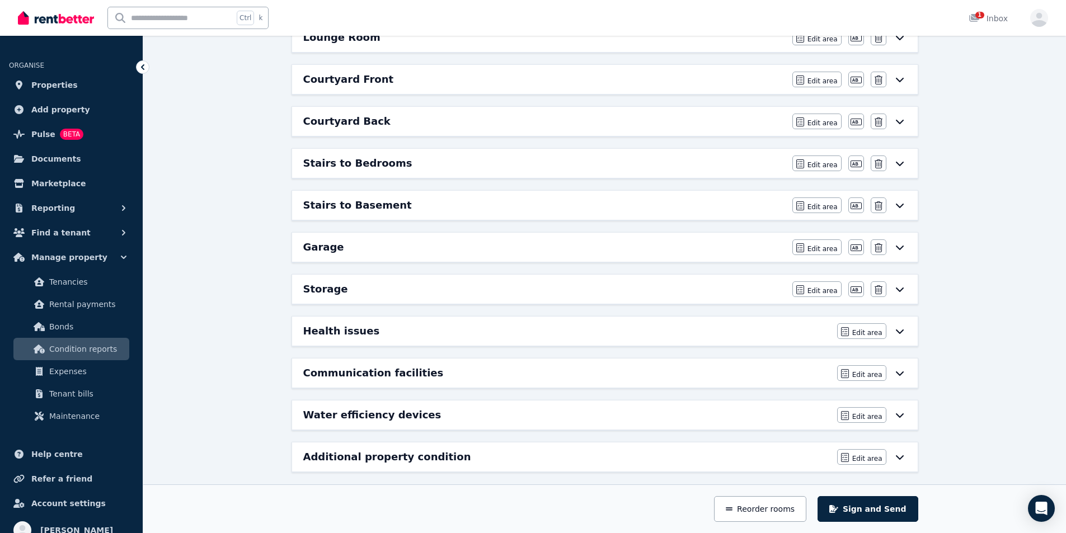
scroll to position [560, 0]
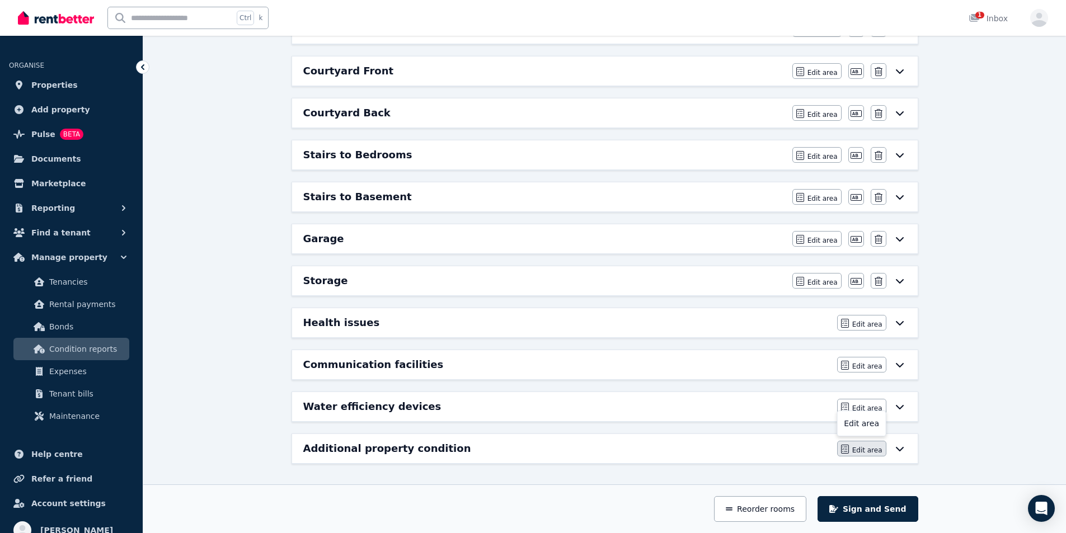
click at [855, 454] on button "Edit area" at bounding box center [861, 449] width 49 height 16
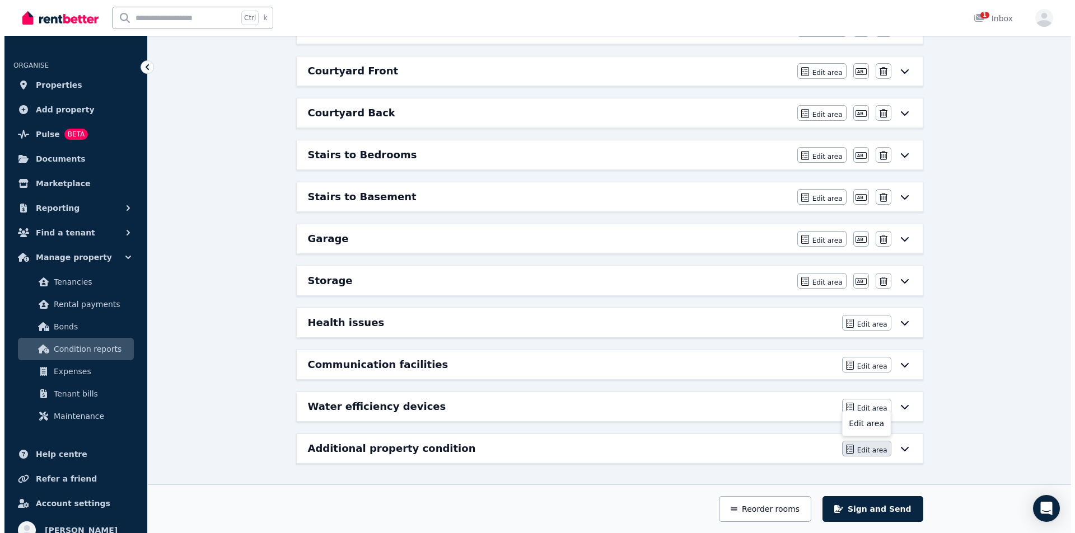
scroll to position [0, 0]
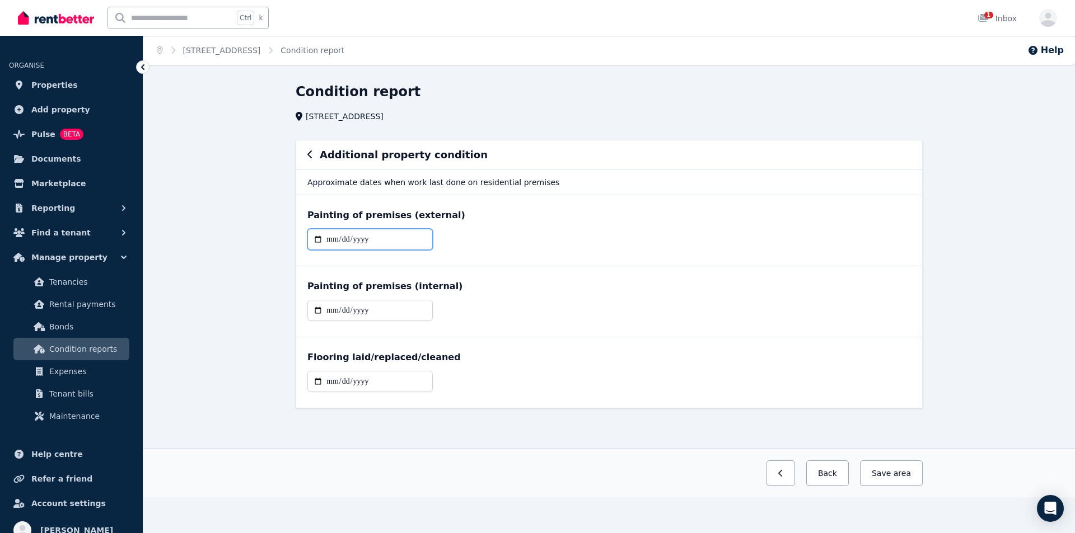
click at [344, 240] on input "date" at bounding box center [369, 239] width 125 height 21
click at [329, 240] on input "date" at bounding box center [369, 239] width 125 height 21
type input "**********"
click at [313, 314] on input "date" at bounding box center [369, 310] width 125 height 21
click at [341, 305] on input "date" at bounding box center [369, 310] width 125 height 21
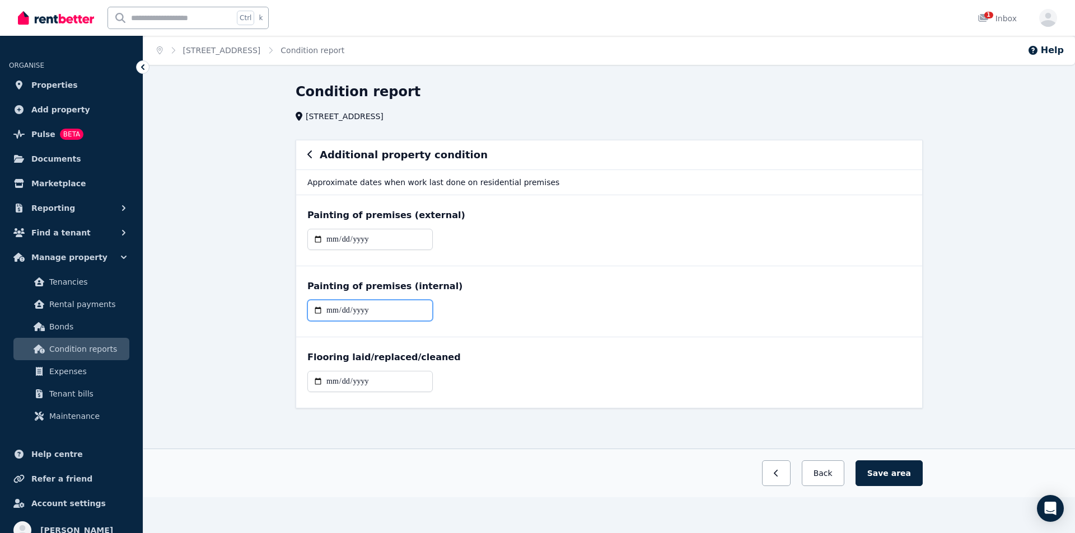
type input "**********"
click at [348, 381] on input "date" at bounding box center [369, 381] width 125 height 21
drag, startPoint x: 385, startPoint y: 380, endPoint x: 326, endPoint y: 383, distance: 58.9
click at [326, 383] on input "date" at bounding box center [369, 381] width 125 height 21
click at [328, 381] on input "date" at bounding box center [369, 381] width 125 height 21
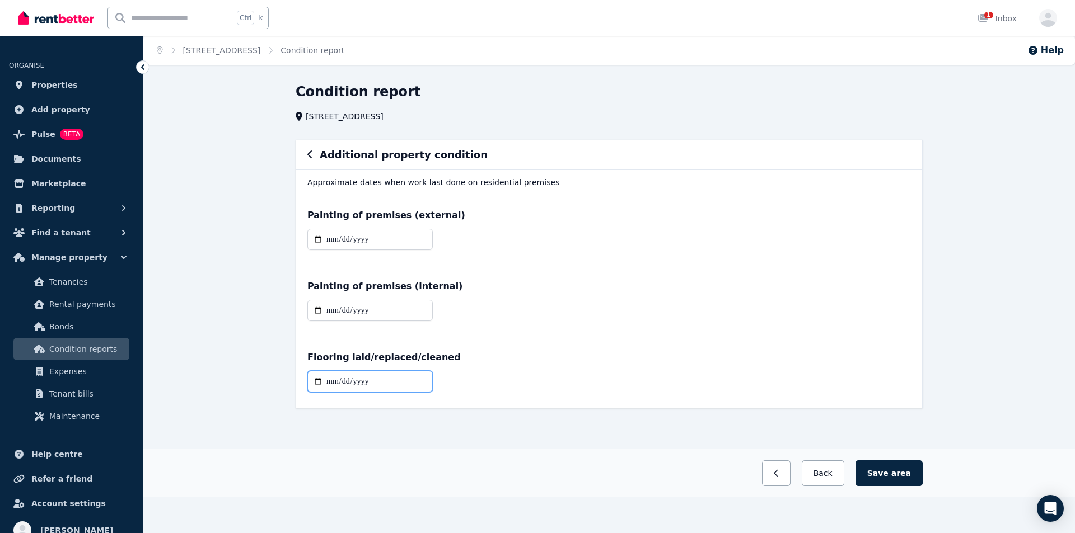
type input "**********"
click at [887, 478] on button "Save area" at bounding box center [888, 474] width 67 height 26
click at [990, 18] on span "1" at bounding box center [988, 15] width 9 height 7
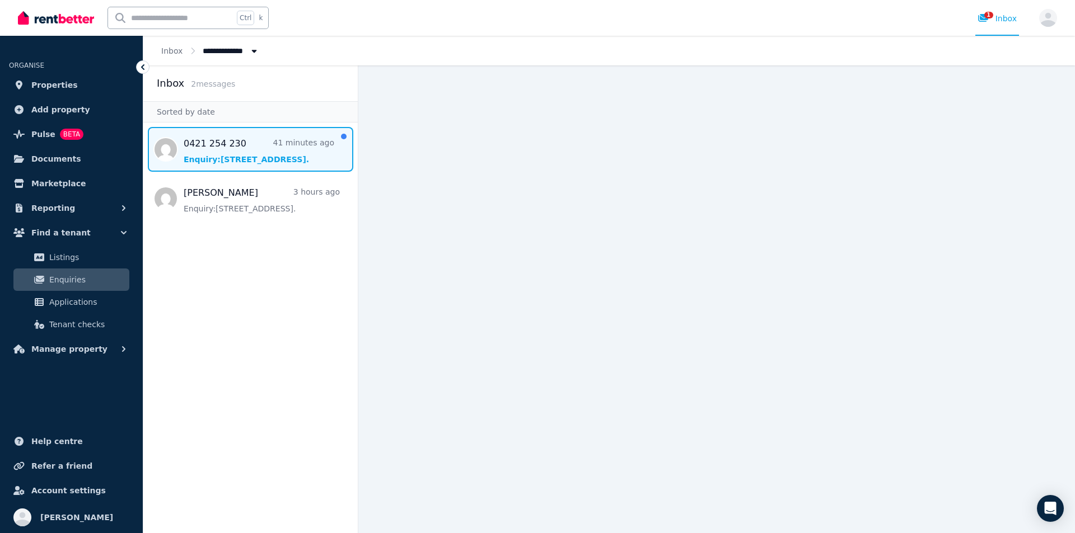
click at [211, 151] on span "Message list" at bounding box center [250, 149] width 214 height 45
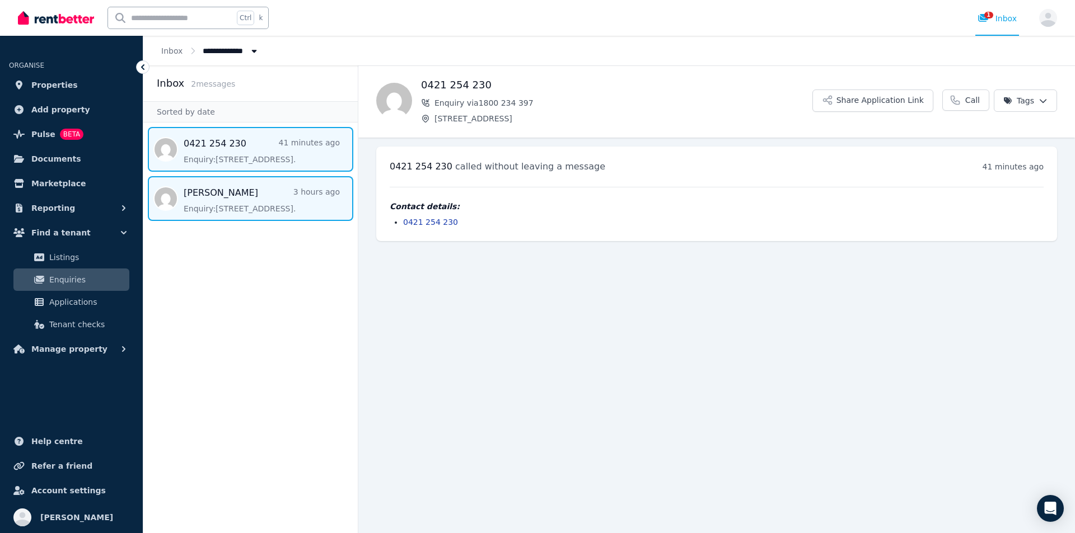
click at [208, 193] on span "Message list" at bounding box center [250, 198] width 214 height 45
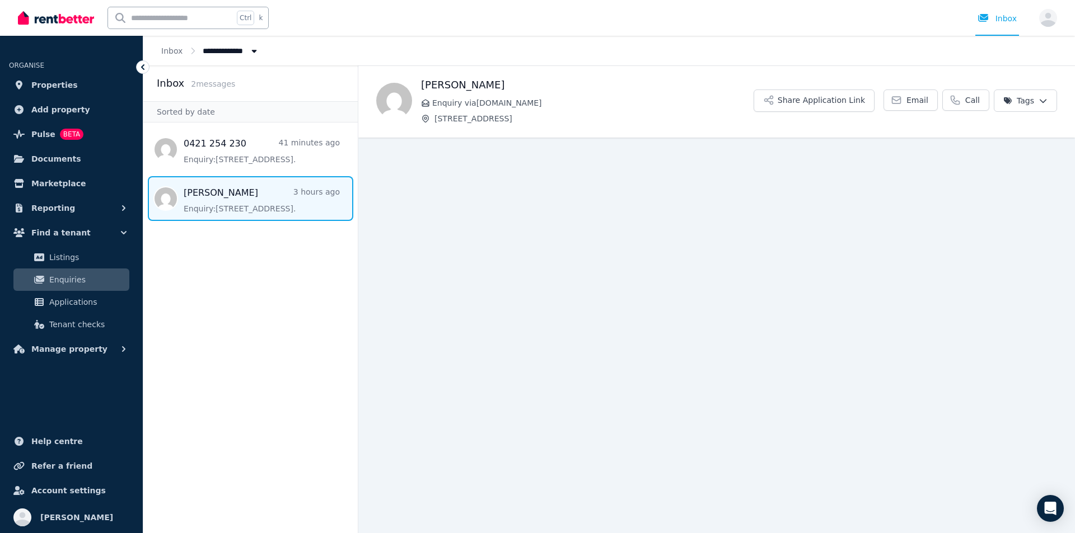
click at [208, 193] on span "Message list" at bounding box center [250, 198] width 214 height 45
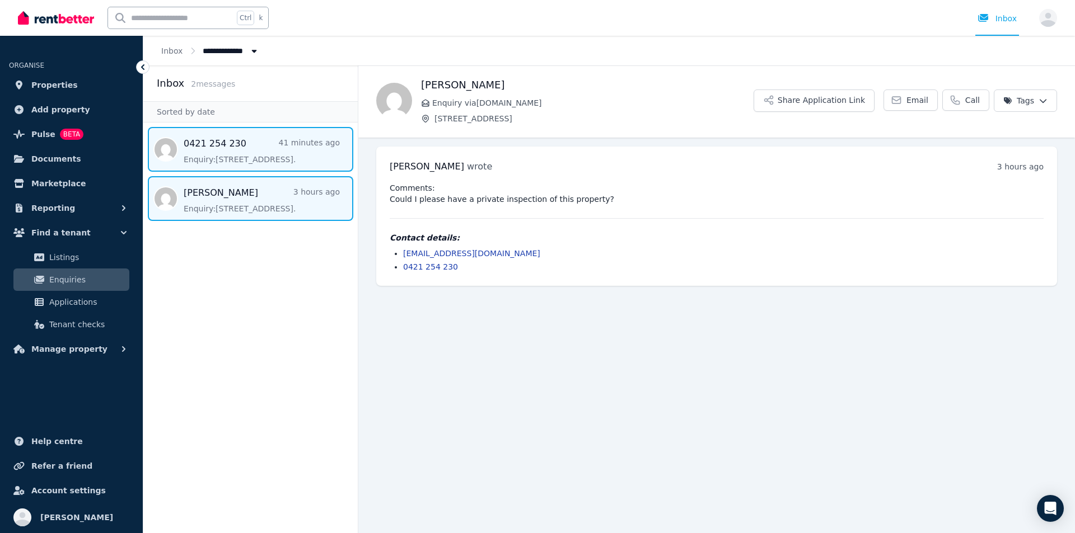
click at [213, 161] on span "Message list" at bounding box center [250, 149] width 214 height 45
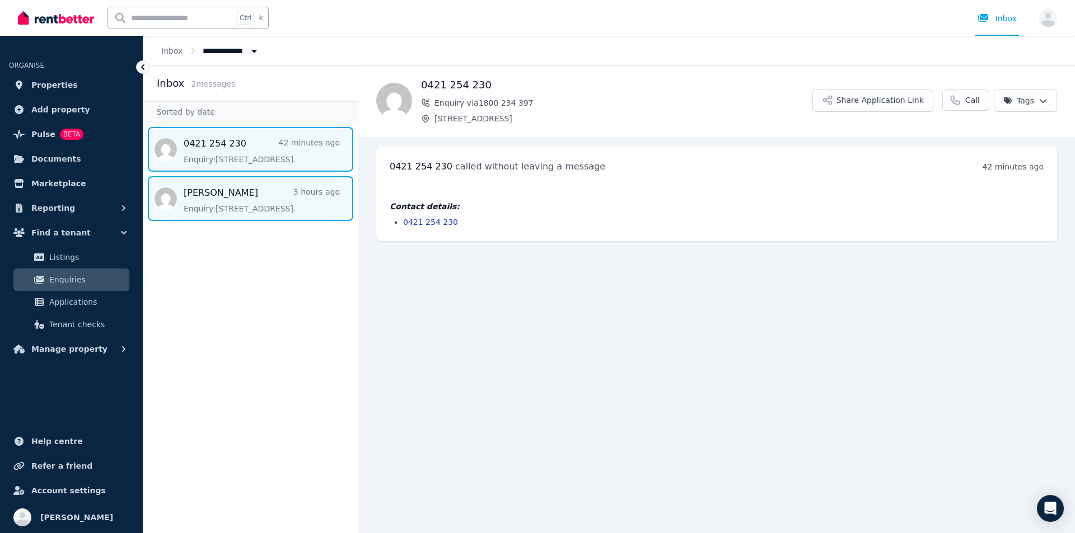
click at [231, 204] on span "Message list" at bounding box center [250, 198] width 214 height 45
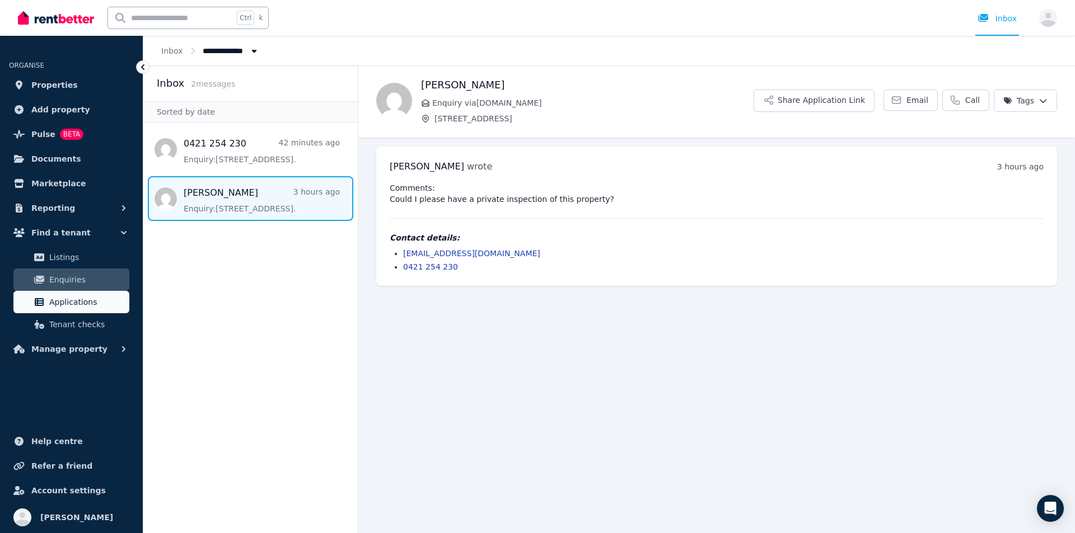
click at [65, 308] on span "Applications" at bounding box center [87, 302] width 76 height 13
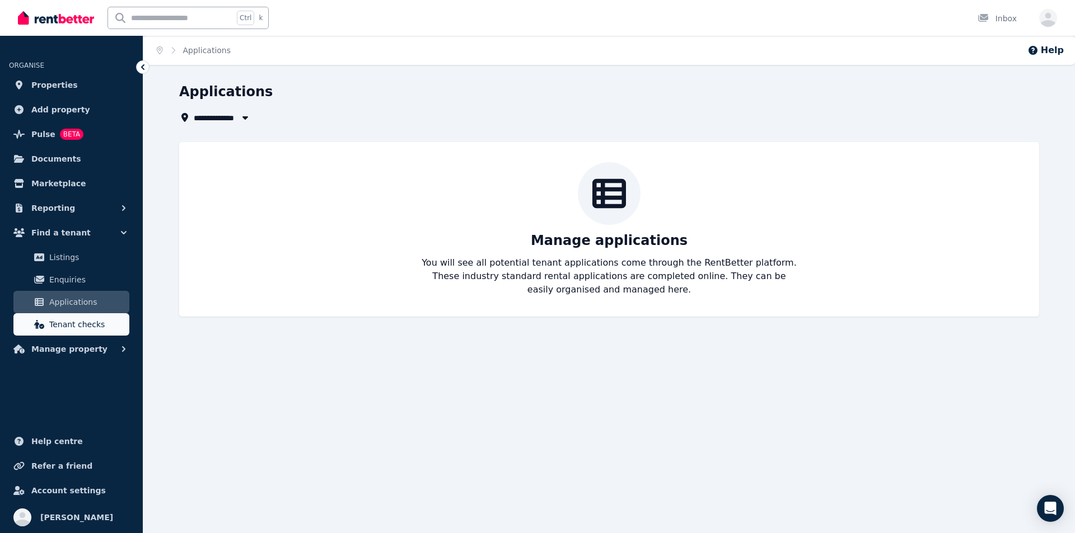
click at [67, 326] on span "Tenant checks" at bounding box center [87, 324] width 76 height 13
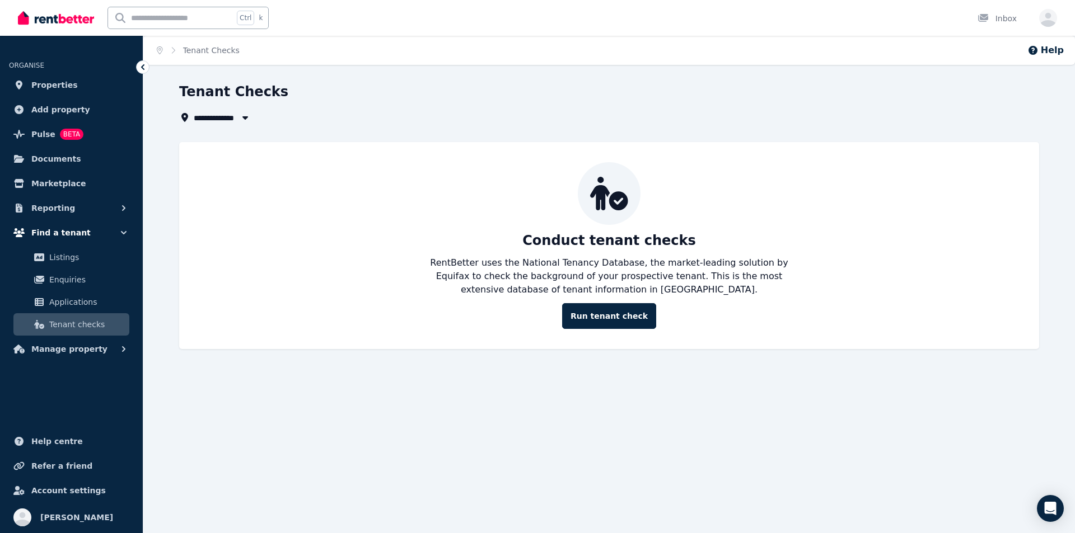
click at [75, 232] on span "Find a tenant" at bounding box center [60, 232] width 59 height 13
click at [73, 237] on span "Find a tenant" at bounding box center [60, 232] width 59 height 13
click at [72, 255] on span "Listings" at bounding box center [87, 257] width 76 height 13
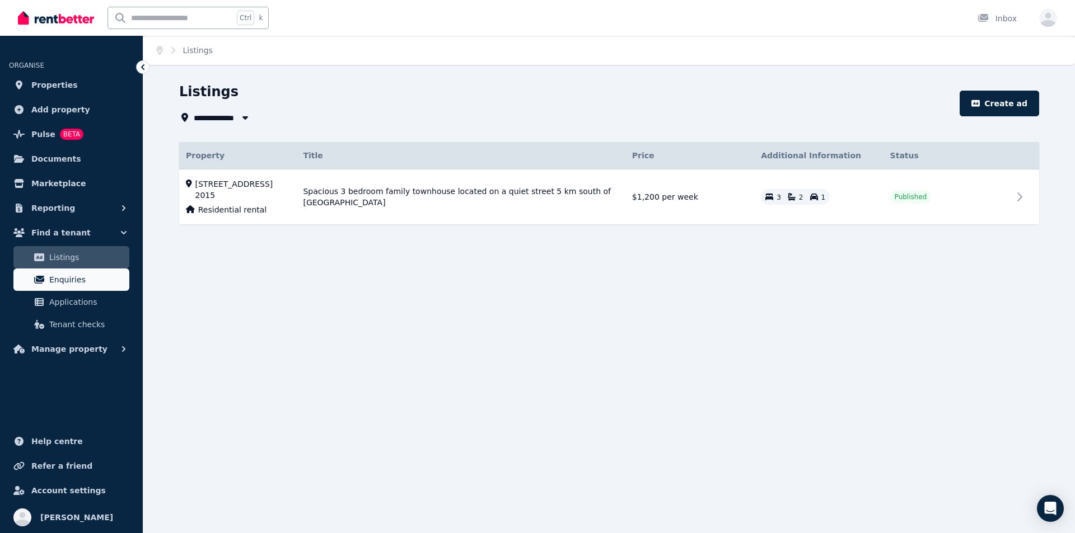
click at [68, 278] on span "Enquiries" at bounding box center [87, 279] width 76 height 13
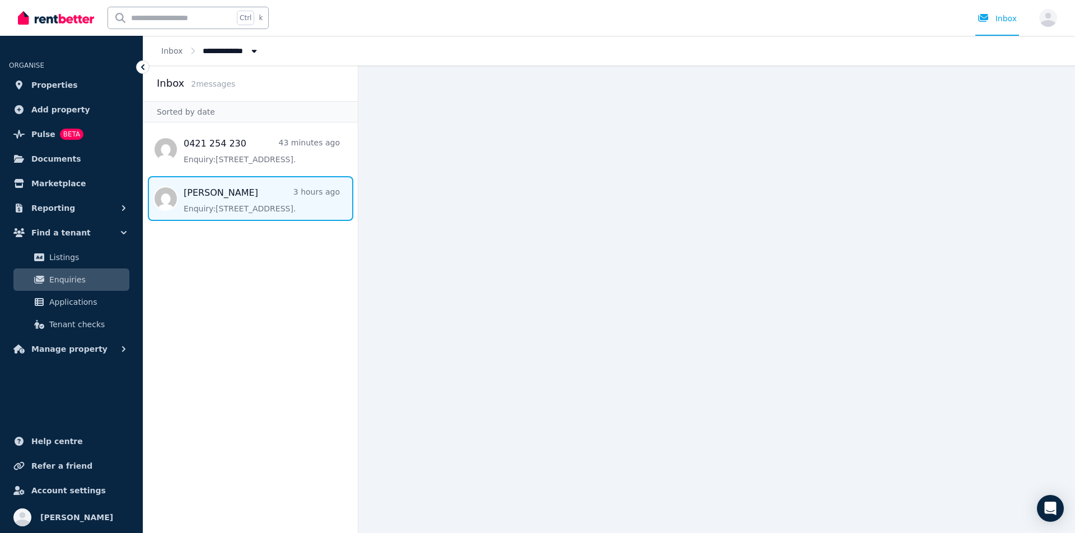
click at [222, 195] on span "Message list" at bounding box center [250, 198] width 214 height 45
